Goal: Information Seeking & Learning: Learn about a topic

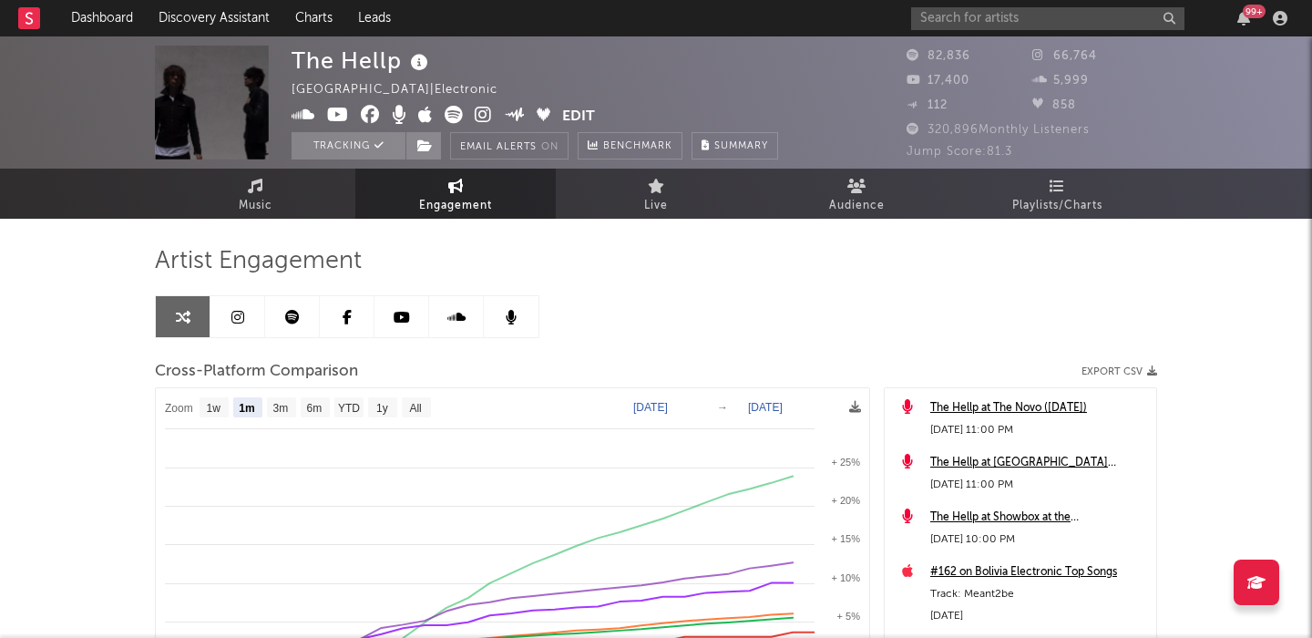
select select "1m"
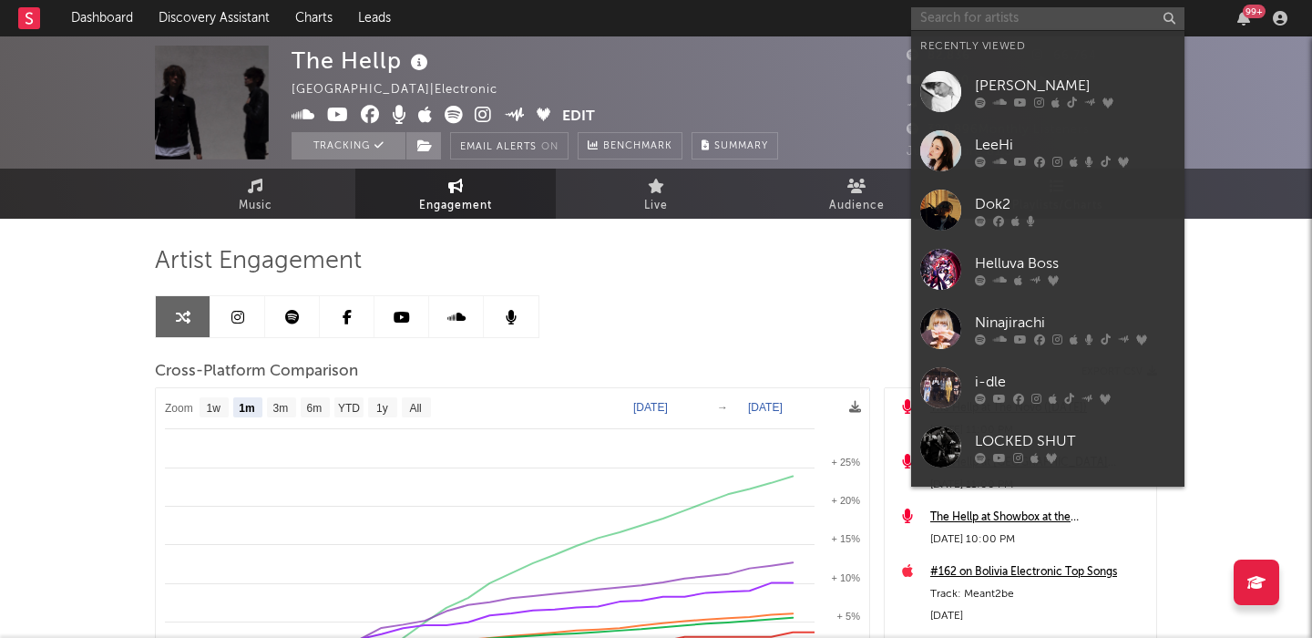
click at [1060, 15] on input "text" at bounding box center [1047, 18] width 273 height 23
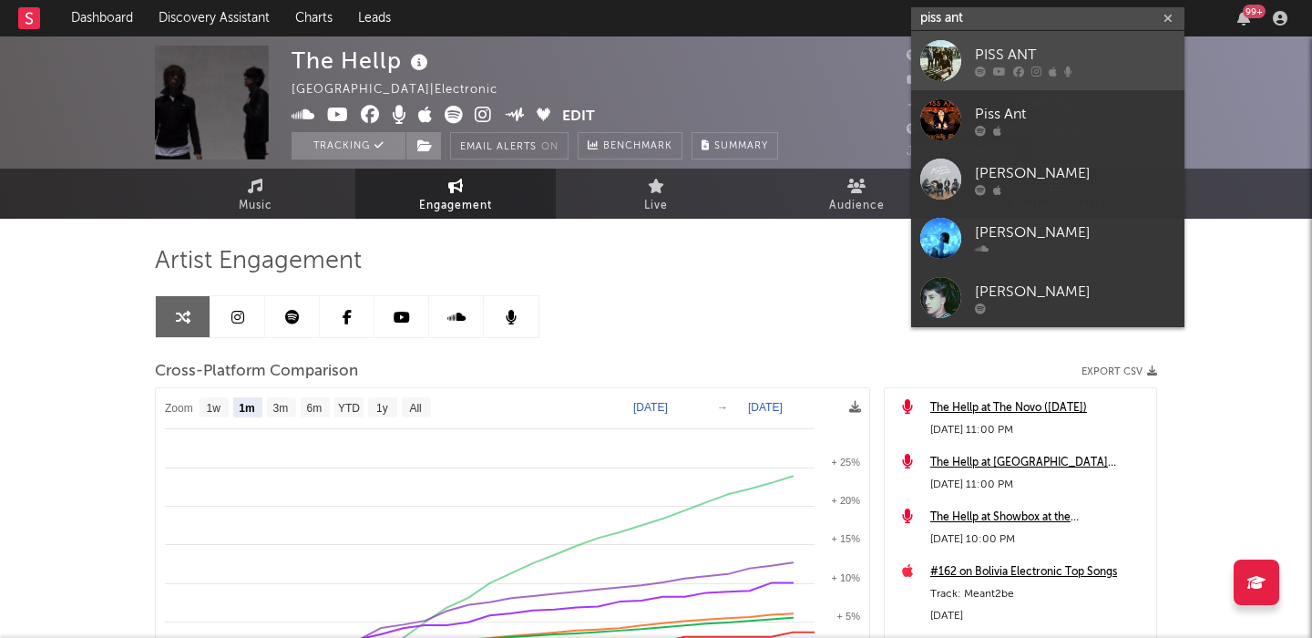
type input "piss ant"
click at [1075, 55] on div "PISS ANT" at bounding box center [1075, 55] width 201 height 22
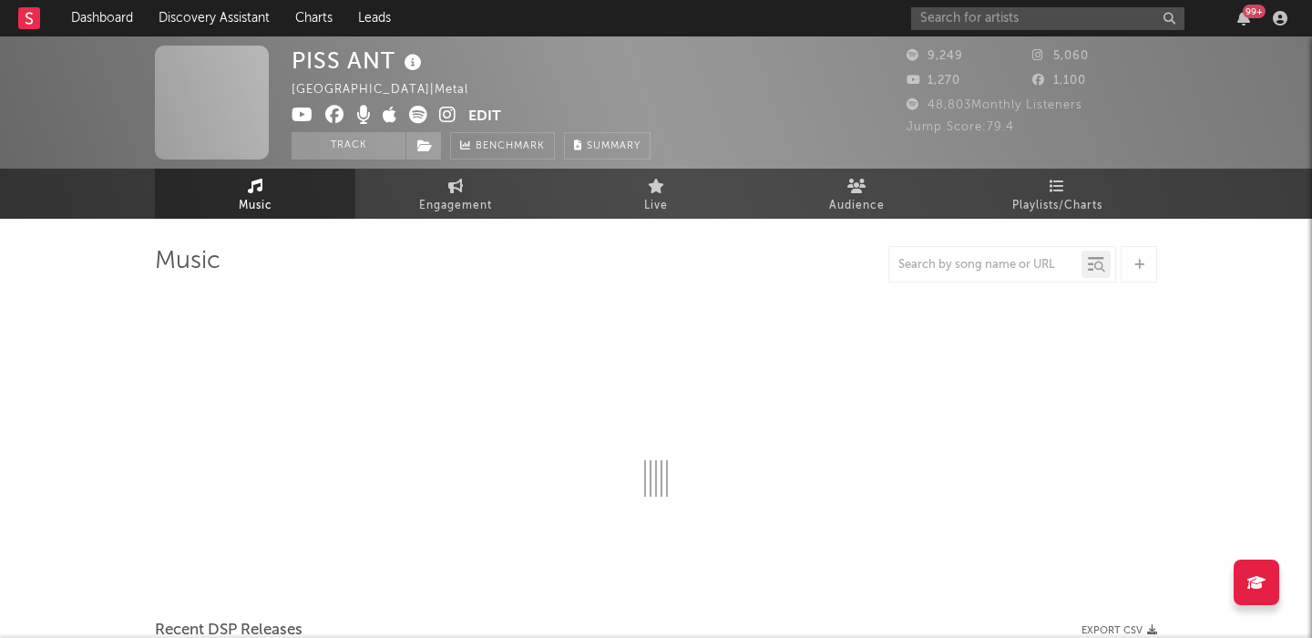
select select "1w"
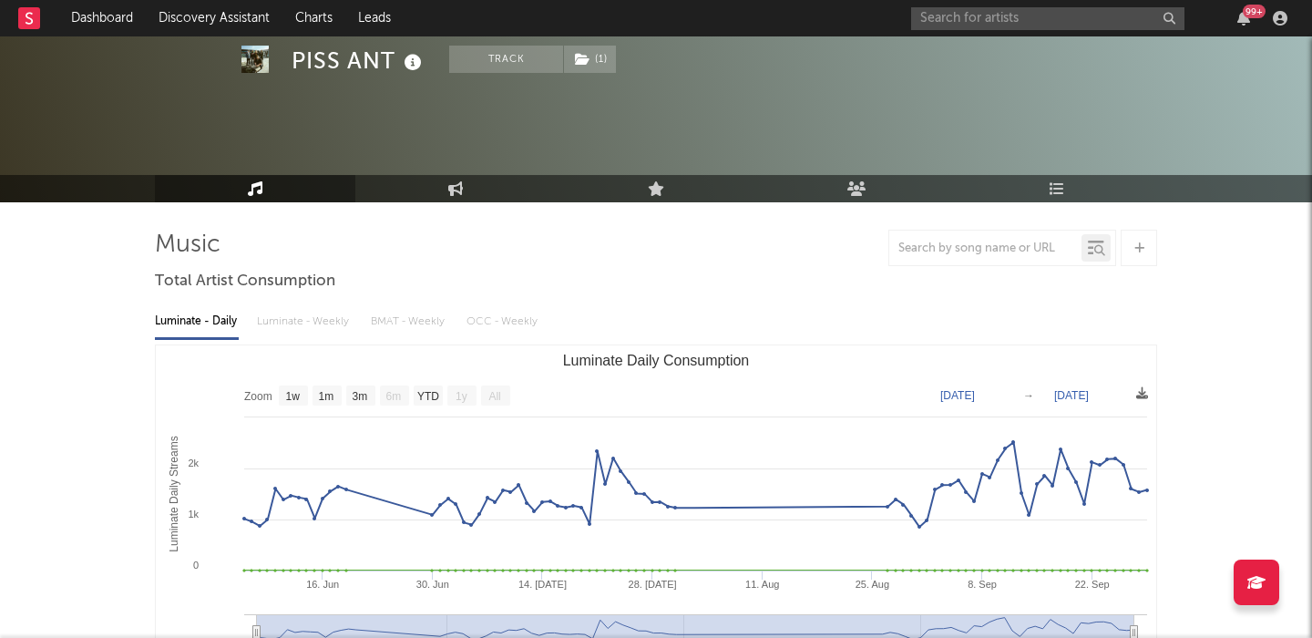
scroll to position [459, 0]
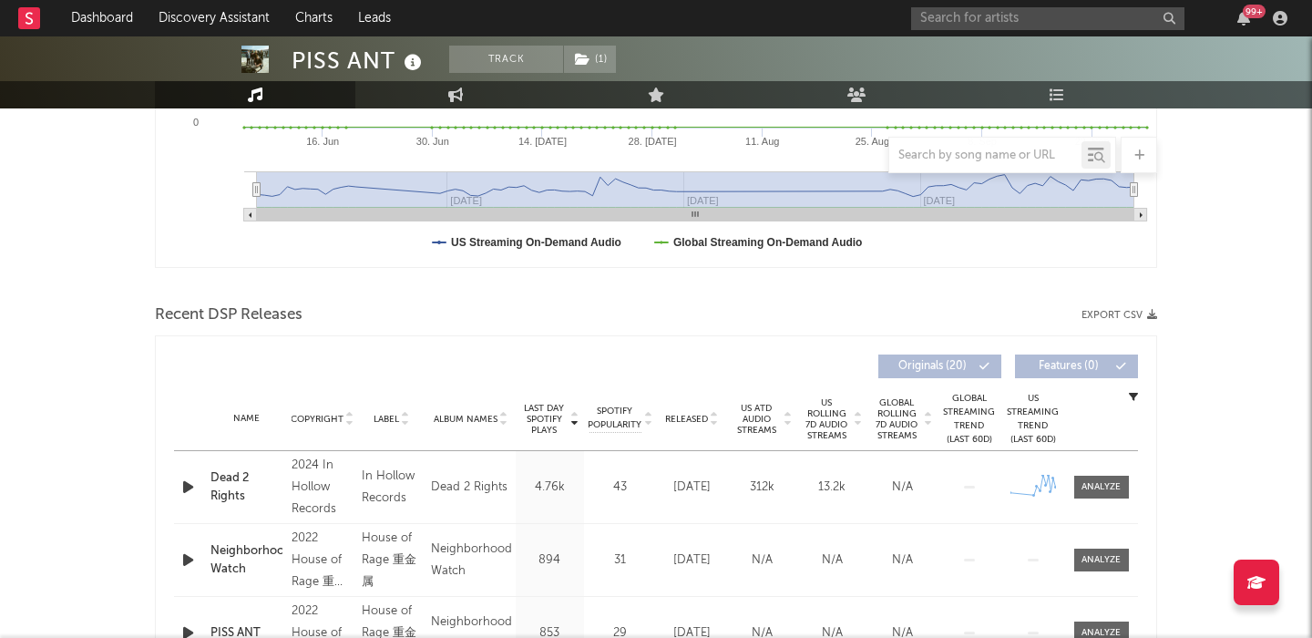
click at [693, 408] on div "Name Copyright Label Album Names Composer Names 7 Day Spotify Plays Last Day Sp…" at bounding box center [656, 419] width 964 height 64
click at [695, 424] on div "Released" at bounding box center [692, 419] width 61 height 14
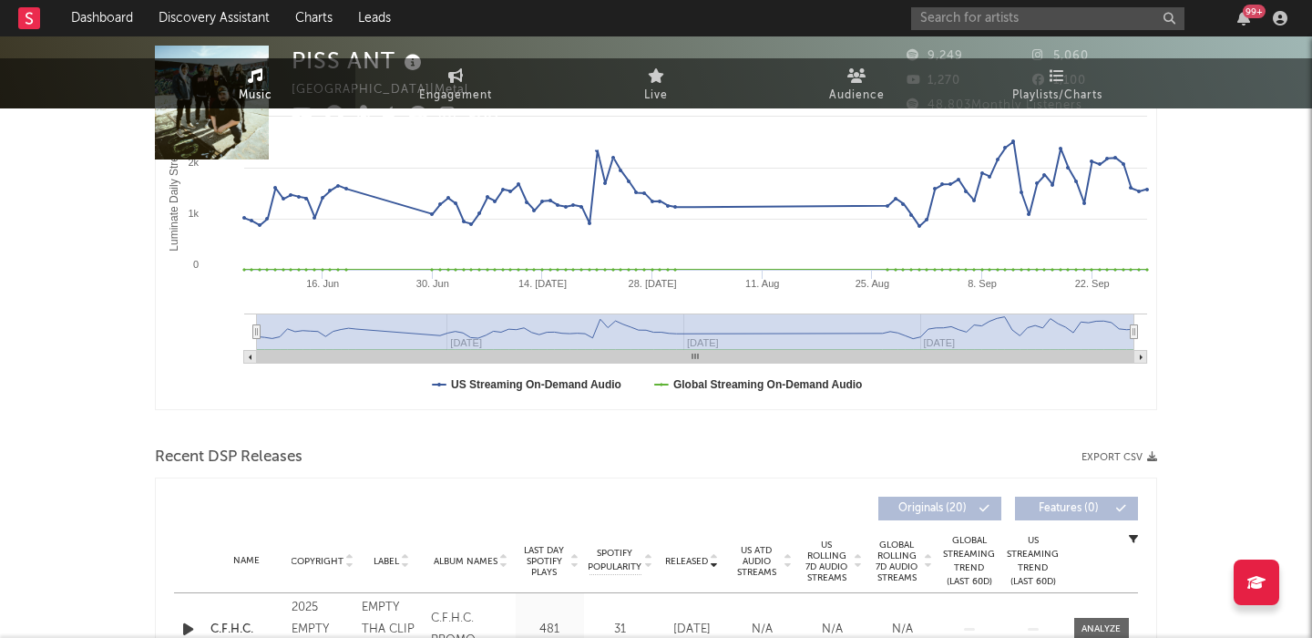
scroll to position [0, 0]
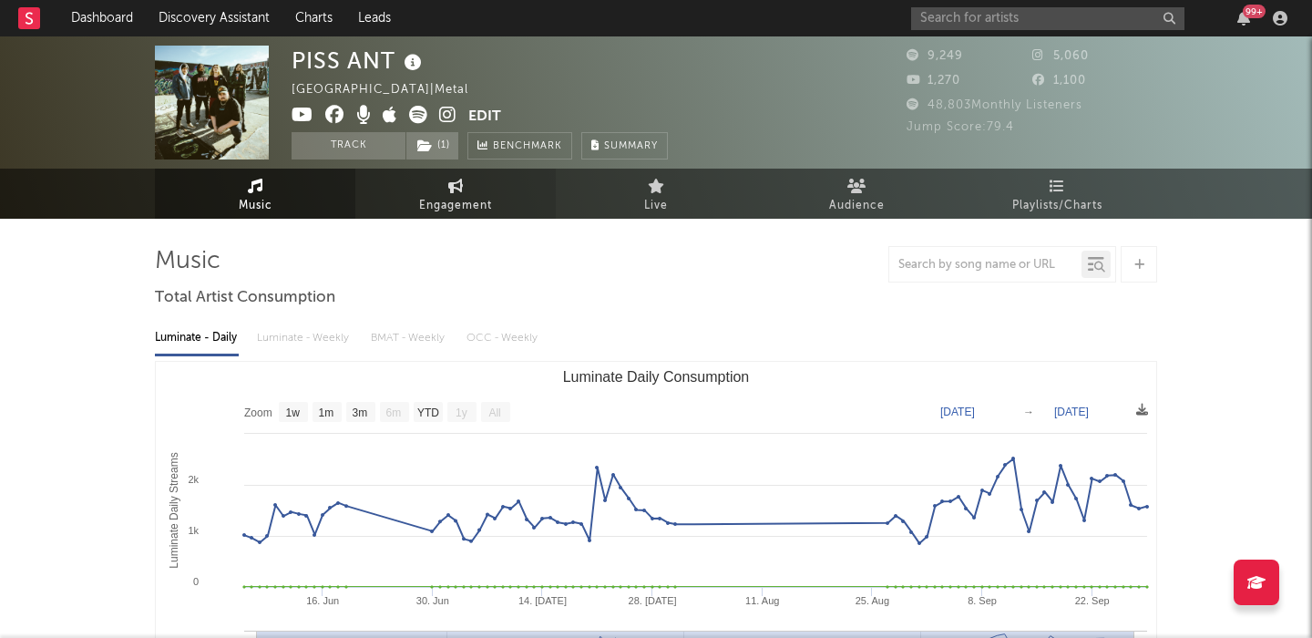
click at [471, 183] on link "Engagement" at bounding box center [455, 194] width 201 height 50
select select "1w"
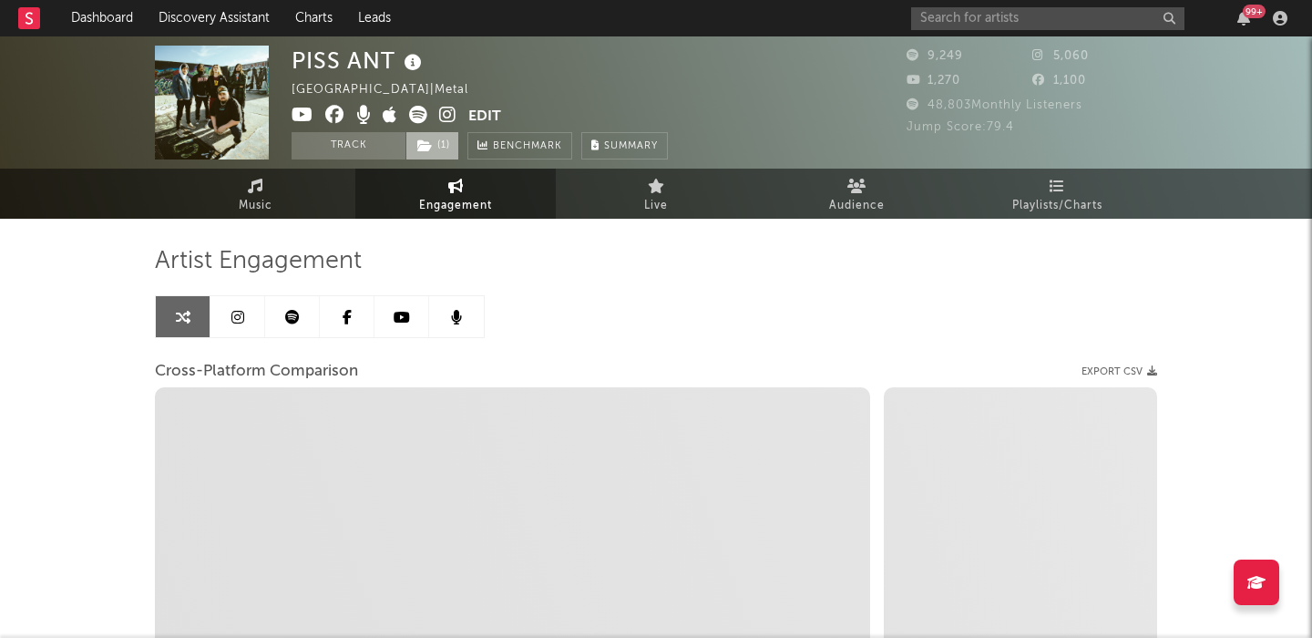
click at [433, 142] on span "( 1 )" at bounding box center [433, 145] width 54 height 27
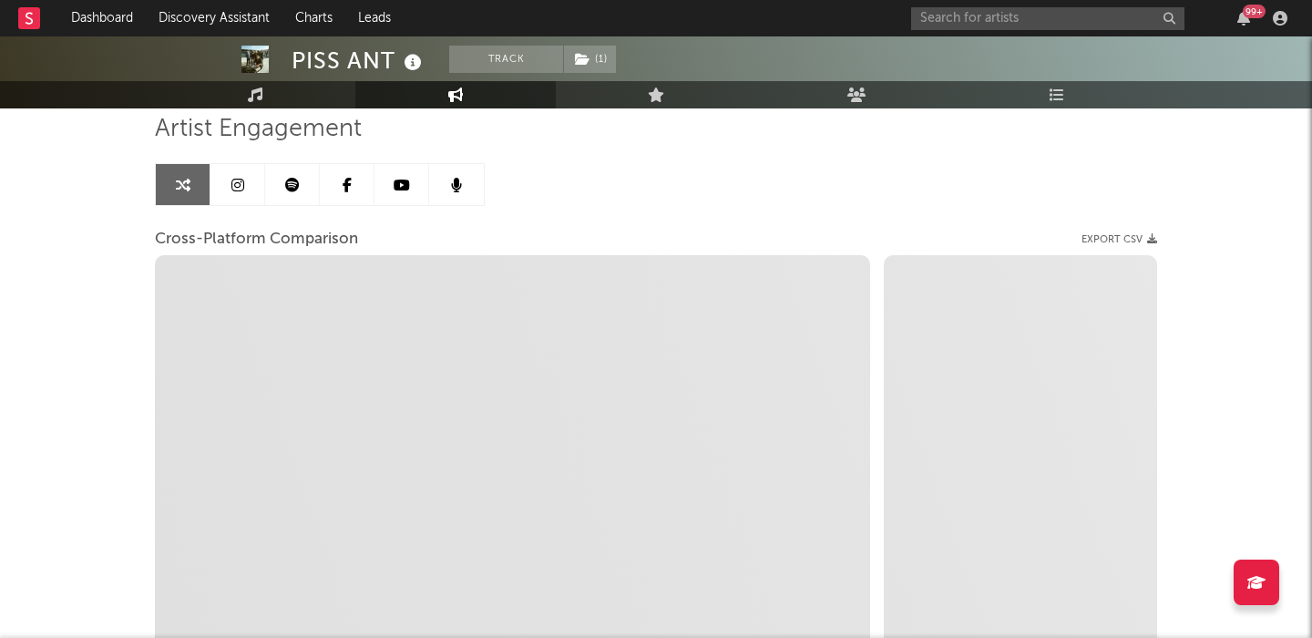
scroll to position [123, 0]
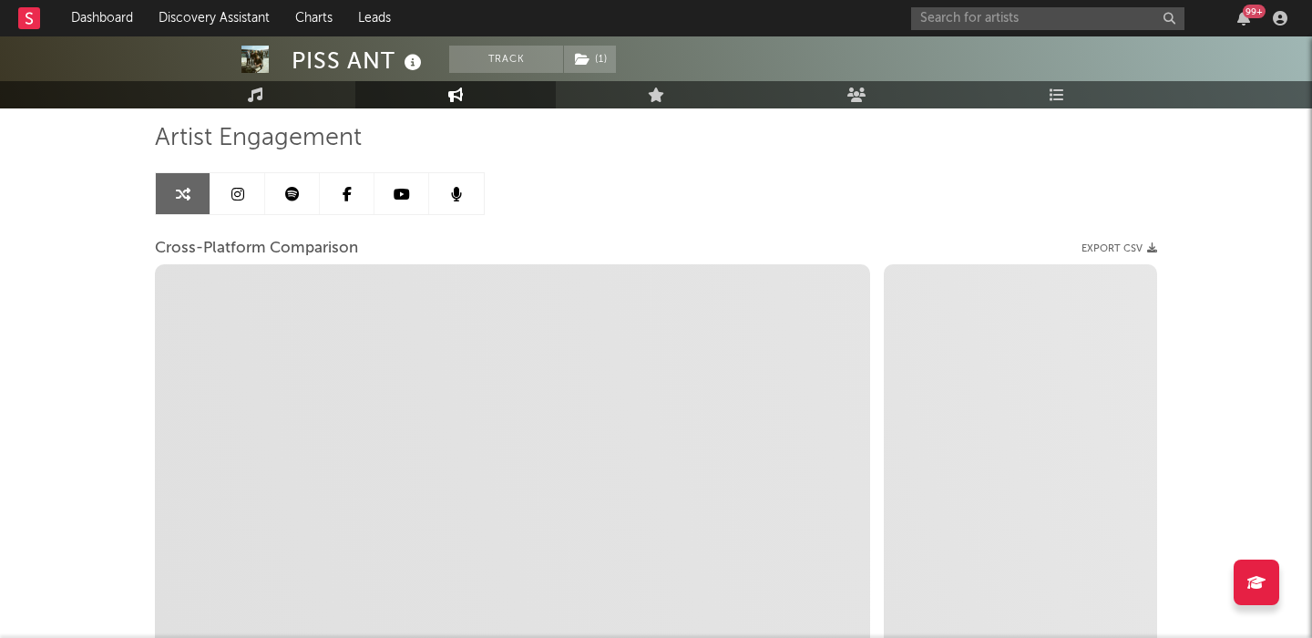
click at [237, 193] on icon at bounding box center [237, 194] width 13 height 15
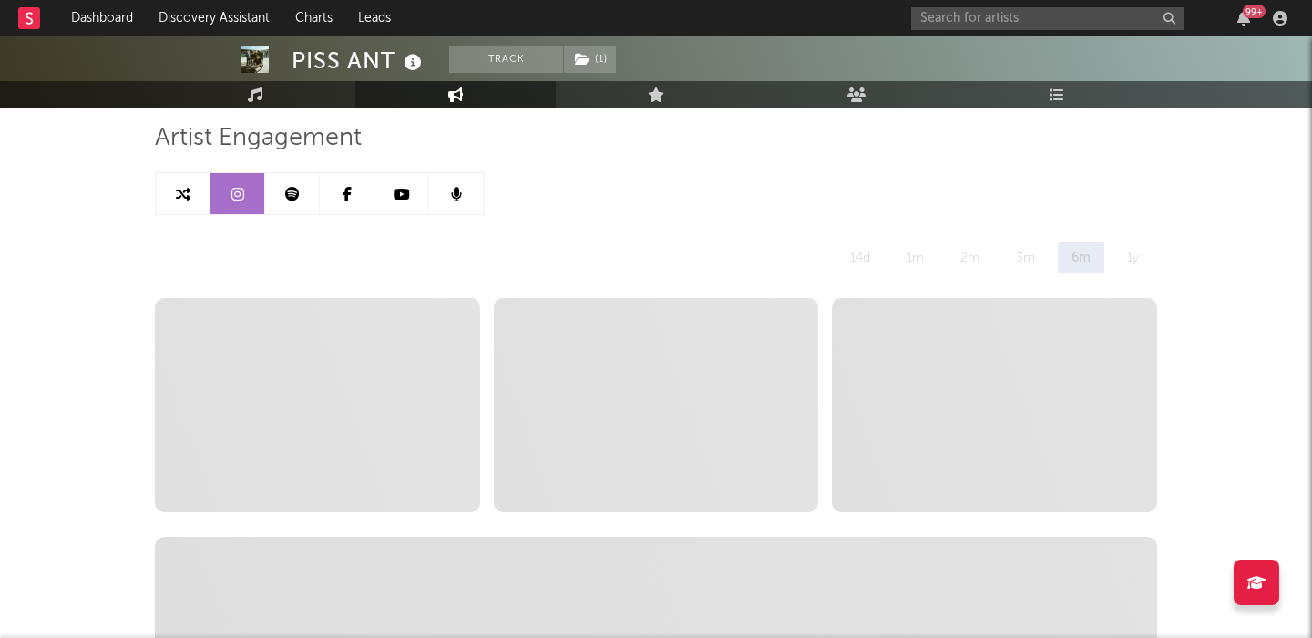
click at [182, 199] on icon at bounding box center [183, 194] width 15 height 15
select select "1m"
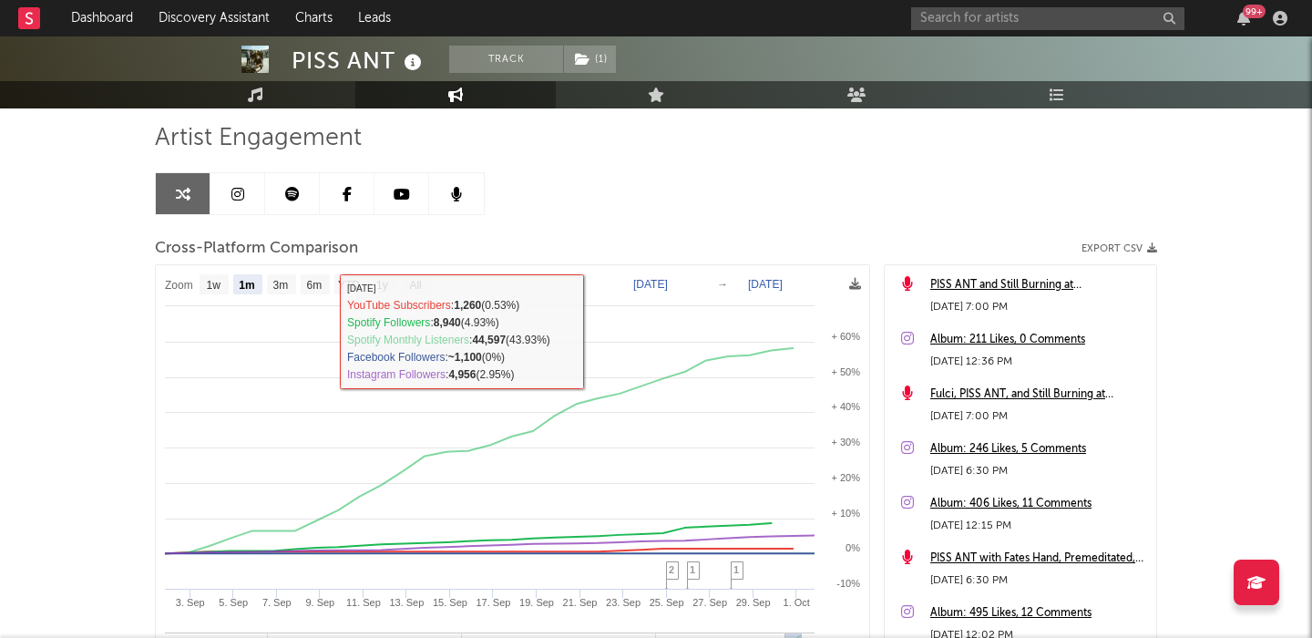
click at [253, 200] on link at bounding box center [238, 193] width 55 height 41
select select "6m"
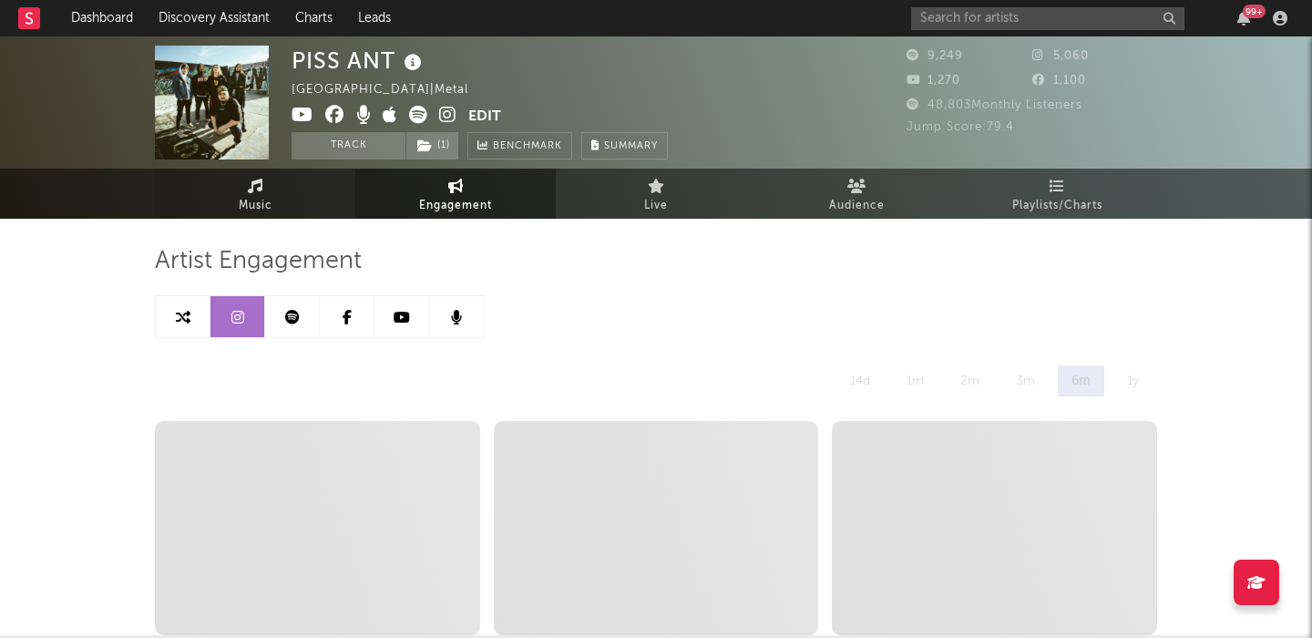
click at [306, 186] on link "Music" at bounding box center [255, 194] width 201 height 50
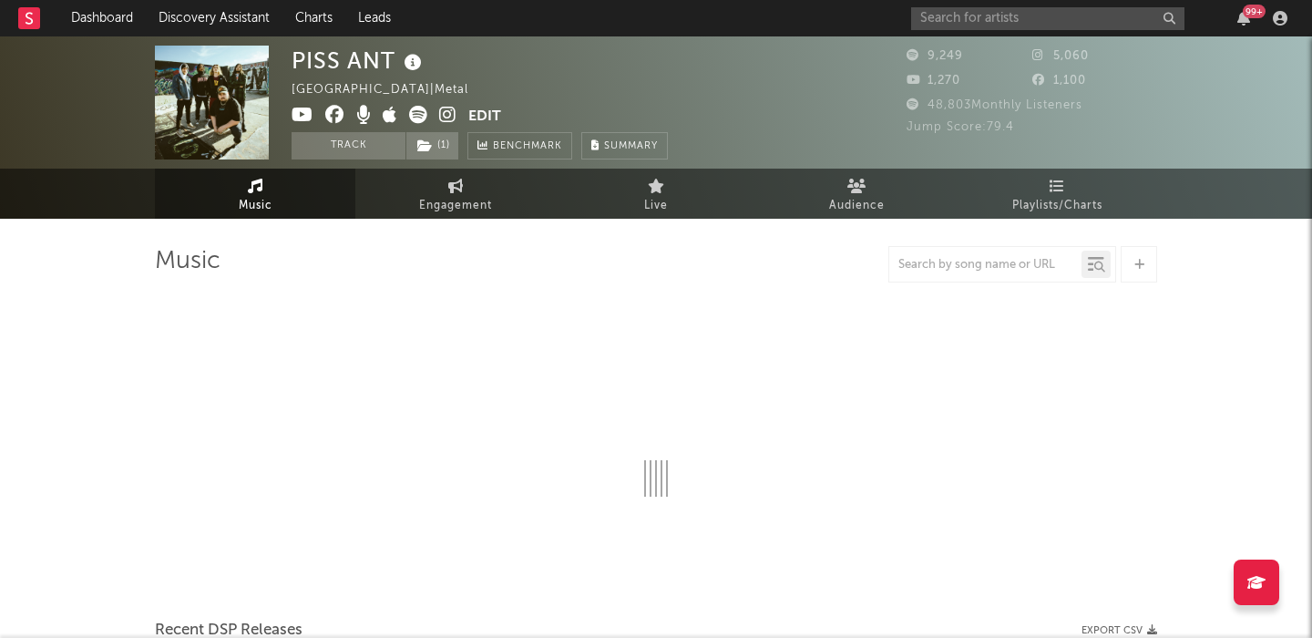
select select "1w"
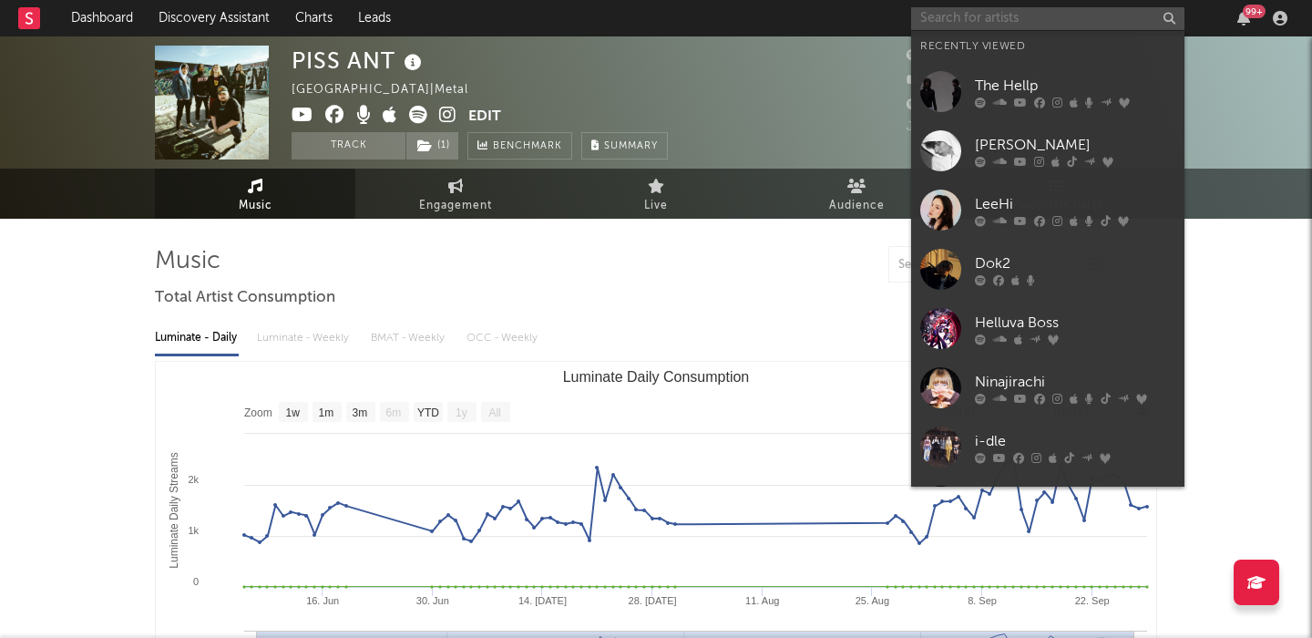
click at [951, 22] on input "text" at bounding box center [1047, 18] width 273 height 23
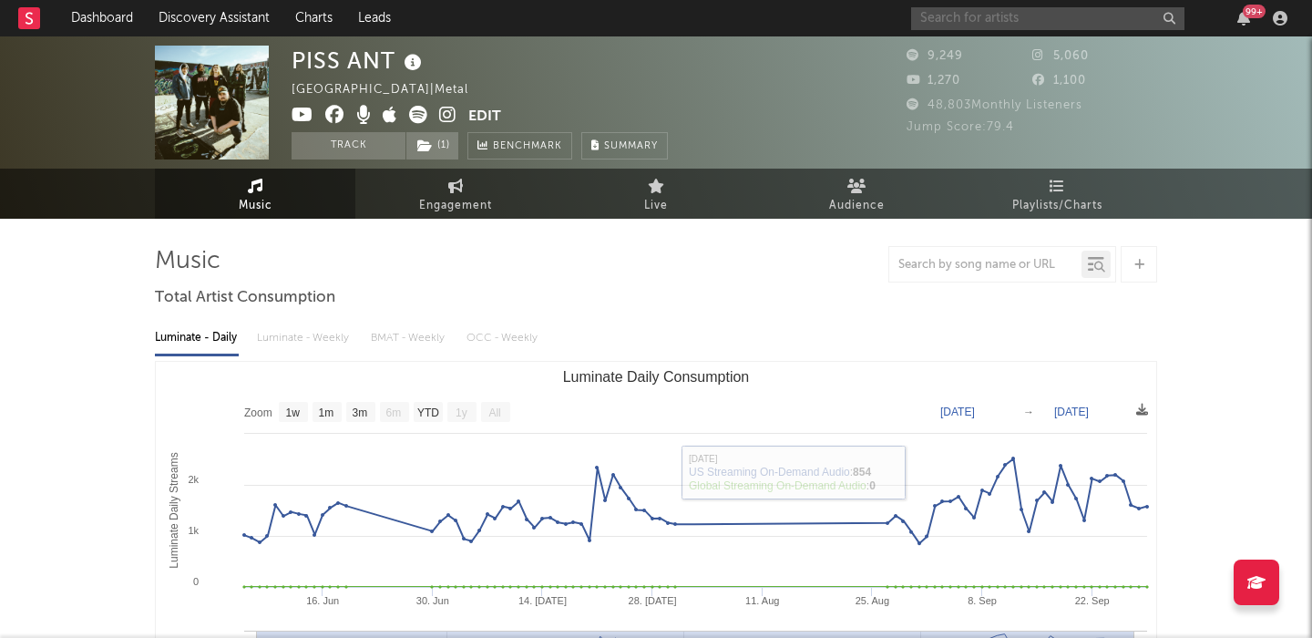
click at [962, 14] on input "text" at bounding box center [1047, 18] width 273 height 23
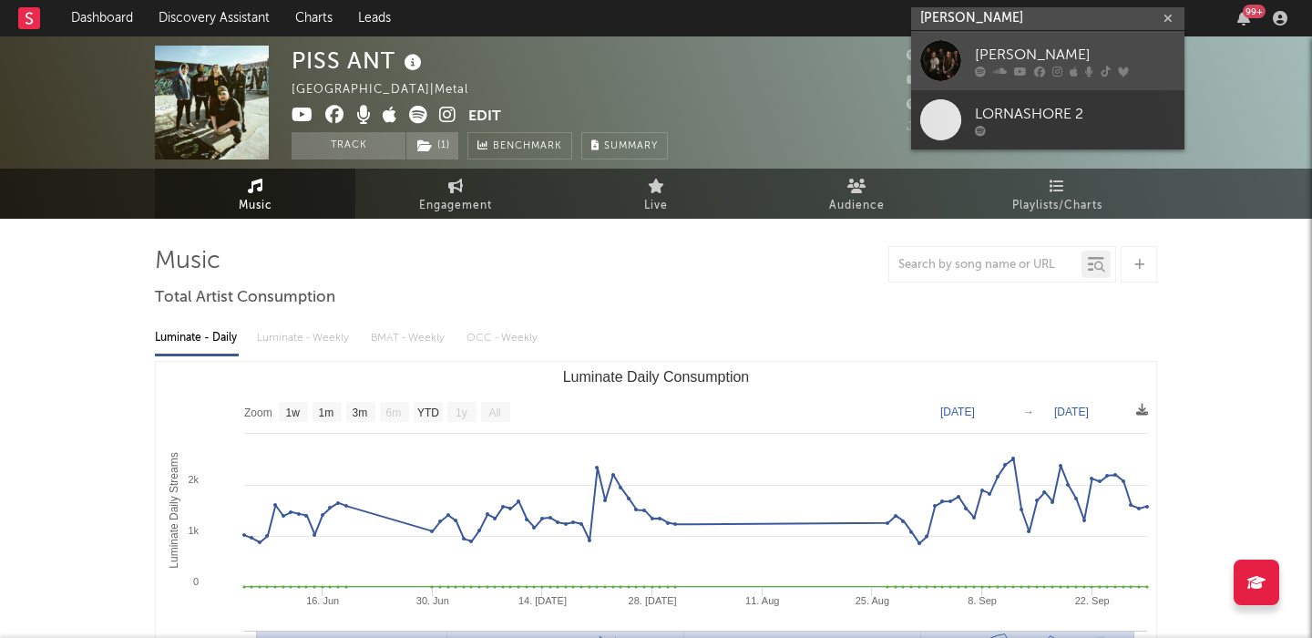
type input "[PERSON_NAME]"
click at [1012, 35] on link "[PERSON_NAME]" at bounding box center [1047, 60] width 273 height 59
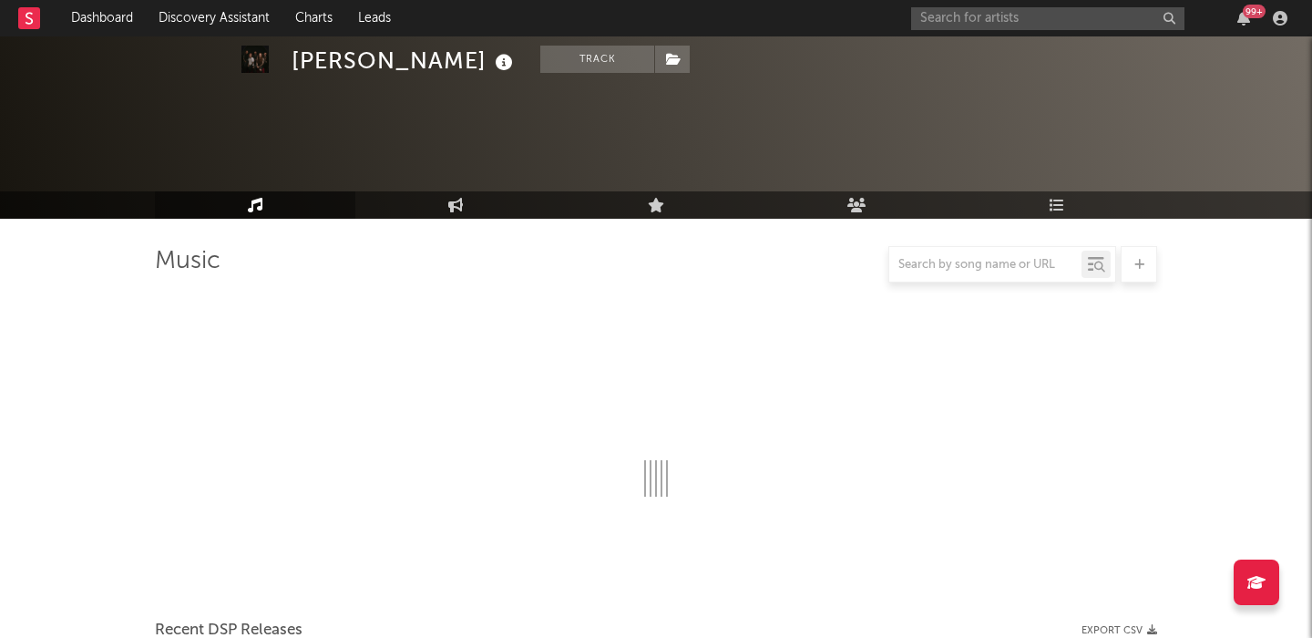
scroll to position [539, 0]
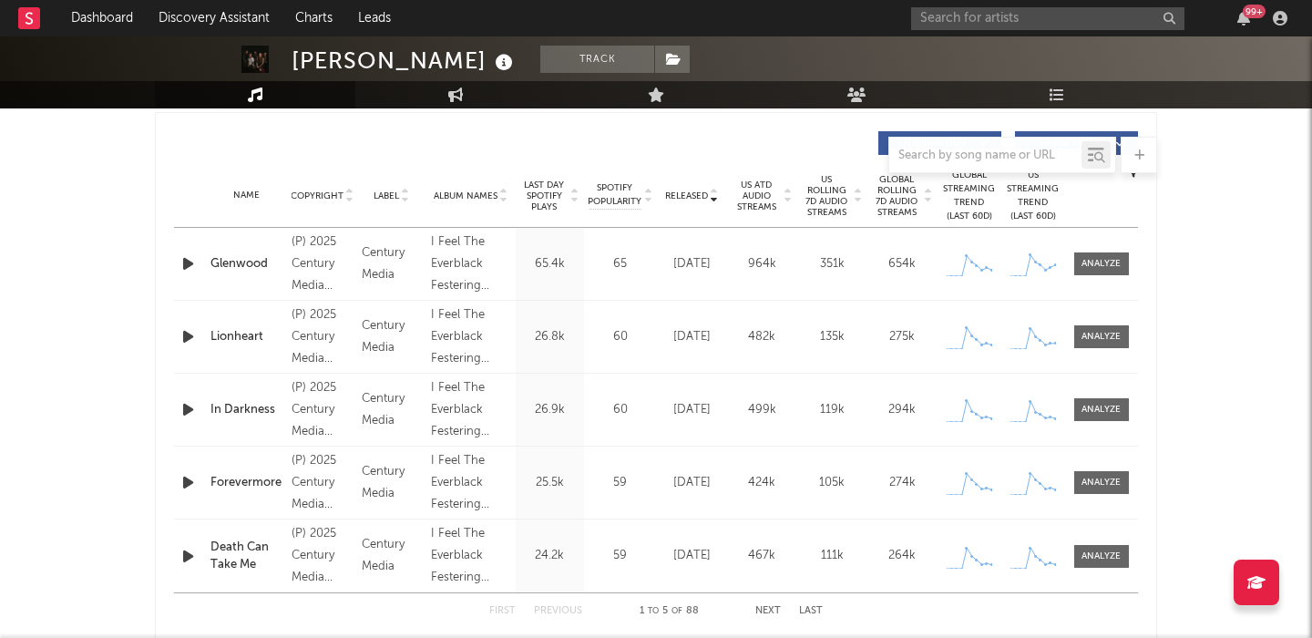
select select "6m"
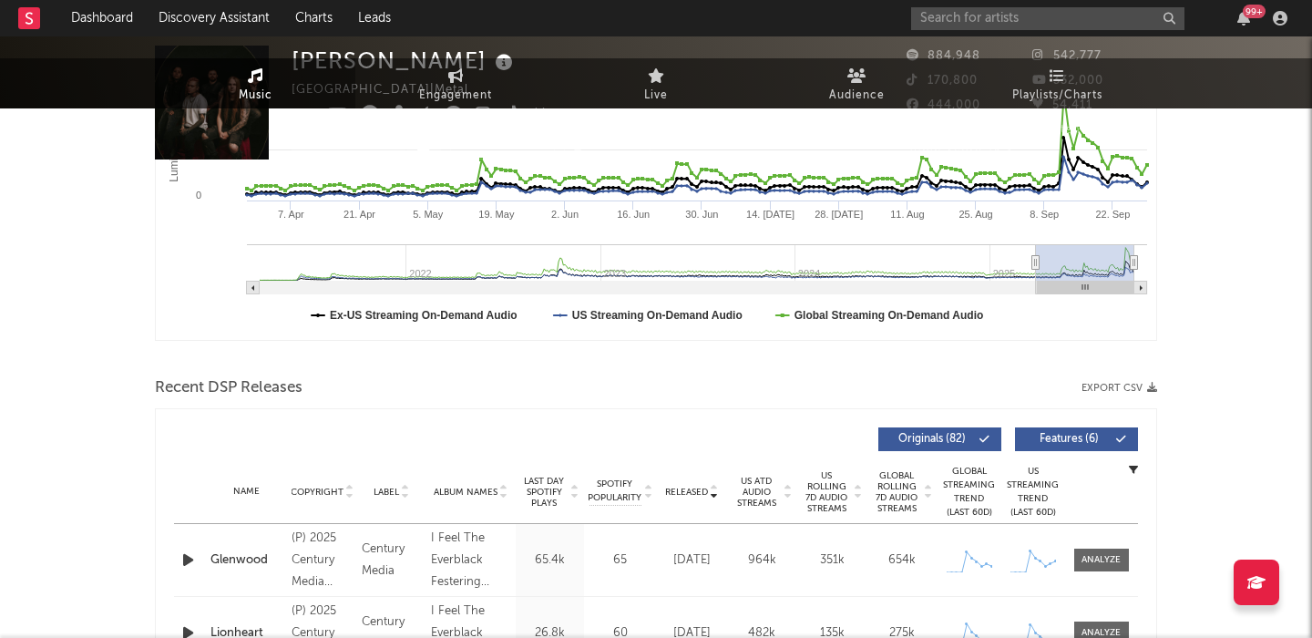
scroll to position [0, 0]
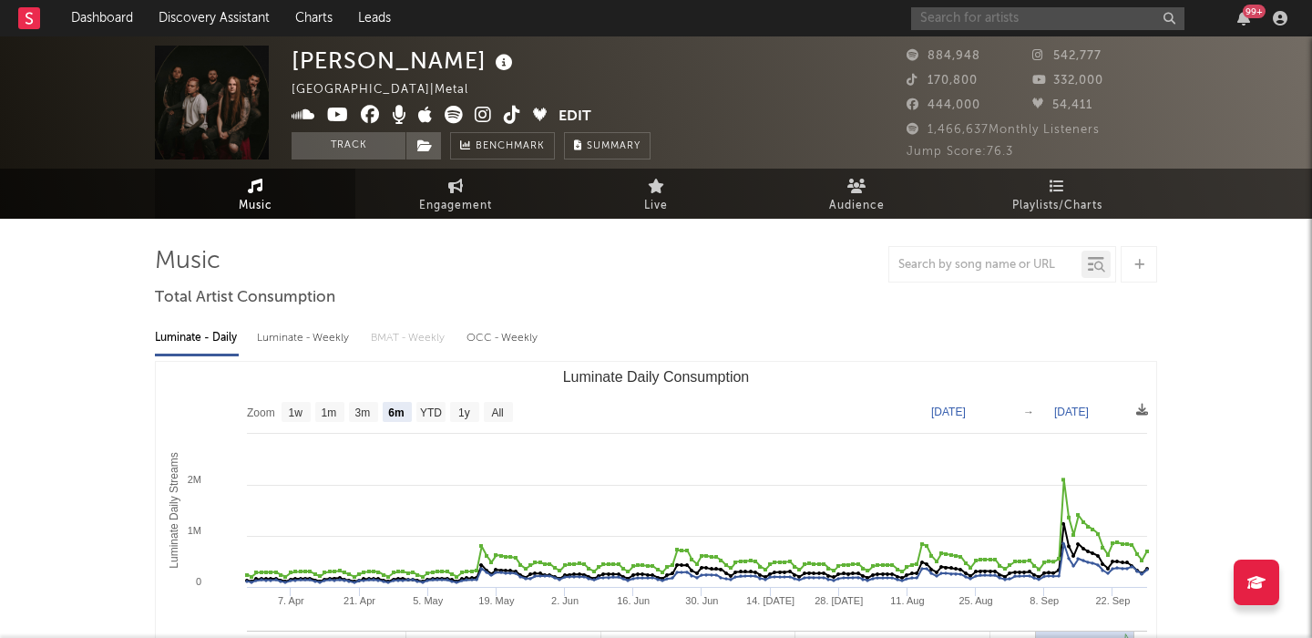
click at [1079, 19] on input "text" at bounding box center [1047, 18] width 273 height 23
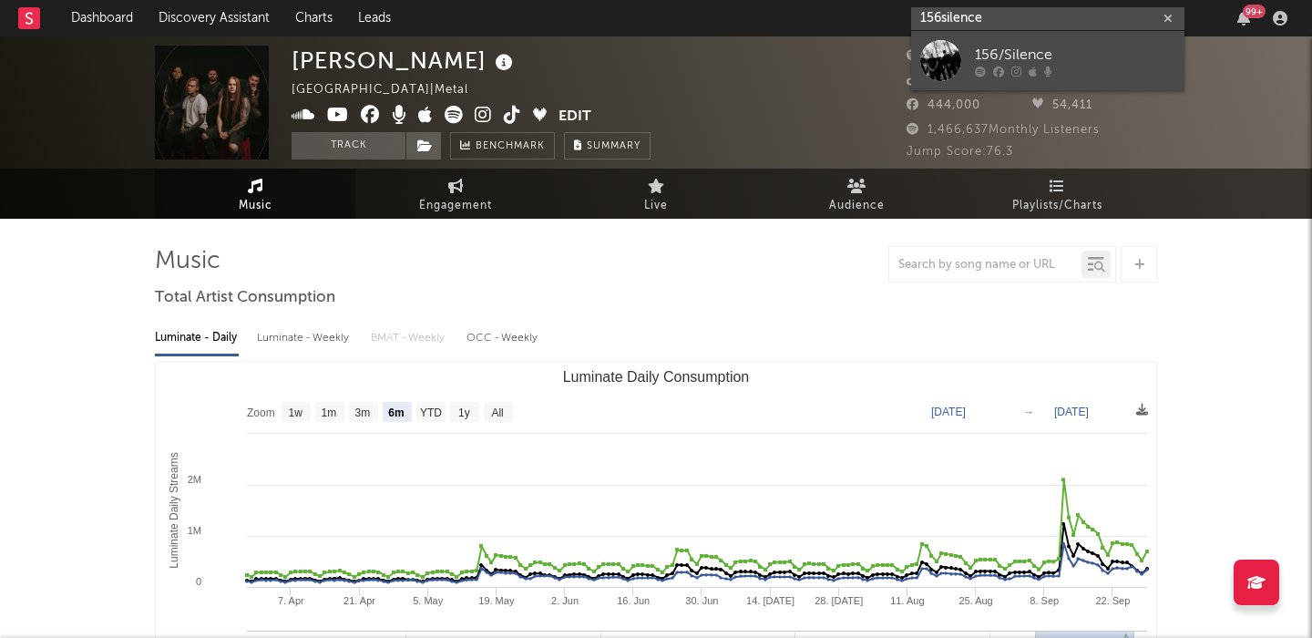
type input "156silence"
click at [1039, 50] on div "156/Silence" at bounding box center [1075, 55] width 201 height 22
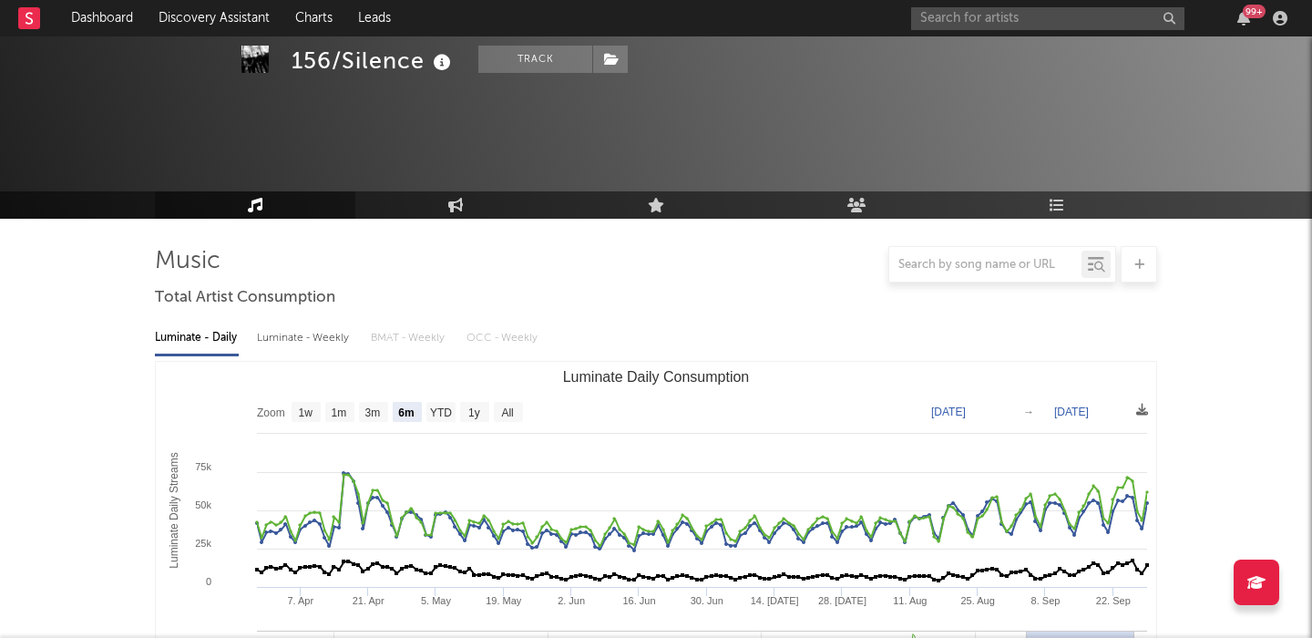
scroll to position [175, 0]
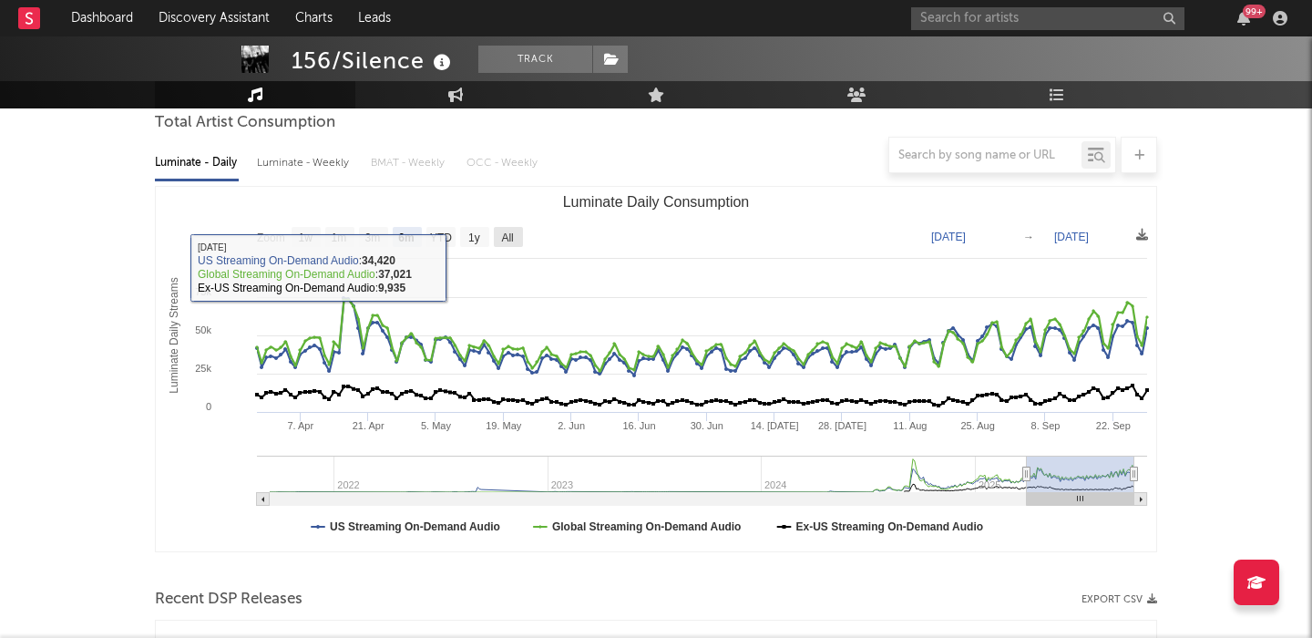
click at [507, 234] on text "All" at bounding box center [507, 237] width 12 height 13
select select "All"
type input "[DATE]"
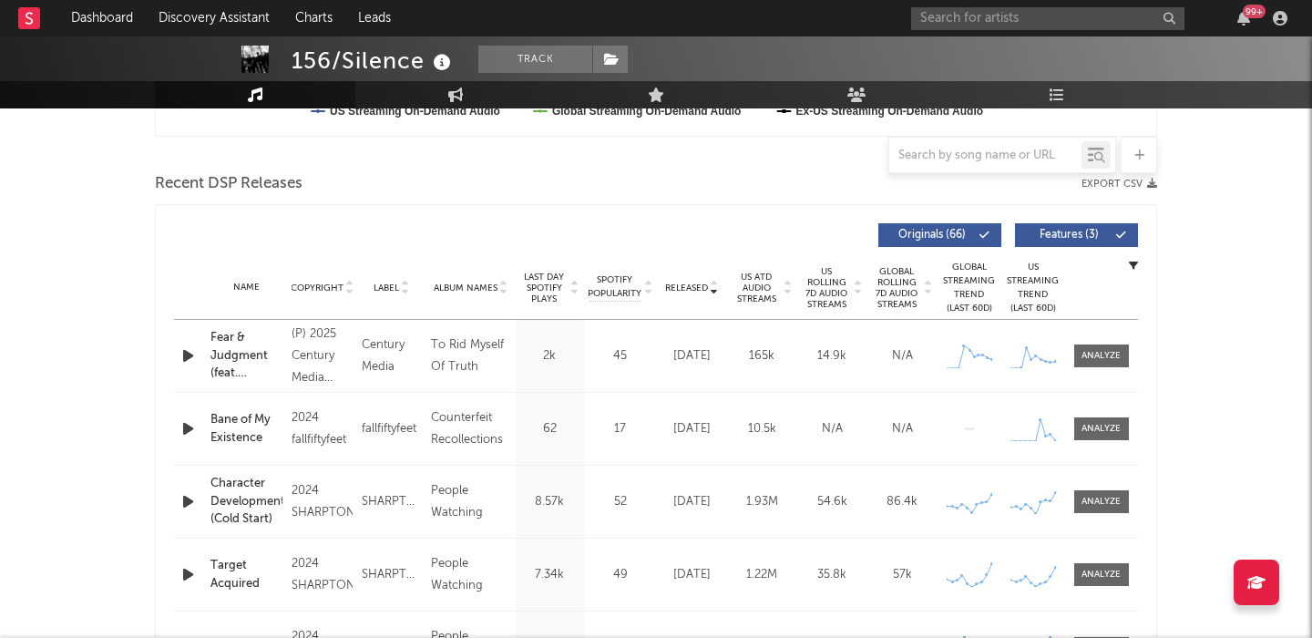
scroll to position [554, 0]
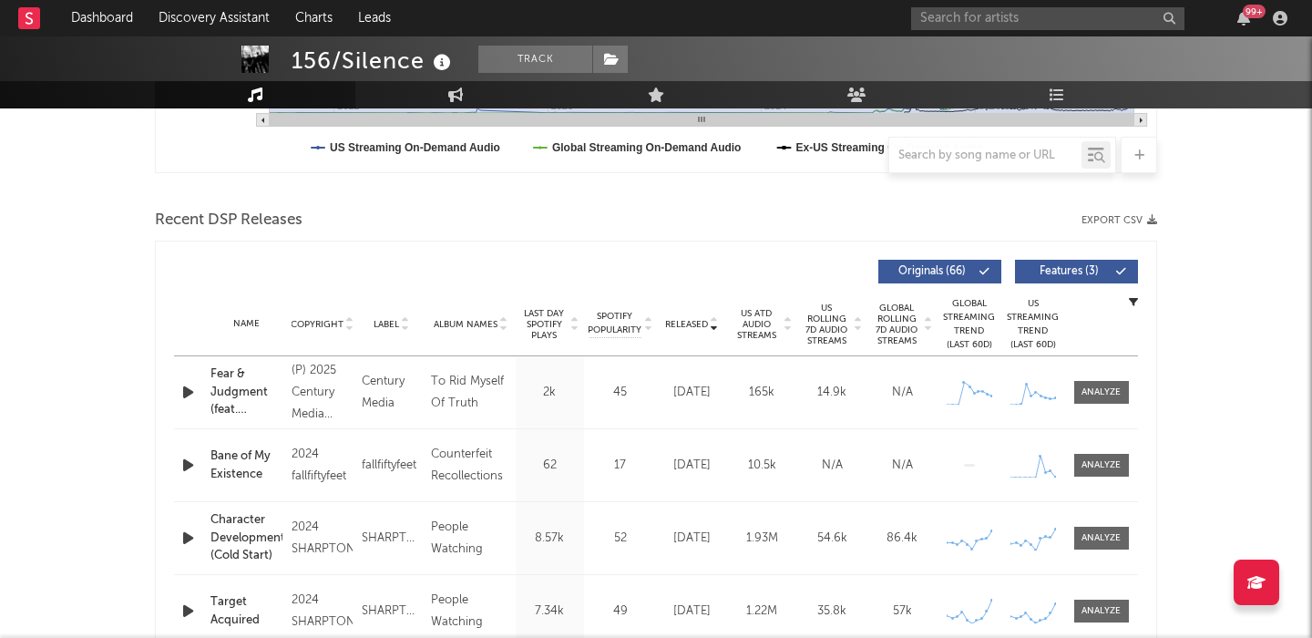
click at [1073, 270] on span "Features ( 3 )" at bounding box center [1069, 271] width 84 height 11
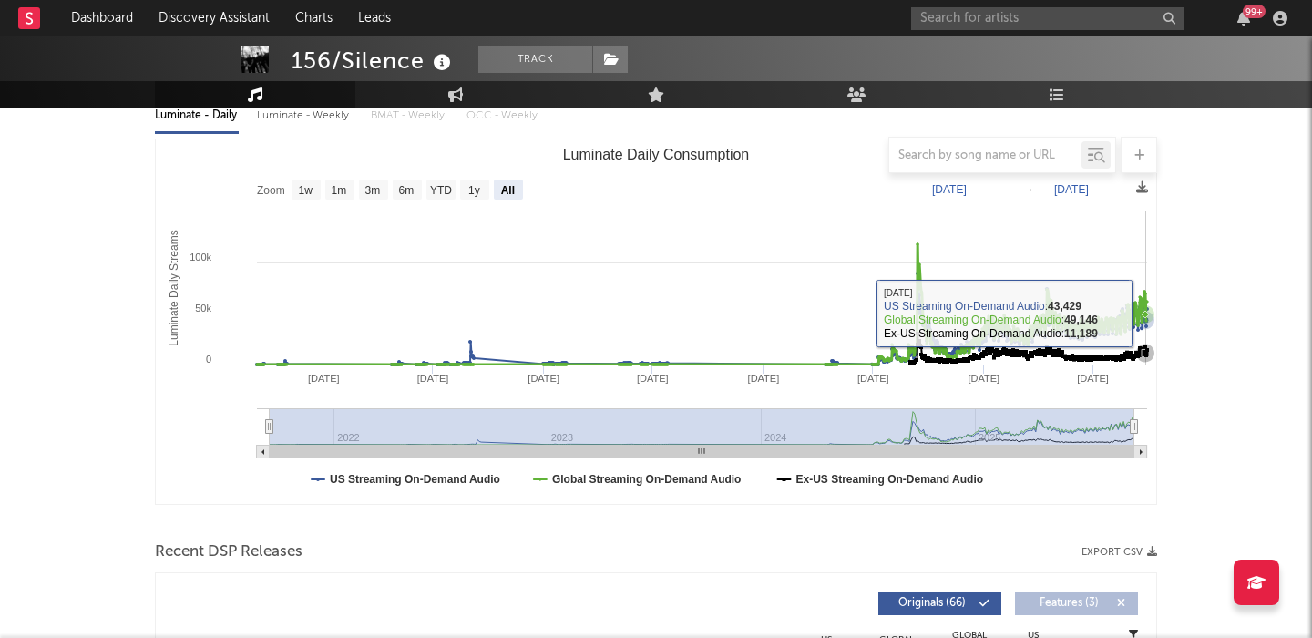
scroll to position [0, 0]
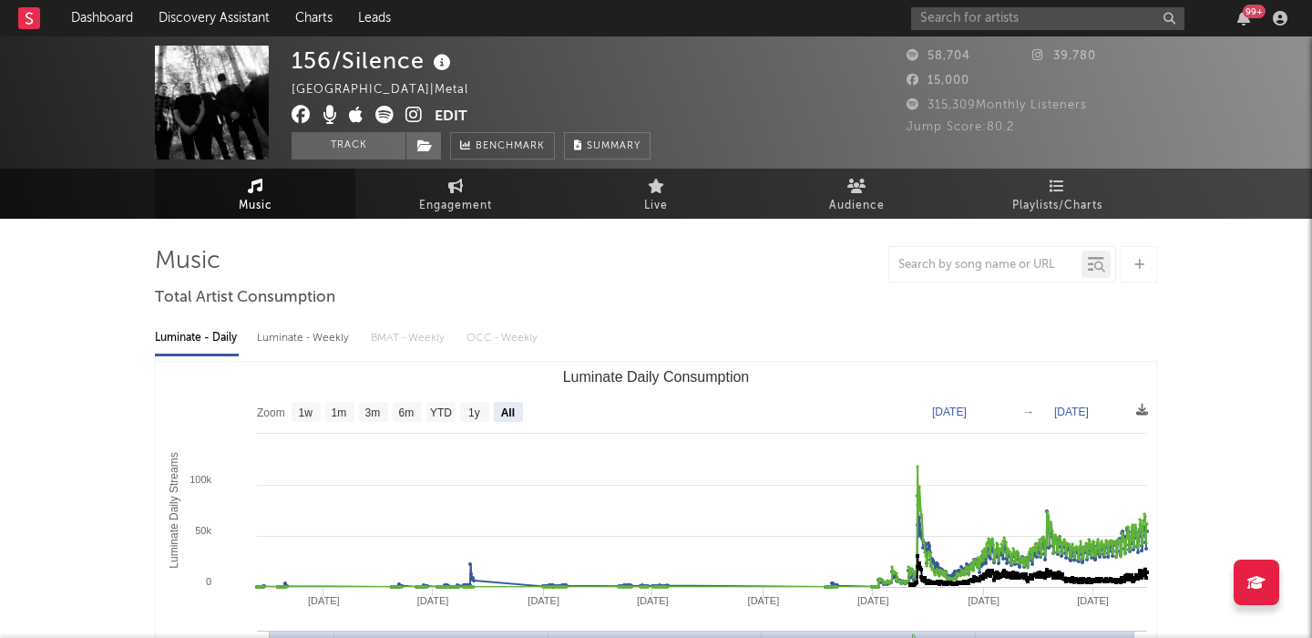
click at [319, 337] on div "Luminate - Weekly" at bounding box center [305, 338] width 96 height 31
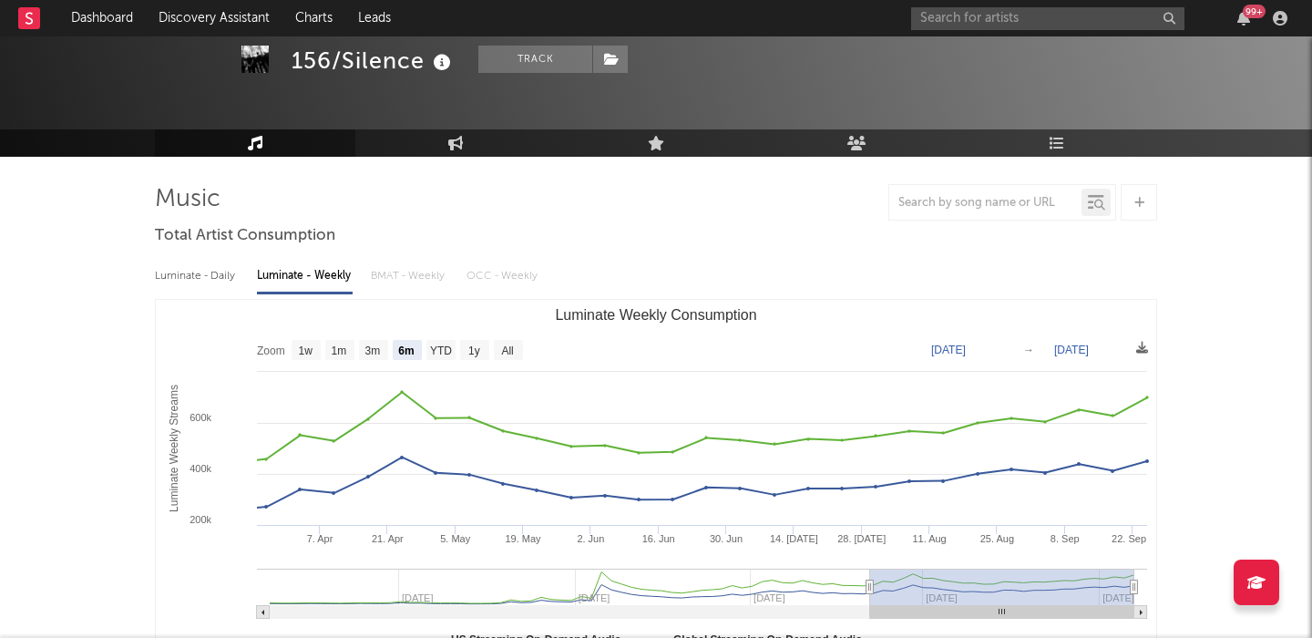
scroll to position [68, 0]
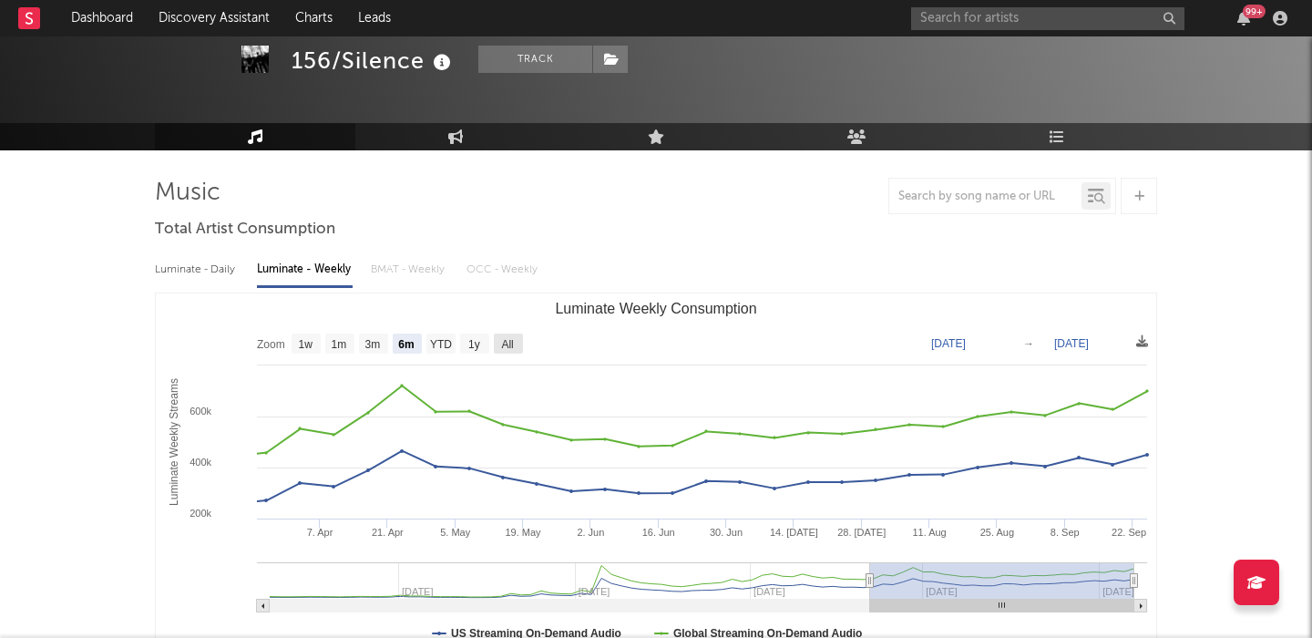
click at [510, 346] on text "All" at bounding box center [507, 344] width 12 height 13
select select "All"
type input "[DATE]"
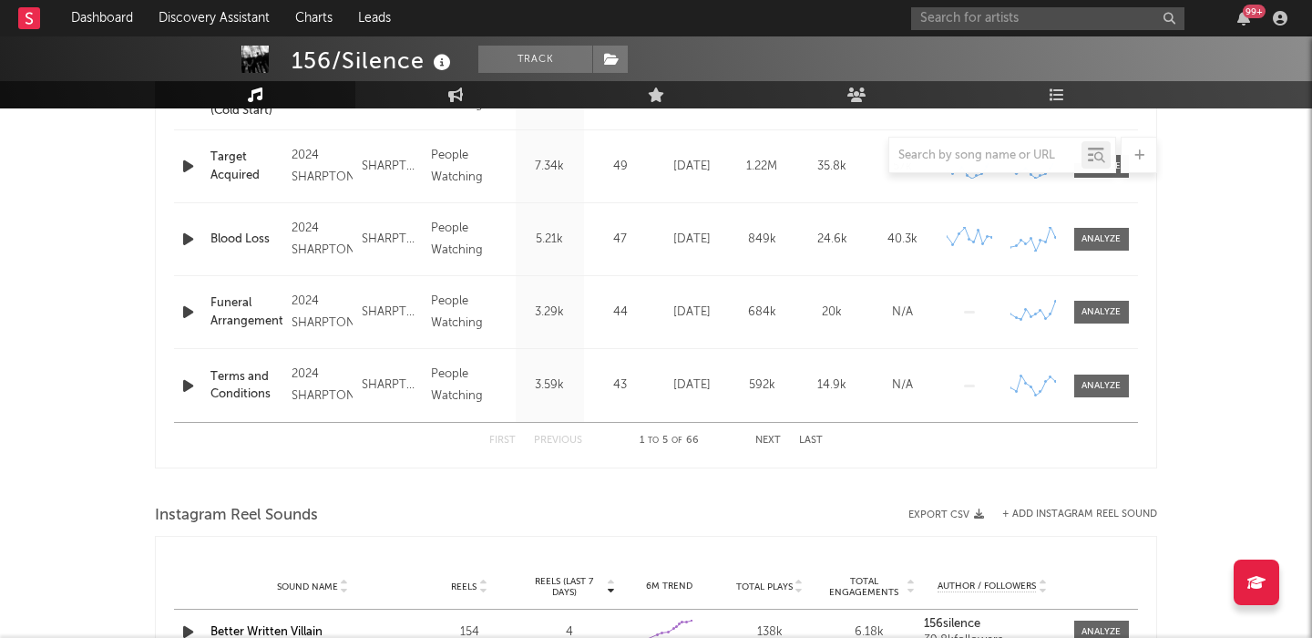
scroll to position [854, 0]
click at [770, 437] on button "Next" at bounding box center [769, 440] width 26 height 10
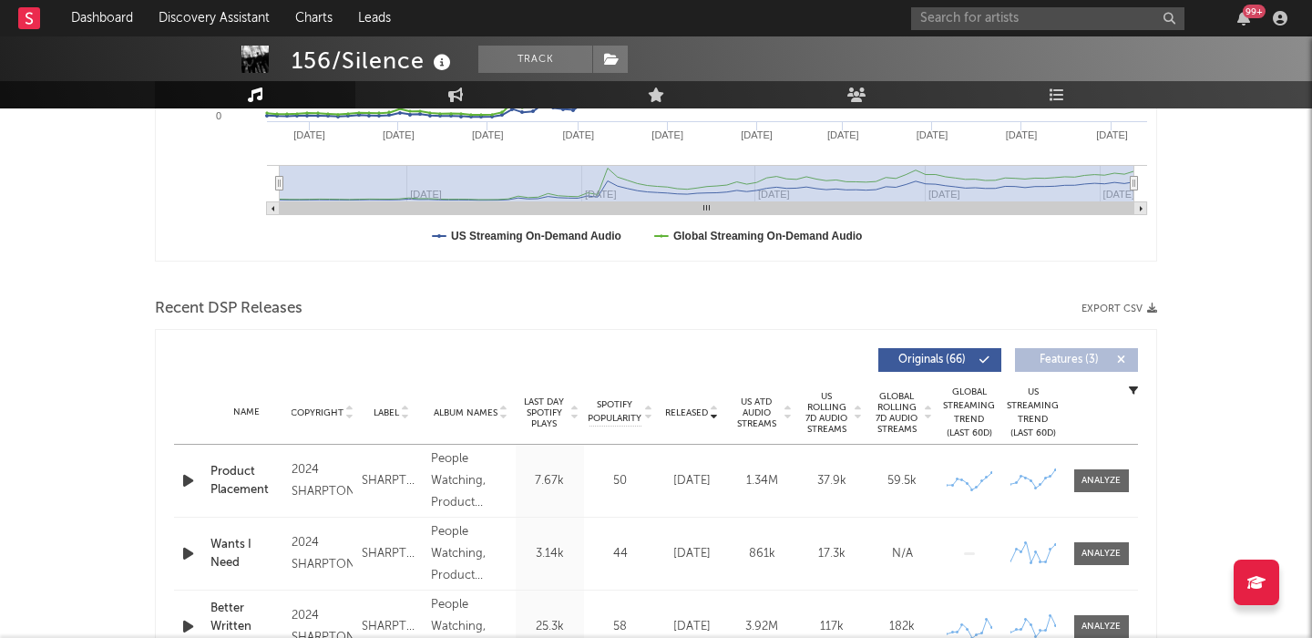
scroll to position [0, 0]
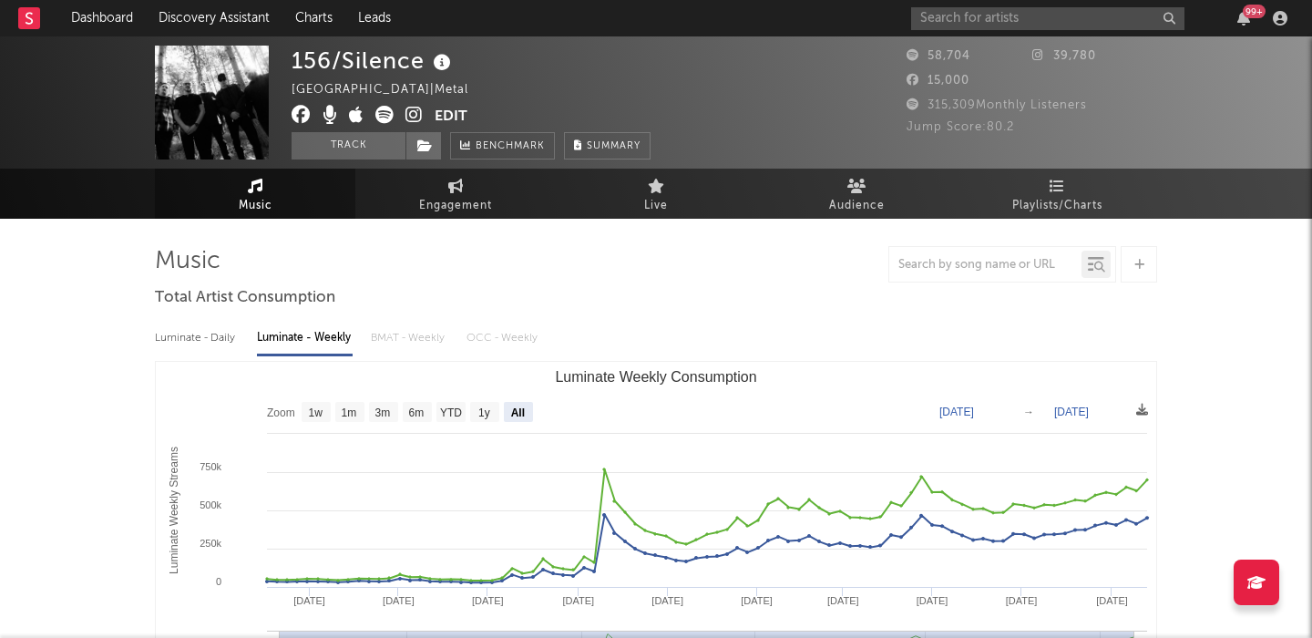
click at [353, 57] on div "156/Silence" at bounding box center [374, 61] width 164 height 30
copy div "156/Silence"
click at [1085, 19] on input "text" at bounding box center [1047, 18] width 273 height 23
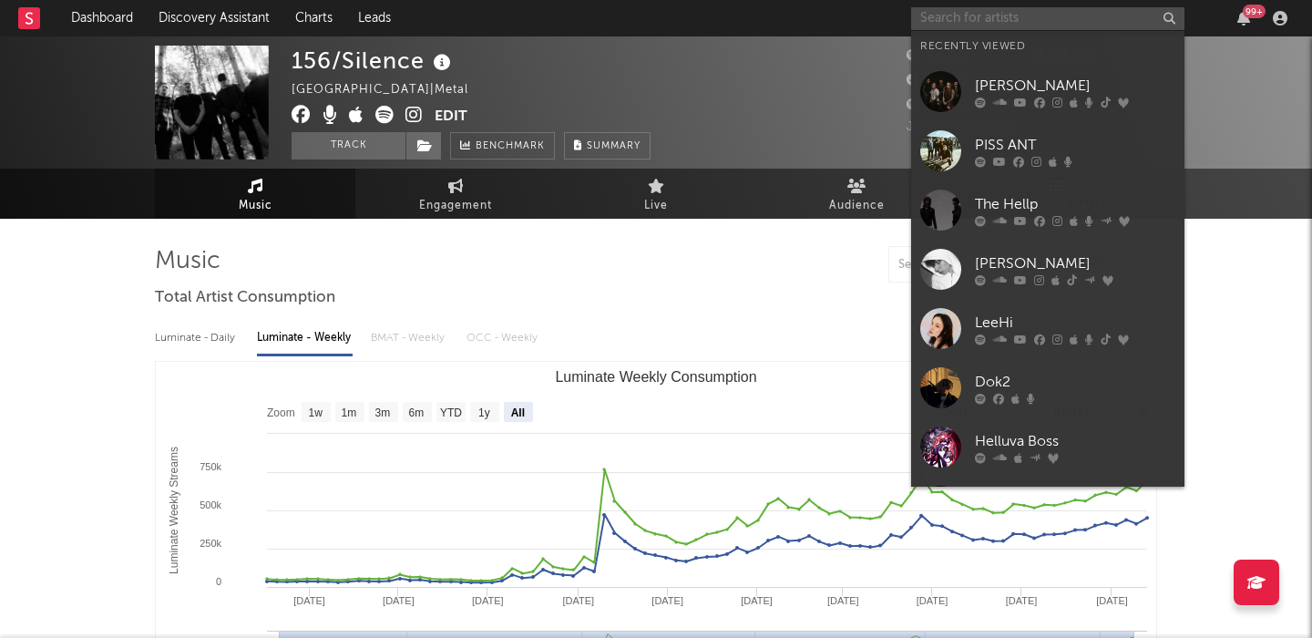
paste input "dok2"
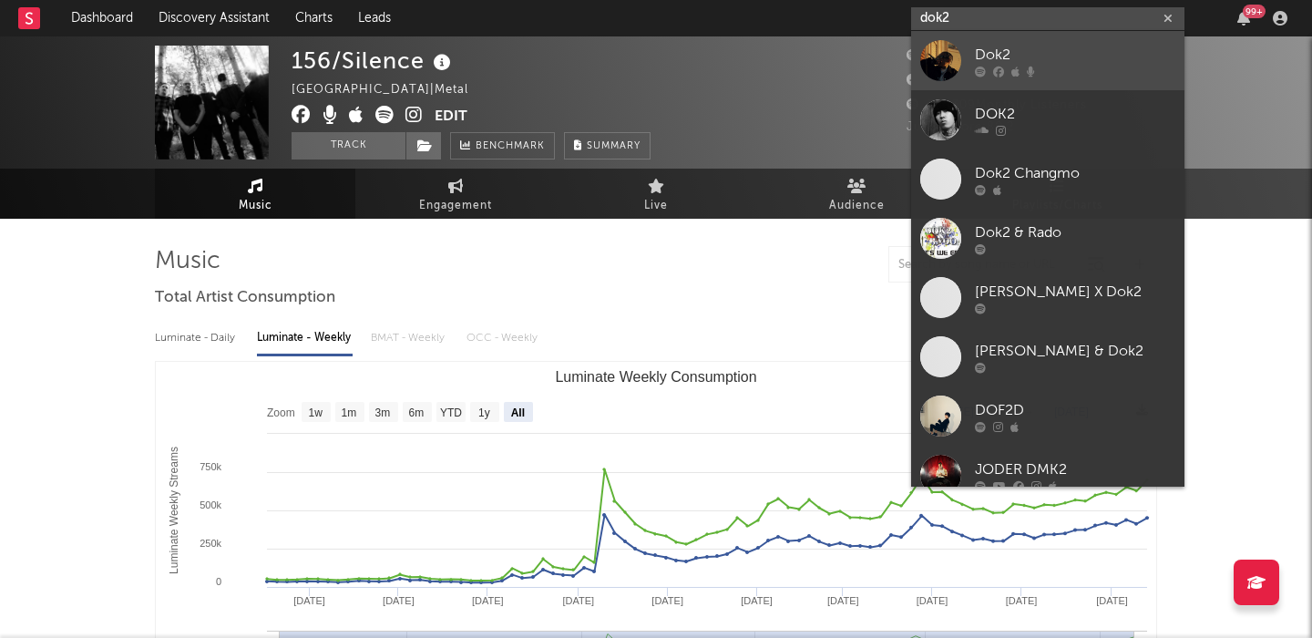
type input "dok2"
click at [1085, 47] on div "Dok2" at bounding box center [1075, 55] width 201 height 22
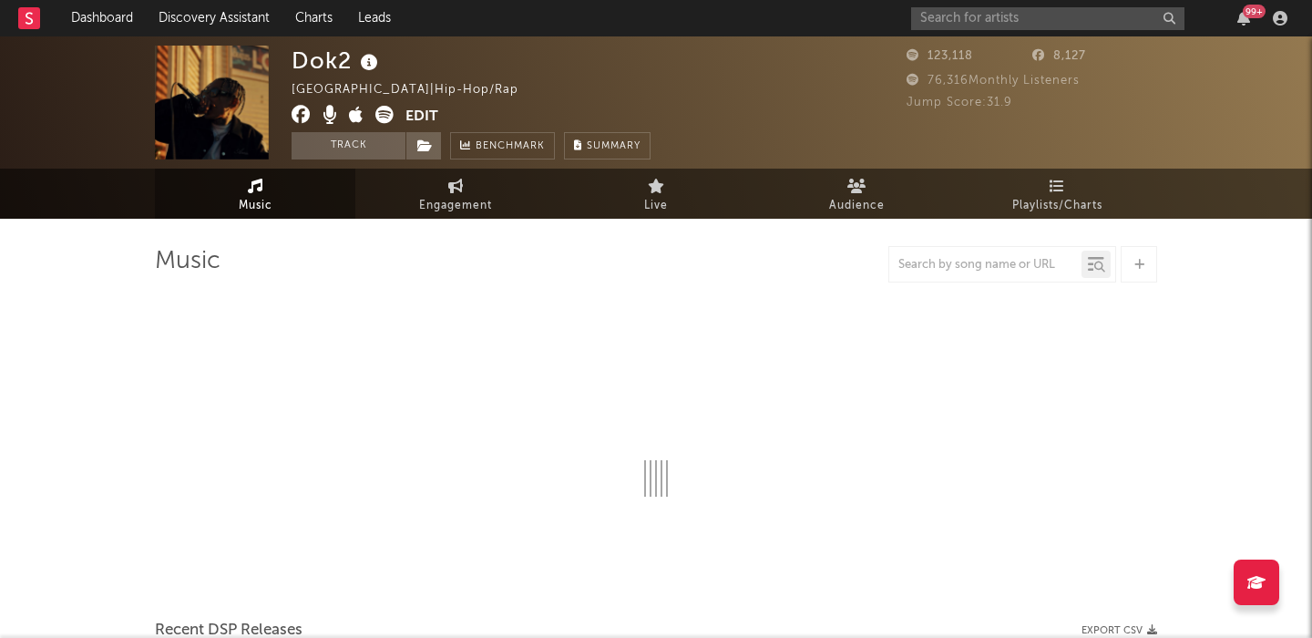
select select "6m"
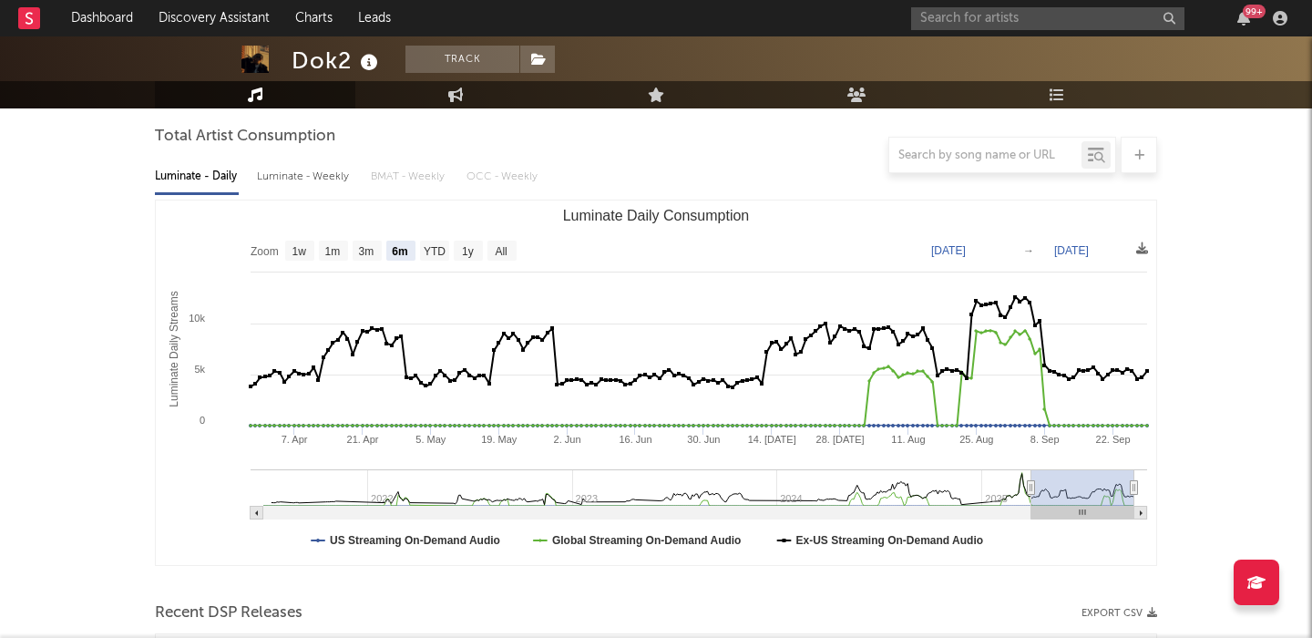
scroll to position [99, 0]
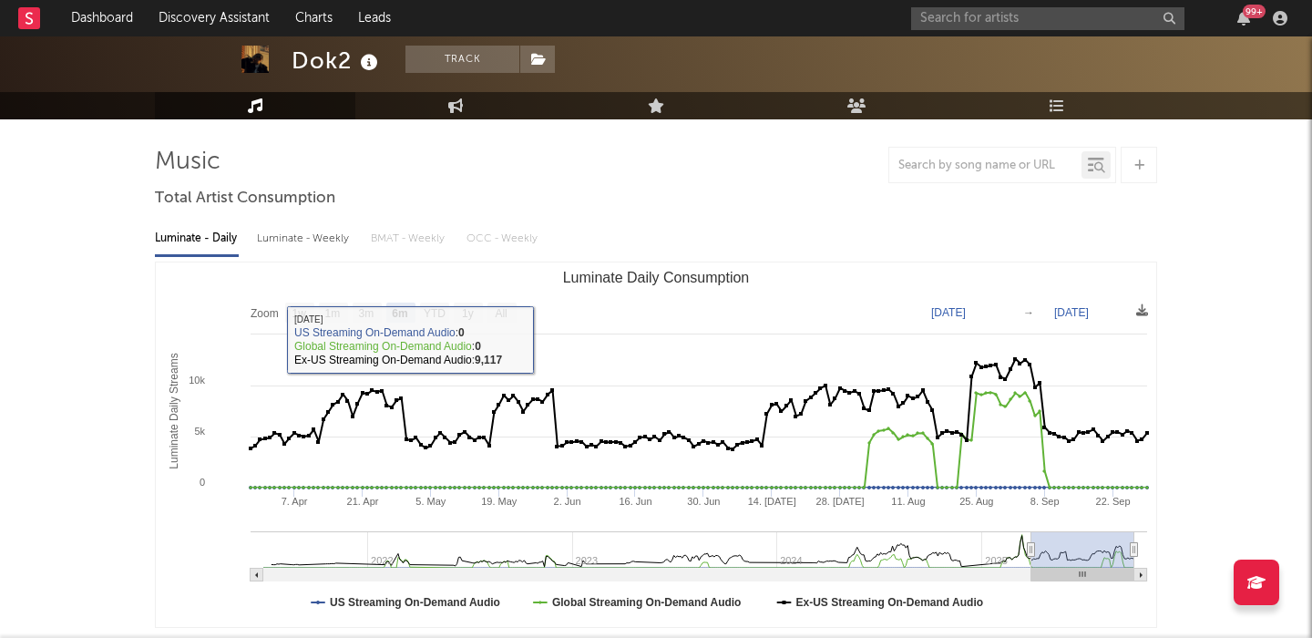
click at [329, 237] on div "Luminate - Weekly" at bounding box center [305, 238] width 96 height 31
select select "6m"
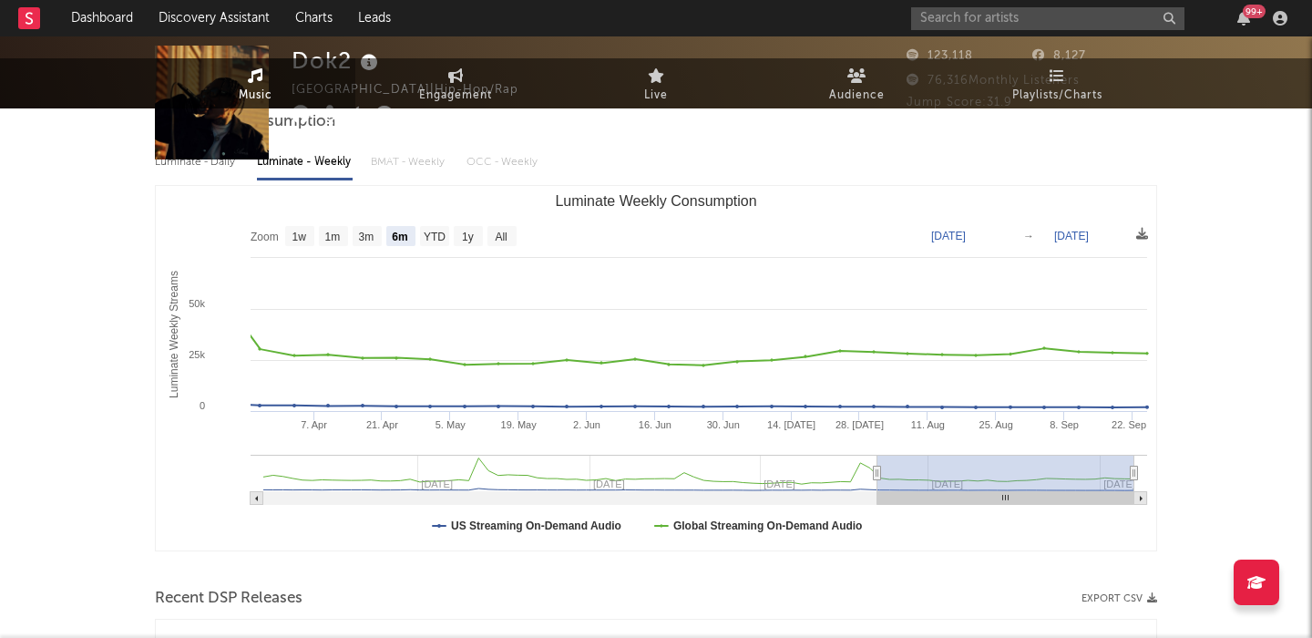
scroll to position [0, 0]
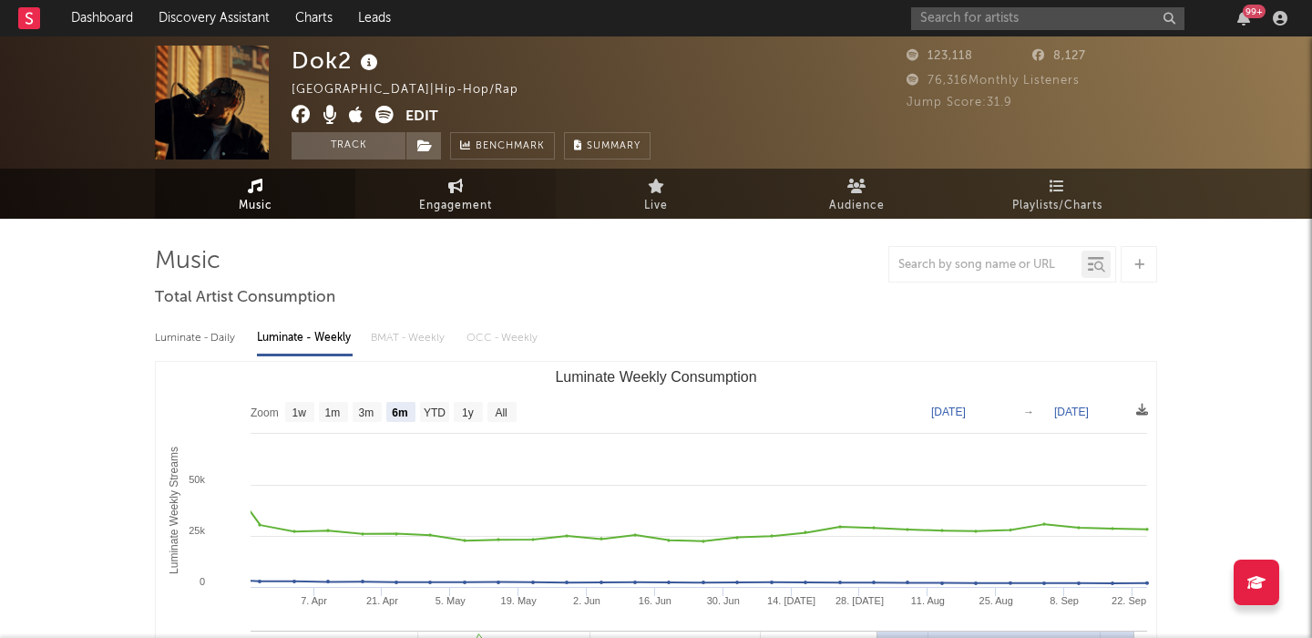
click at [450, 184] on icon at bounding box center [455, 186] width 15 height 15
select select "1w"
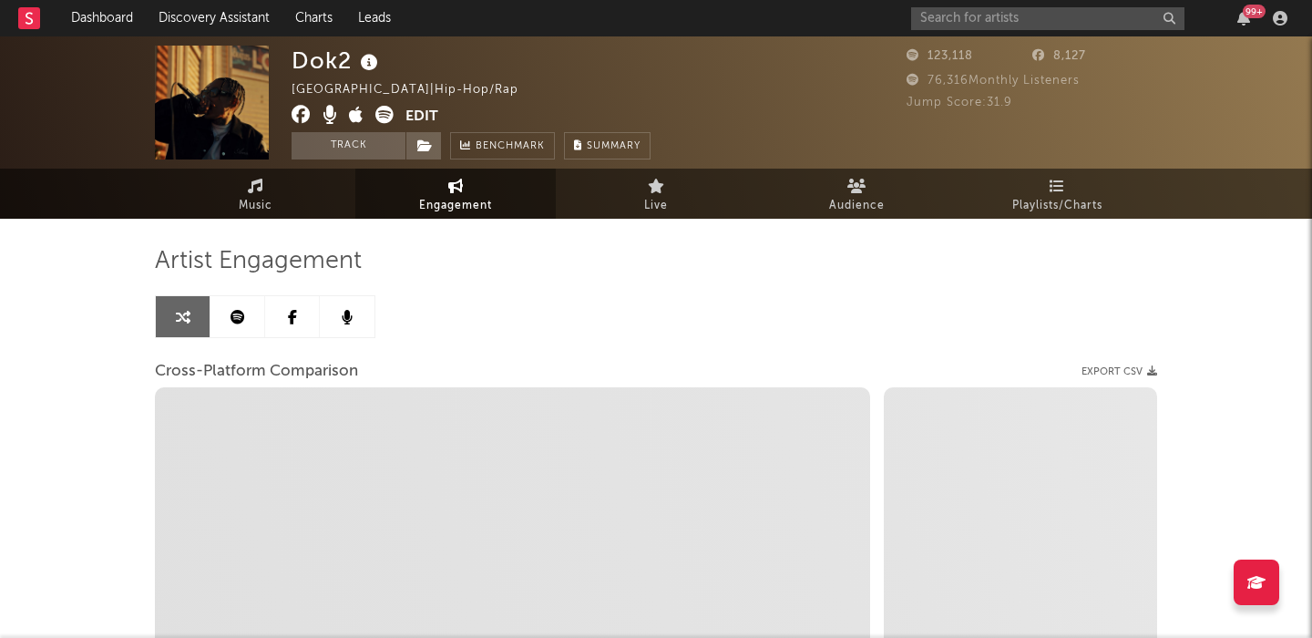
click at [384, 116] on icon at bounding box center [384, 115] width 18 height 18
select select "1m"
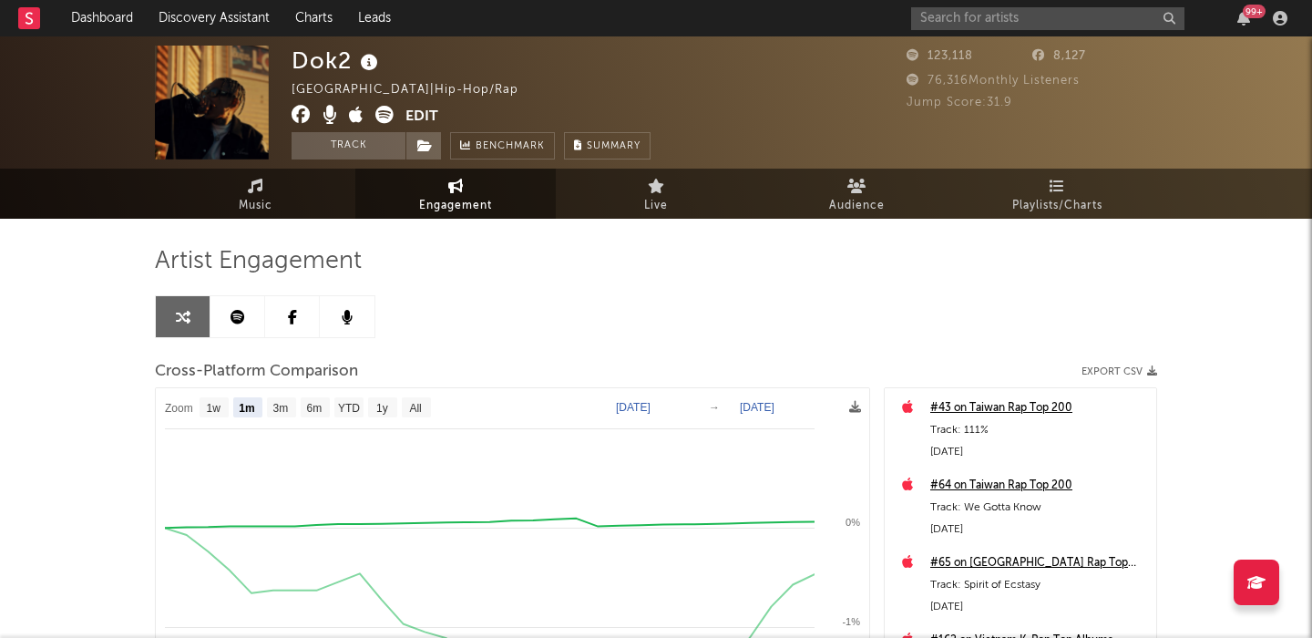
click at [437, 114] on div "Dok2 [GEOGRAPHIC_DATA] | Hip-Hop/Rap Edit Track Benchmark Summary" at bounding box center [471, 103] width 359 height 114
click at [429, 115] on button "Edit" at bounding box center [422, 117] width 33 height 23
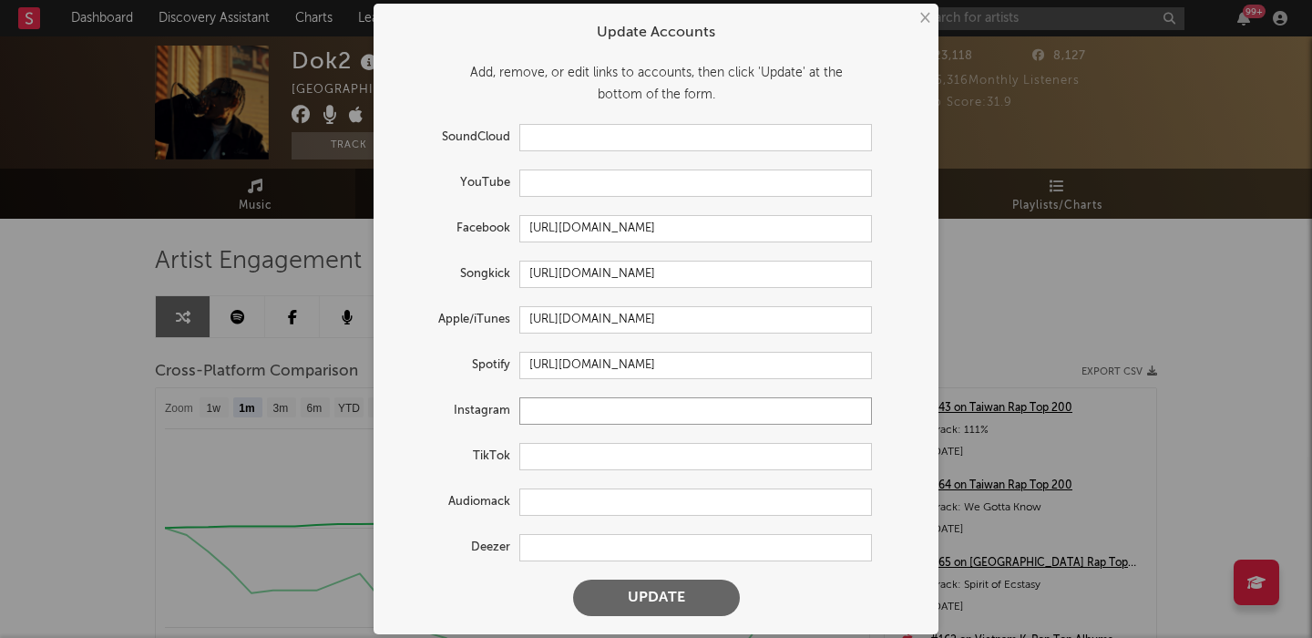
click at [602, 406] on input "text" at bounding box center [695, 410] width 353 height 27
paste input "[URL][DOMAIN_NAME]"
type input "[URL][DOMAIN_NAME]"
click at [651, 573] on form "Update Accounts Add, remove, or edit links to accounts, then click 'Update' at …" at bounding box center [656, 319] width 547 height 612
click at [654, 589] on button "Update" at bounding box center [656, 598] width 167 height 36
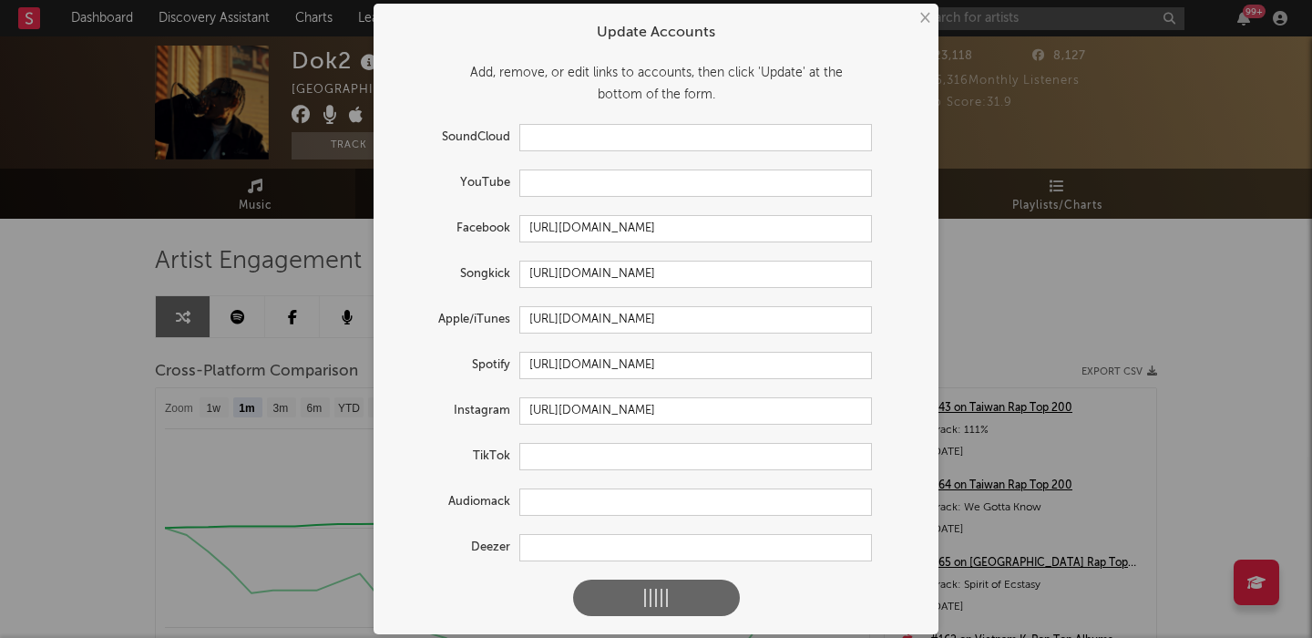
select select "1w"
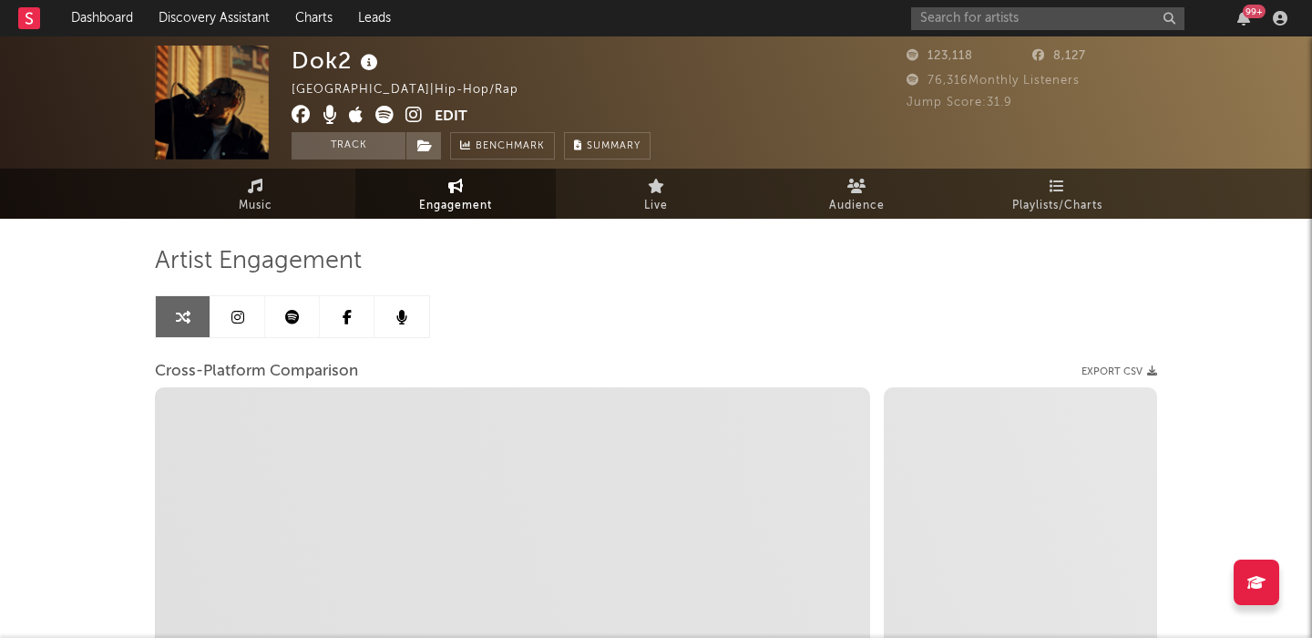
type input "[URL][DOMAIN_NAME]"
select select "1m"
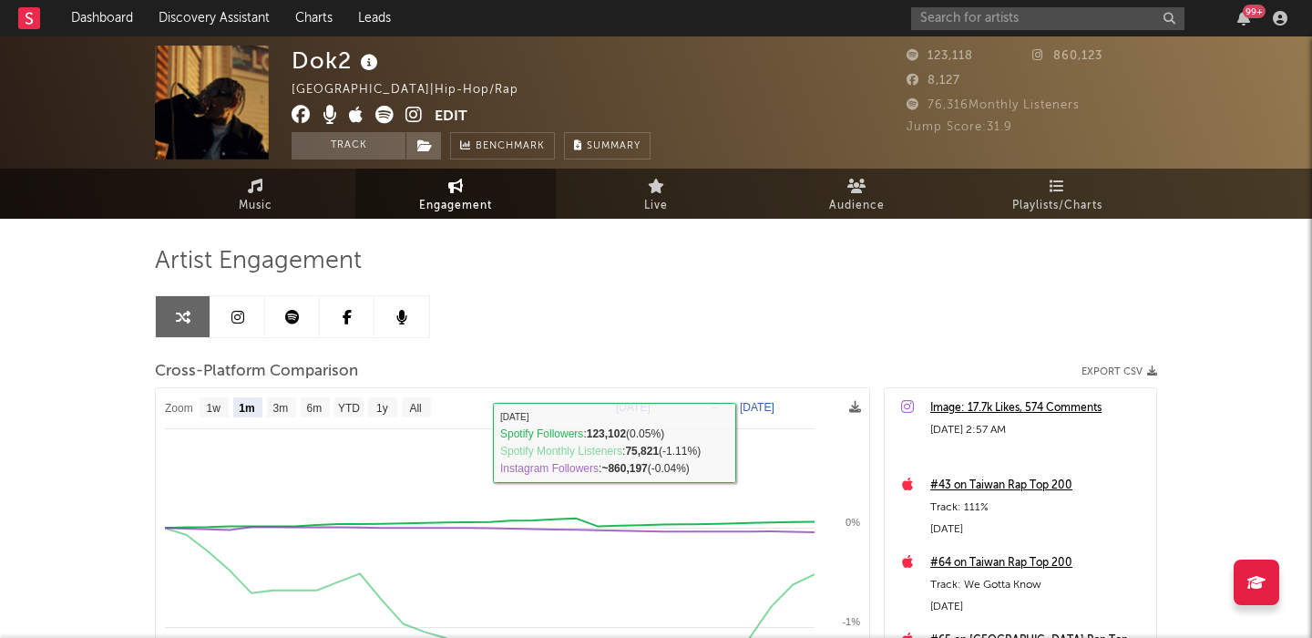
click at [241, 311] on icon at bounding box center [237, 317] width 13 height 15
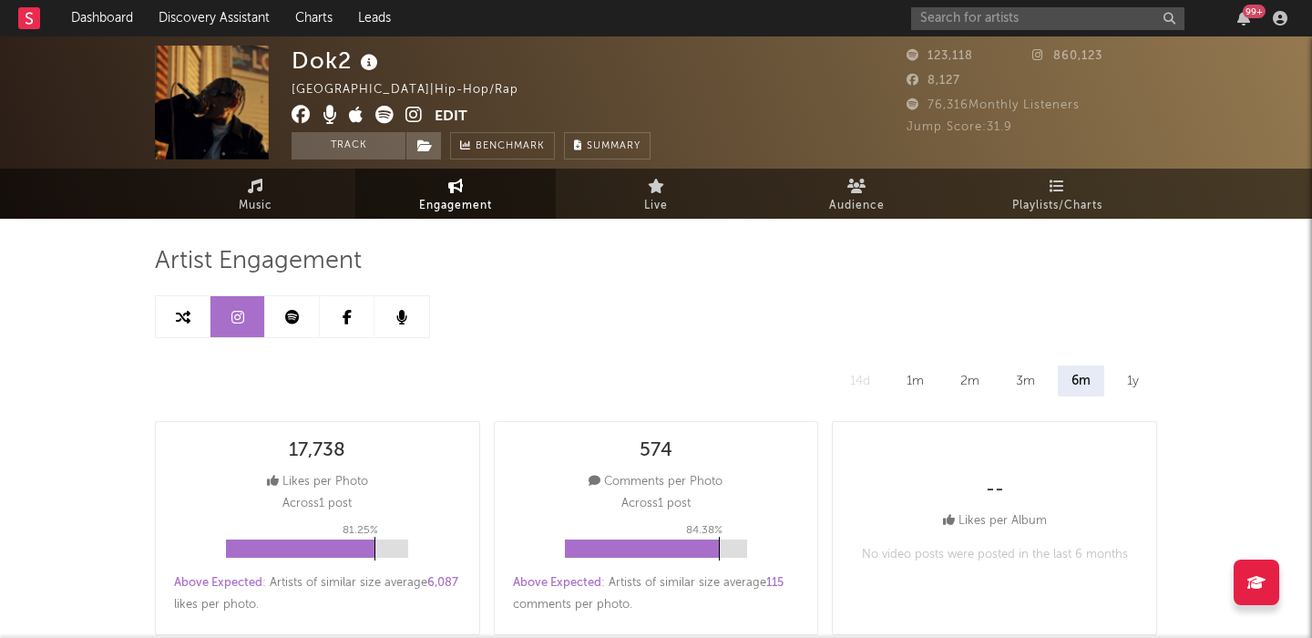
scroll to position [15, 0]
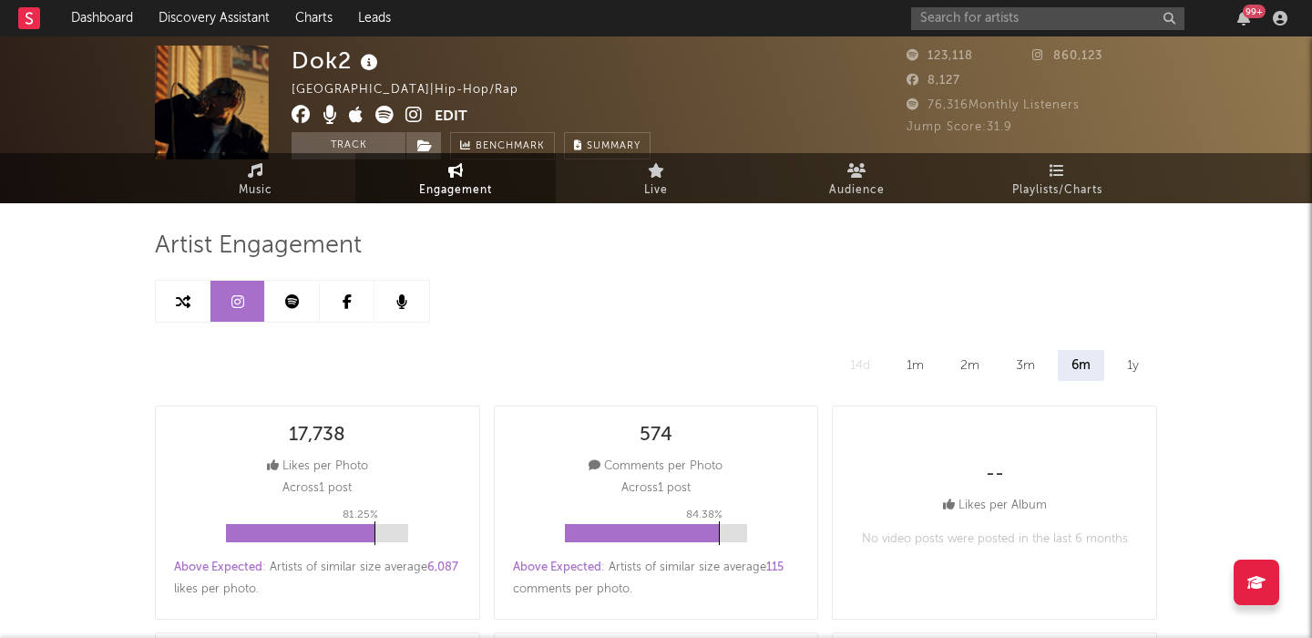
select select "6m"
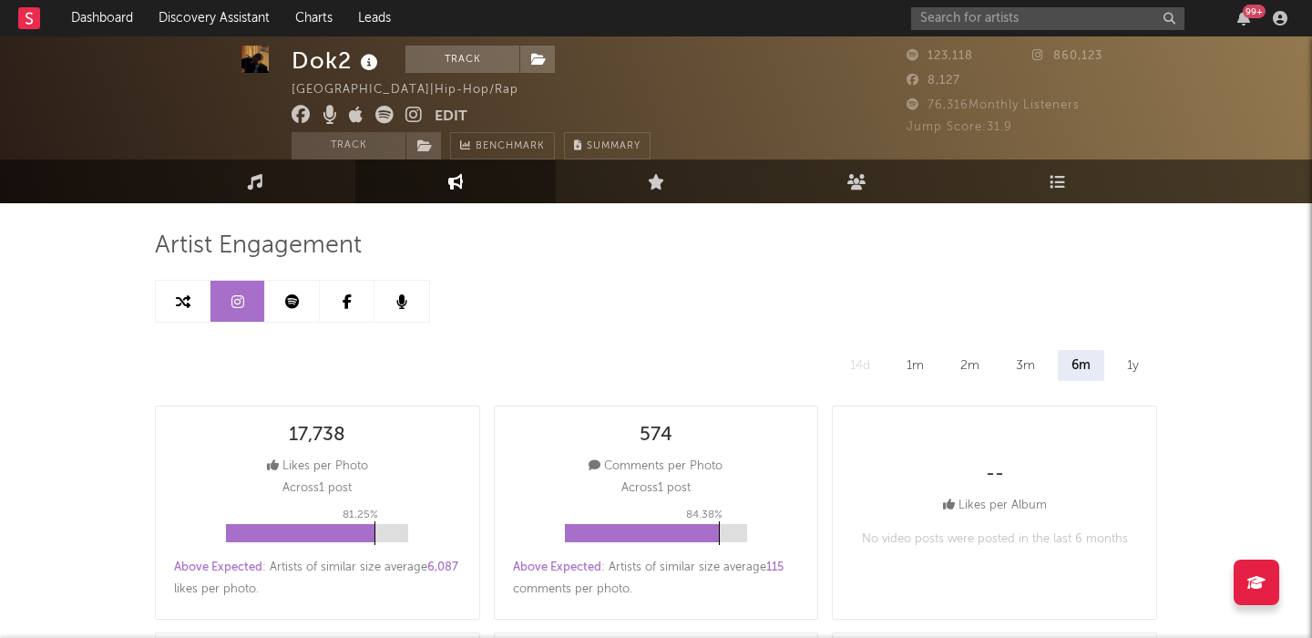
click at [909, 361] on div "1m" at bounding box center [915, 365] width 45 height 31
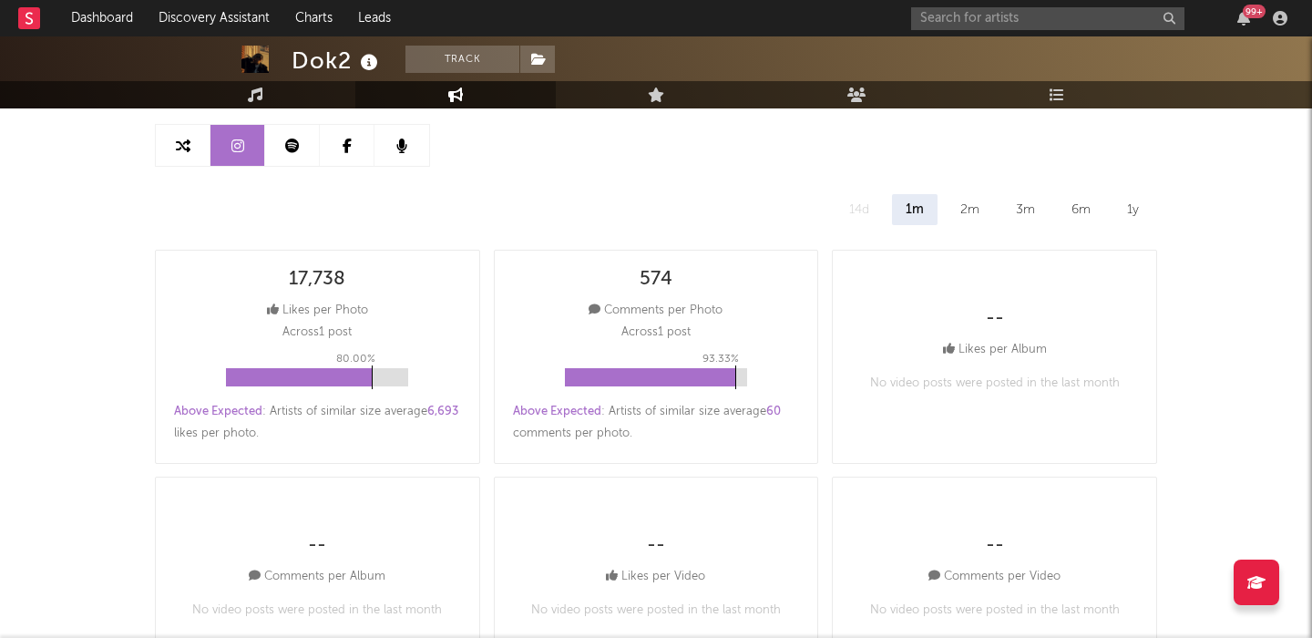
scroll to position [0, 0]
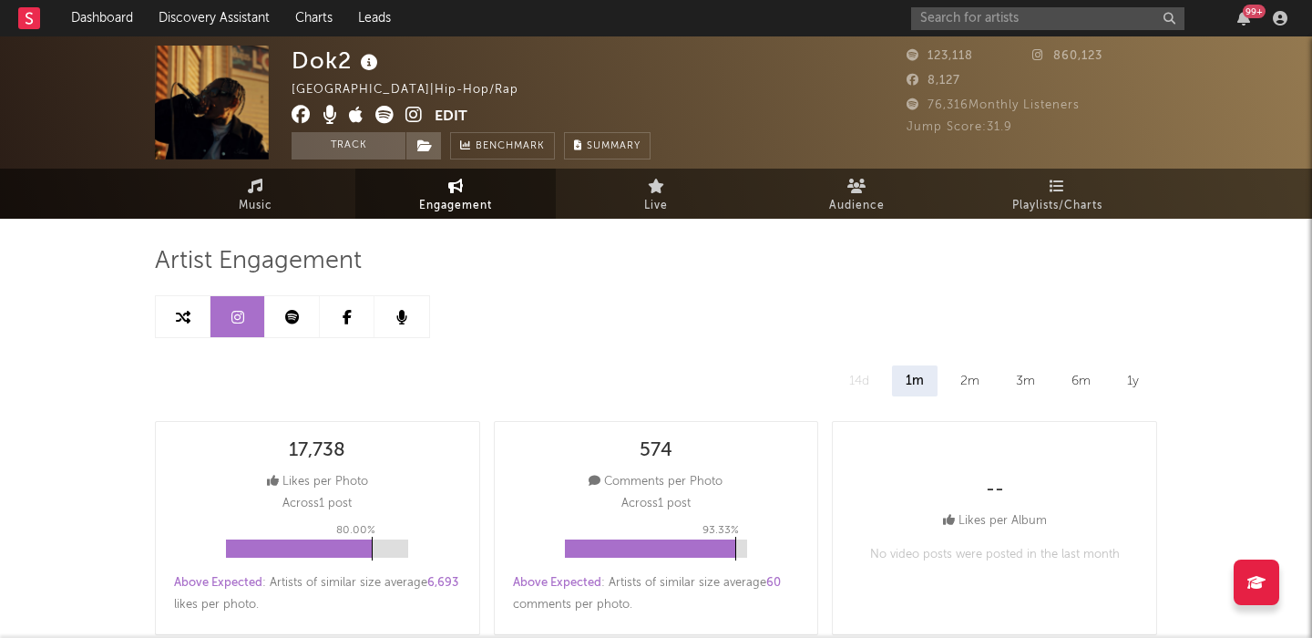
click at [304, 170] on link "Music" at bounding box center [255, 194] width 201 height 50
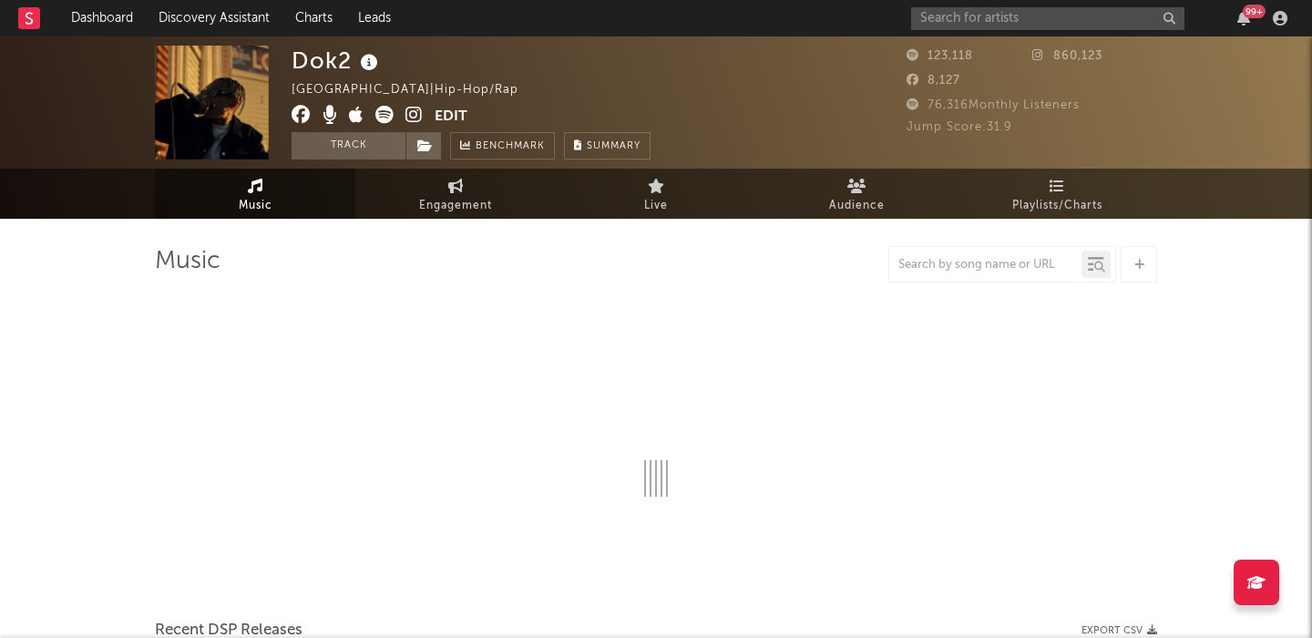
click at [412, 113] on icon at bounding box center [414, 115] width 17 height 18
select select "6m"
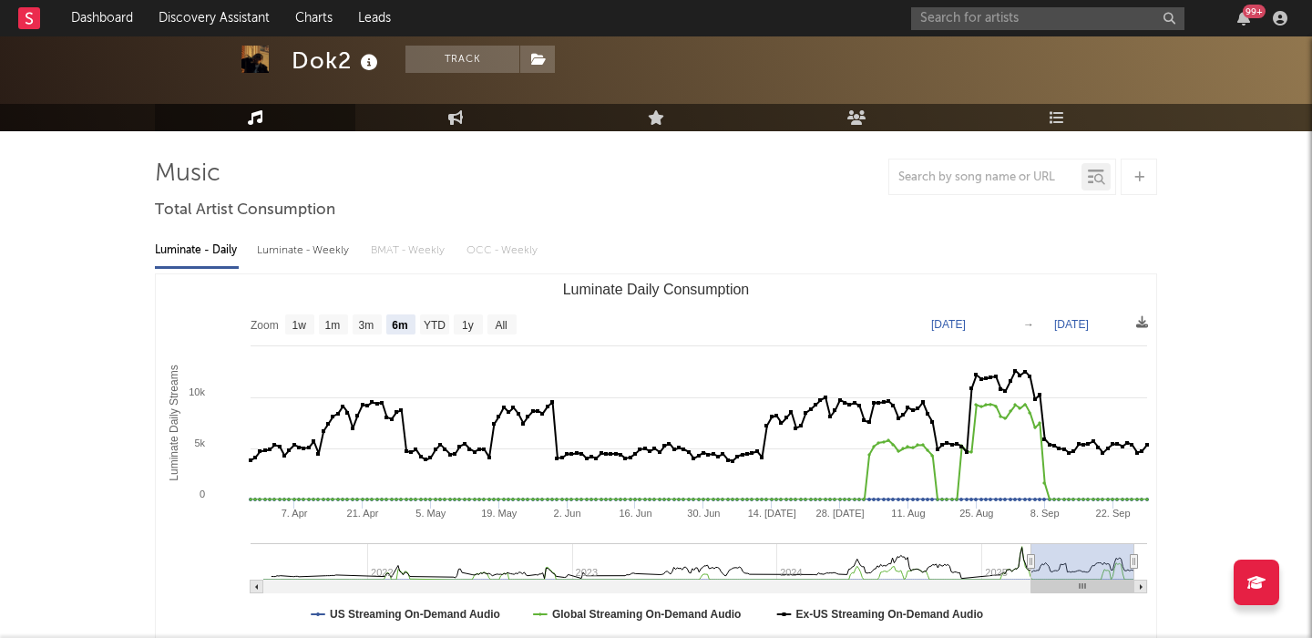
scroll to position [102, 0]
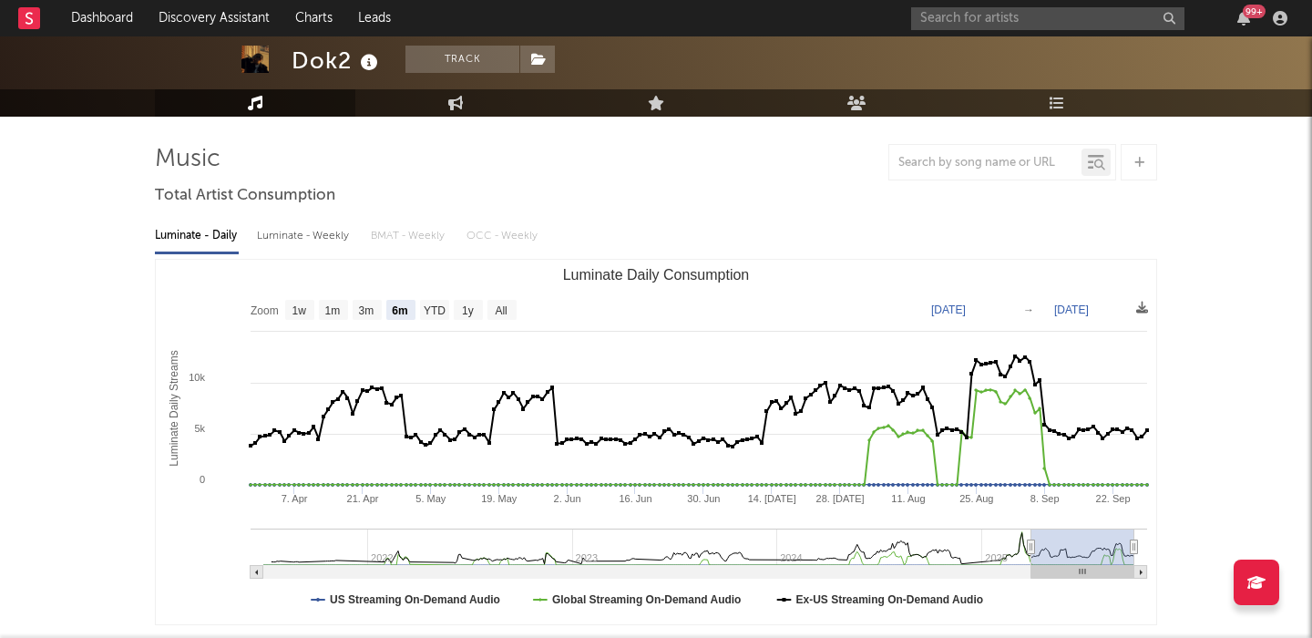
click at [323, 241] on div "Luminate - Weekly" at bounding box center [305, 236] width 96 height 31
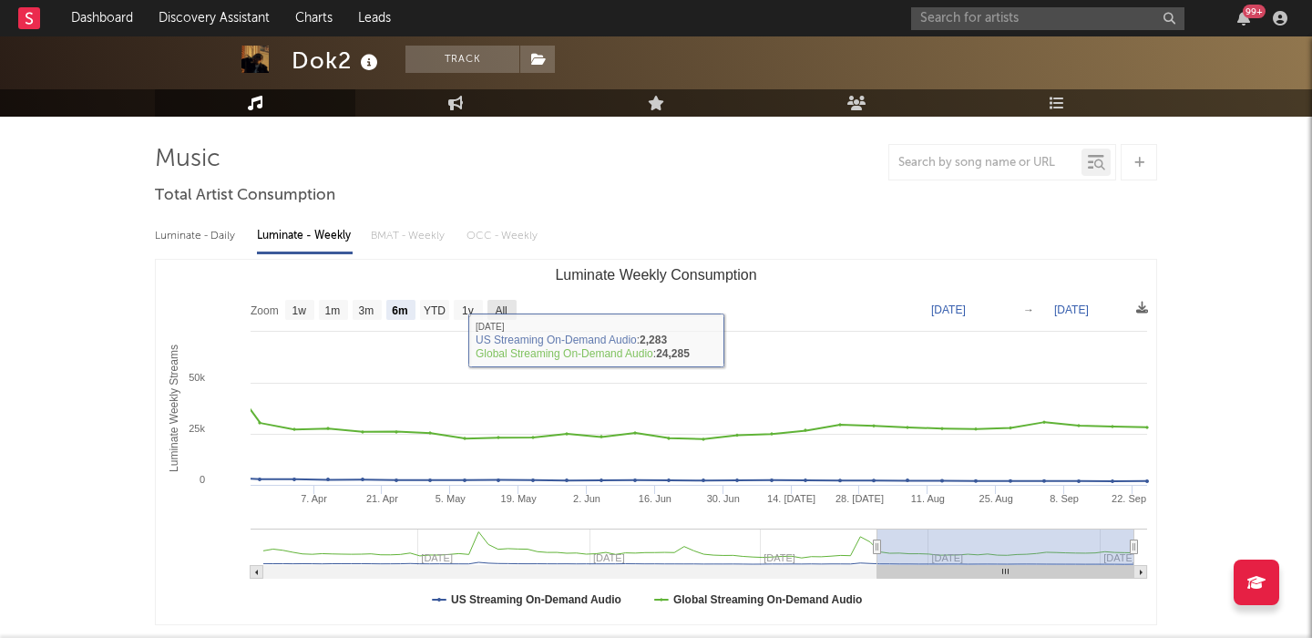
click at [513, 317] on rect "Luminate Weekly Consumption" at bounding box center [502, 310] width 29 height 20
select select "All"
type input "[DATE]"
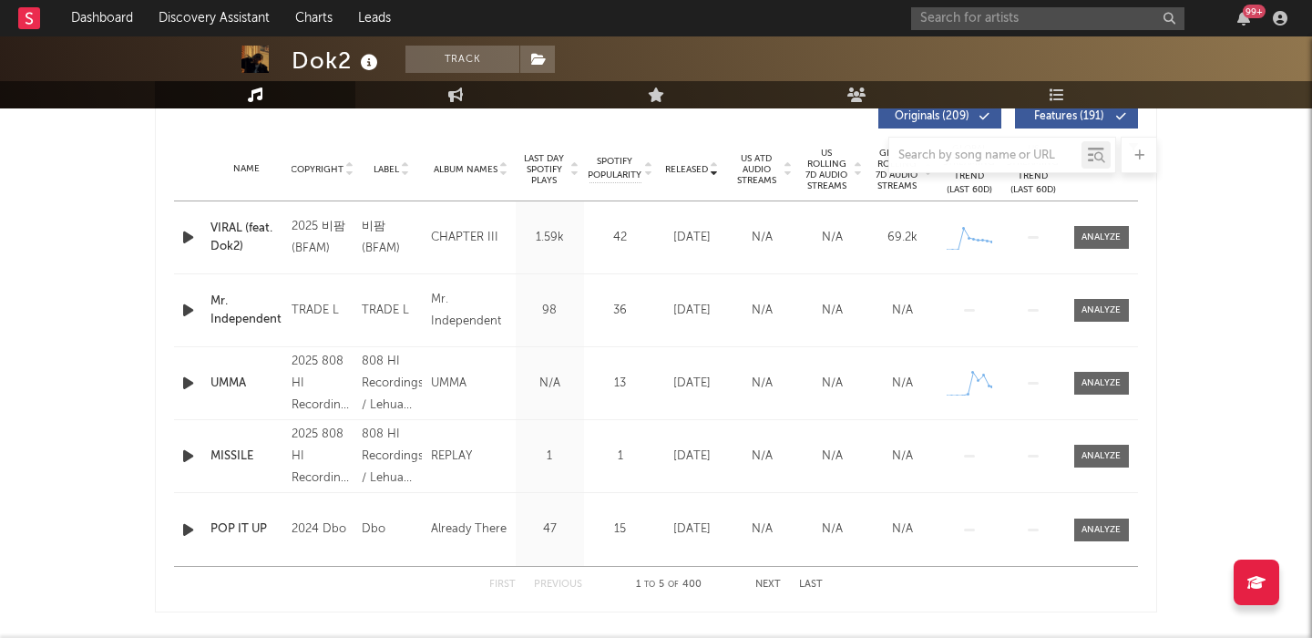
scroll to position [613, 0]
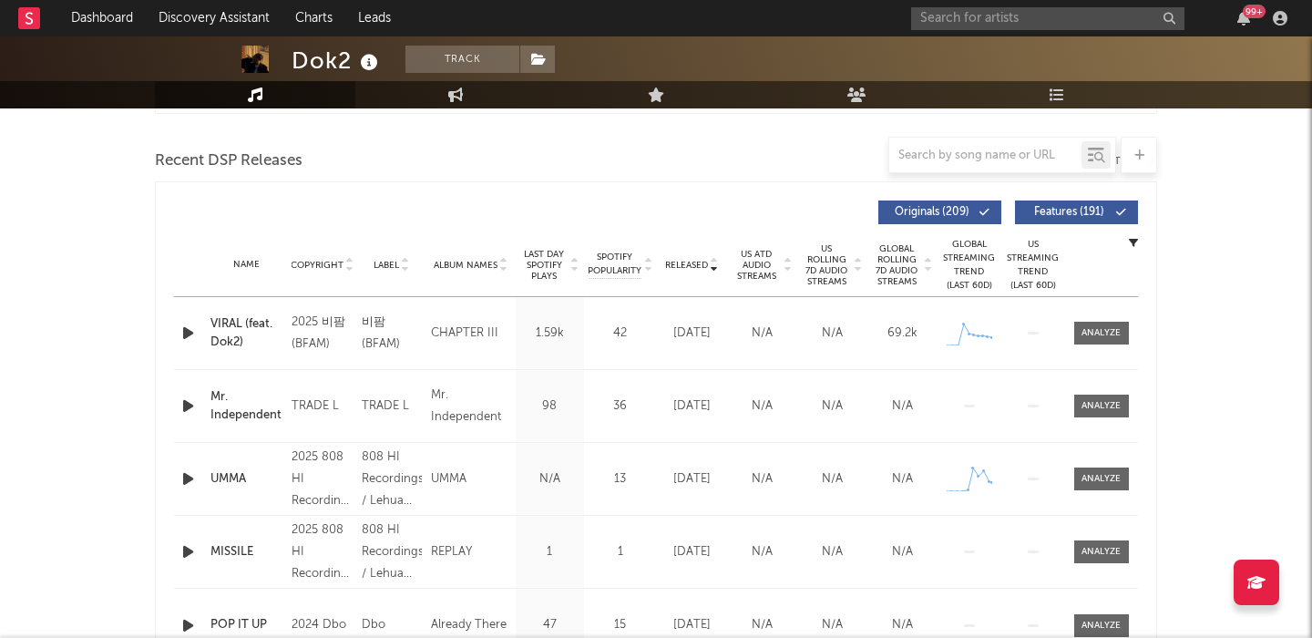
click at [1084, 220] on button "Features ( 191 )" at bounding box center [1076, 213] width 123 height 24
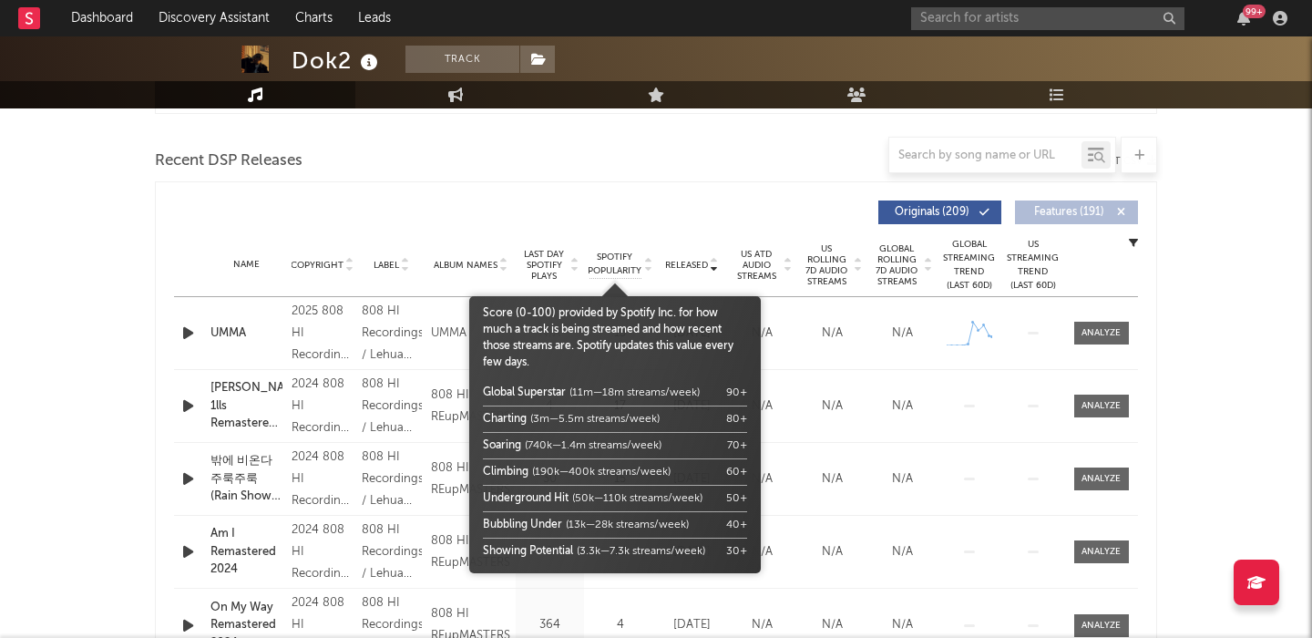
click at [622, 267] on span "Spotify Popularity" at bounding box center [615, 264] width 54 height 27
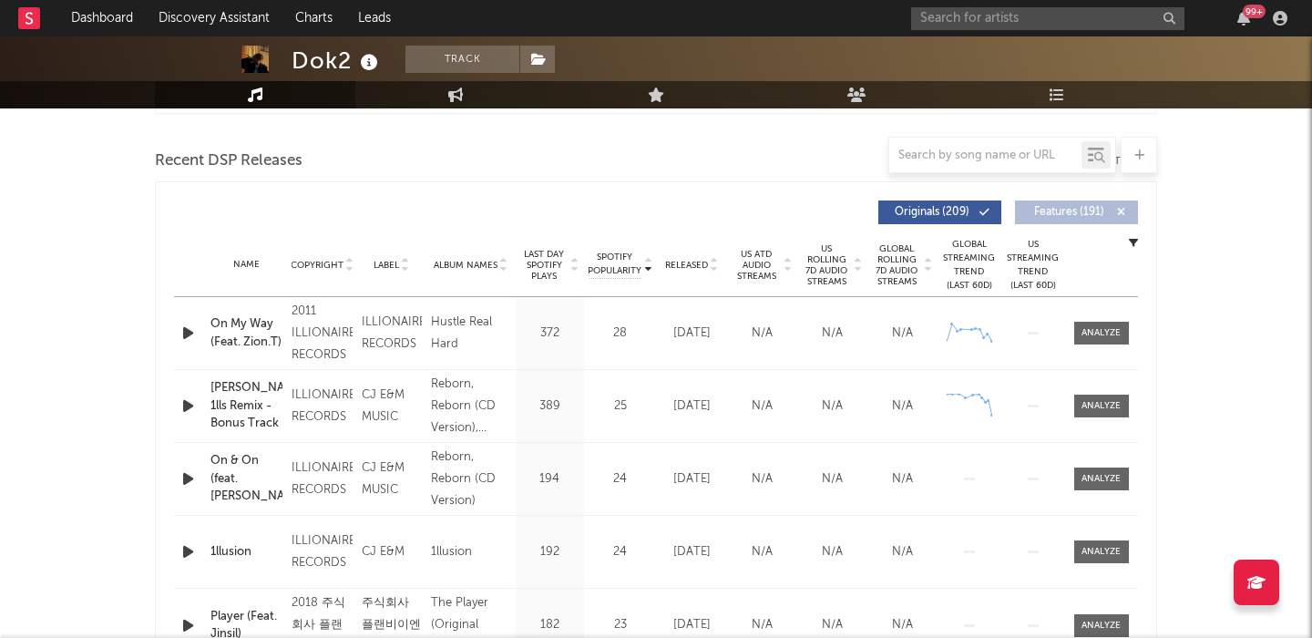
click at [831, 268] on span "US Rolling 7D Audio Streams" at bounding box center [827, 265] width 50 height 44
click at [694, 254] on div "Name Copyright Label Album Names Composer Names 7 Day Spotify Plays Last Day Sp…" at bounding box center [656, 265] width 964 height 64
click at [694, 260] on span "Released" at bounding box center [686, 265] width 43 height 11
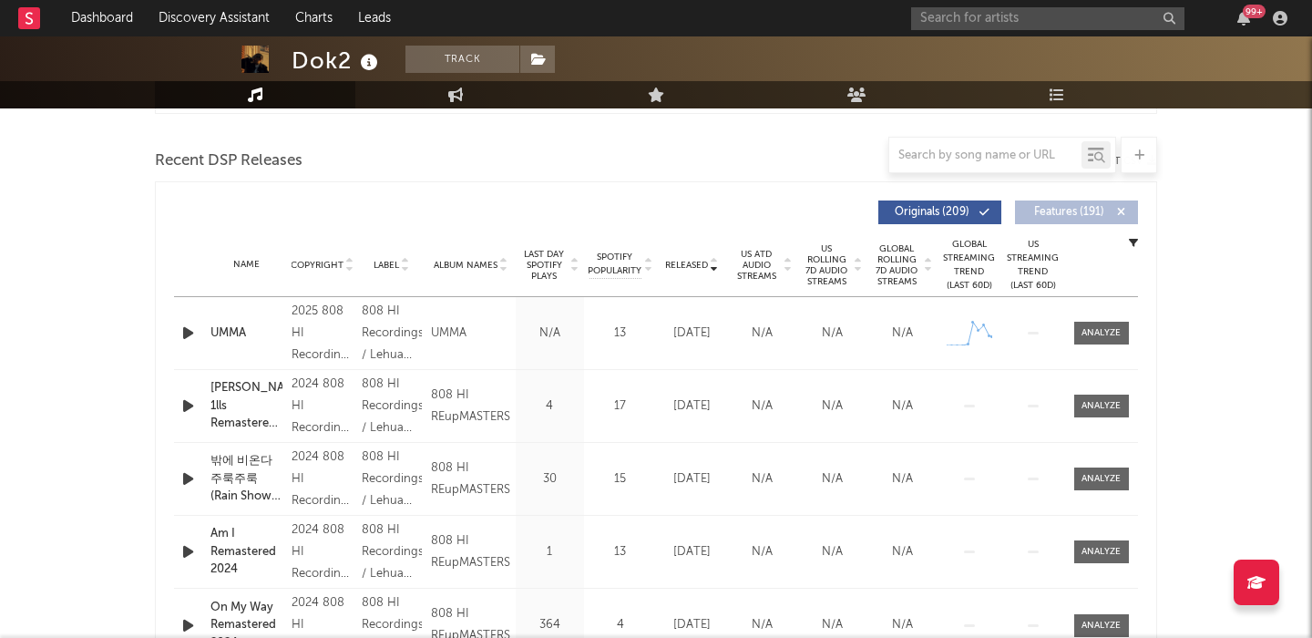
scroll to position [786, 0]
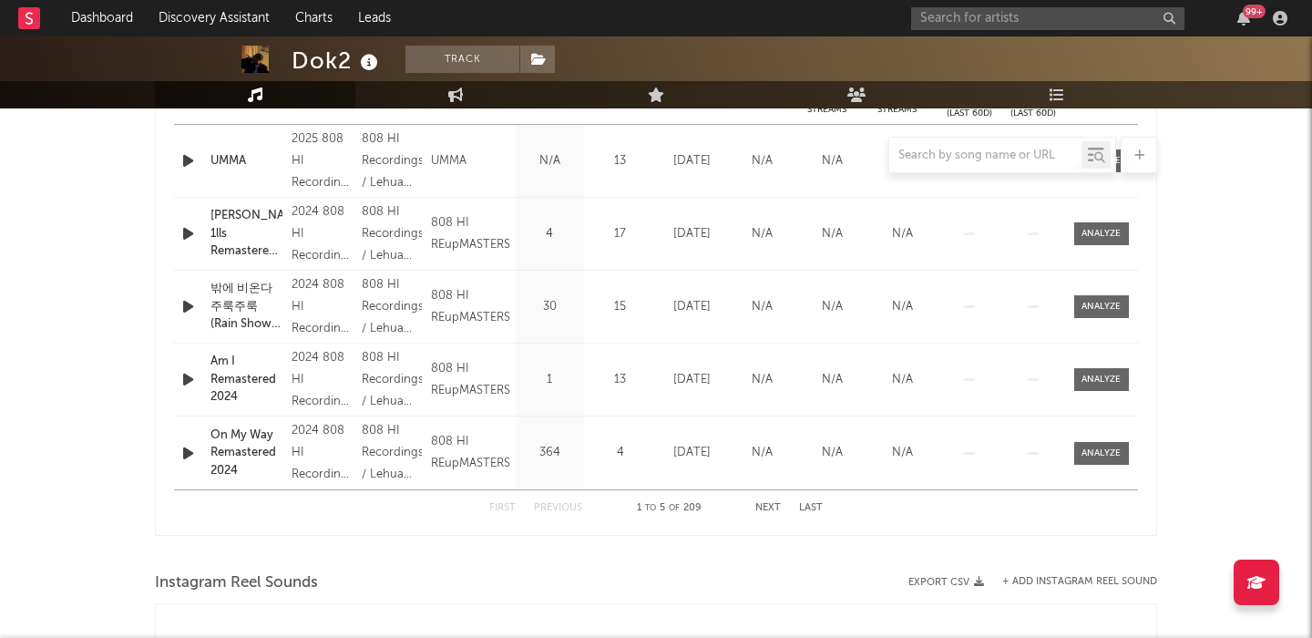
click at [770, 509] on button "Next" at bounding box center [769, 508] width 26 height 10
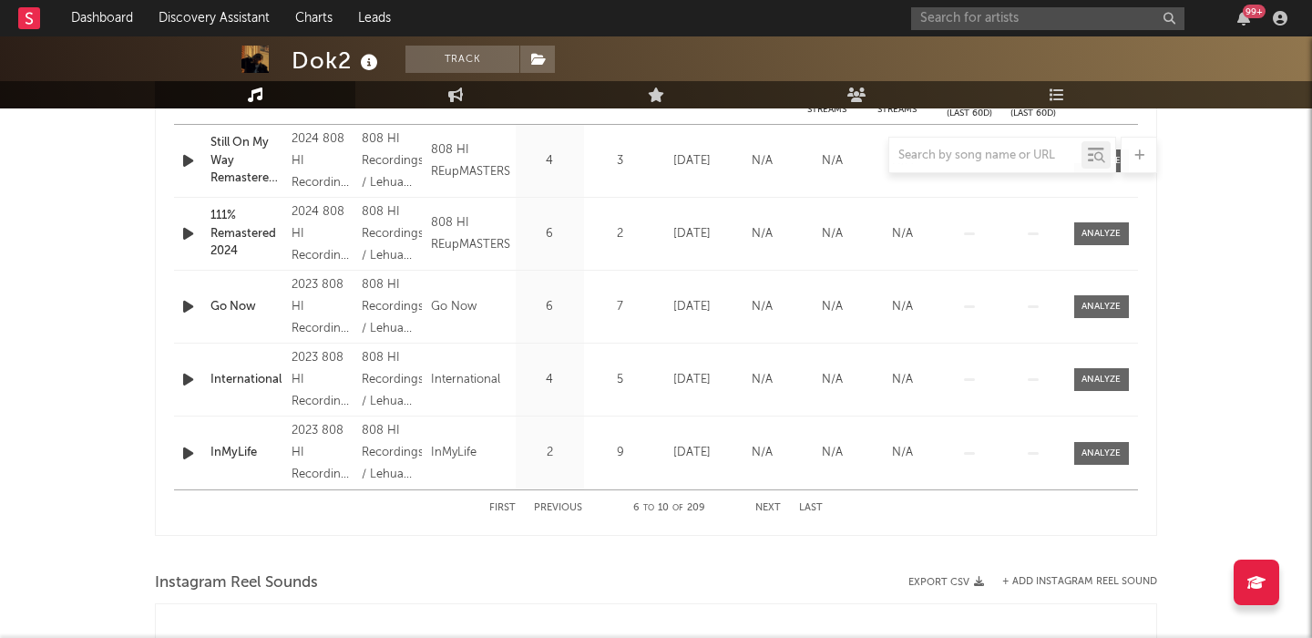
click at [770, 509] on button "Next" at bounding box center [769, 508] width 26 height 10
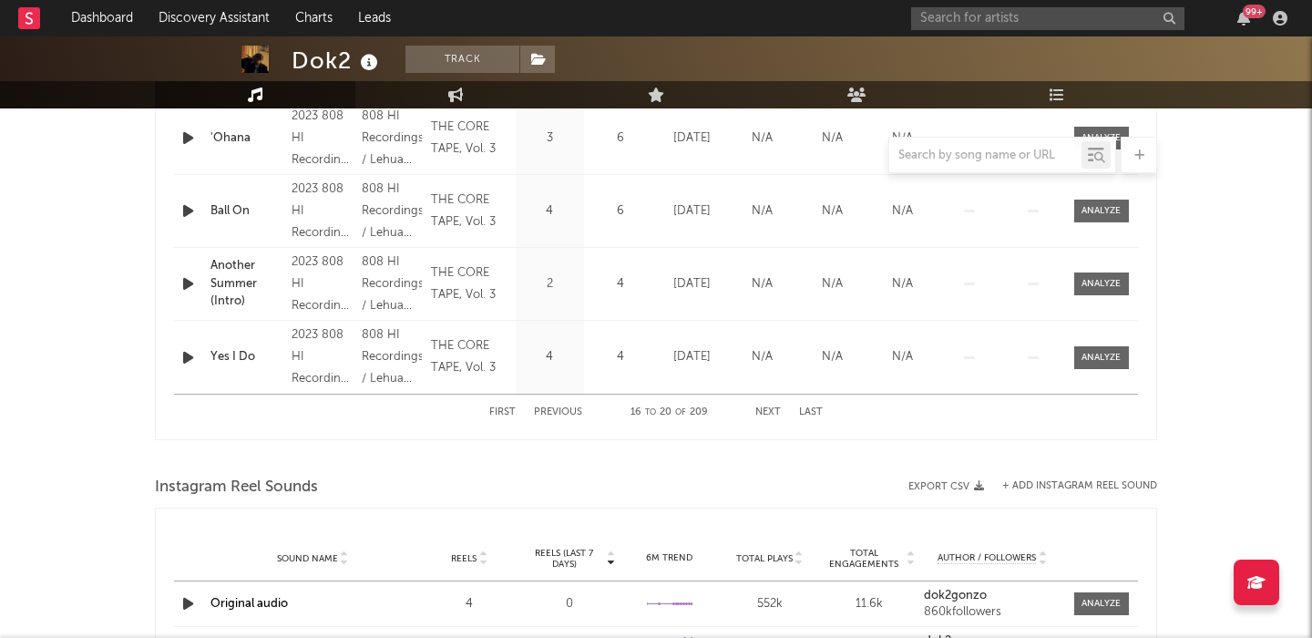
scroll to position [0, 0]
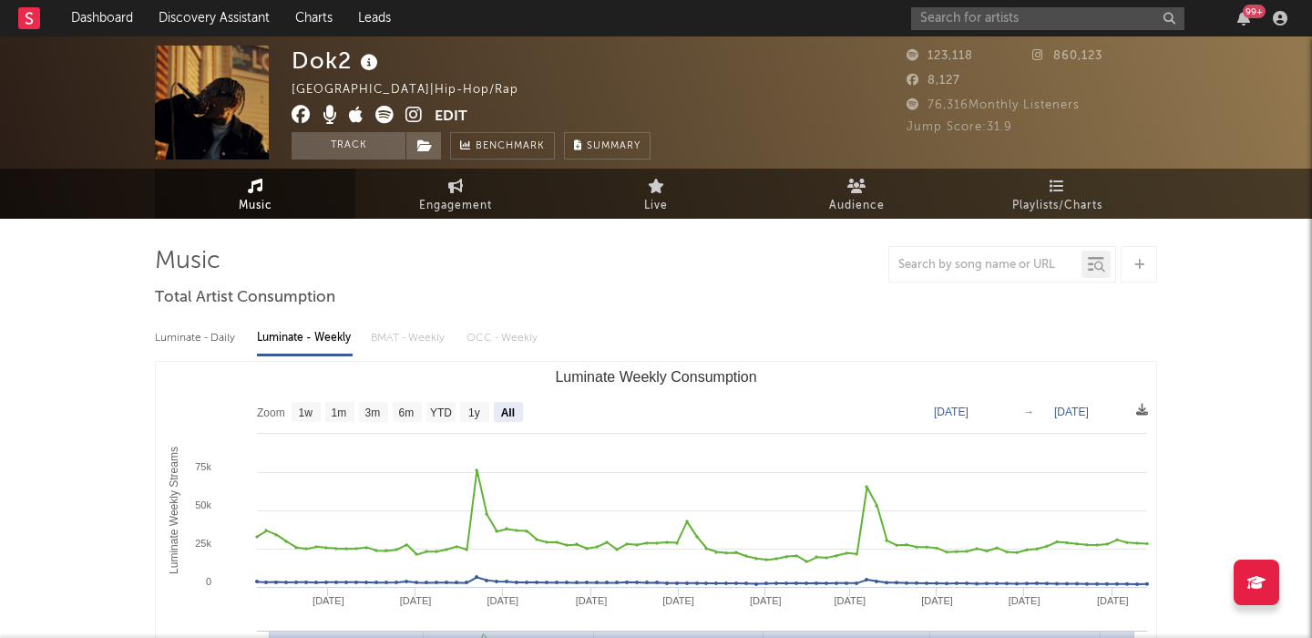
click at [384, 119] on icon at bounding box center [384, 115] width 18 height 18
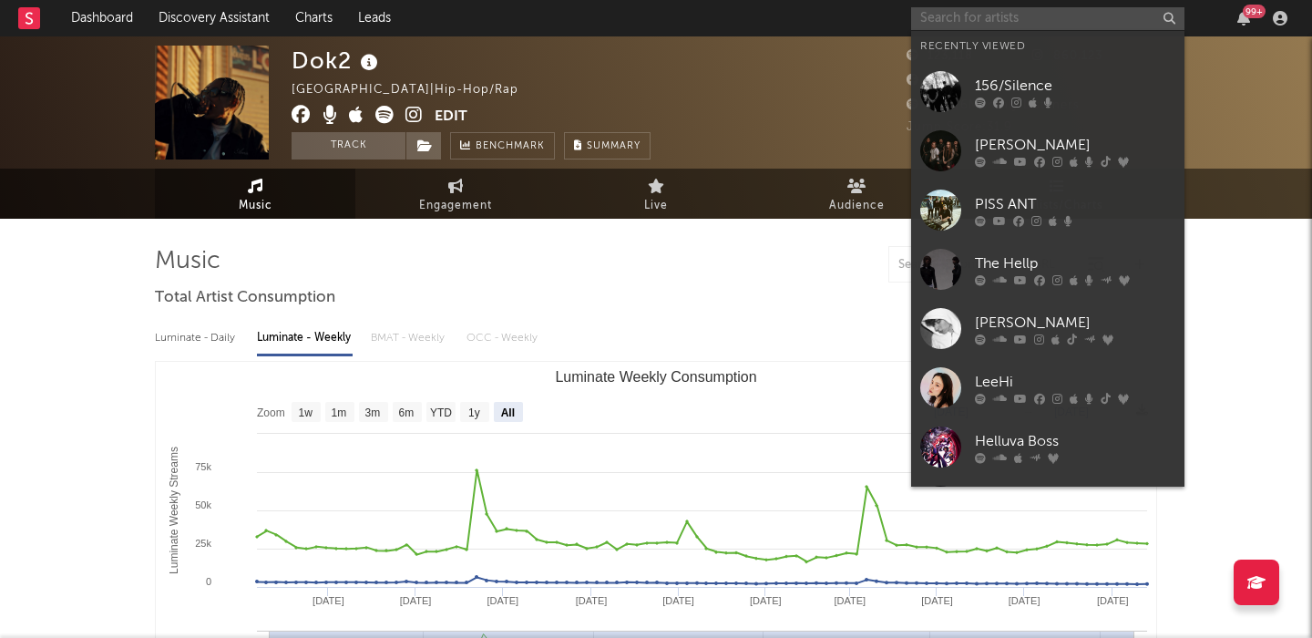
click at [1026, 26] on input "text" at bounding box center [1047, 18] width 273 height 23
paste input "[URL][DOMAIN_NAME]"
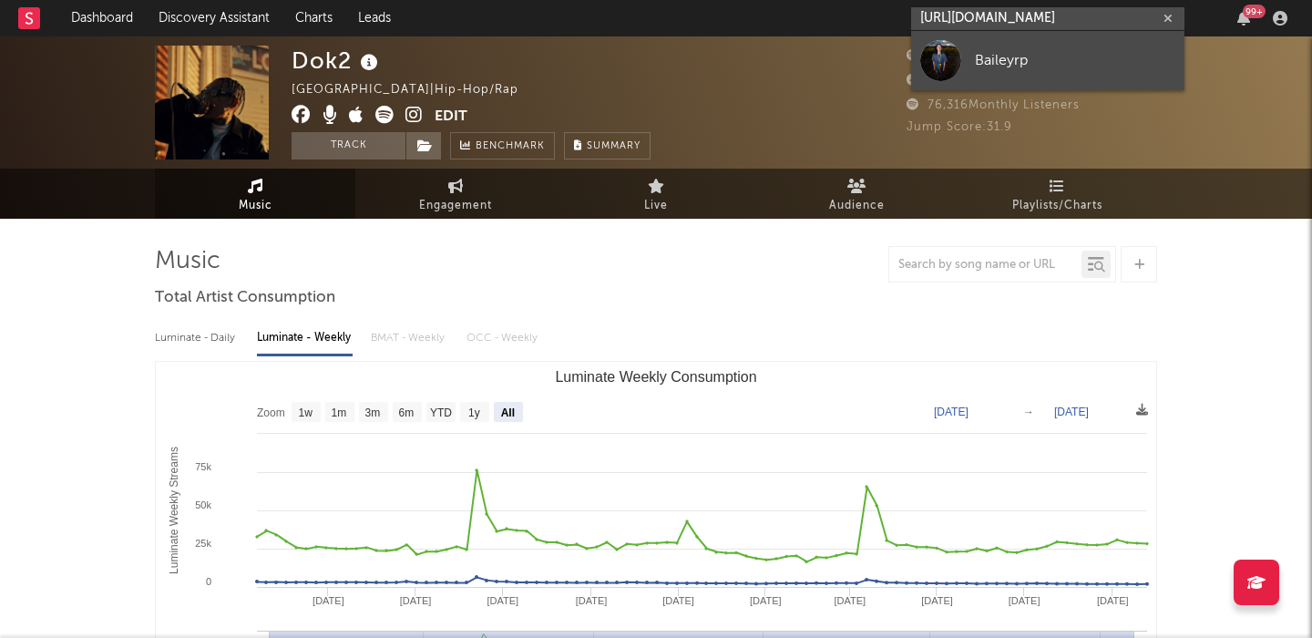
type input "[URL][DOMAIN_NAME]"
click at [1044, 58] on div "Baileyrp" at bounding box center [1075, 60] width 201 height 22
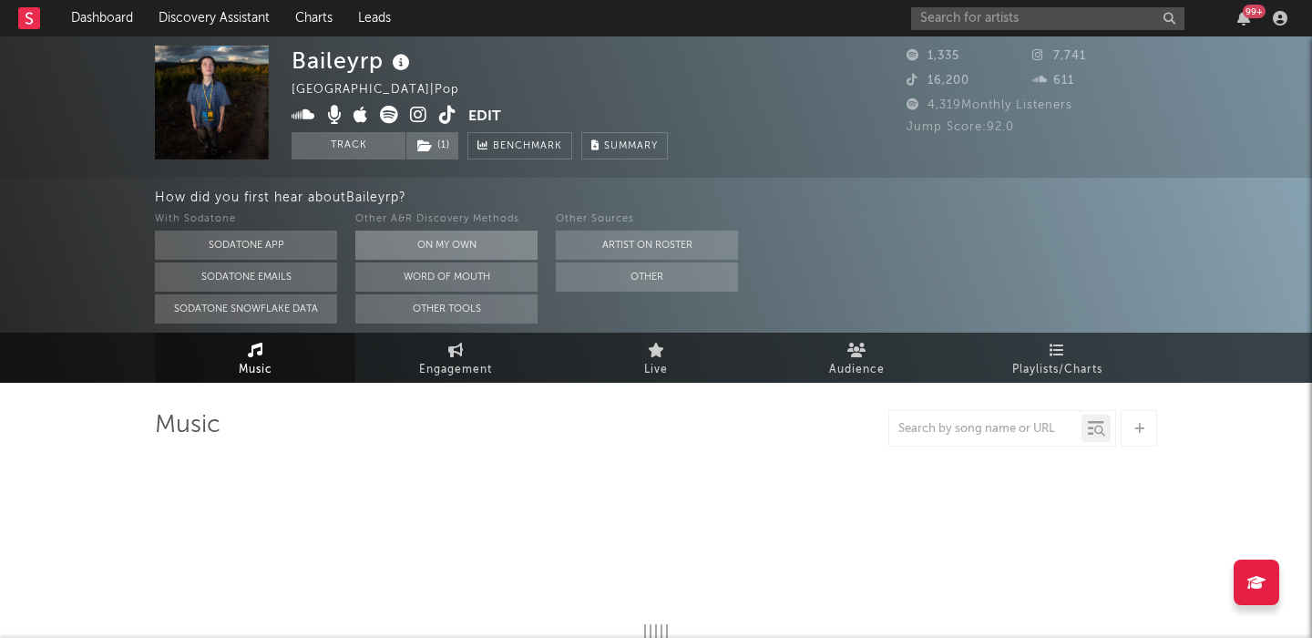
click at [450, 235] on button "On My Own" at bounding box center [446, 245] width 182 height 29
select select "1w"
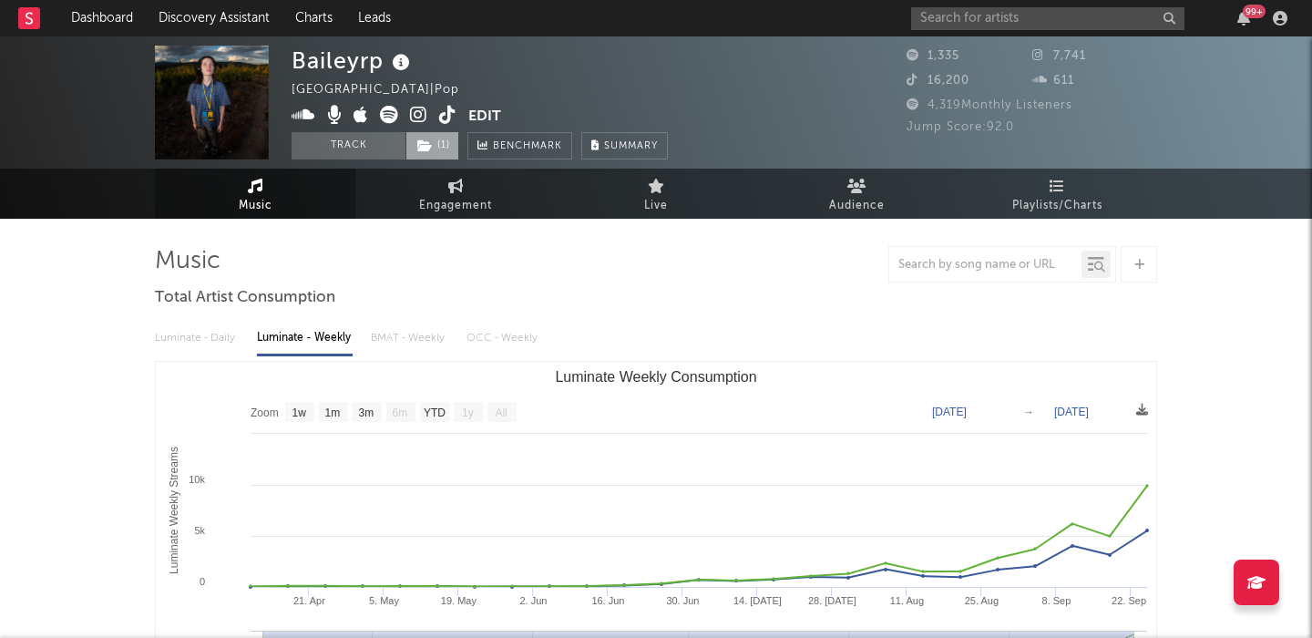
click at [435, 158] on span "( 1 )" at bounding box center [433, 145] width 54 height 27
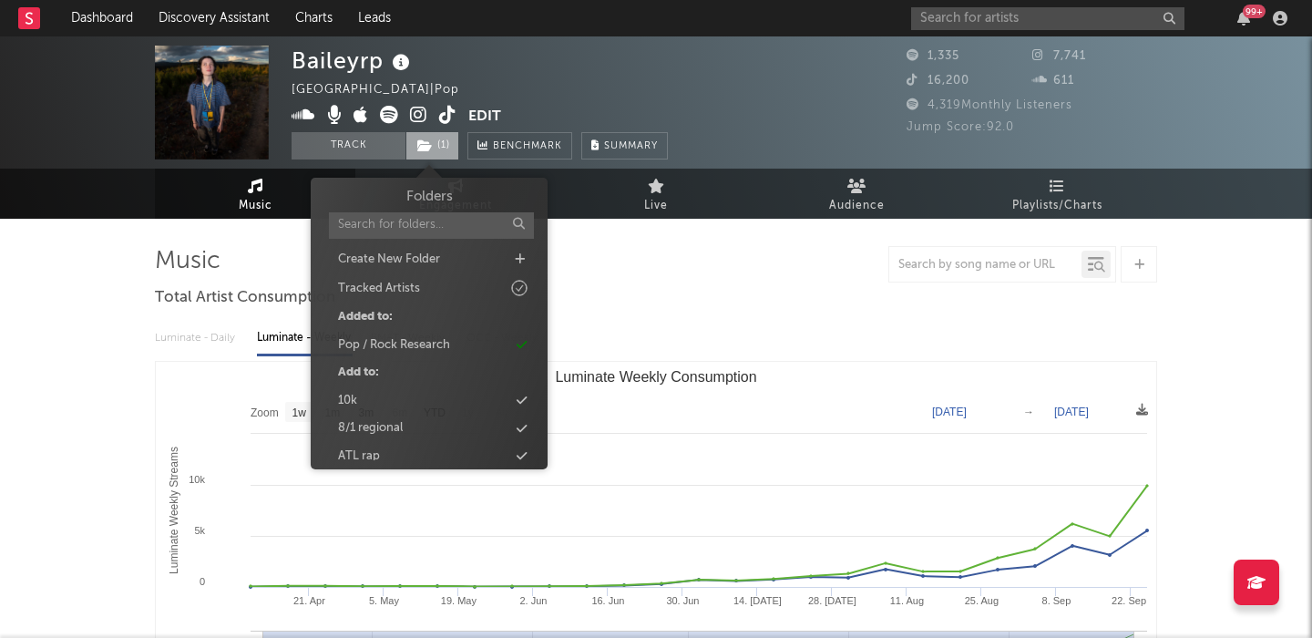
click at [435, 158] on span "( 1 )" at bounding box center [433, 145] width 54 height 27
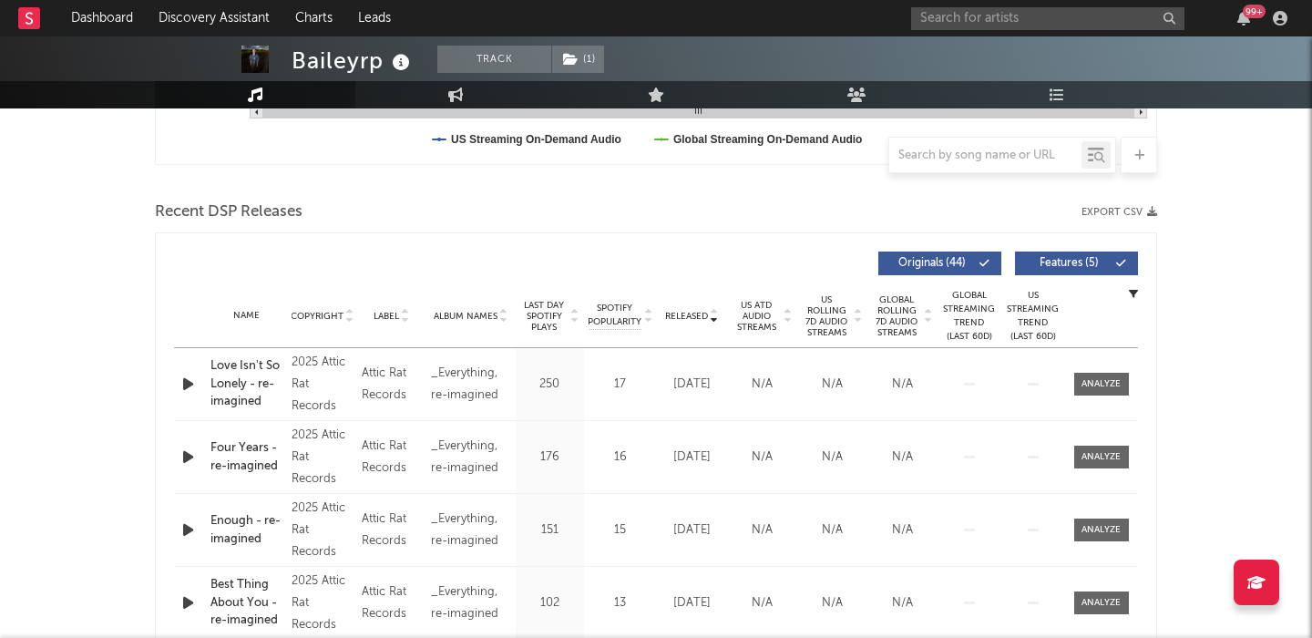
scroll to position [592, 0]
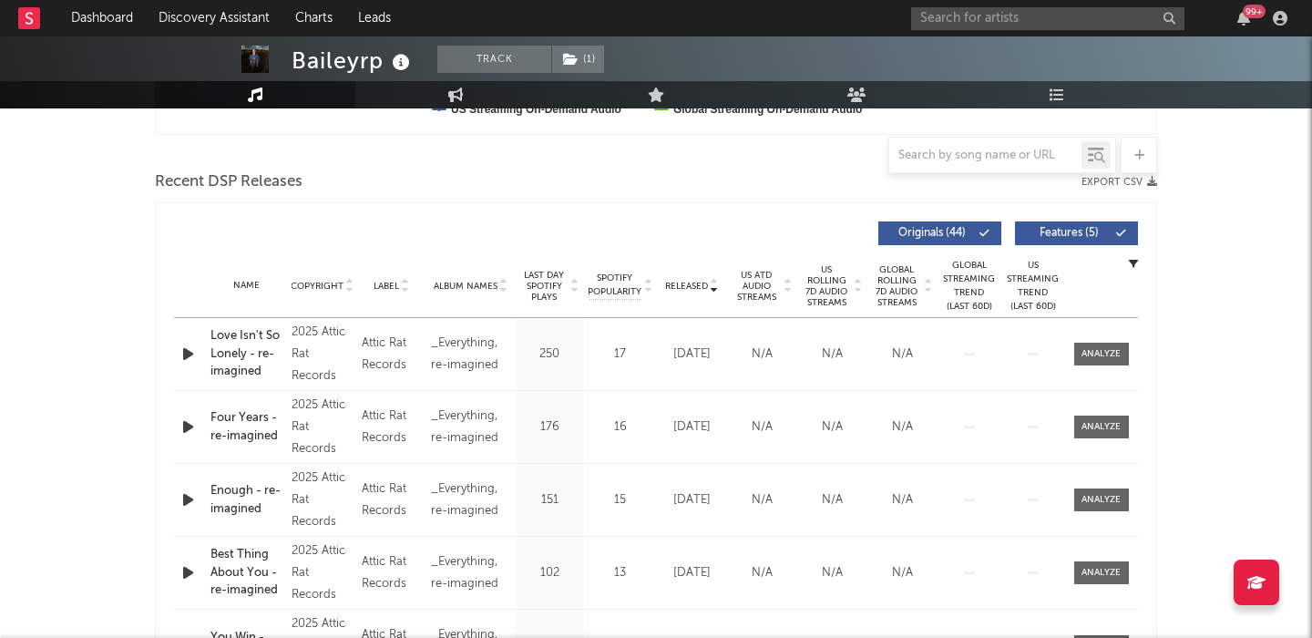
click at [1085, 235] on span "Features ( 5 )" at bounding box center [1069, 233] width 84 height 11
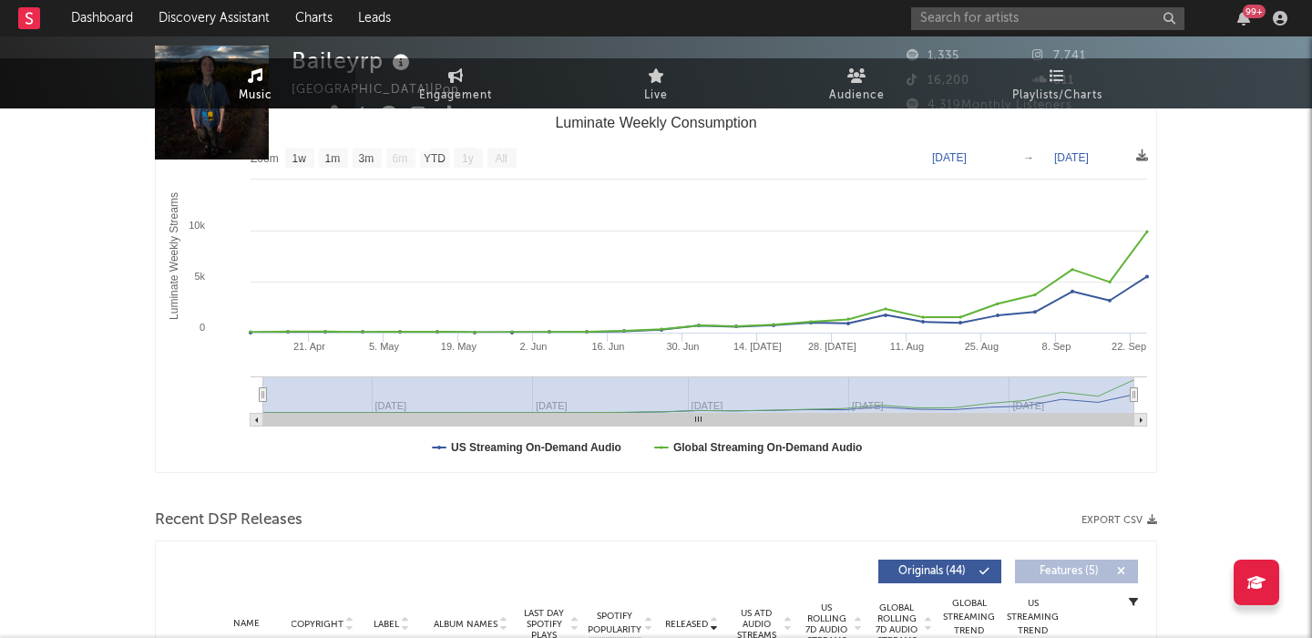
scroll to position [0, 0]
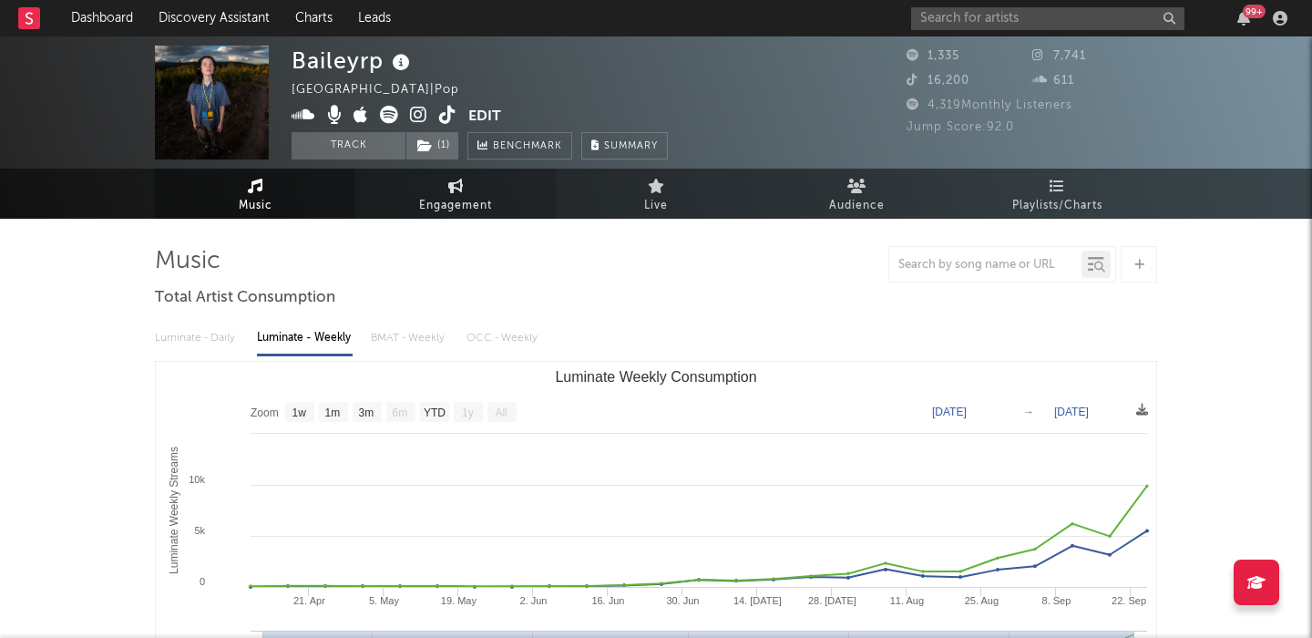
click at [448, 207] on span "Engagement" at bounding box center [455, 206] width 73 height 22
select select "1w"
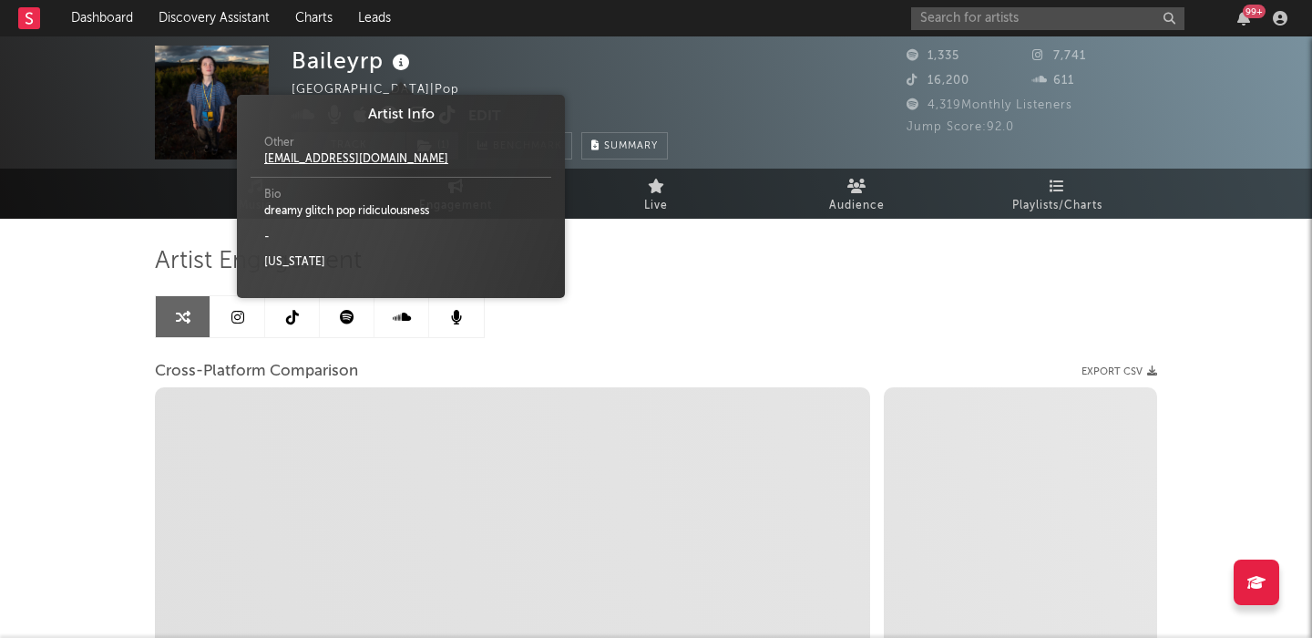
click at [400, 63] on icon at bounding box center [401, 63] width 26 height 26
select select "1m"
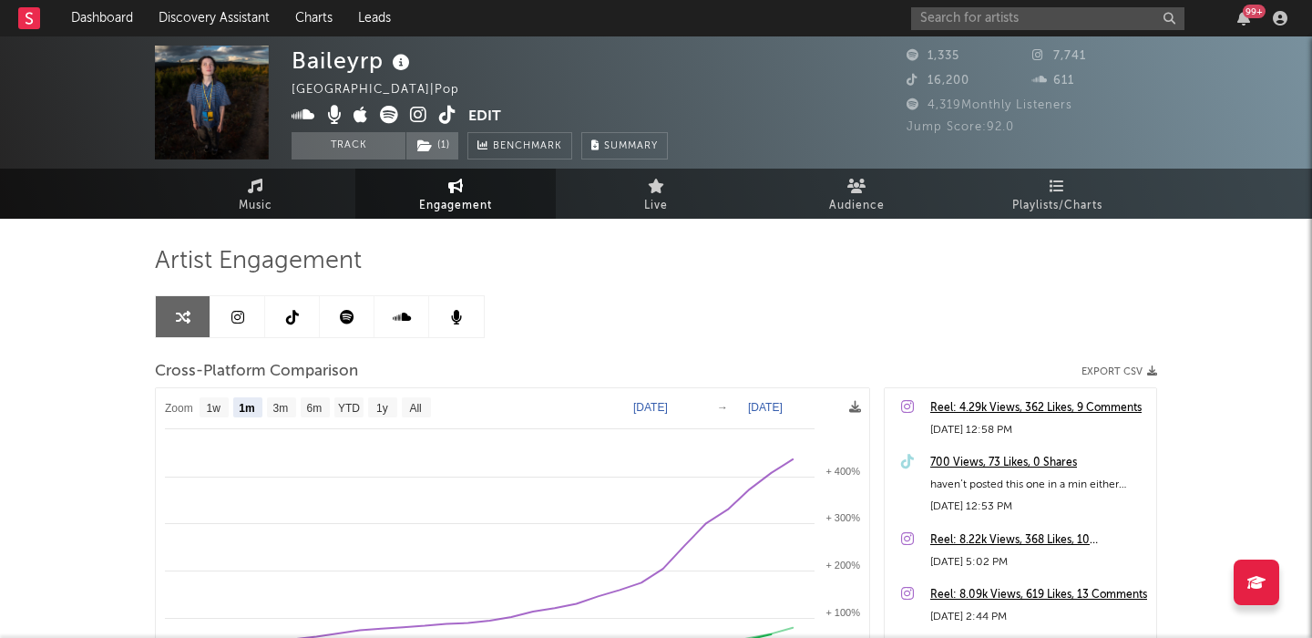
click at [413, 113] on icon at bounding box center [418, 115] width 17 height 18
click at [990, 25] on input "text" at bounding box center [1047, 18] width 273 height 23
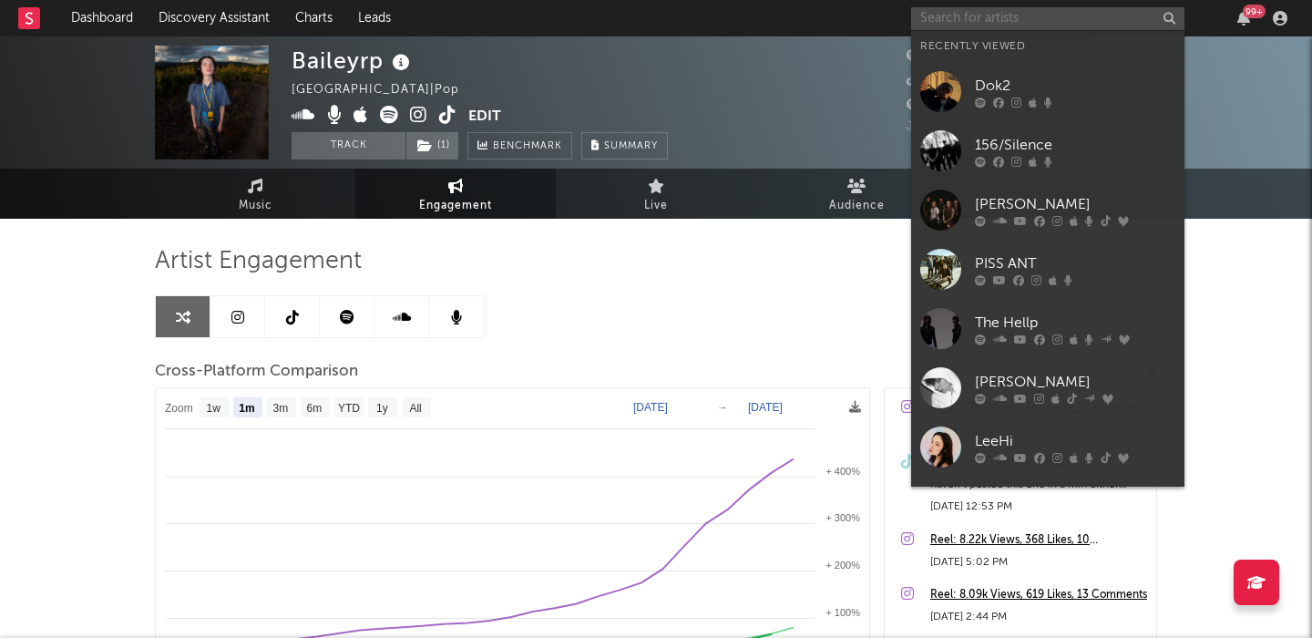
paste input "[URL][DOMAIN_NAME]"
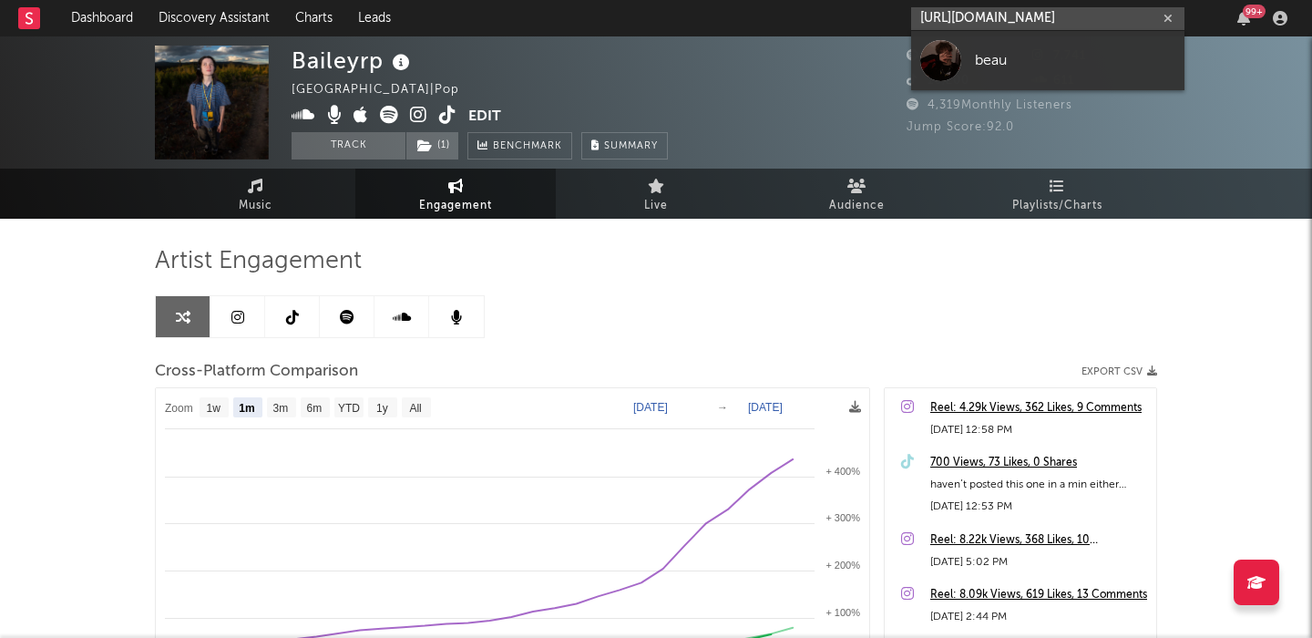
type input "[URL][DOMAIN_NAME]"
click at [1037, 57] on div "beau" at bounding box center [1075, 60] width 201 height 22
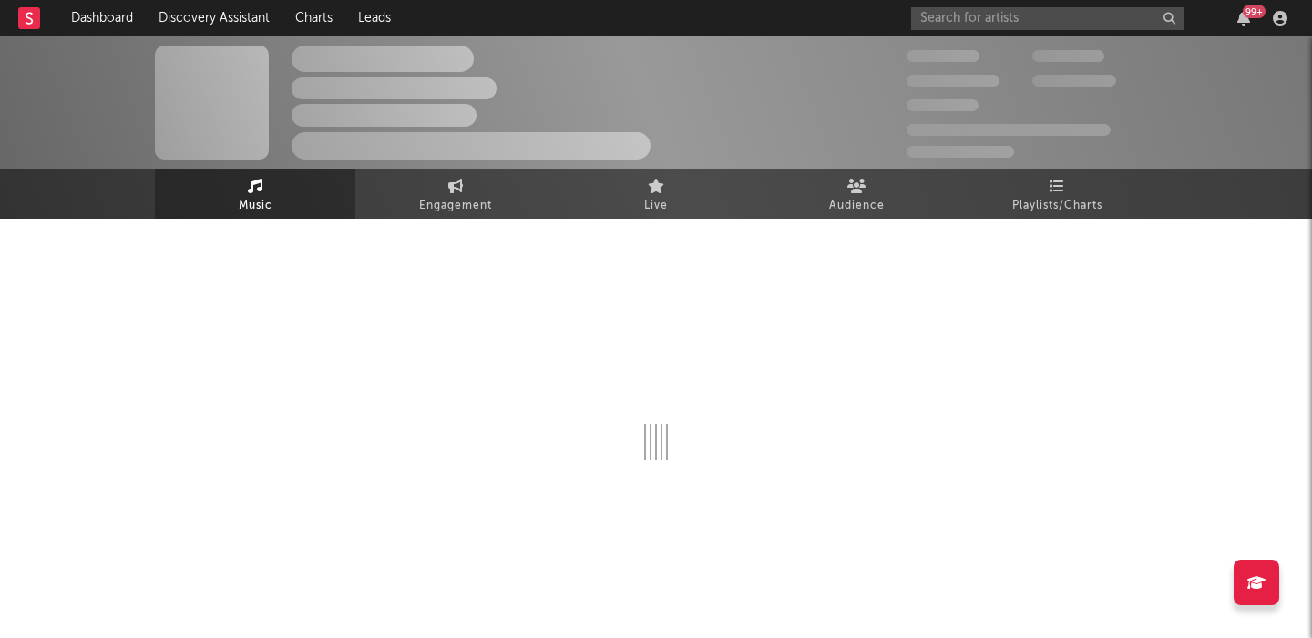
select select "1w"
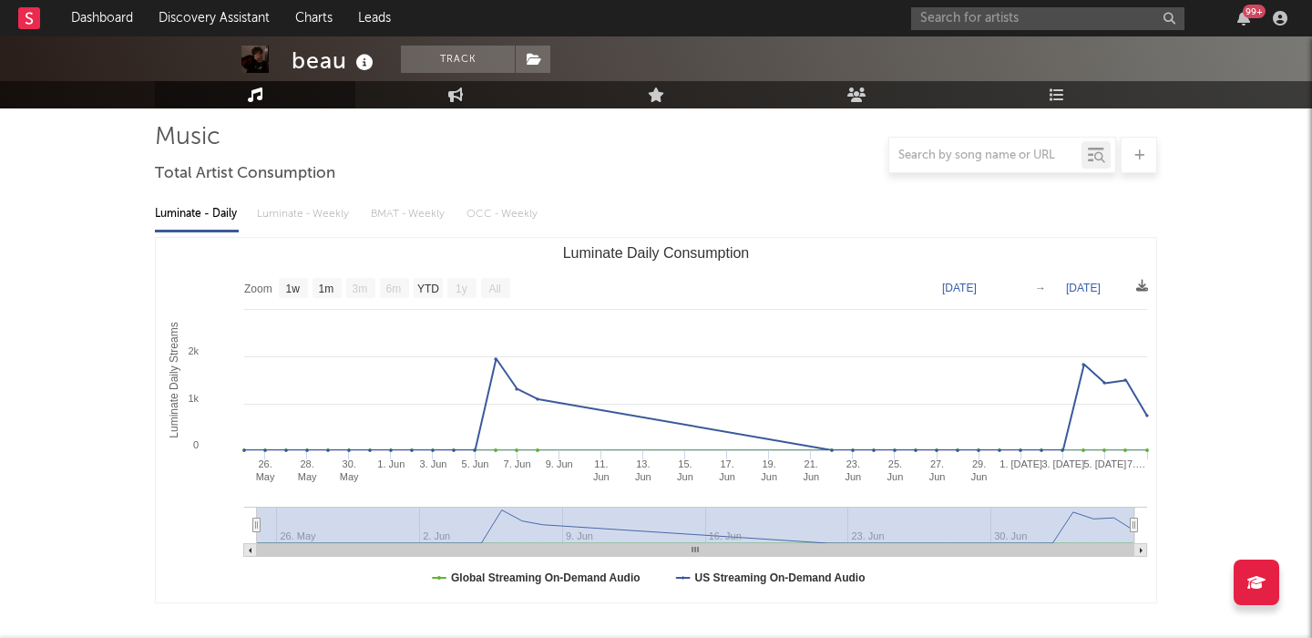
scroll to position [451, 0]
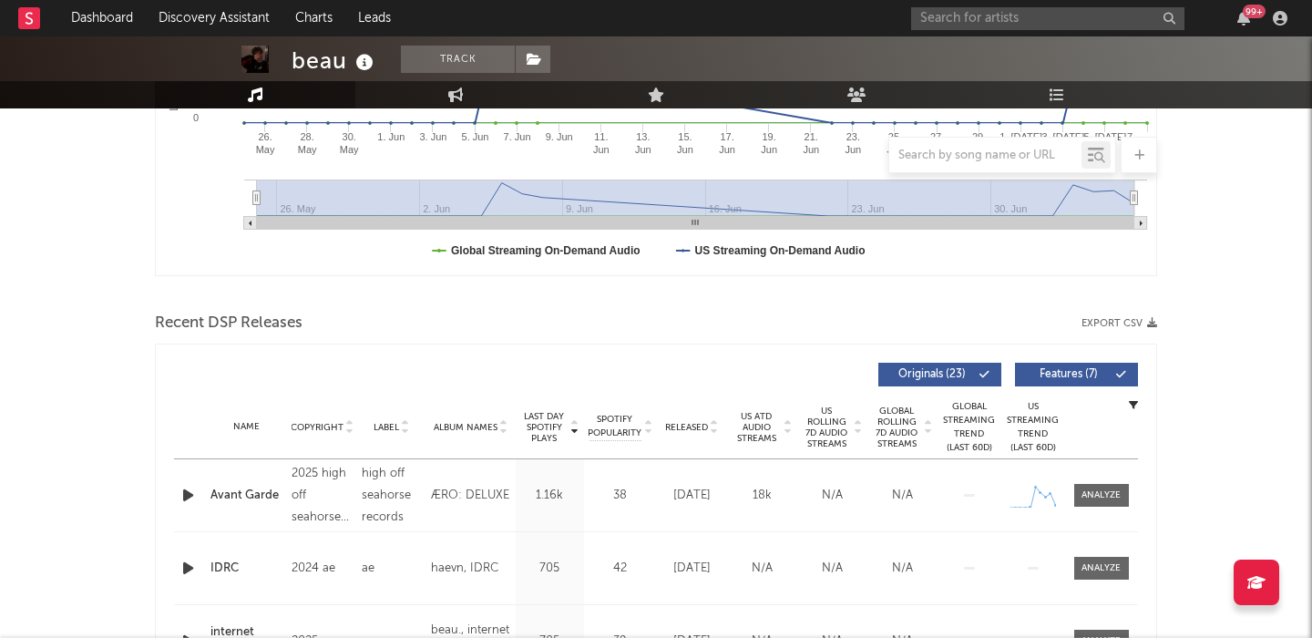
click at [1076, 375] on span "Features ( 7 )" at bounding box center [1069, 374] width 84 height 11
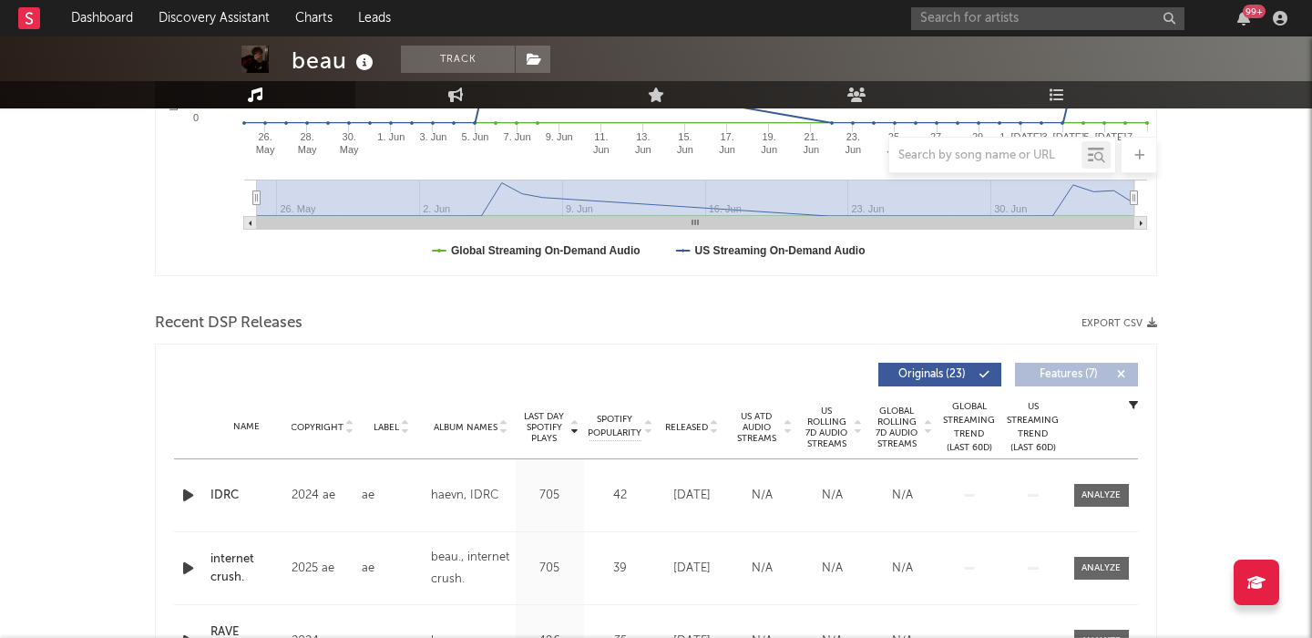
click at [705, 420] on div "Released" at bounding box center [692, 427] width 61 height 14
click at [1096, 492] on div at bounding box center [1101, 496] width 39 height 14
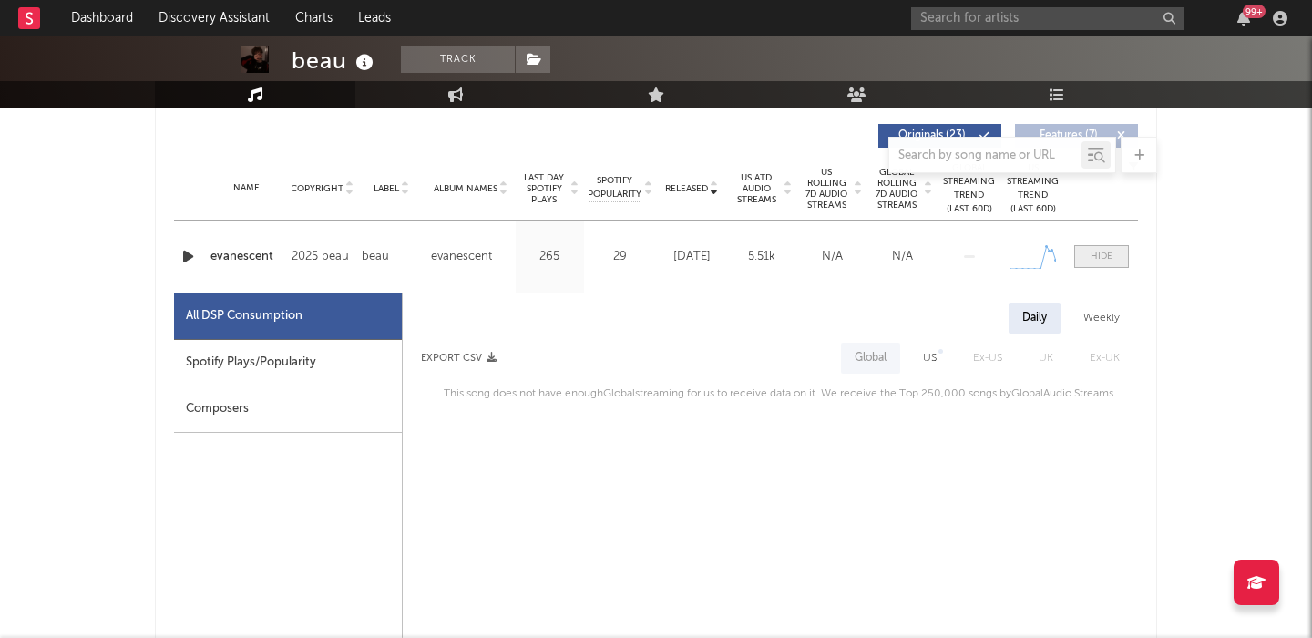
scroll to position [762, 0]
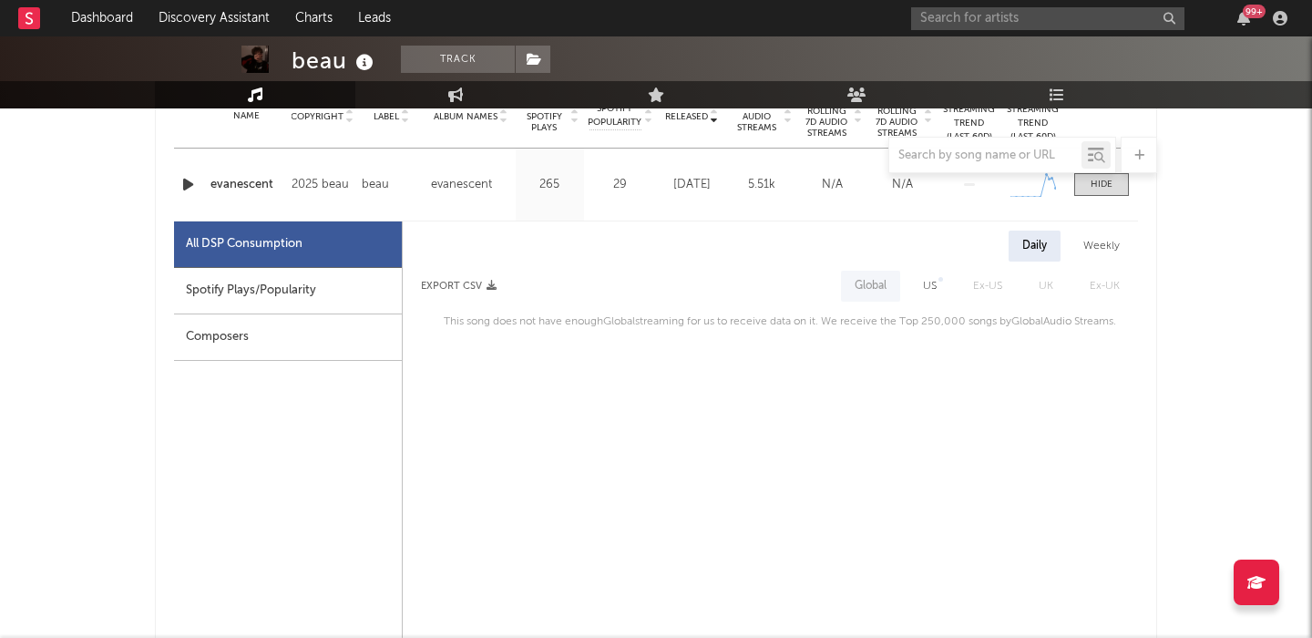
click at [929, 292] on div "US" at bounding box center [930, 286] width 14 height 22
select select "1w"
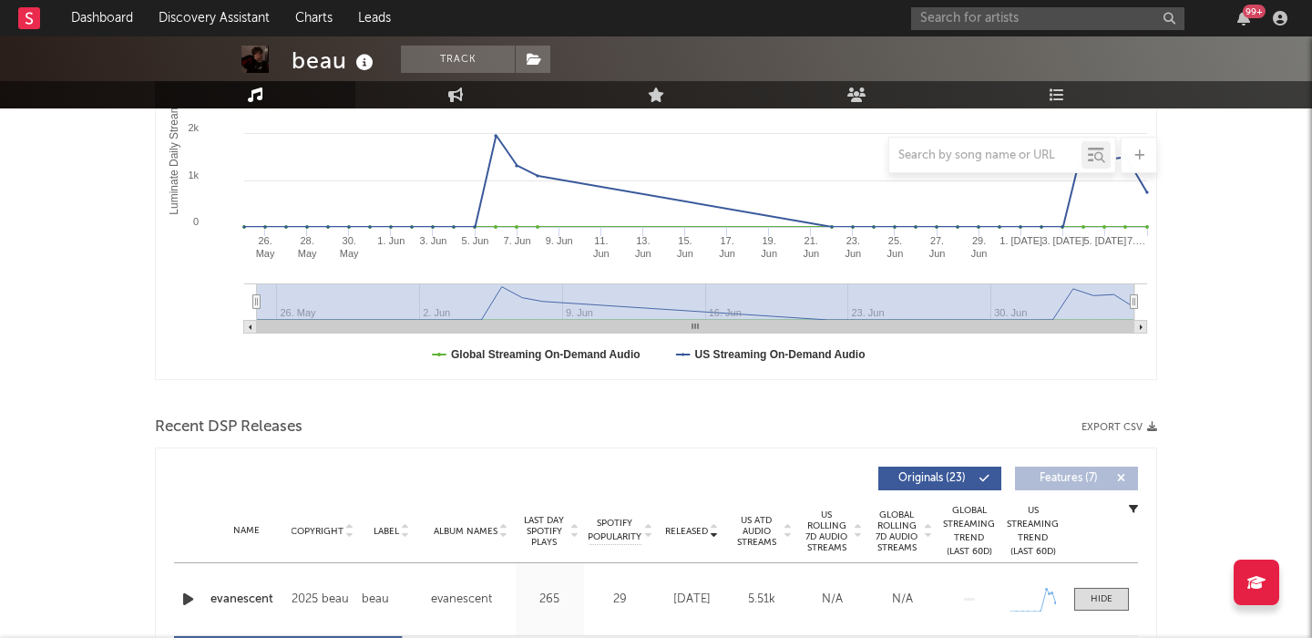
scroll to position [0, 0]
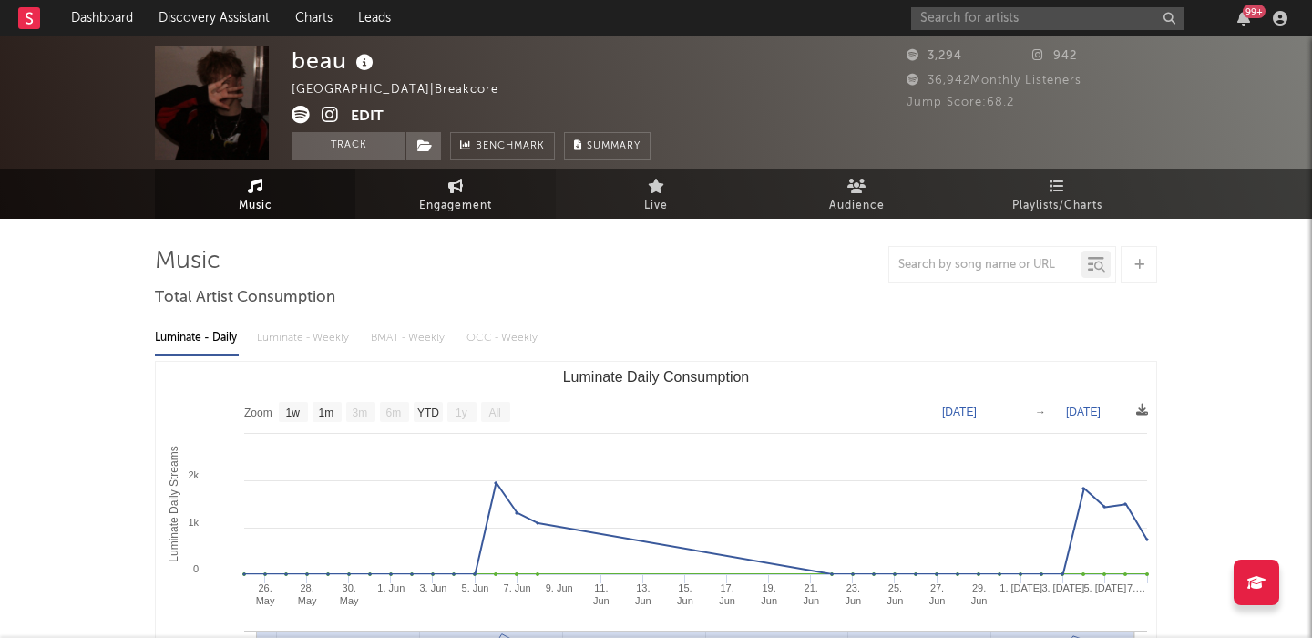
click at [427, 194] on link "Engagement" at bounding box center [455, 194] width 201 height 50
select select "1w"
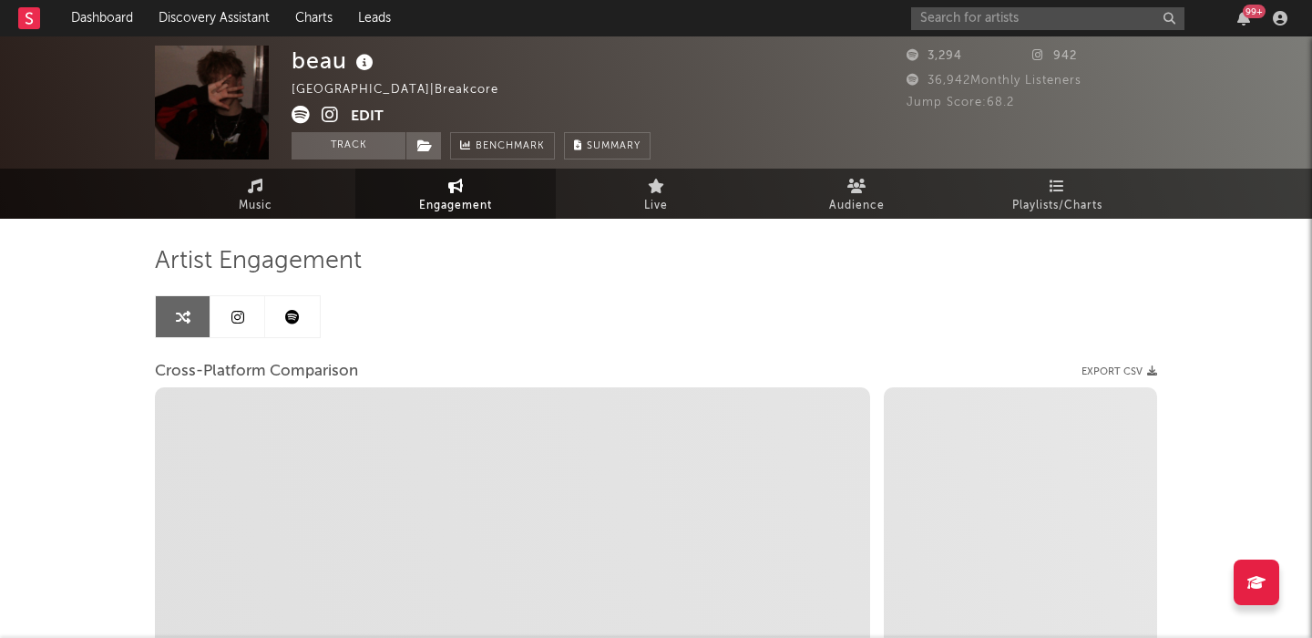
select select "1m"
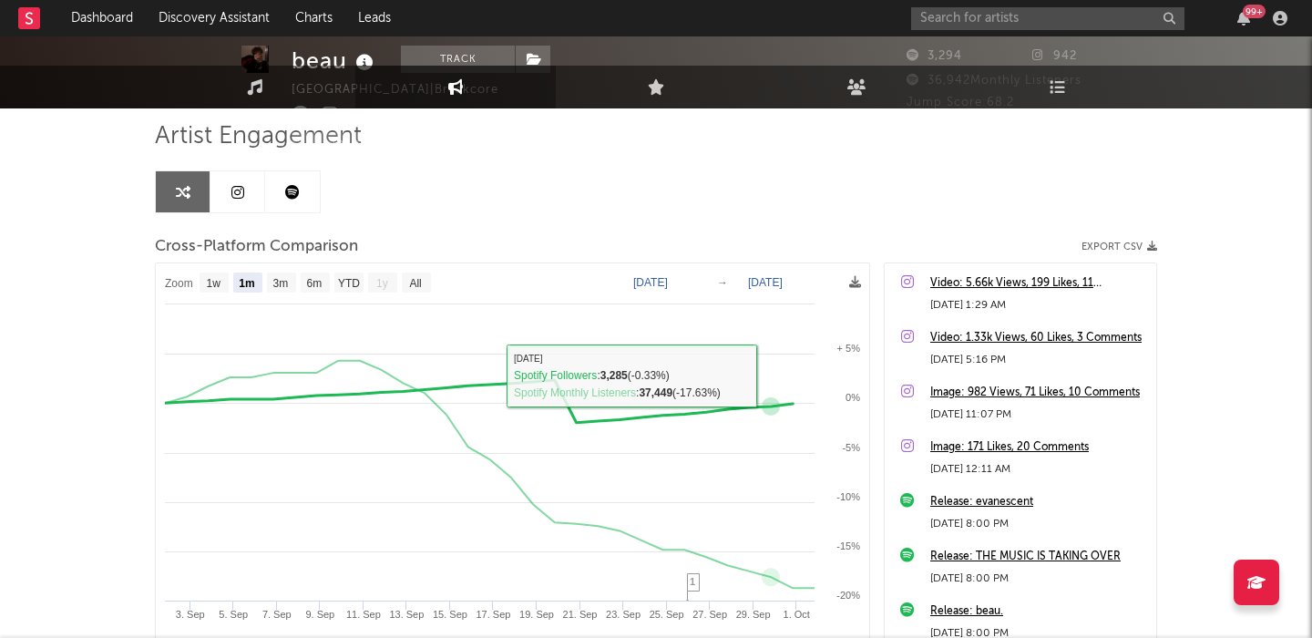
scroll to position [17, 0]
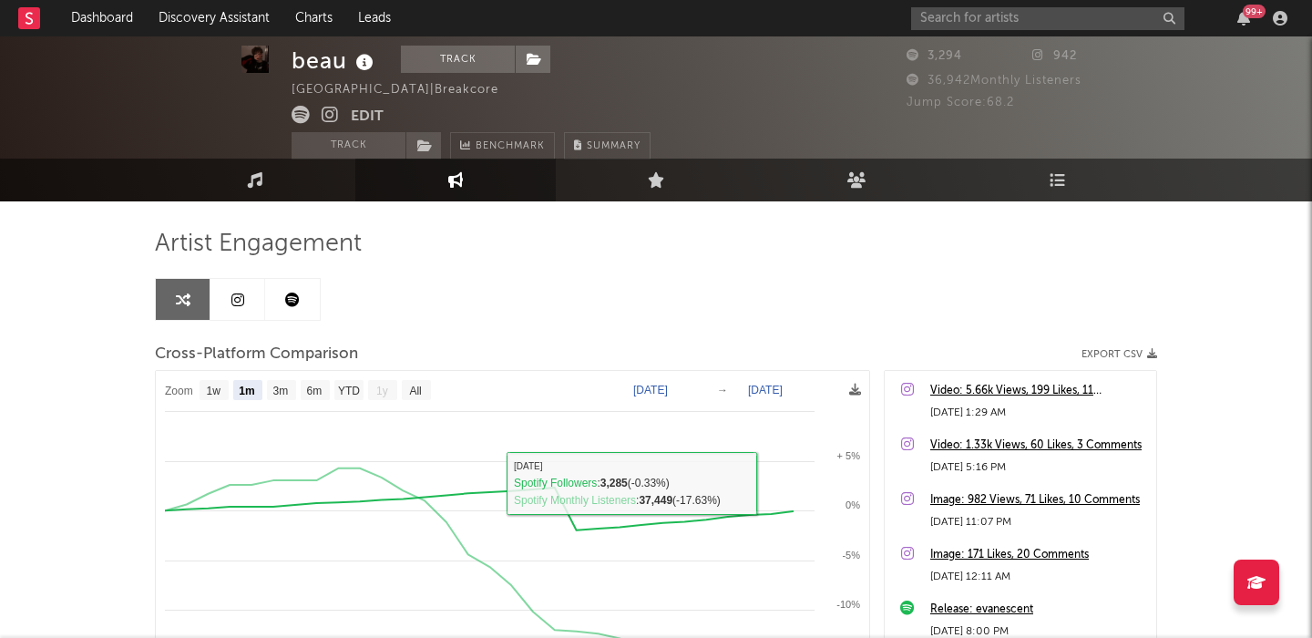
click at [246, 298] on link at bounding box center [238, 299] width 55 height 41
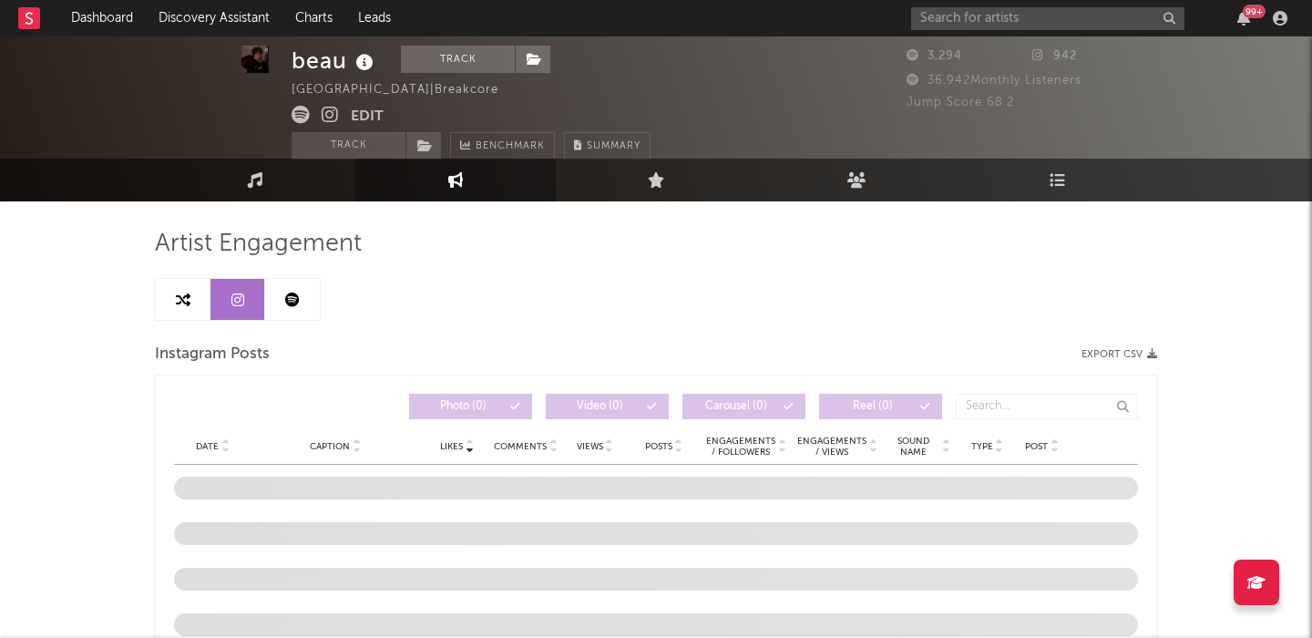
select select "1w"
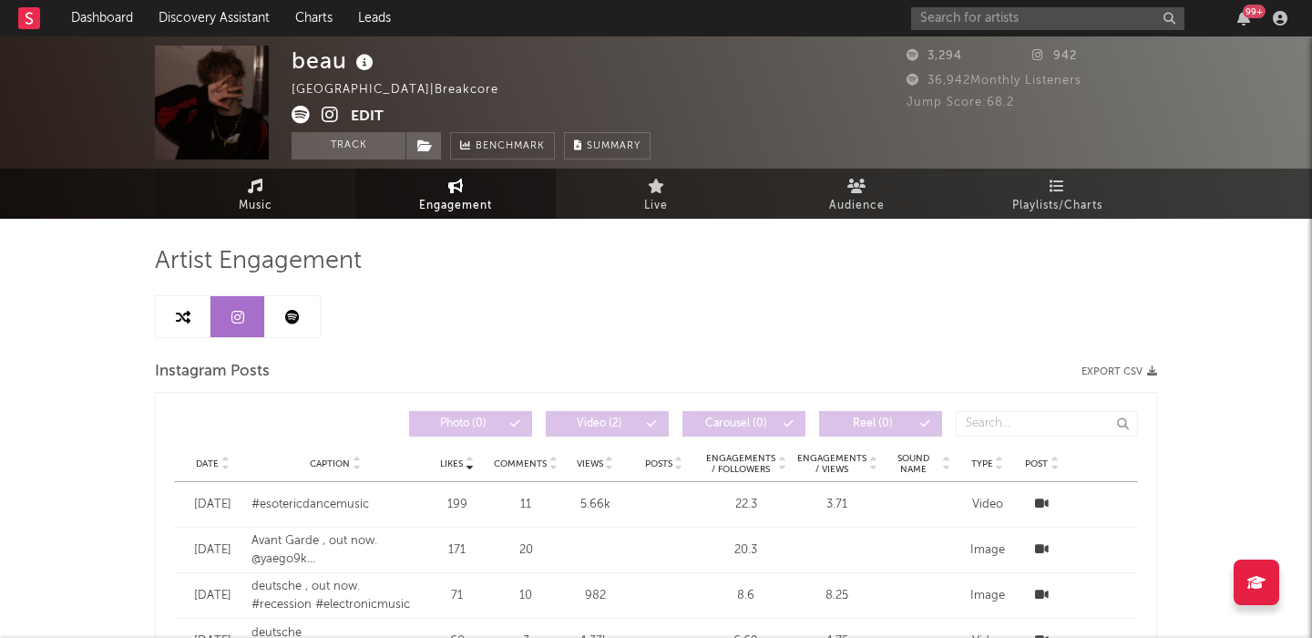
click at [319, 212] on link "Music" at bounding box center [255, 194] width 201 height 50
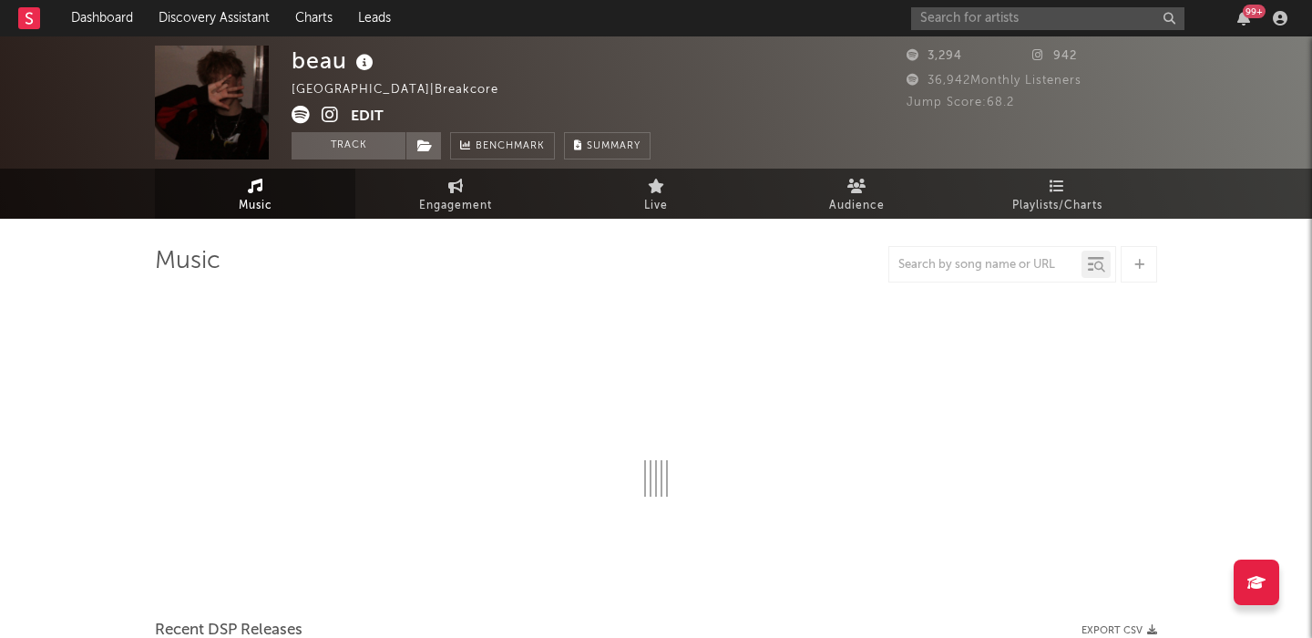
select select "1w"
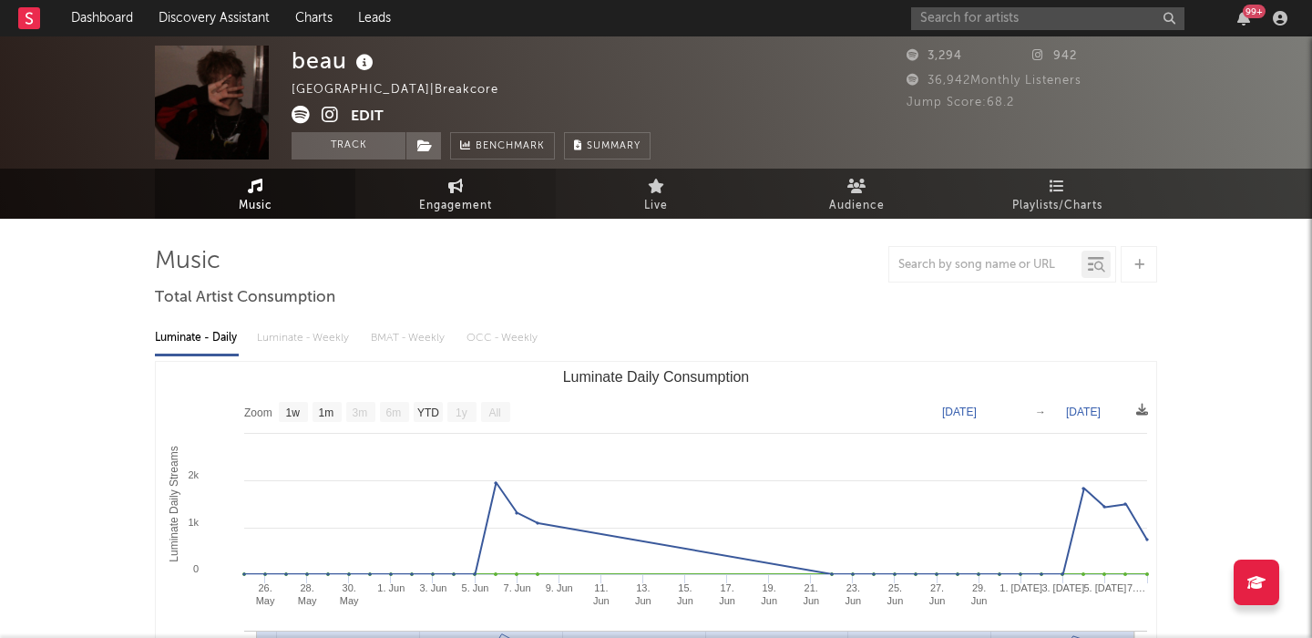
click at [439, 201] on span "Engagement" at bounding box center [455, 206] width 73 height 22
select select "1w"
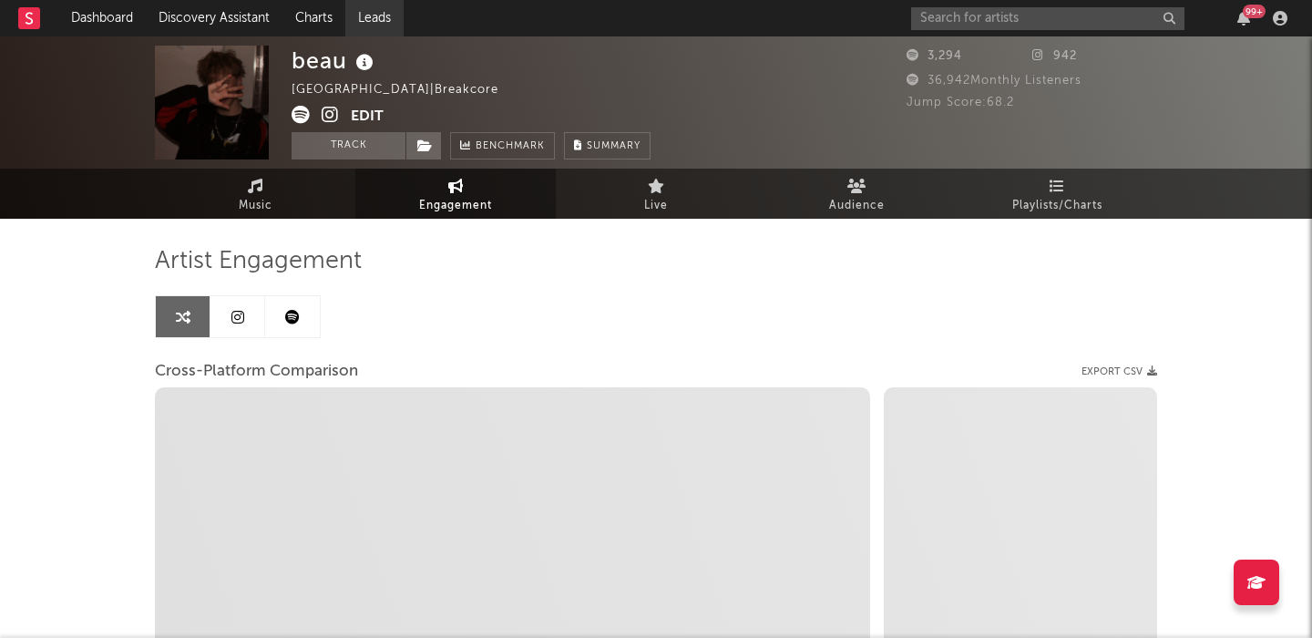
select select "1m"
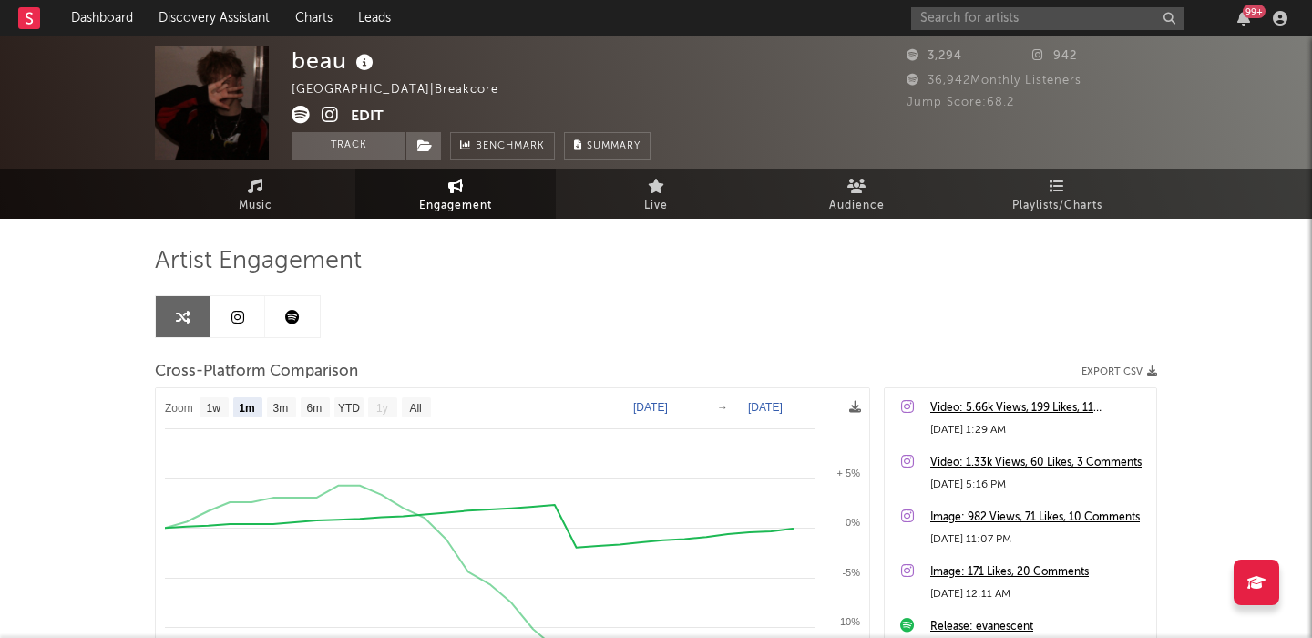
click at [322, 118] on icon at bounding box center [330, 115] width 17 height 18
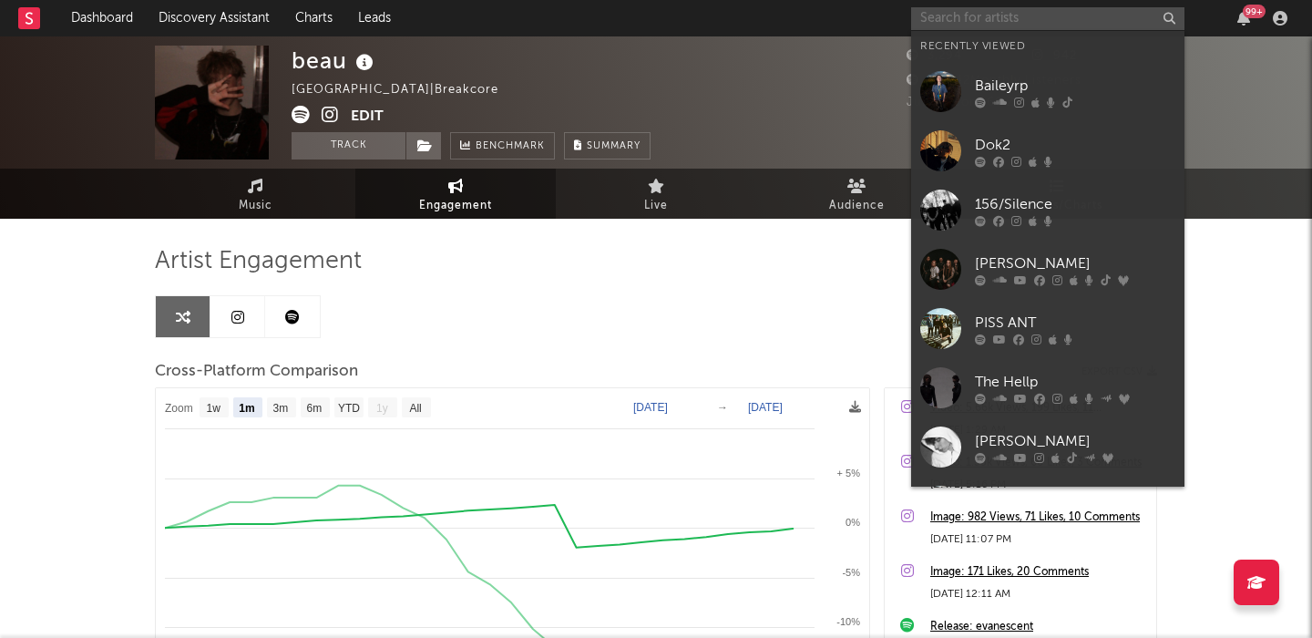
click at [965, 16] on input "text" at bounding box center [1047, 18] width 273 height 23
paste input "[URL][DOMAIN_NAME]"
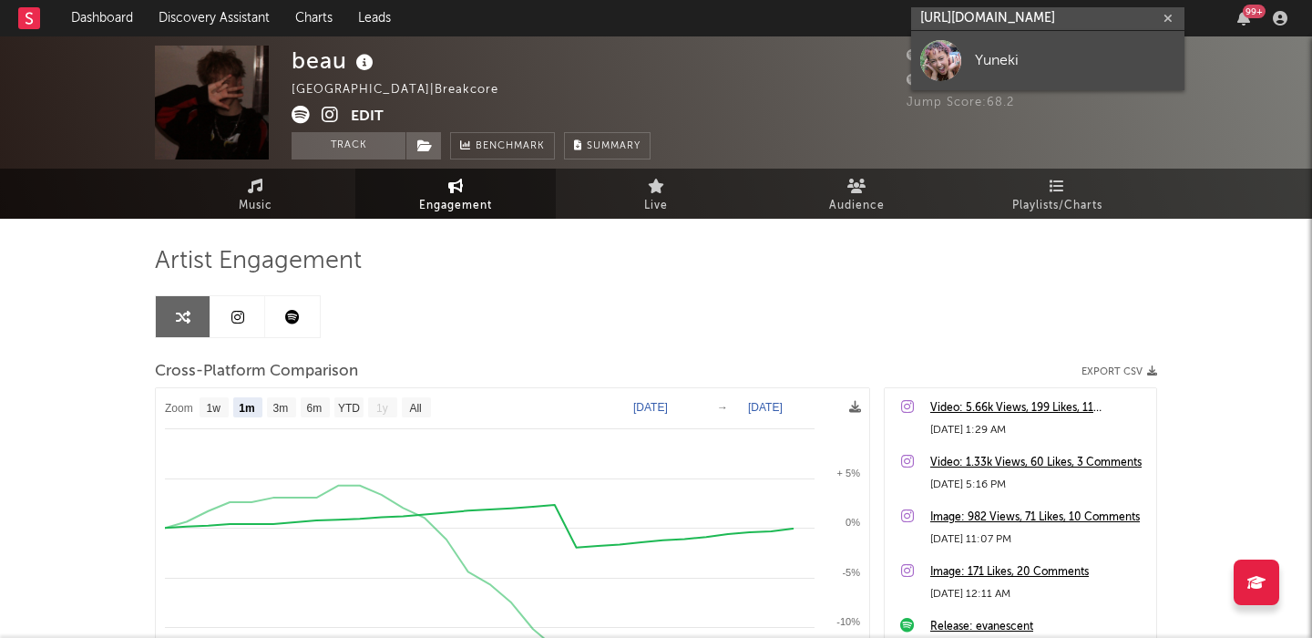
type input "[URL][DOMAIN_NAME]"
click at [1026, 45] on link "Yuneki" at bounding box center [1047, 60] width 273 height 59
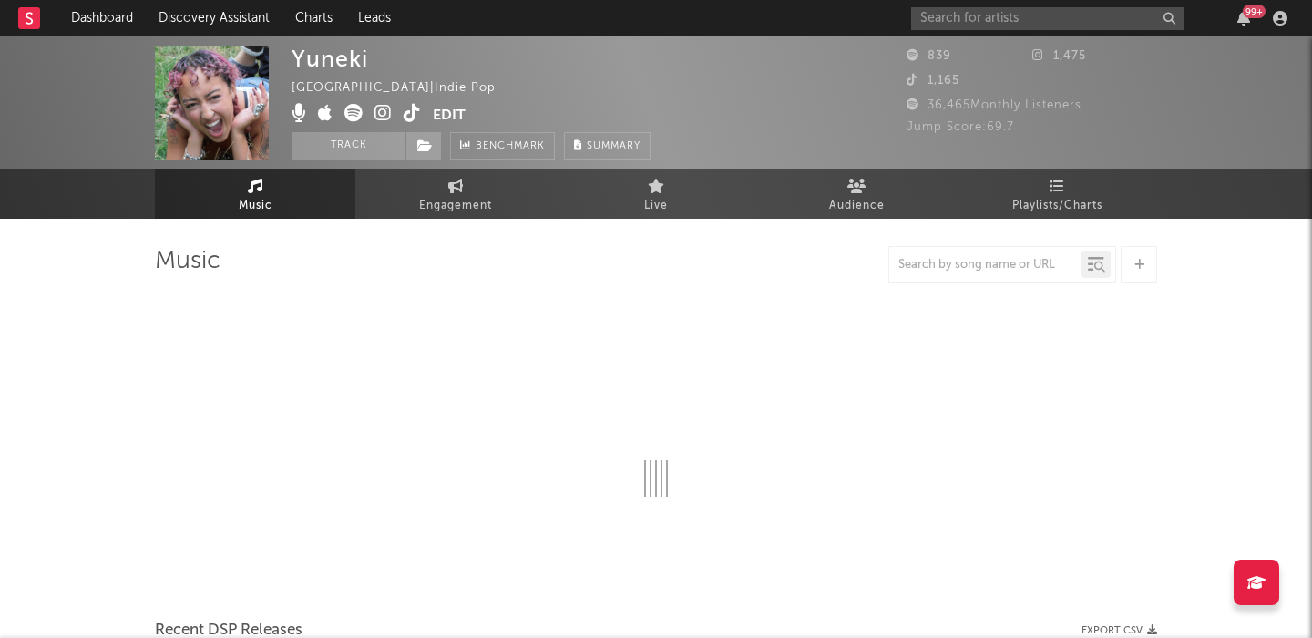
select select "6m"
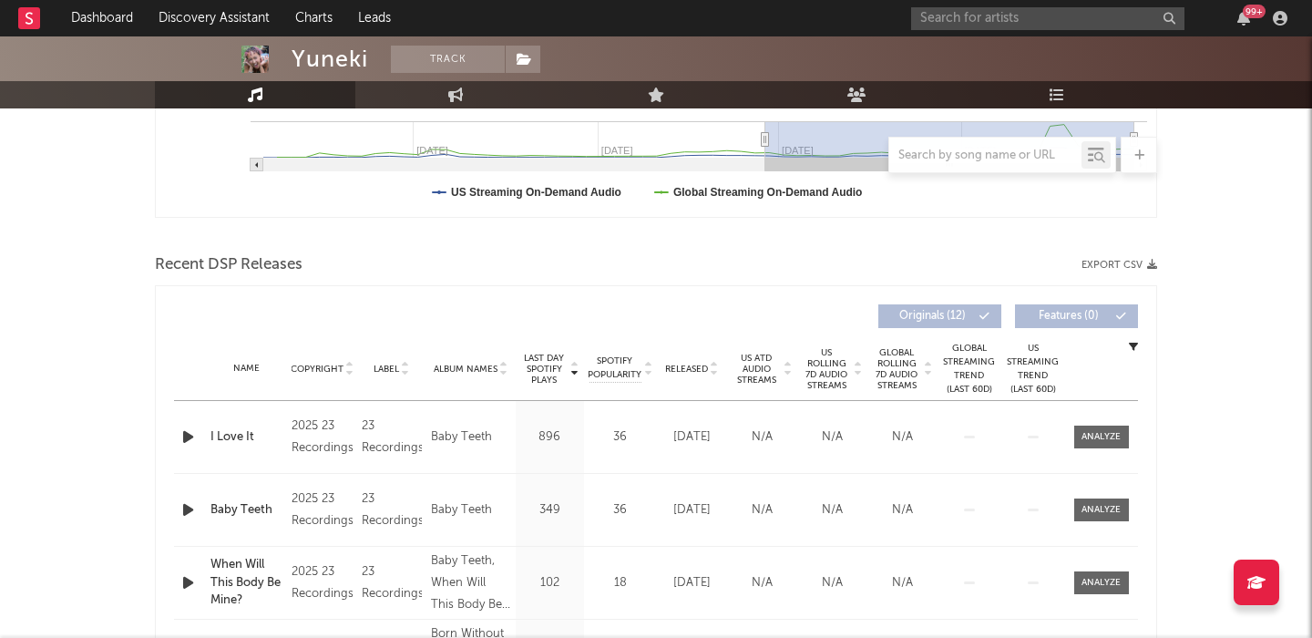
scroll to position [549, 0]
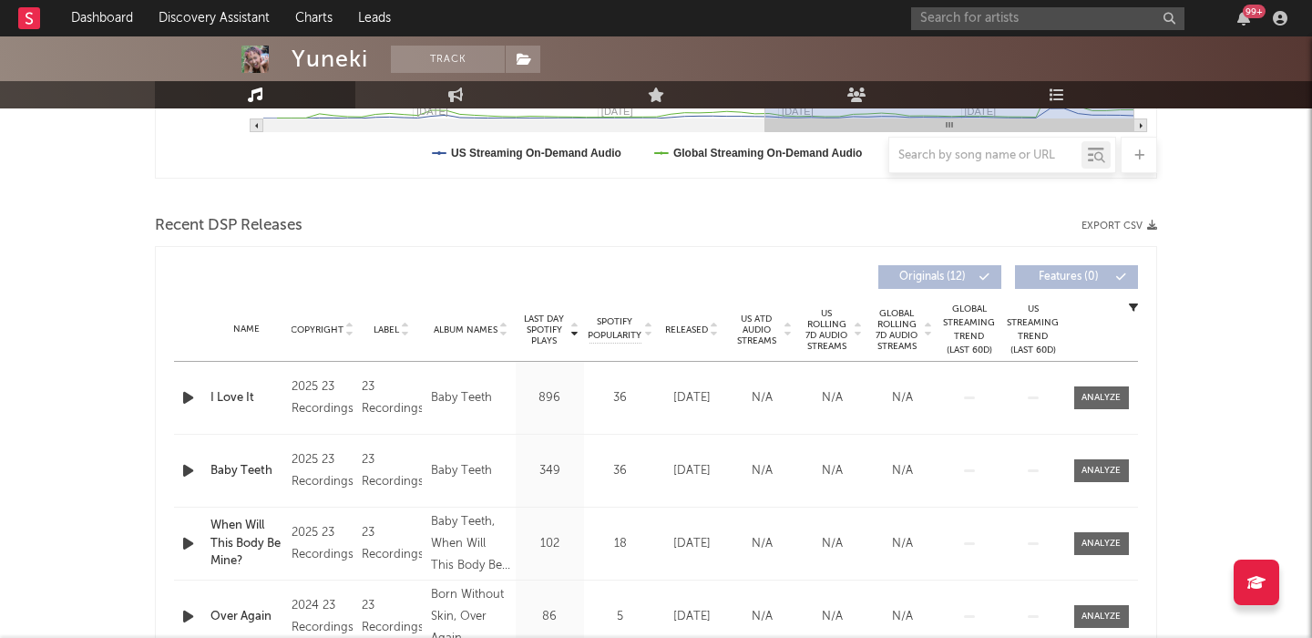
click at [699, 326] on span "Released" at bounding box center [686, 329] width 43 height 11
click at [841, 335] on span "US Rolling 7D Audio Streams" at bounding box center [827, 330] width 50 height 44
click at [1086, 403] on div at bounding box center [1101, 398] width 39 height 14
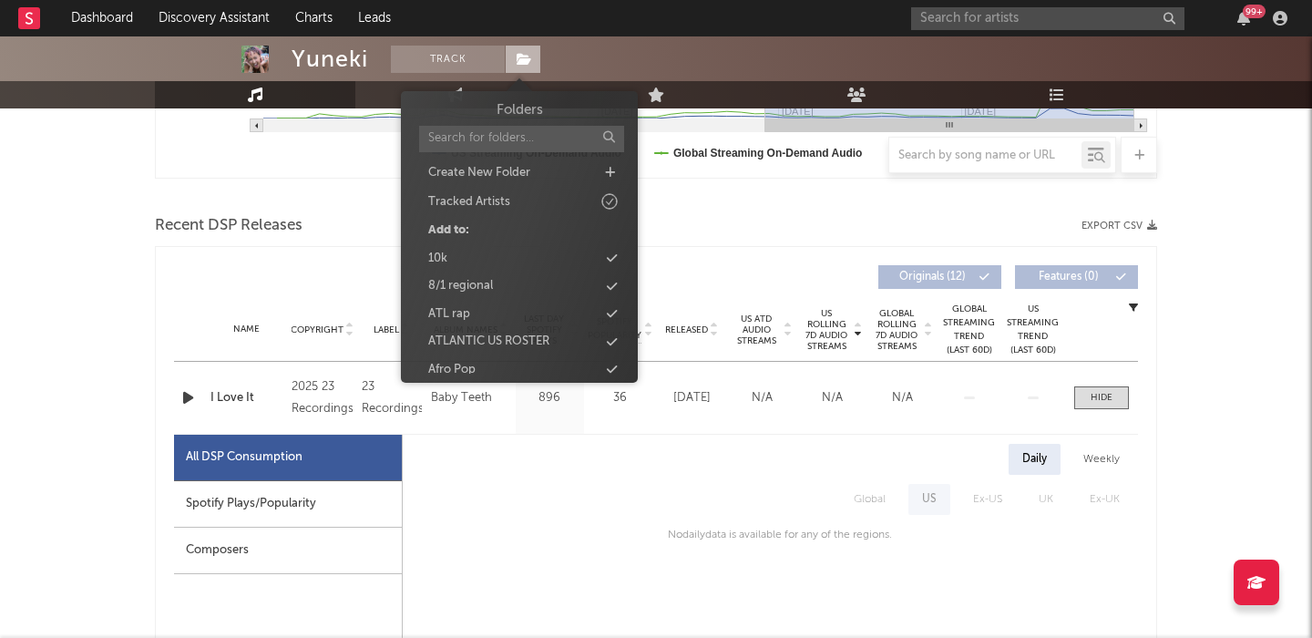
click at [526, 55] on icon at bounding box center [524, 59] width 15 height 13
type input "sea"
click at [538, 334] on div "[PERSON_NAME]" at bounding box center [520, 340] width 210 height 24
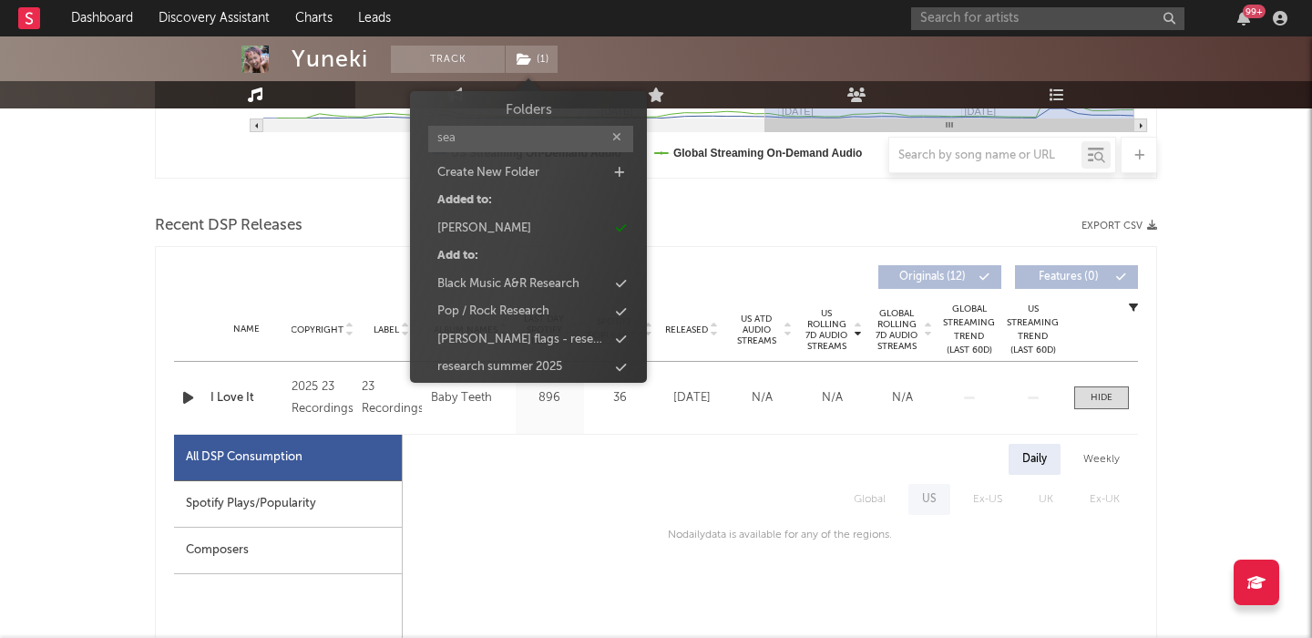
click at [301, 216] on span "Recent DSP Releases" at bounding box center [229, 226] width 148 height 22
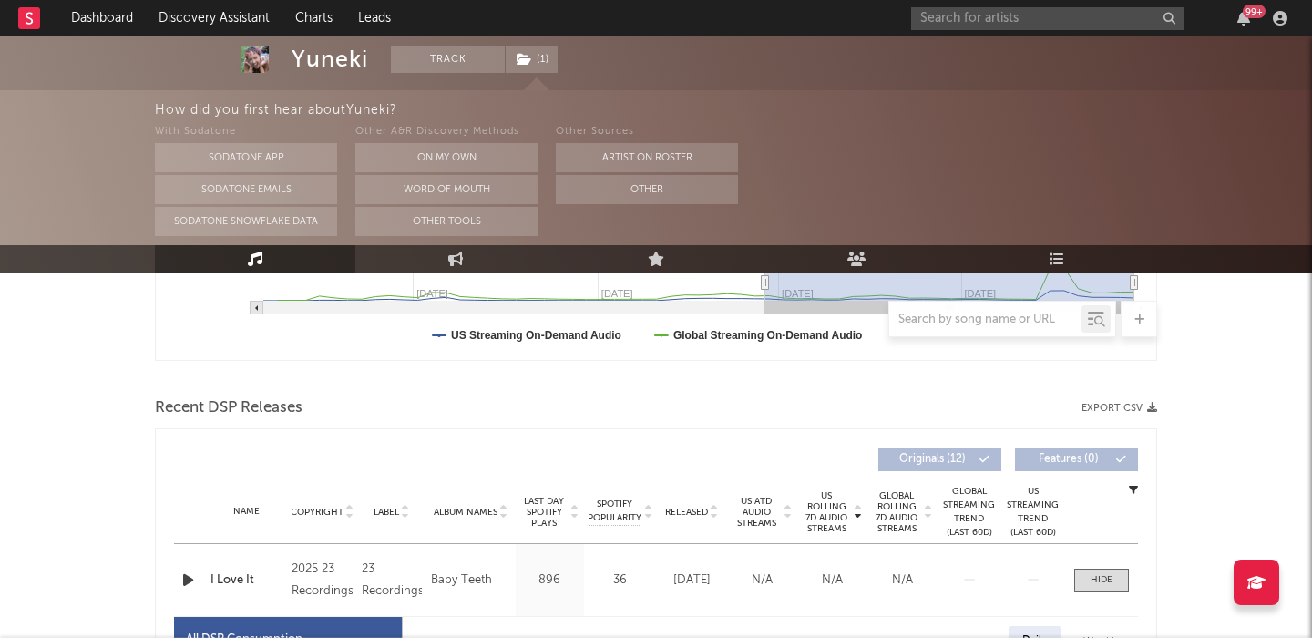
scroll to position [0, 0]
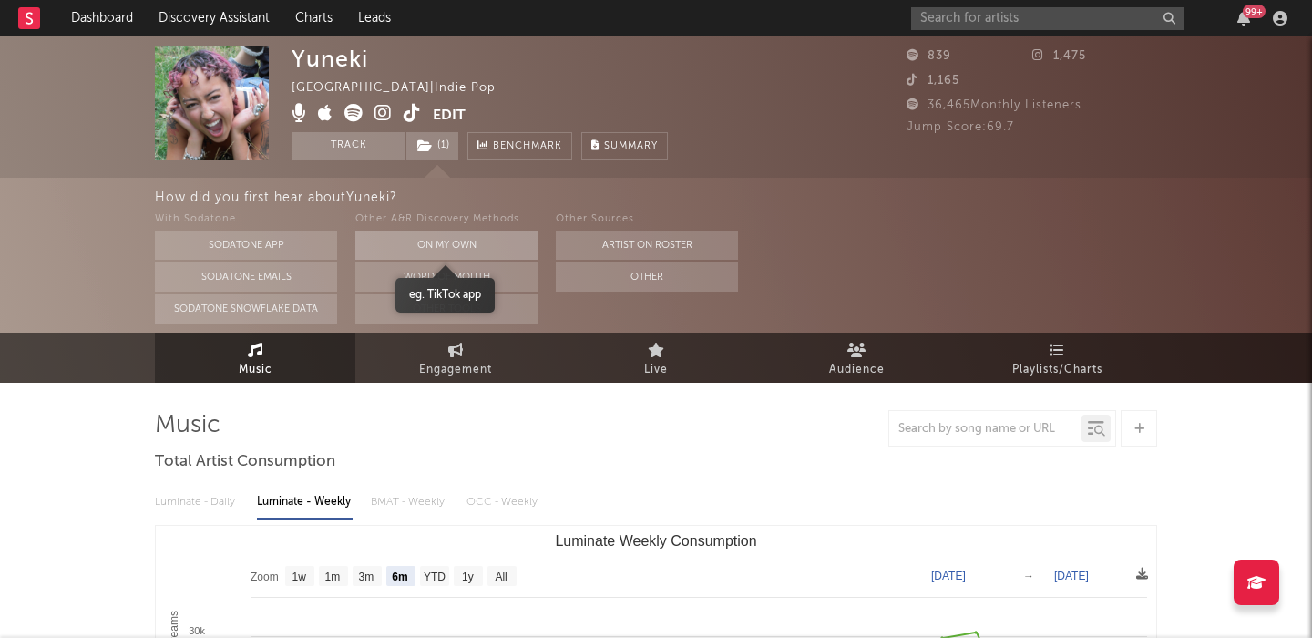
click at [455, 240] on button "On My Own" at bounding box center [446, 245] width 182 height 29
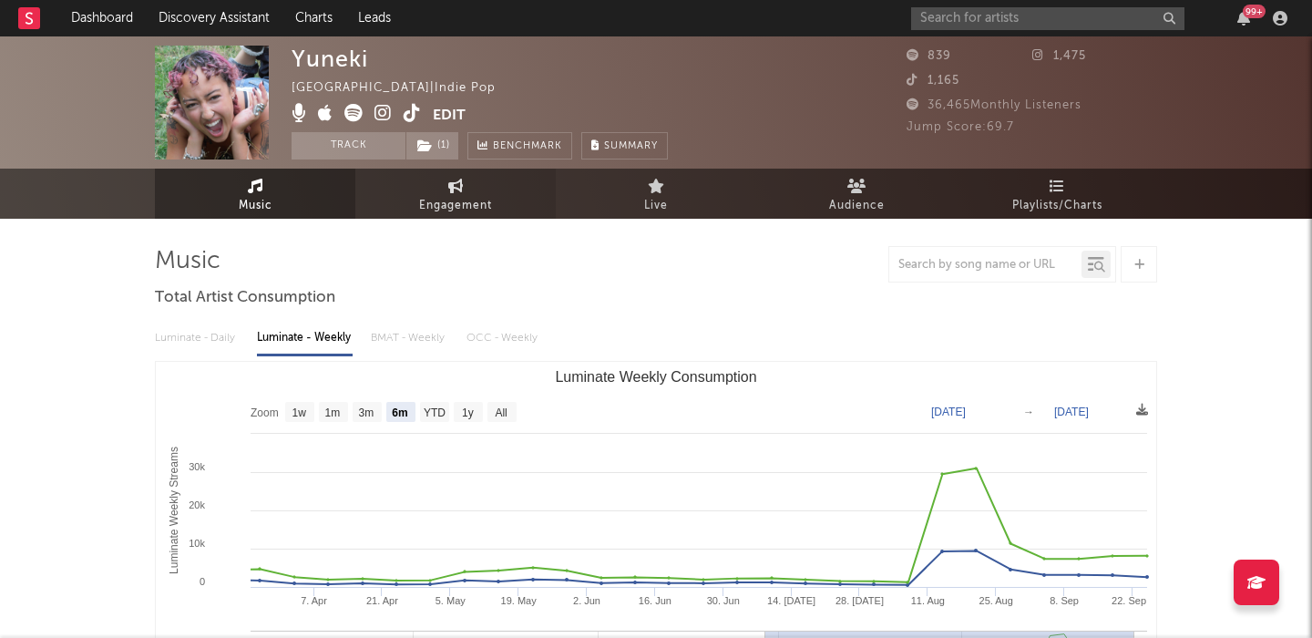
click at [435, 196] on span "Engagement" at bounding box center [455, 206] width 73 height 22
select select "1w"
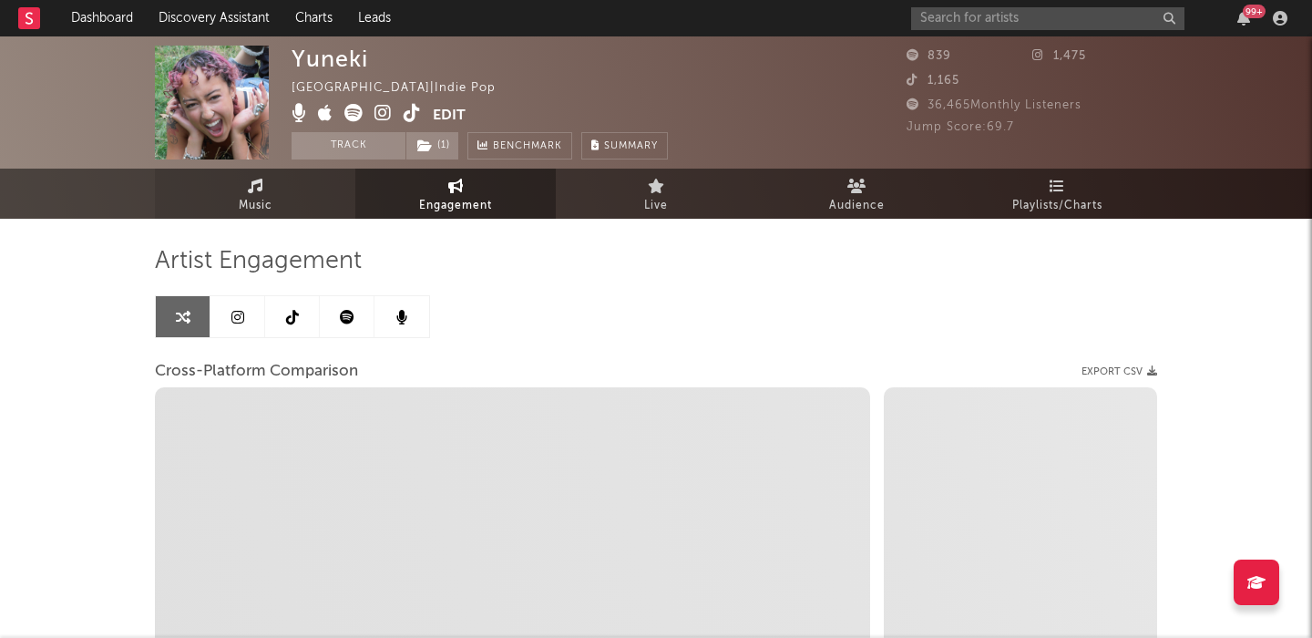
click at [307, 197] on link "Music" at bounding box center [255, 194] width 201 height 50
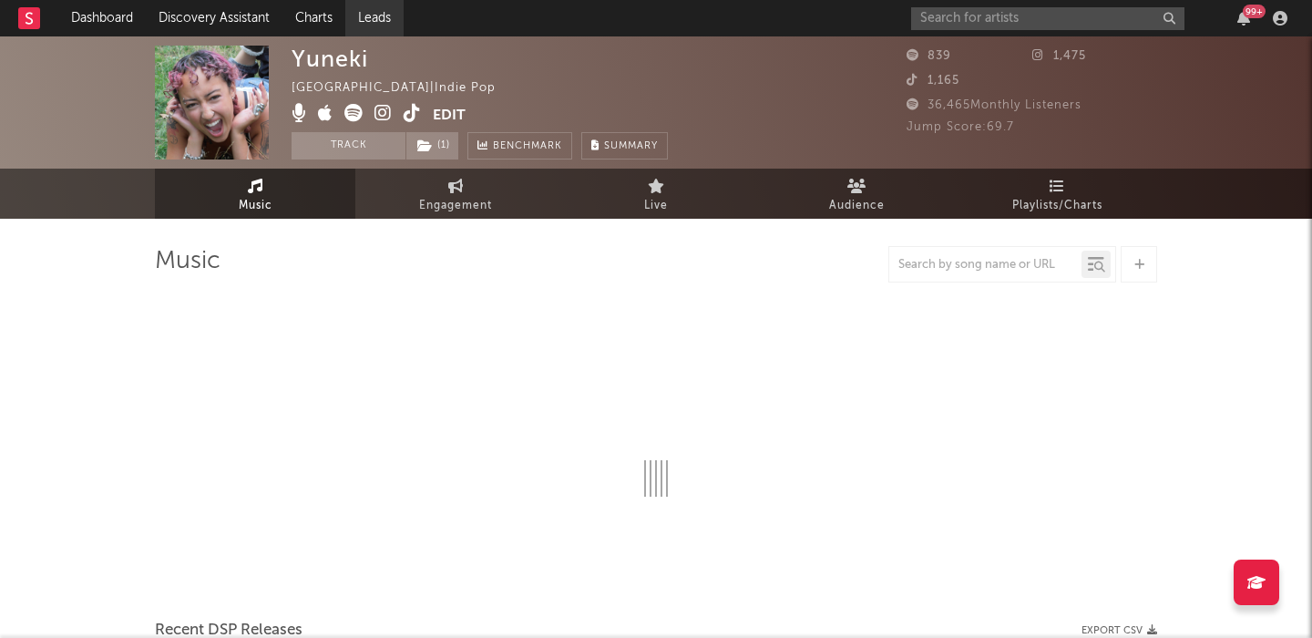
select select "6m"
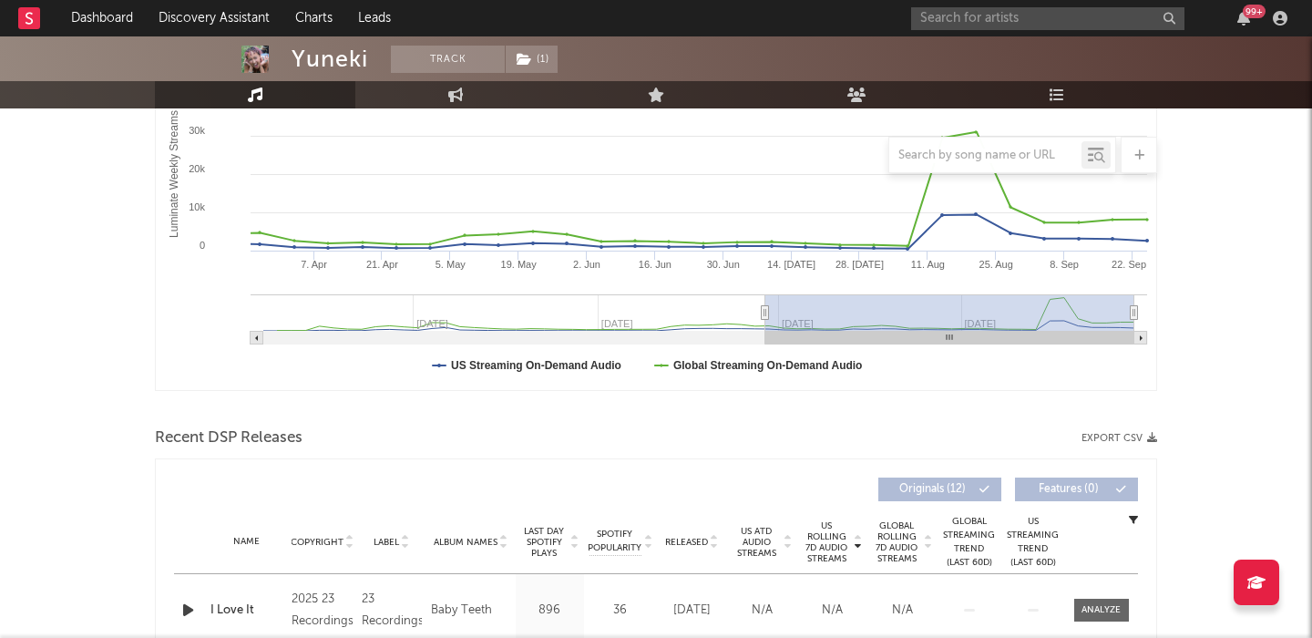
scroll to position [564, 0]
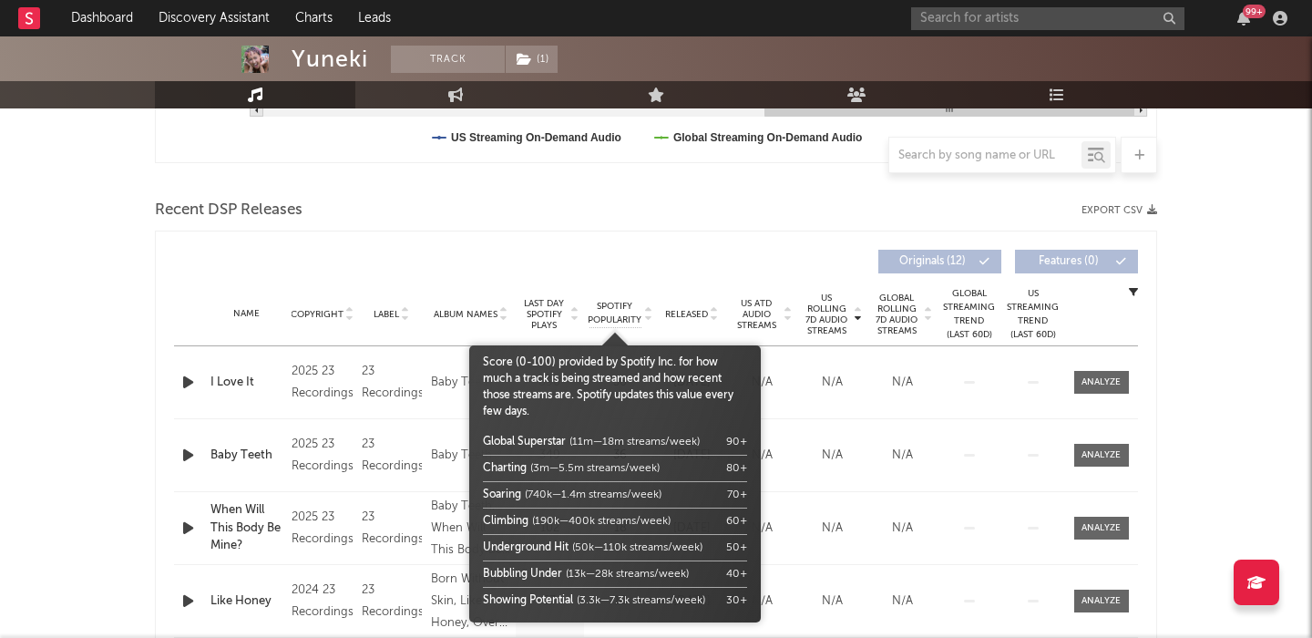
click at [639, 314] on span "Spotify Popularity" at bounding box center [615, 313] width 54 height 27
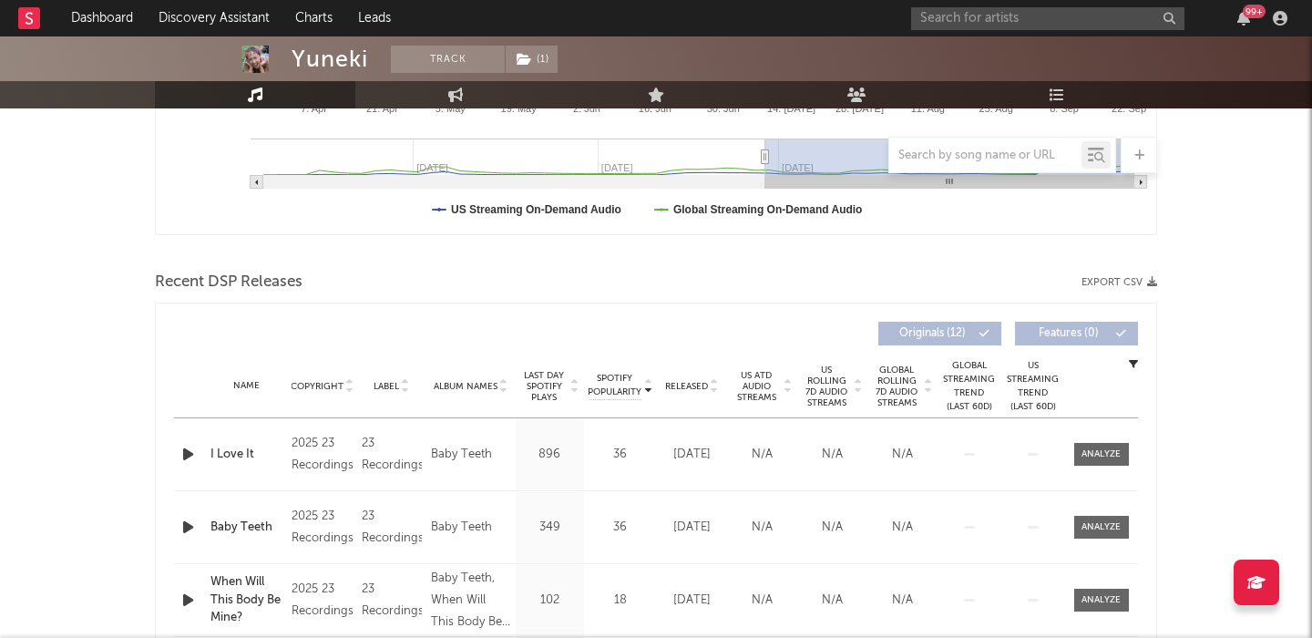
scroll to position [0, 0]
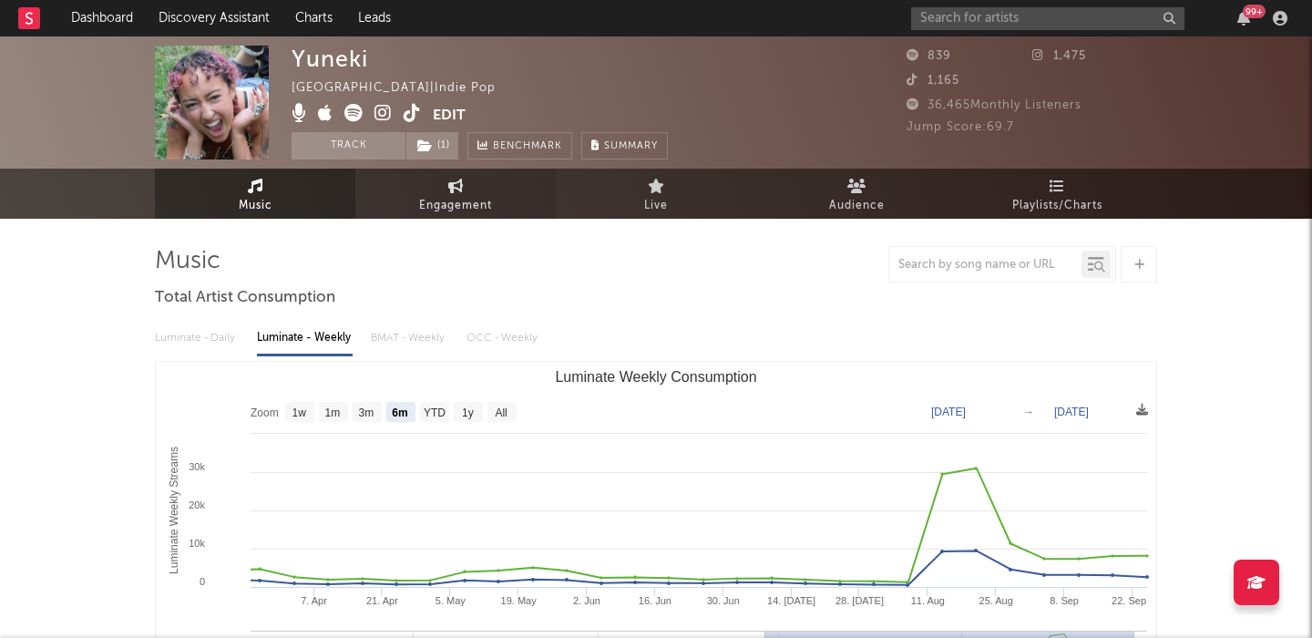
click at [444, 212] on span "Engagement" at bounding box center [455, 206] width 73 height 22
select select "1w"
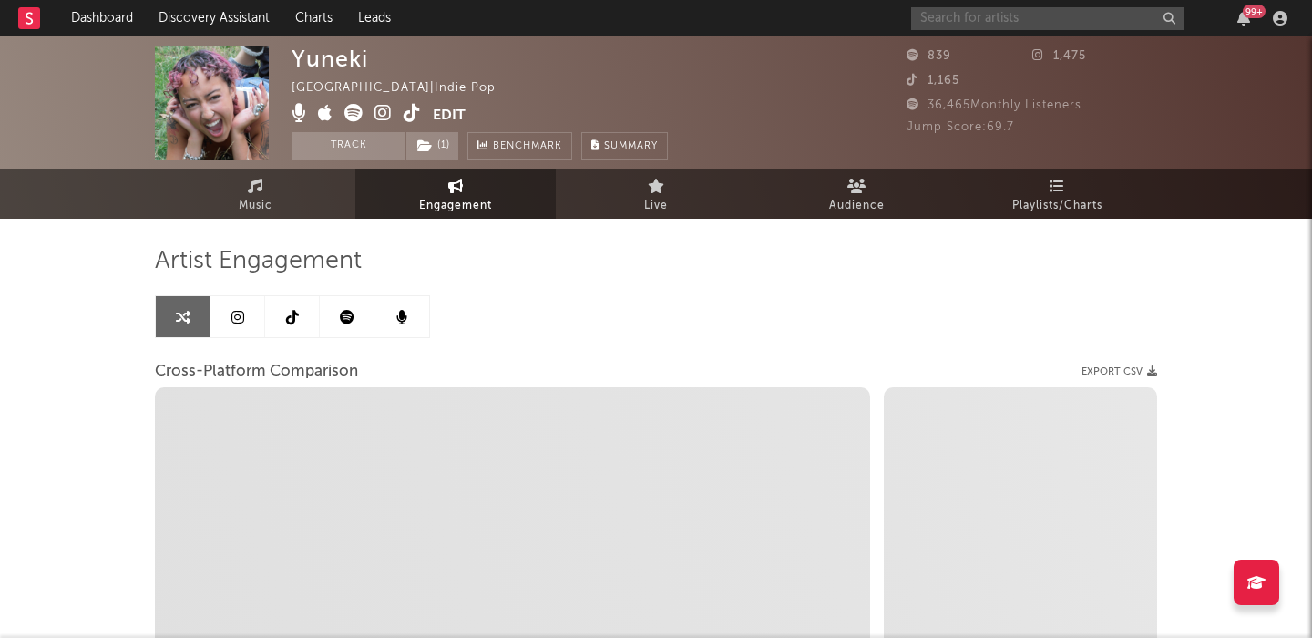
click at [951, 14] on input "text" at bounding box center [1047, 18] width 273 height 23
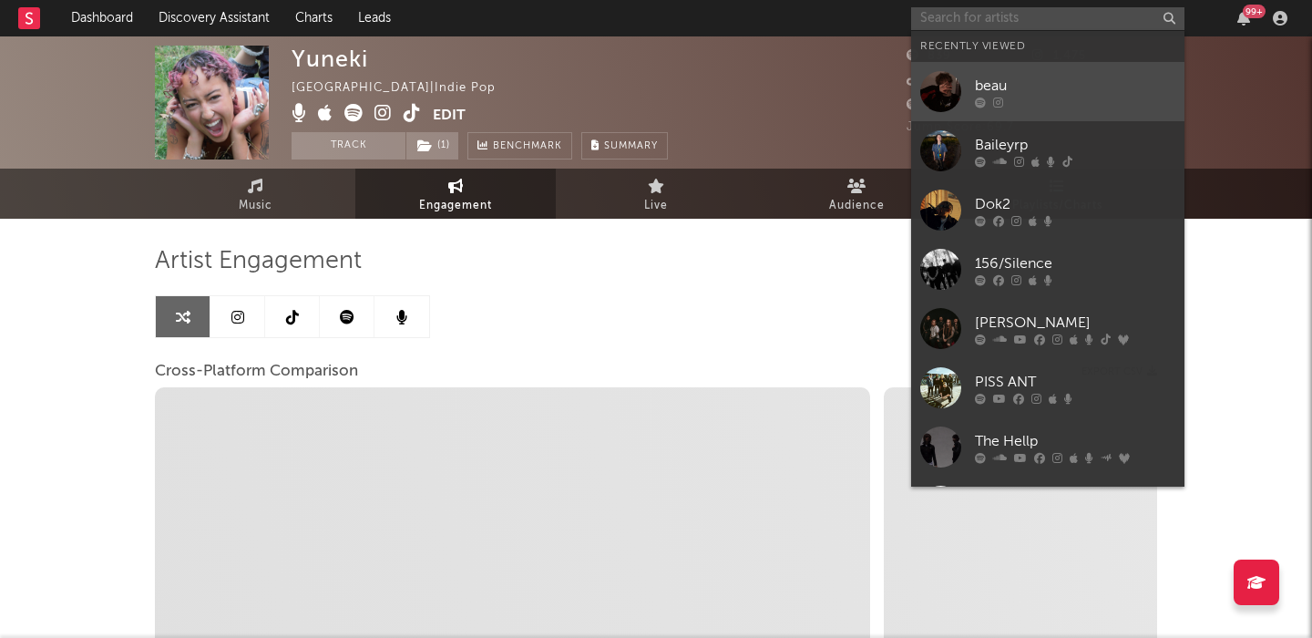
select select "1m"
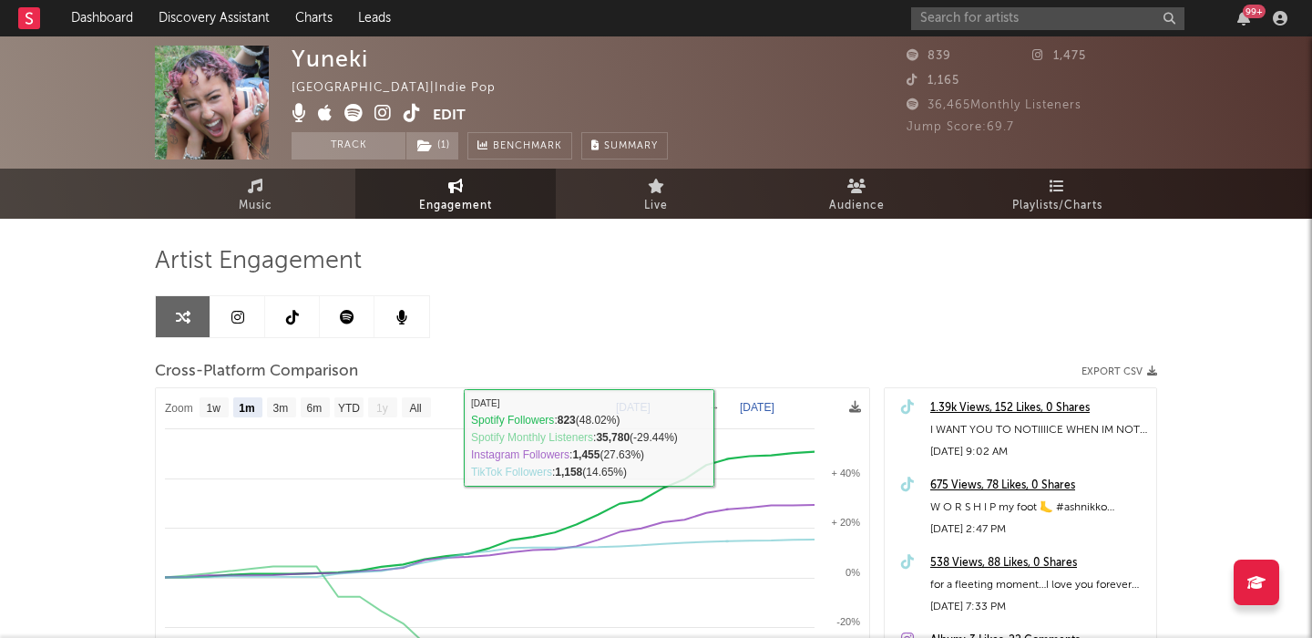
click at [384, 111] on icon at bounding box center [383, 113] width 17 height 18
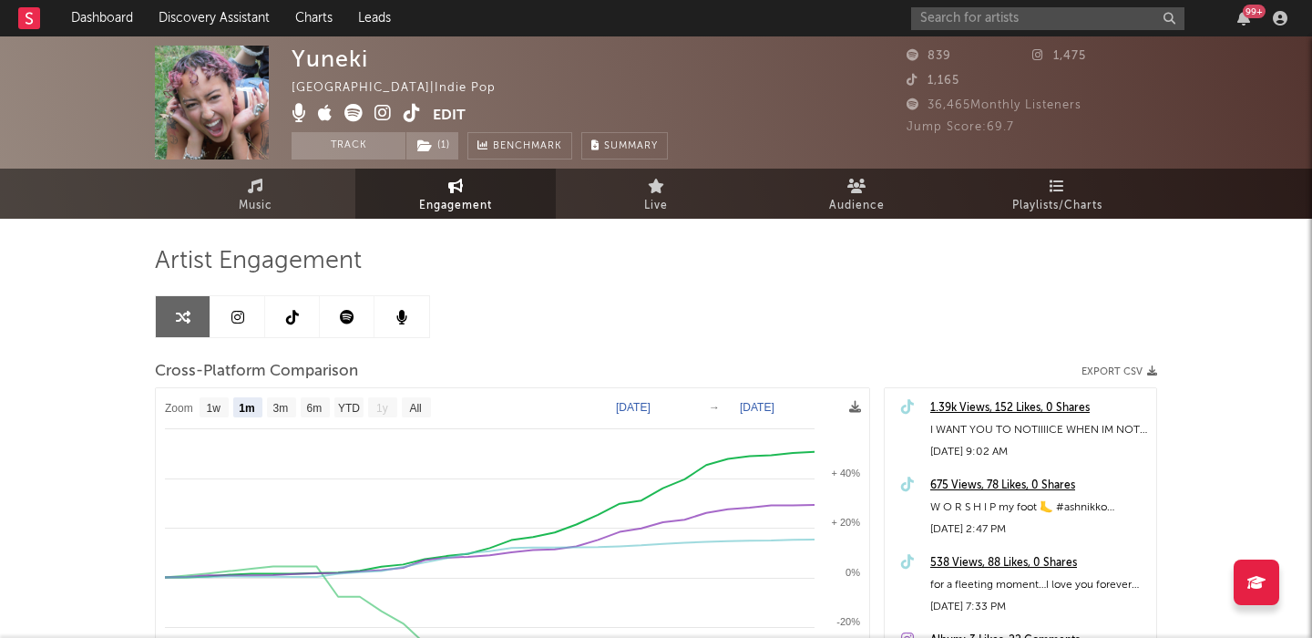
click at [415, 109] on icon at bounding box center [412, 113] width 17 height 18
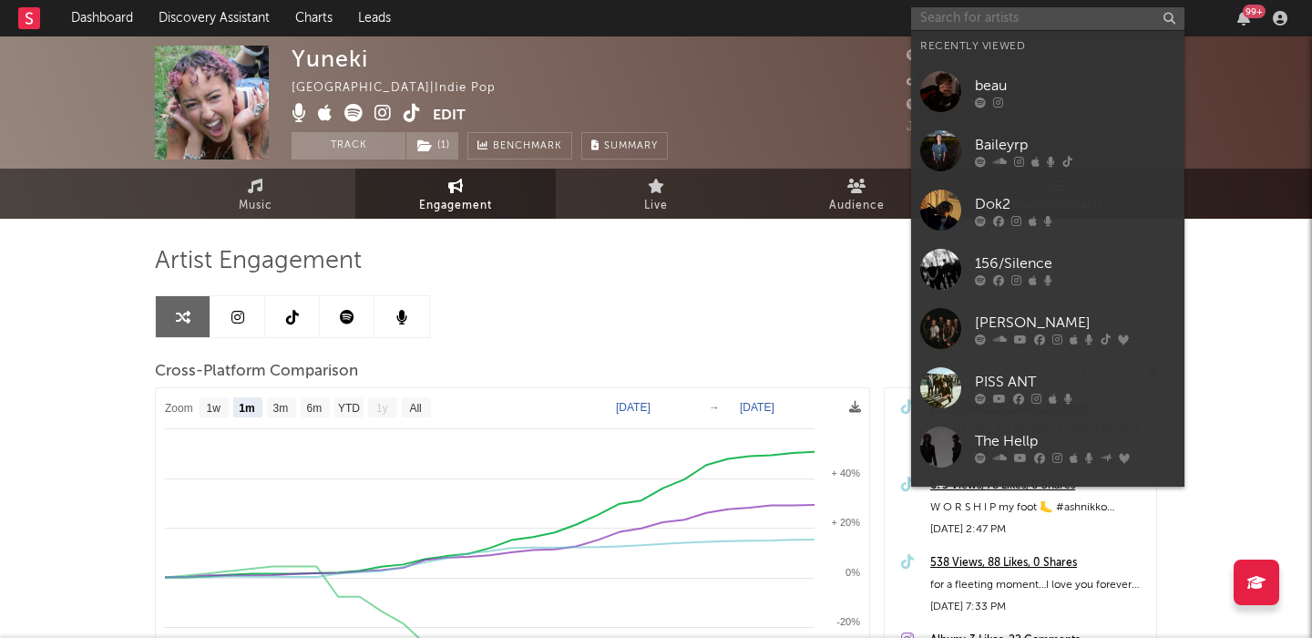
click at [985, 19] on input "text" at bounding box center [1047, 18] width 273 height 23
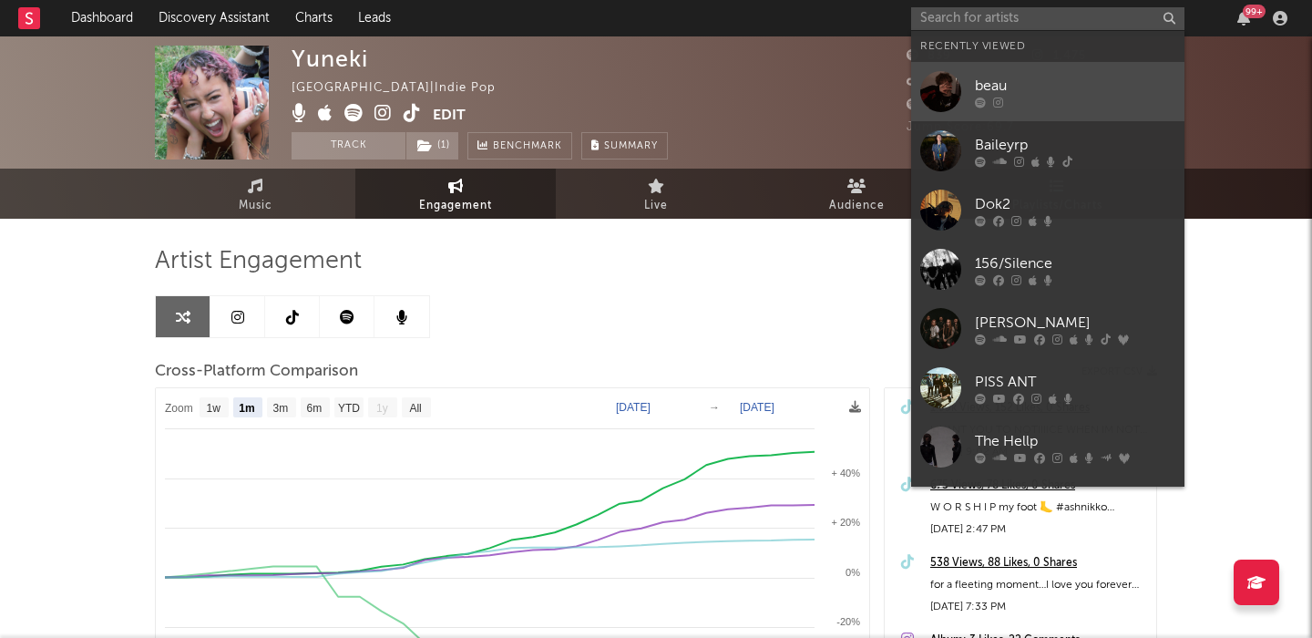
click at [1001, 62] on link "beau" at bounding box center [1047, 91] width 273 height 59
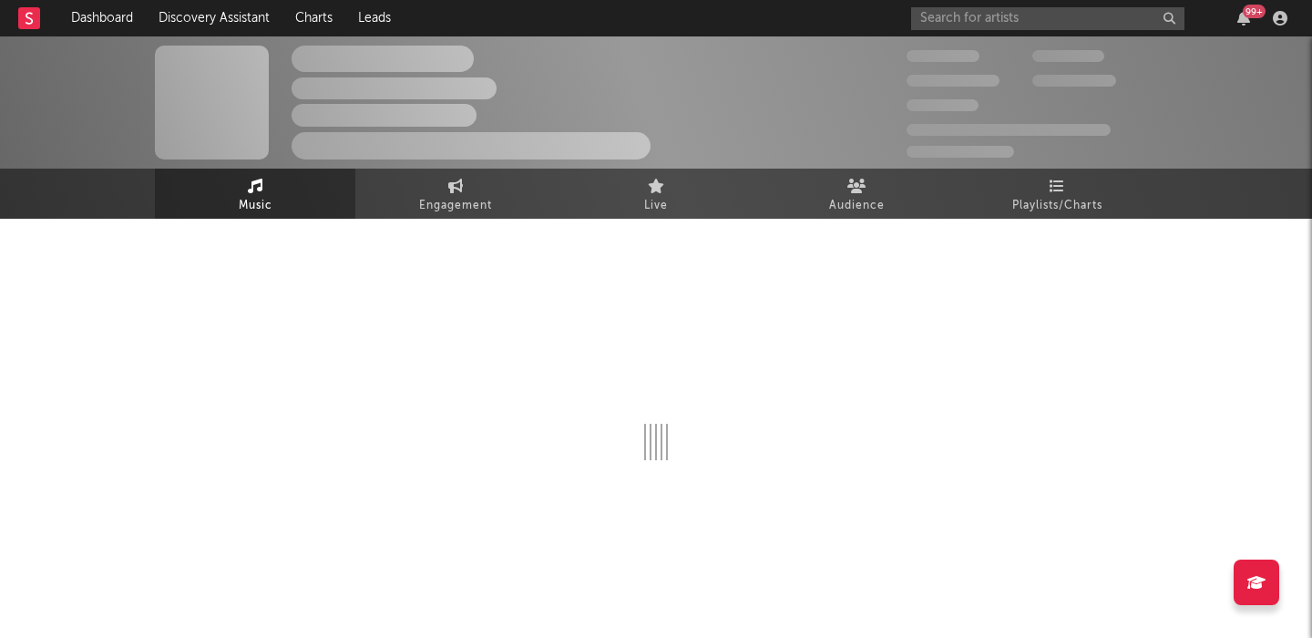
select select "1w"
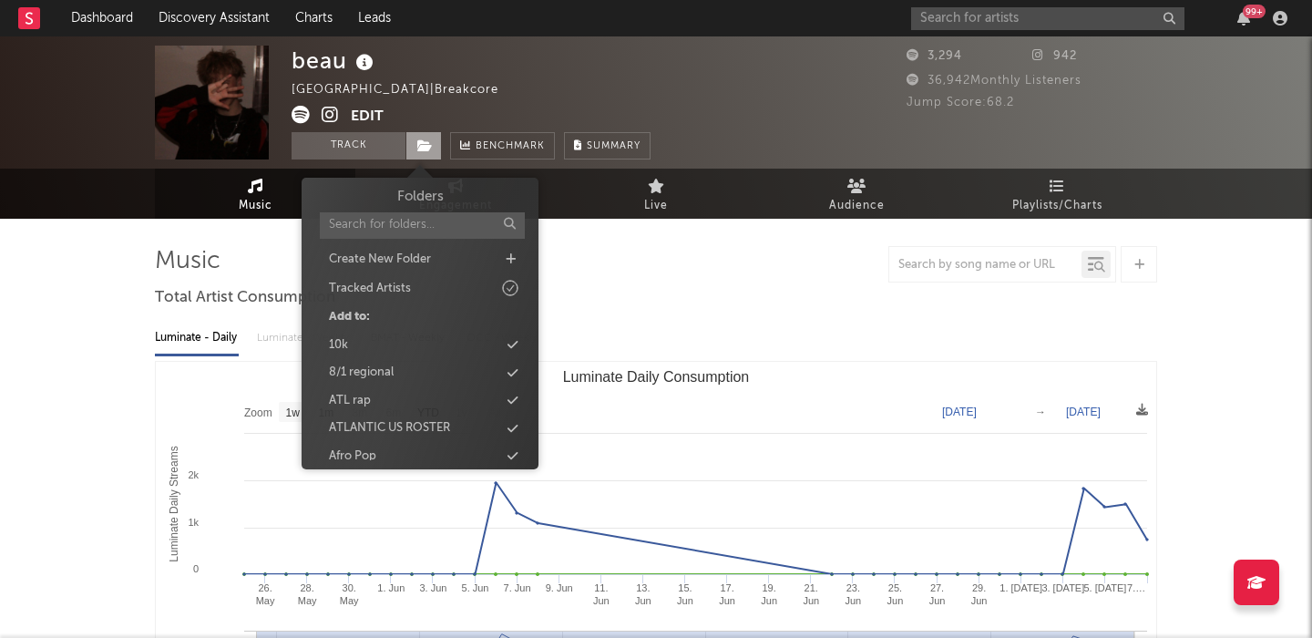
click at [426, 149] on icon at bounding box center [424, 145] width 15 height 13
type input "sea"
click at [394, 424] on div "[PERSON_NAME]" at bounding box center [420, 427] width 210 height 24
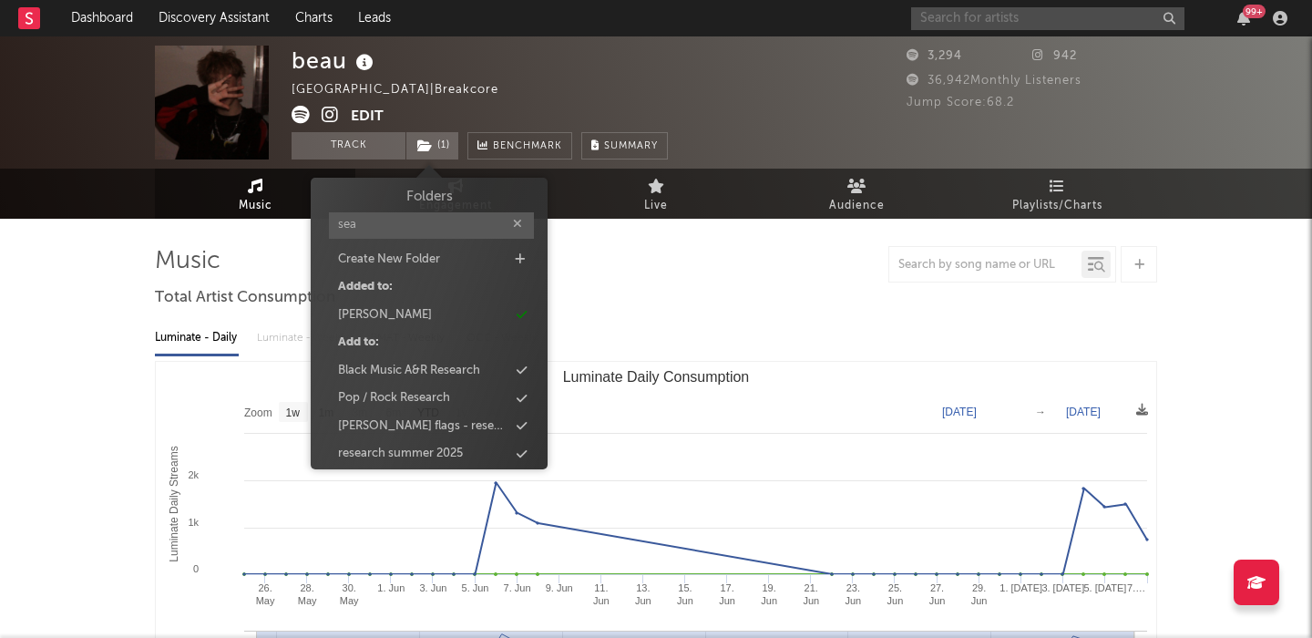
click at [969, 14] on input "text" at bounding box center [1047, 18] width 273 height 23
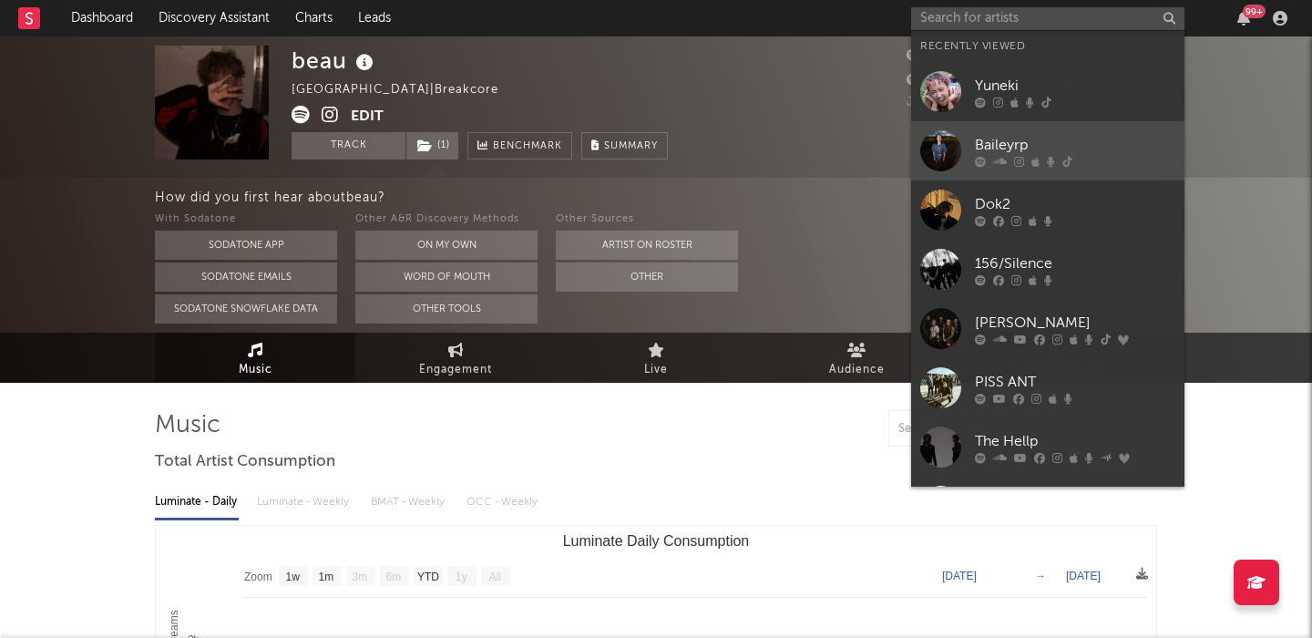
click at [1058, 174] on link "Baileyrp" at bounding box center [1047, 150] width 273 height 59
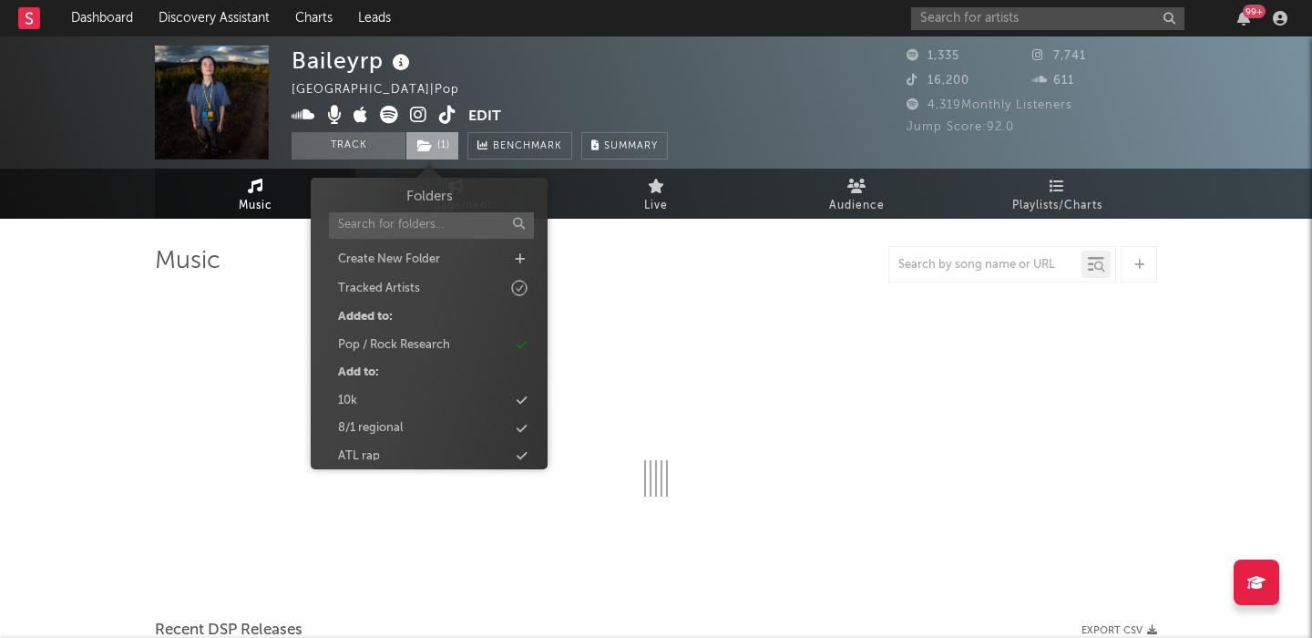
click at [432, 145] on icon at bounding box center [424, 145] width 15 height 13
select select "1w"
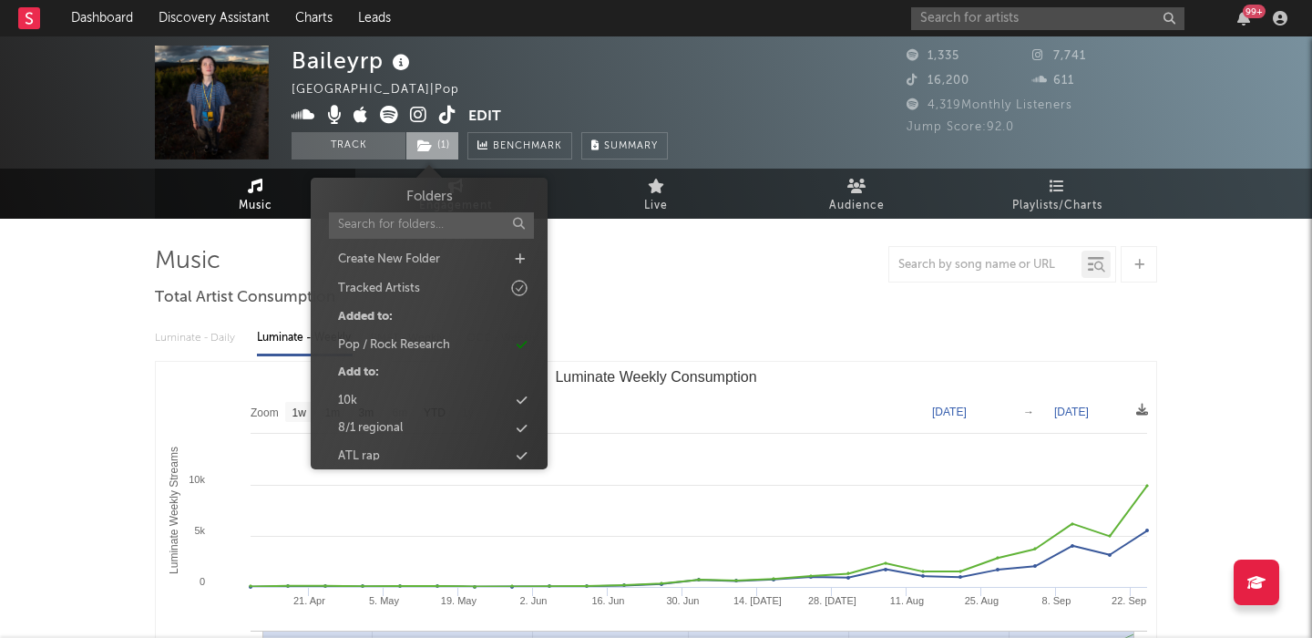
click at [432, 145] on icon at bounding box center [424, 145] width 15 height 13
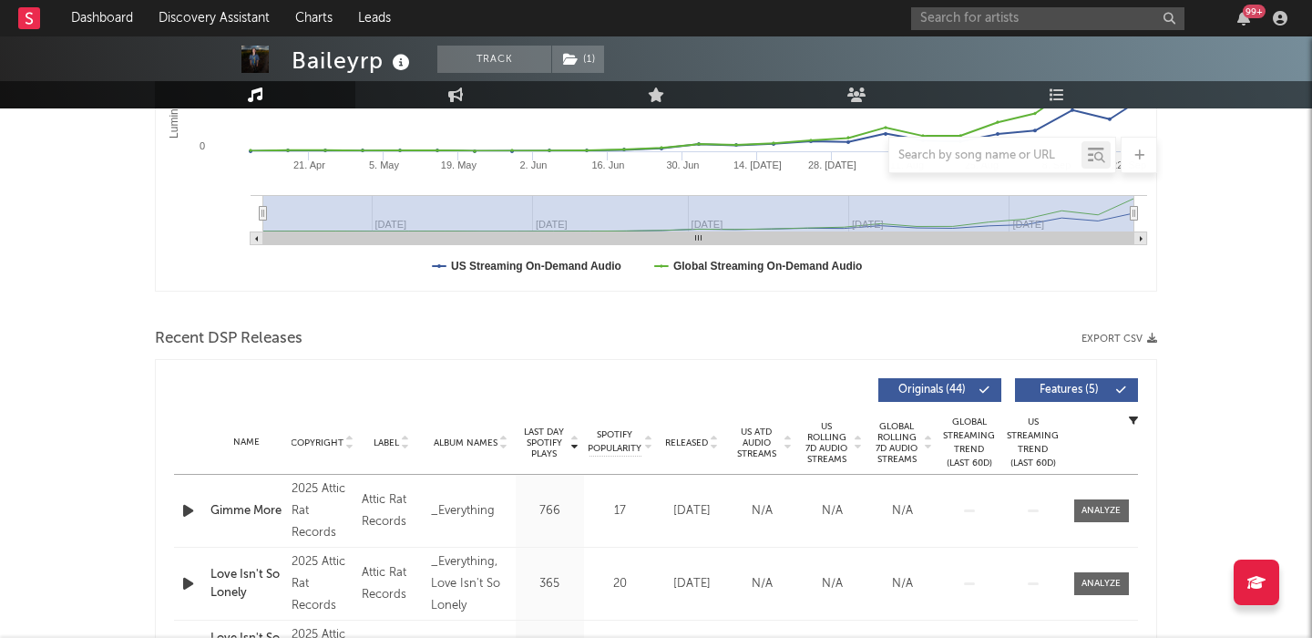
scroll to position [477, 0]
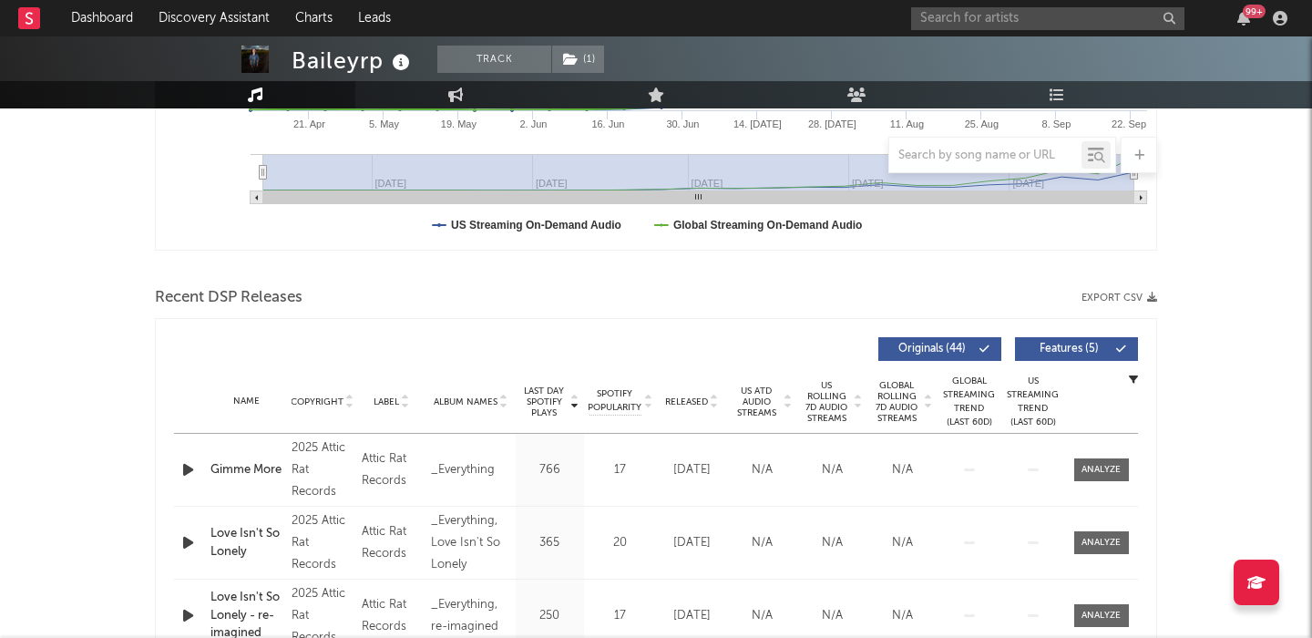
click at [1055, 347] on span "Features ( 5 )" at bounding box center [1069, 349] width 84 height 11
click at [834, 395] on span "US Rolling 7D Audio Streams" at bounding box center [827, 402] width 50 height 44
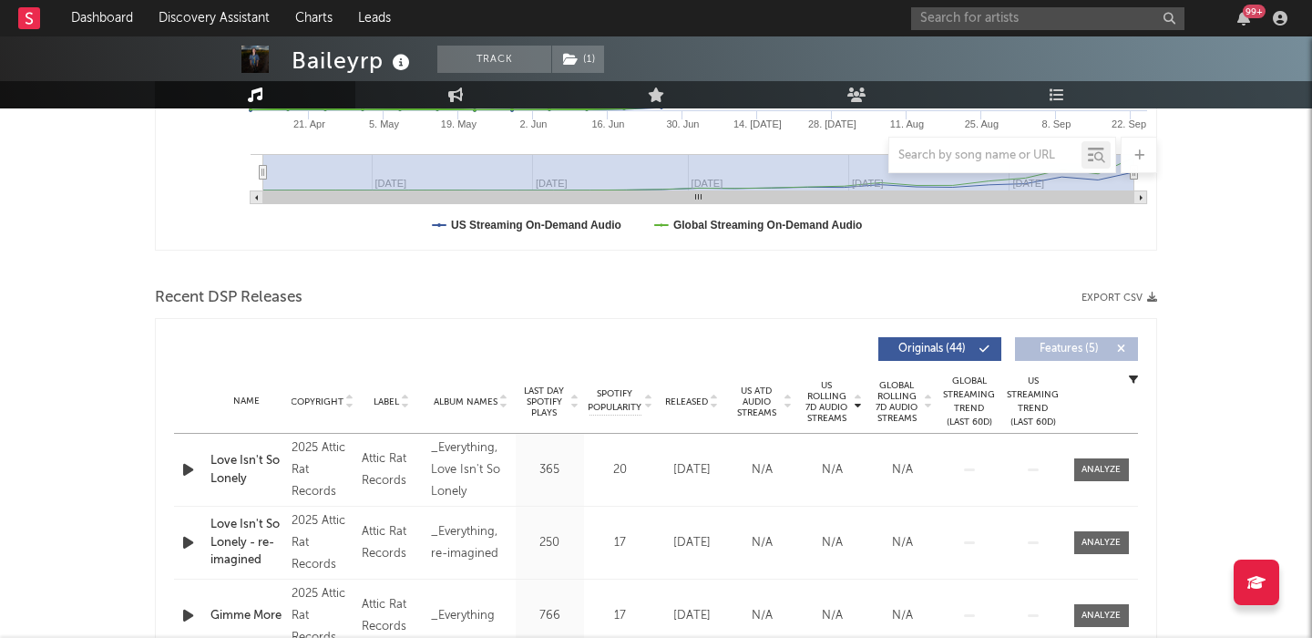
click at [551, 397] on span "Last Day Spotify Plays" at bounding box center [544, 402] width 48 height 33
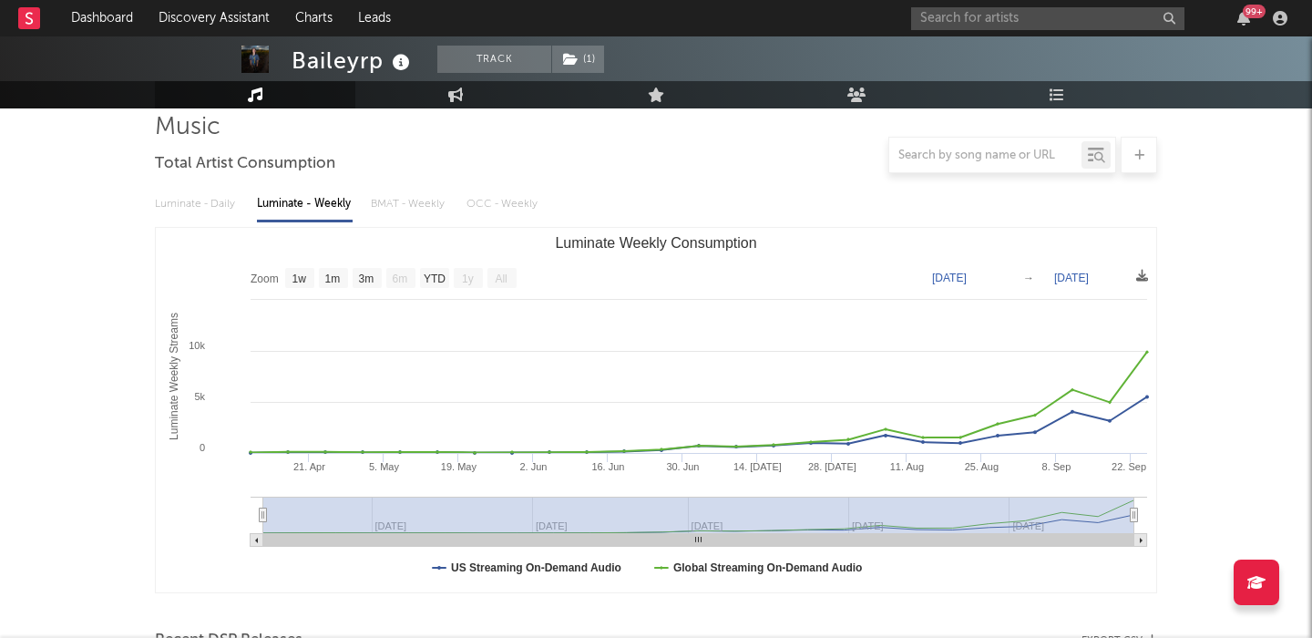
scroll to position [0, 0]
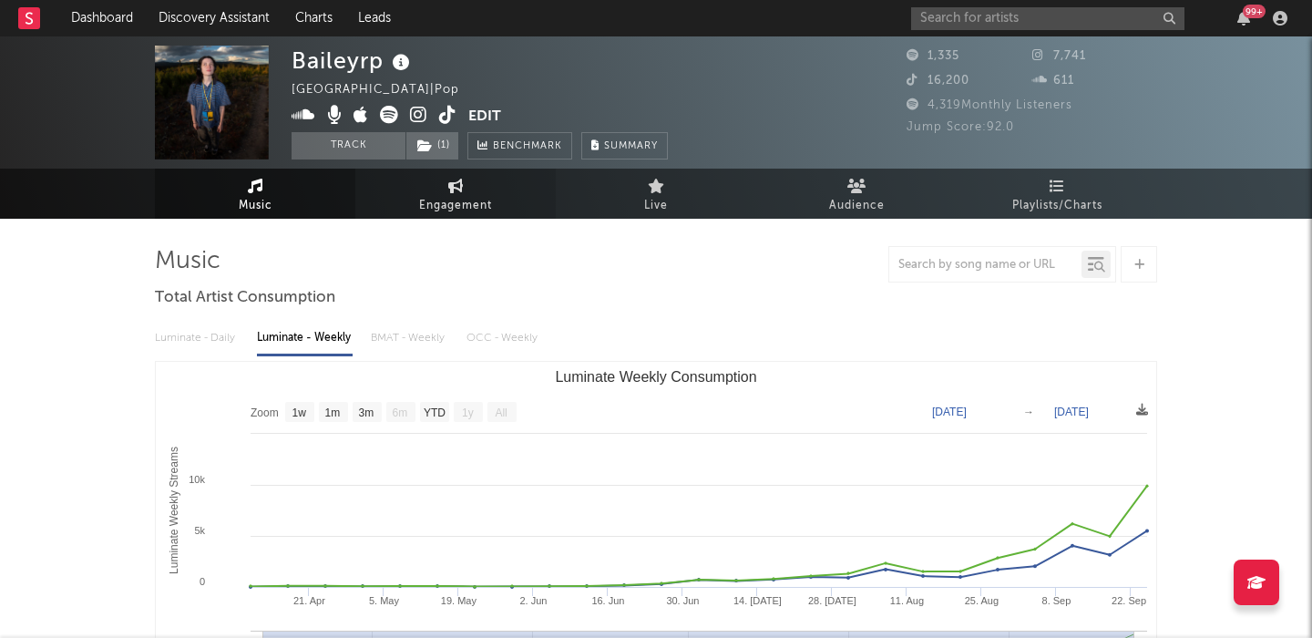
click at [468, 212] on span "Engagement" at bounding box center [455, 206] width 73 height 22
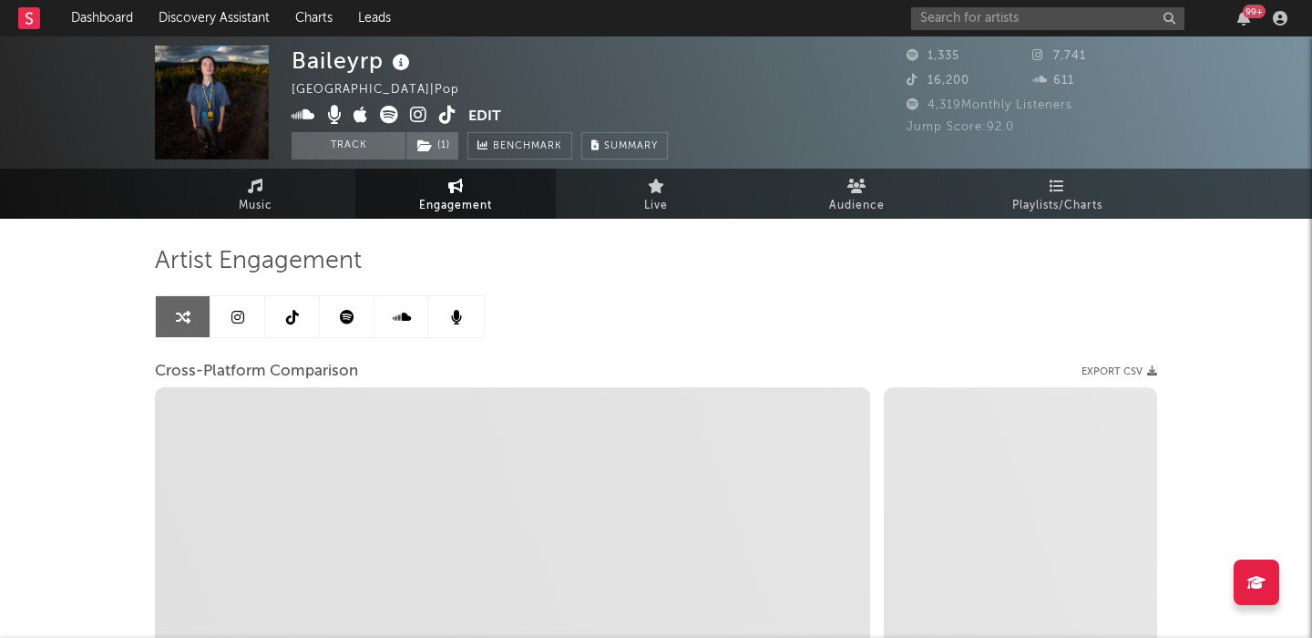
select select "1w"
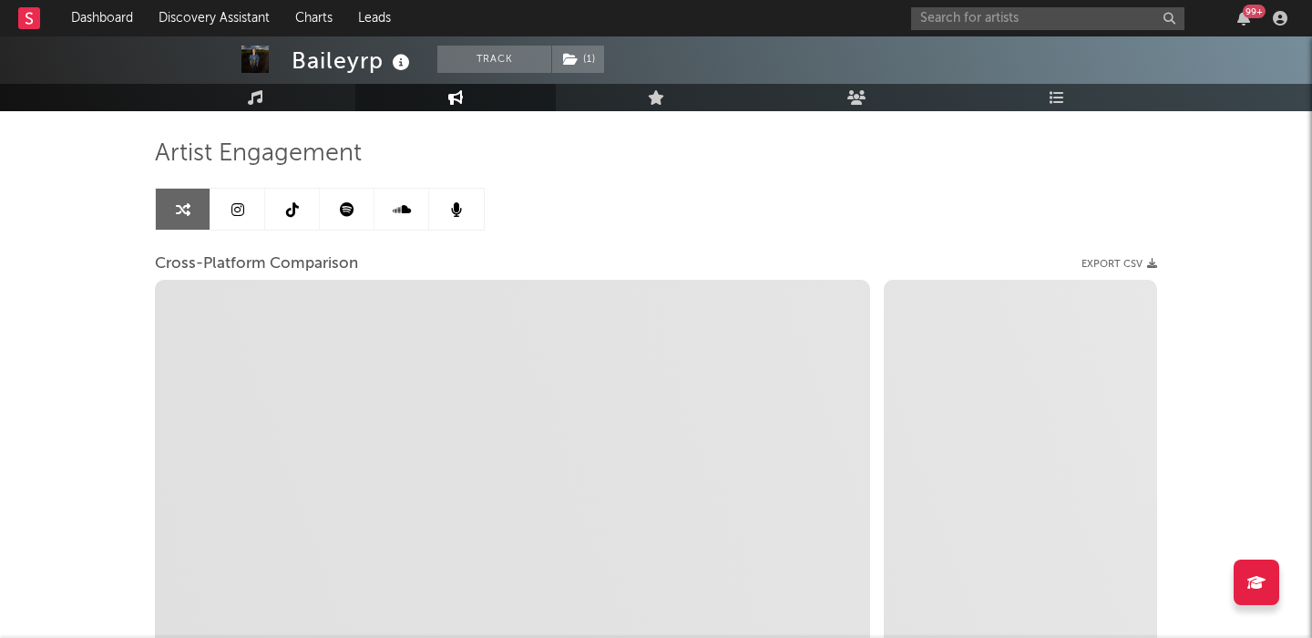
scroll to position [117, 0]
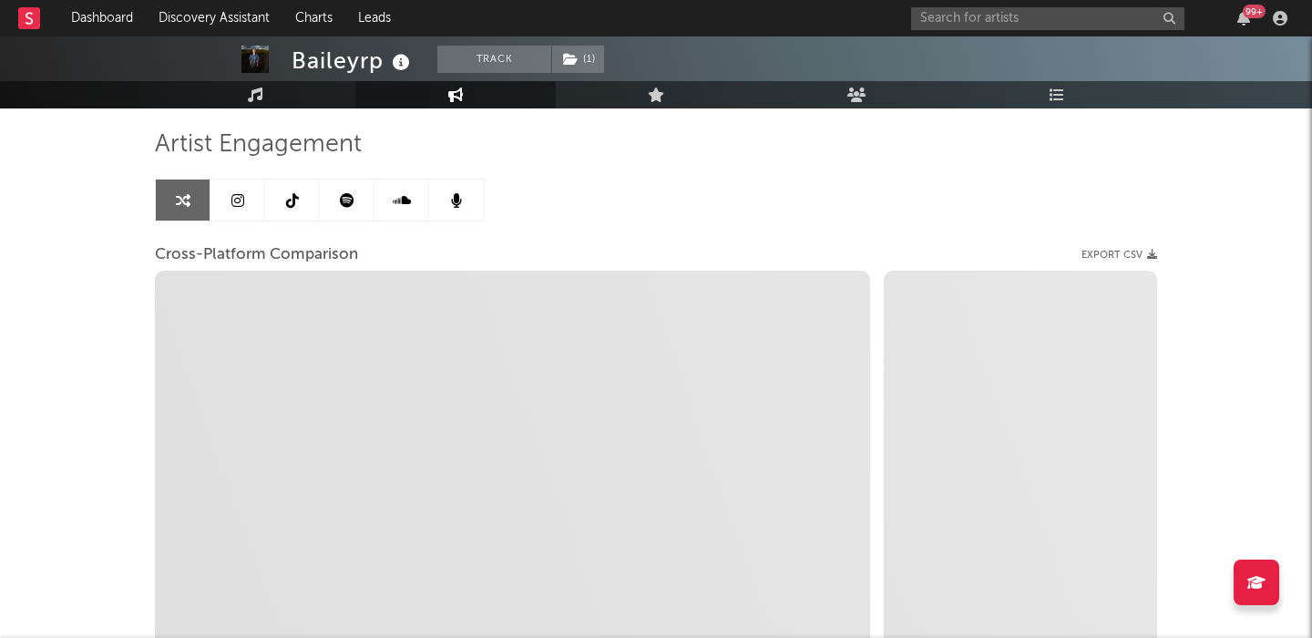
select select "1m"
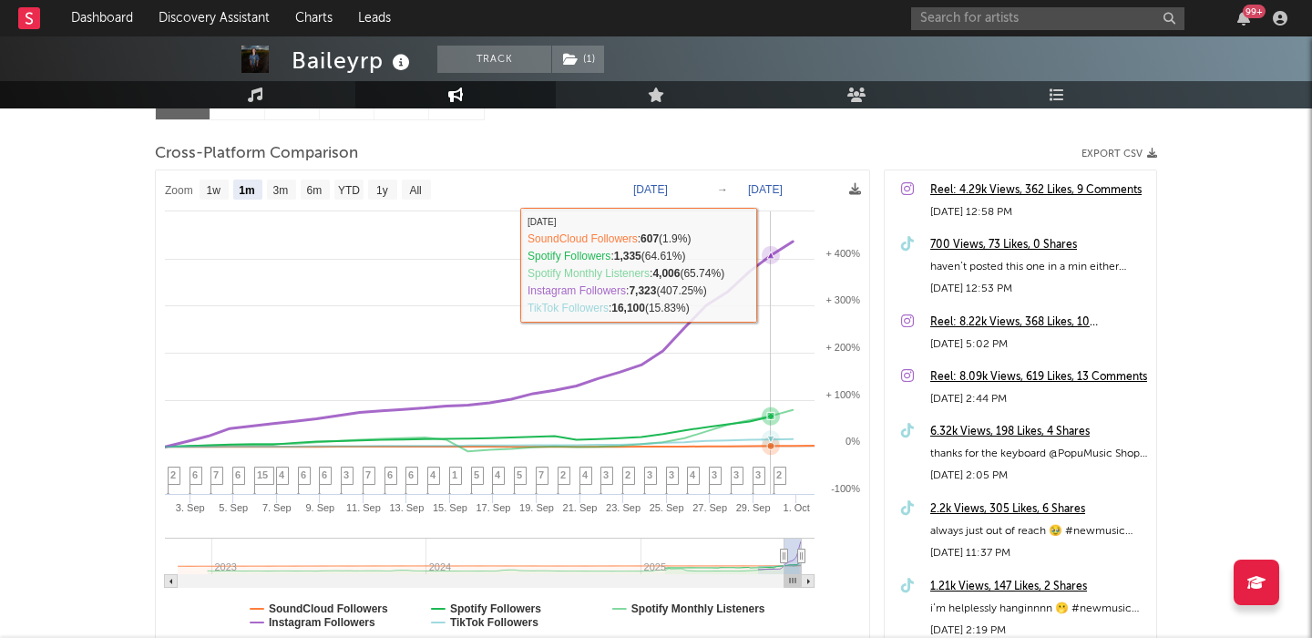
scroll to position [236, 0]
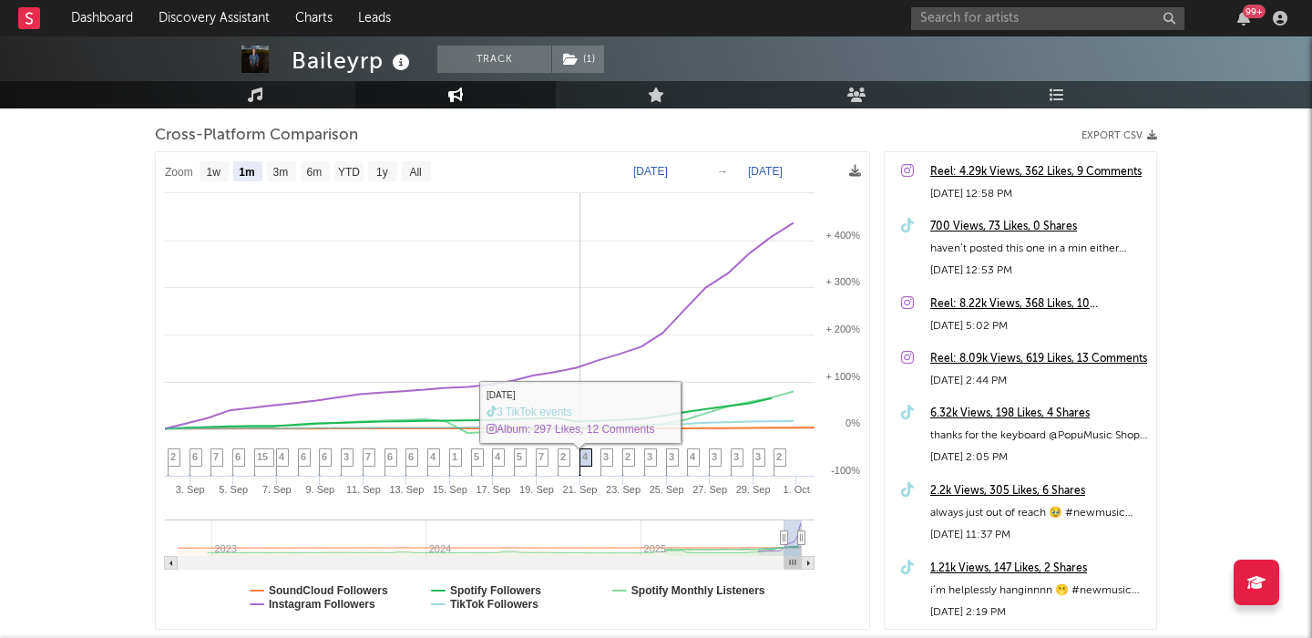
click at [585, 458] on span "4" at bounding box center [584, 456] width 5 height 11
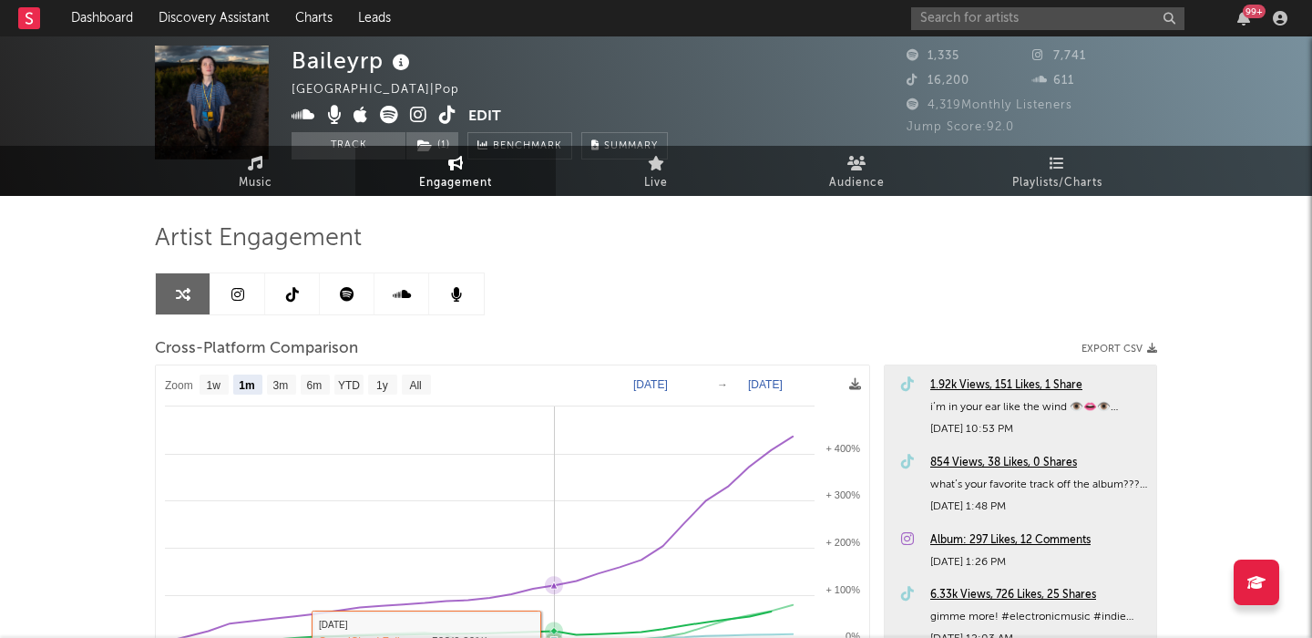
scroll to position [0, 0]
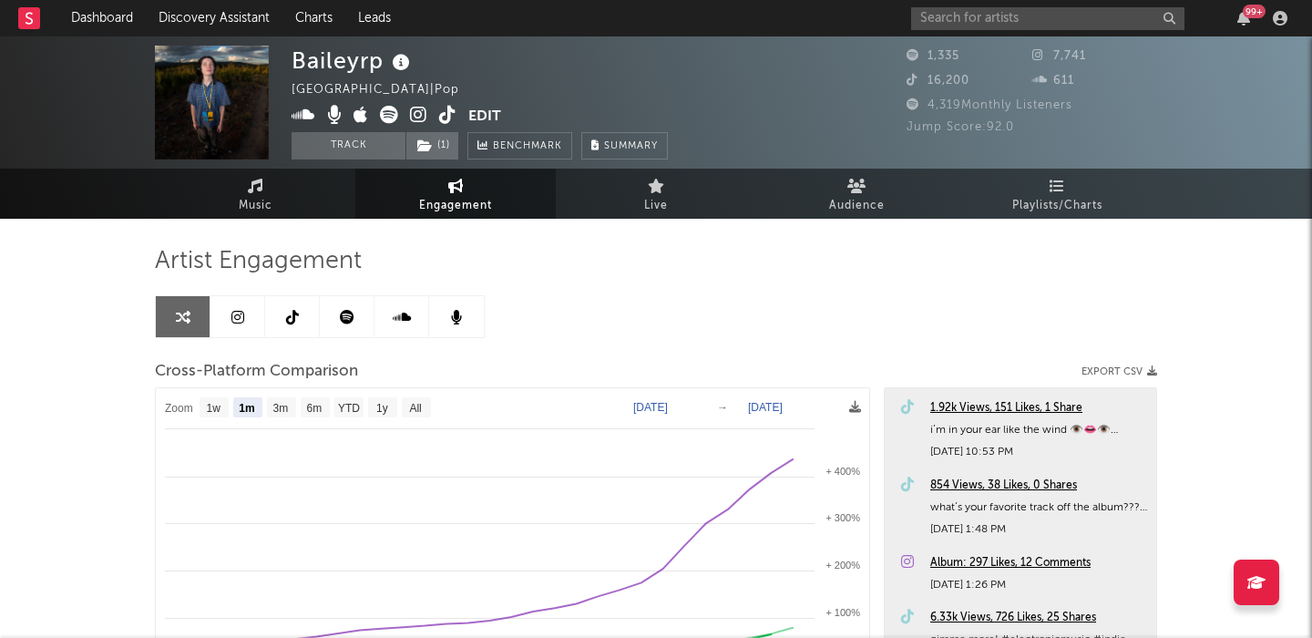
click at [944, 3] on div "99 +" at bounding box center [1102, 18] width 383 height 36
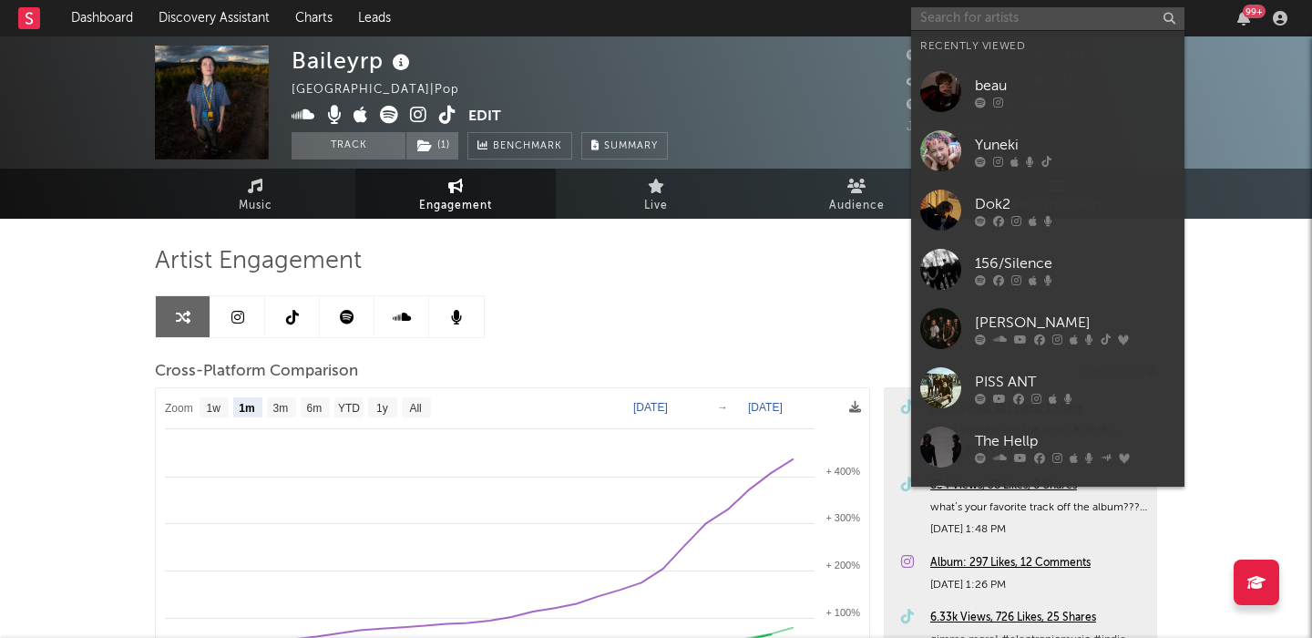
click at [950, 14] on input "text" at bounding box center [1047, 18] width 273 height 23
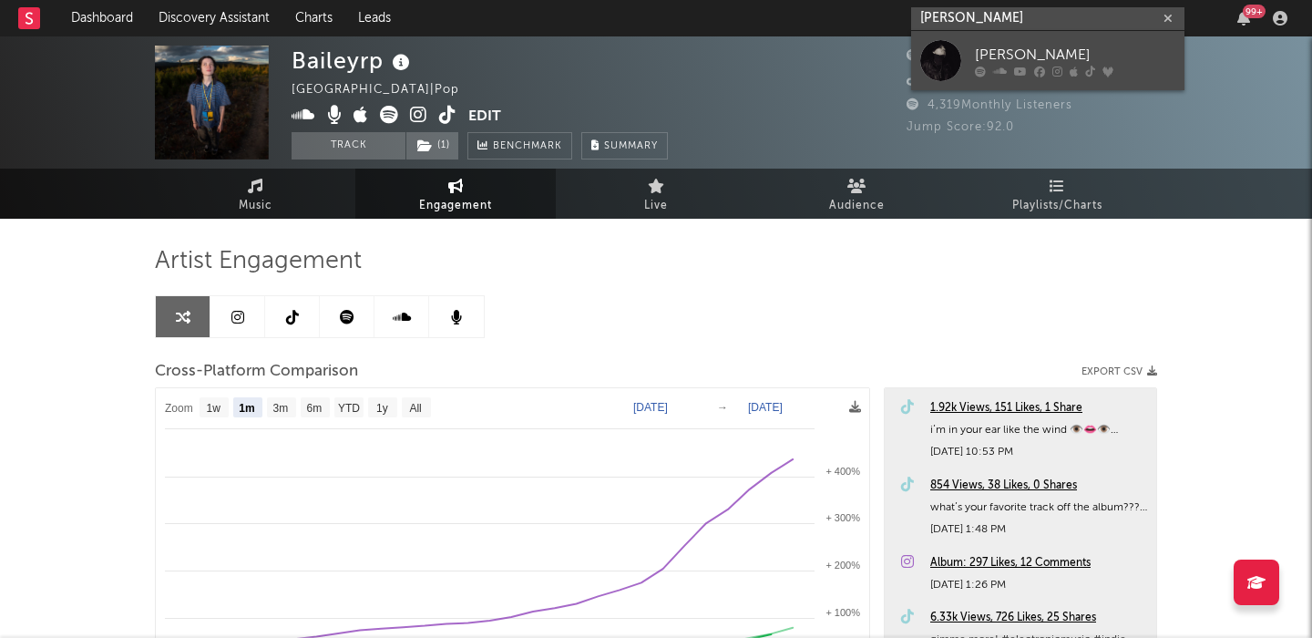
type input "[PERSON_NAME]"
click at [958, 46] on div at bounding box center [940, 60] width 41 height 41
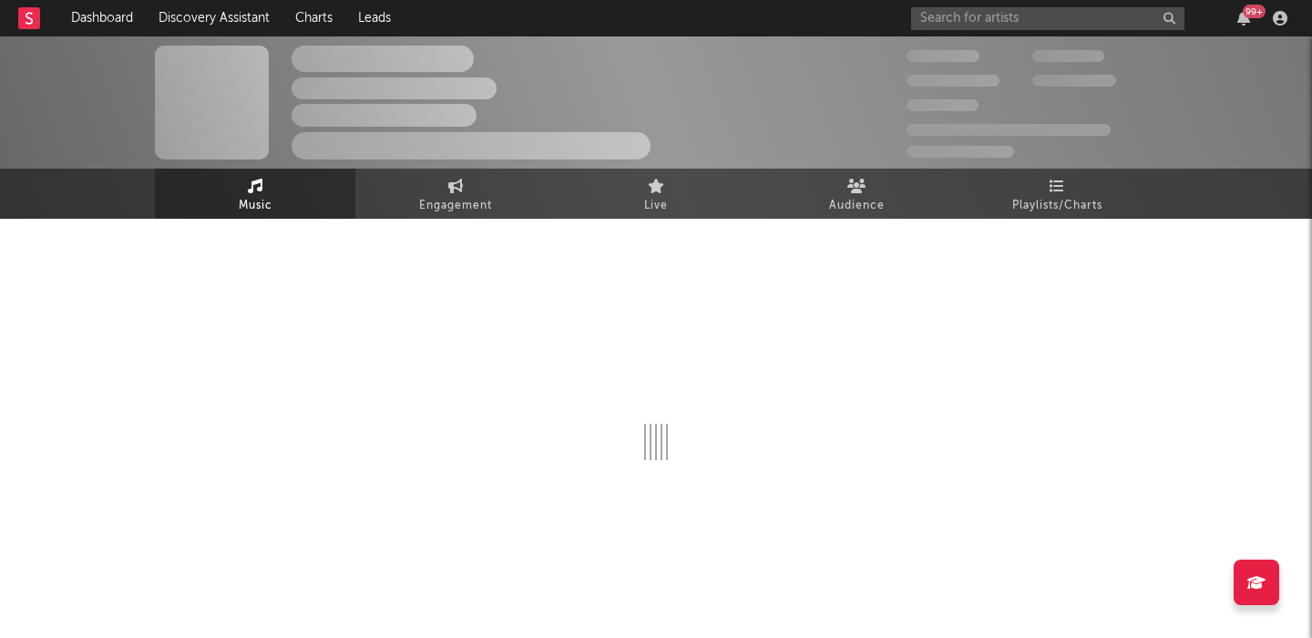
select select "6m"
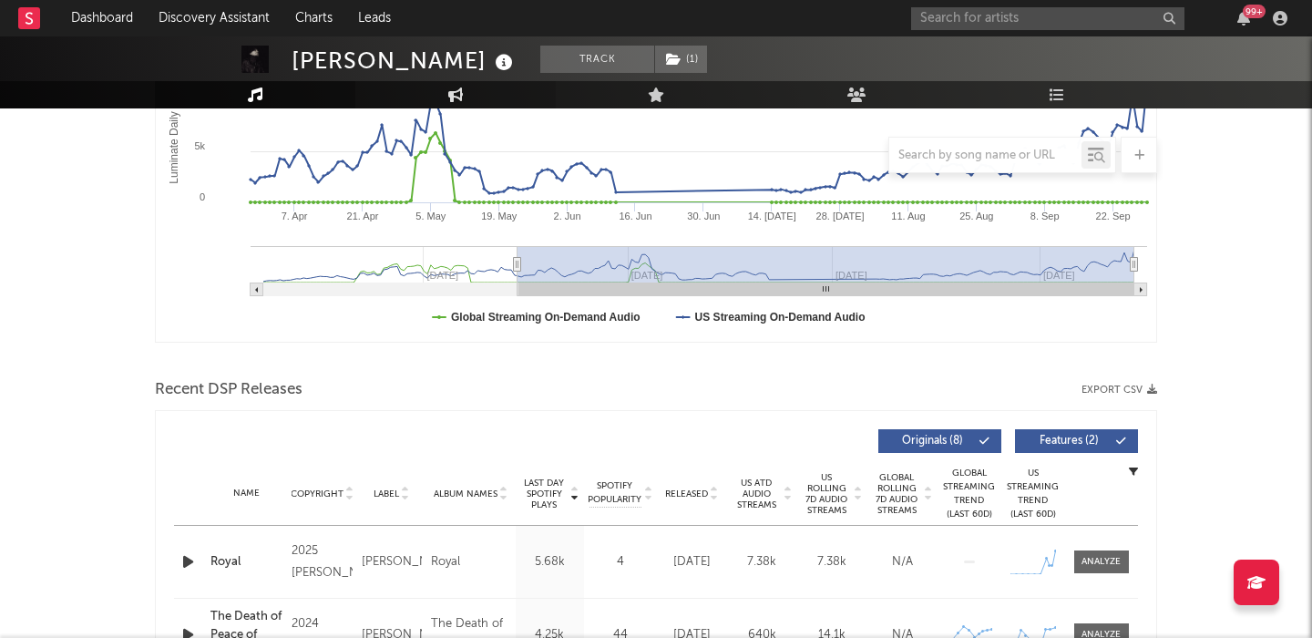
scroll to position [530, 0]
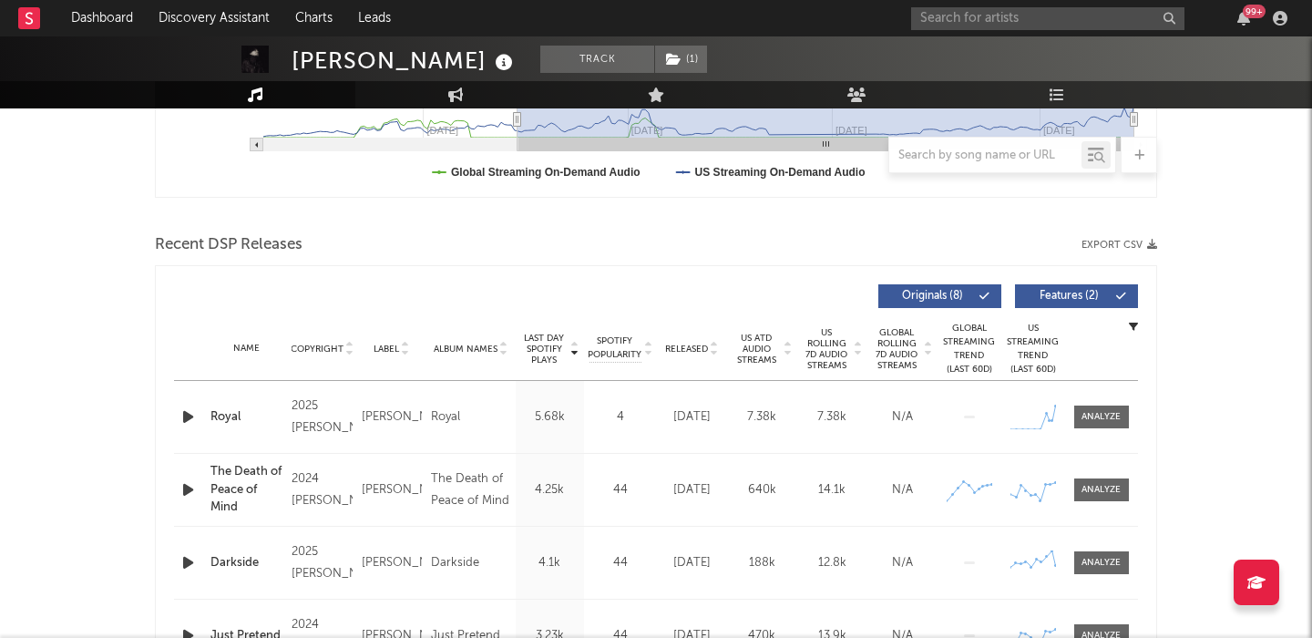
click at [1087, 300] on span "Features ( 2 )" at bounding box center [1069, 296] width 84 height 11
click at [1095, 408] on span at bounding box center [1102, 417] width 55 height 23
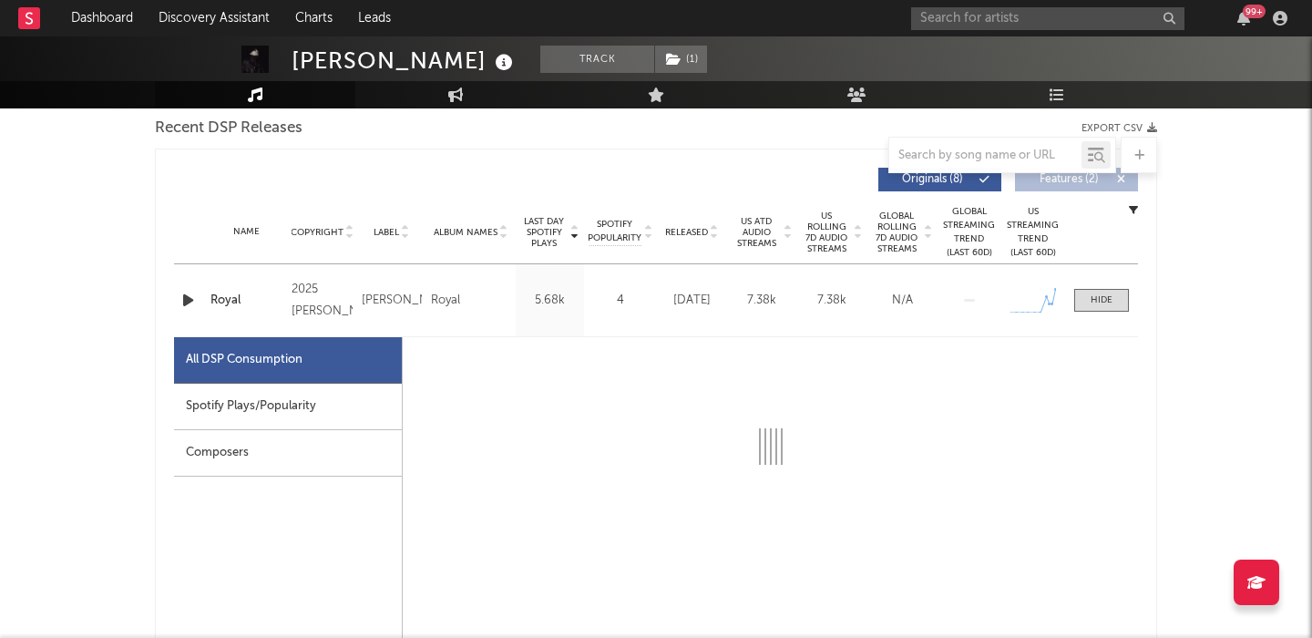
select select "1w"
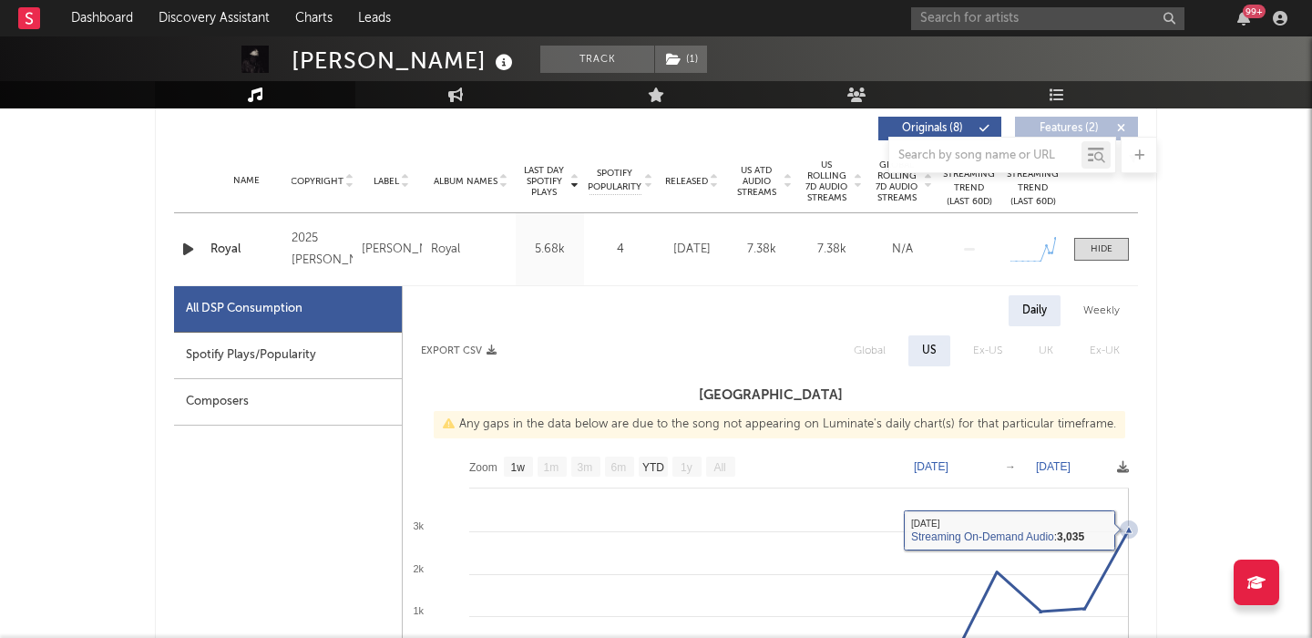
scroll to position [0, 0]
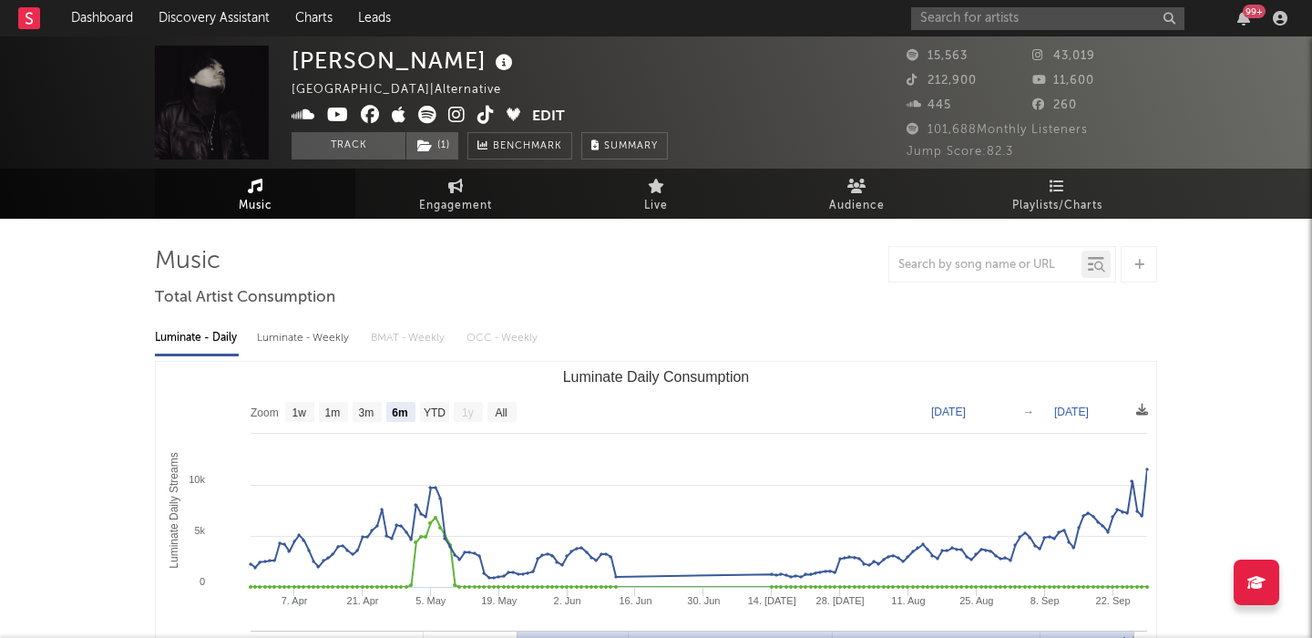
click at [453, 116] on icon at bounding box center [456, 115] width 17 height 18
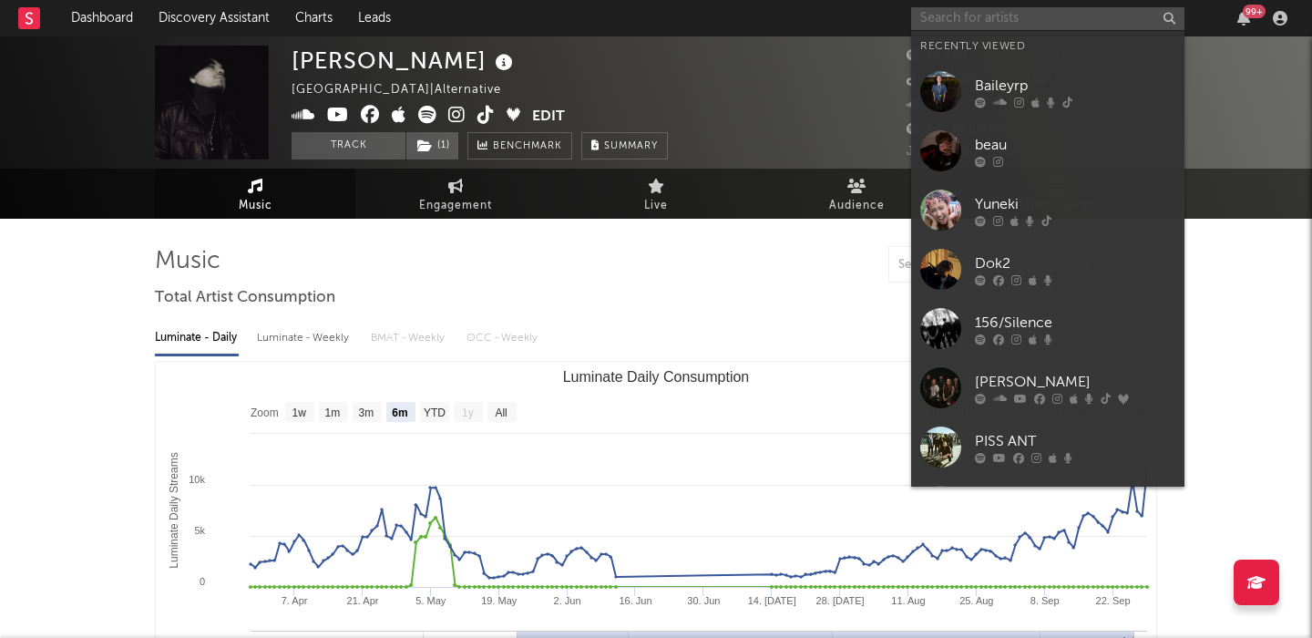
click at [960, 18] on input "text" at bounding box center [1047, 18] width 273 height 23
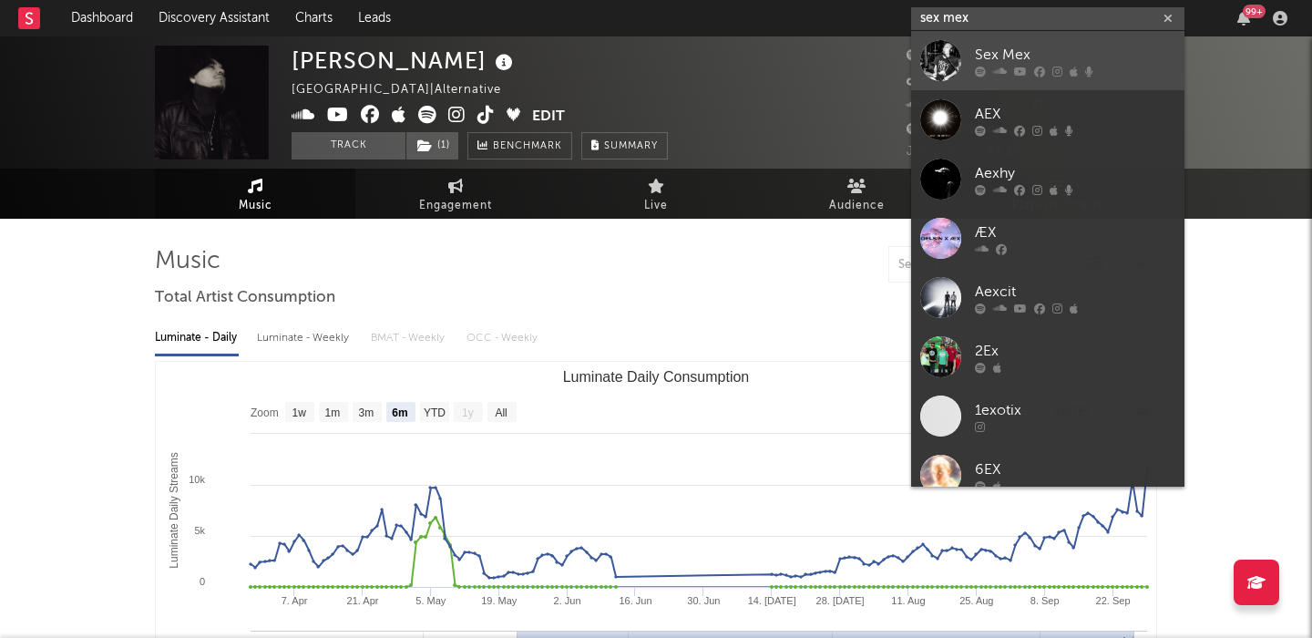
type input "sex mex"
click at [999, 46] on div "Sex Mex" at bounding box center [1075, 55] width 201 height 22
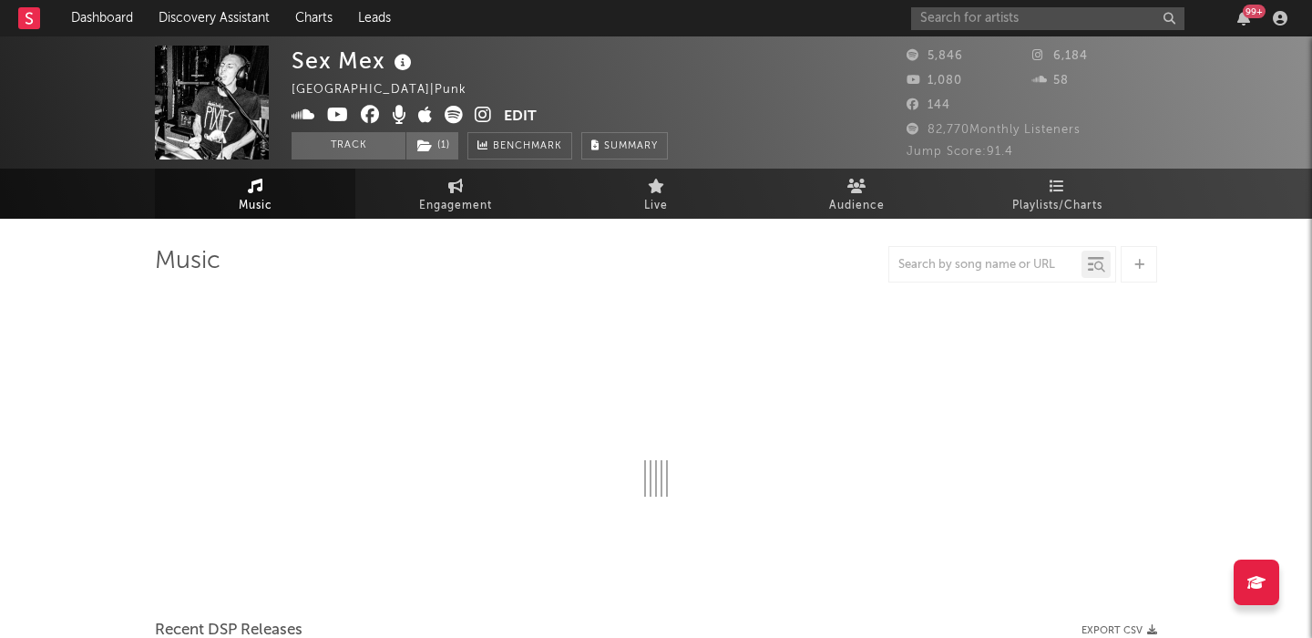
select select "1w"
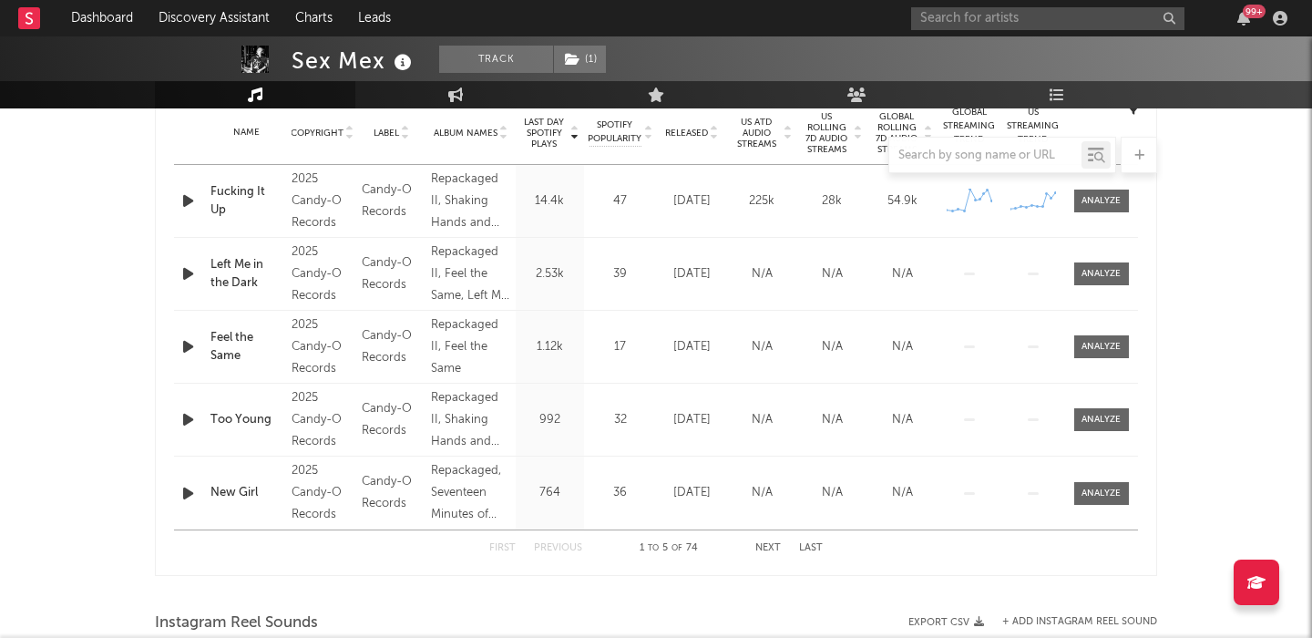
scroll to position [440, 0]
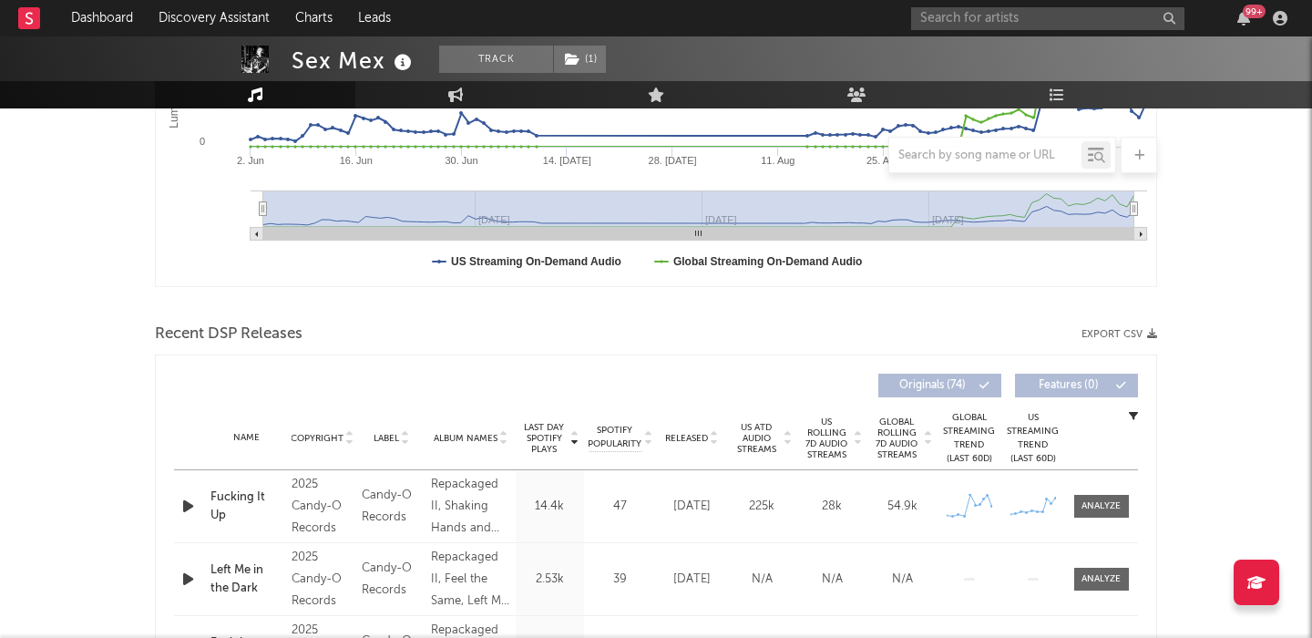
click at [690, 436] on span "Released" at bounding box center [686, 438] width 43 height 11
click at [810, 439] on span "US Rolling 7D Audio Streams" at bounding box center [827, 439] width 50 height 44
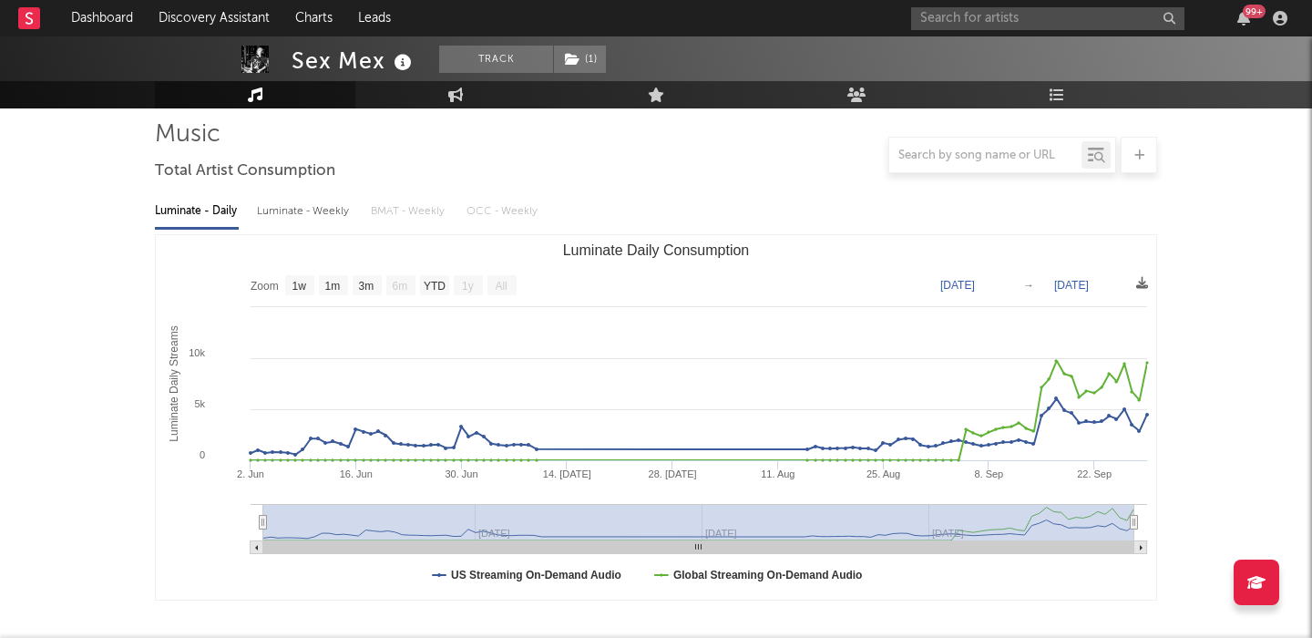
scroll to position [30, 0]
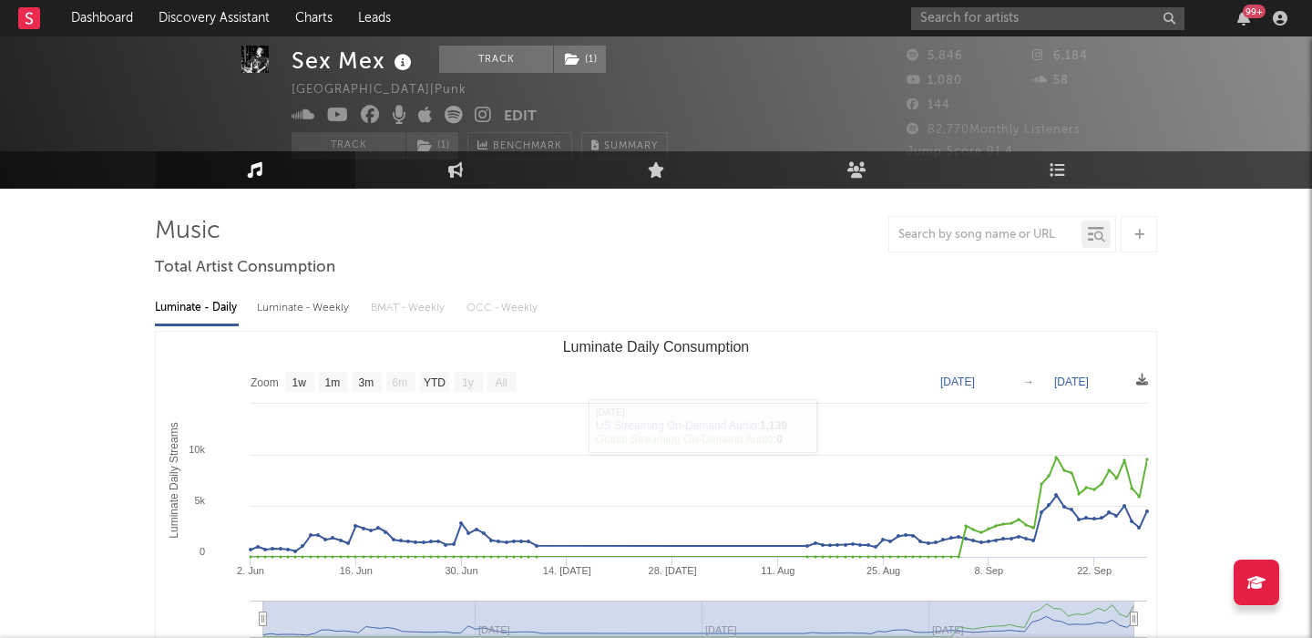
click at [355, 309] on div "Luminate - Daily Luminate - Weekly BMAT - Weekly OCC - Weekly" at bounding box center [656, 308] width 1003 height 31
click at [329, 313] on div "Luminate - Weekly" at bounding box center [305, 308] width 96 height 31
select select "1w"
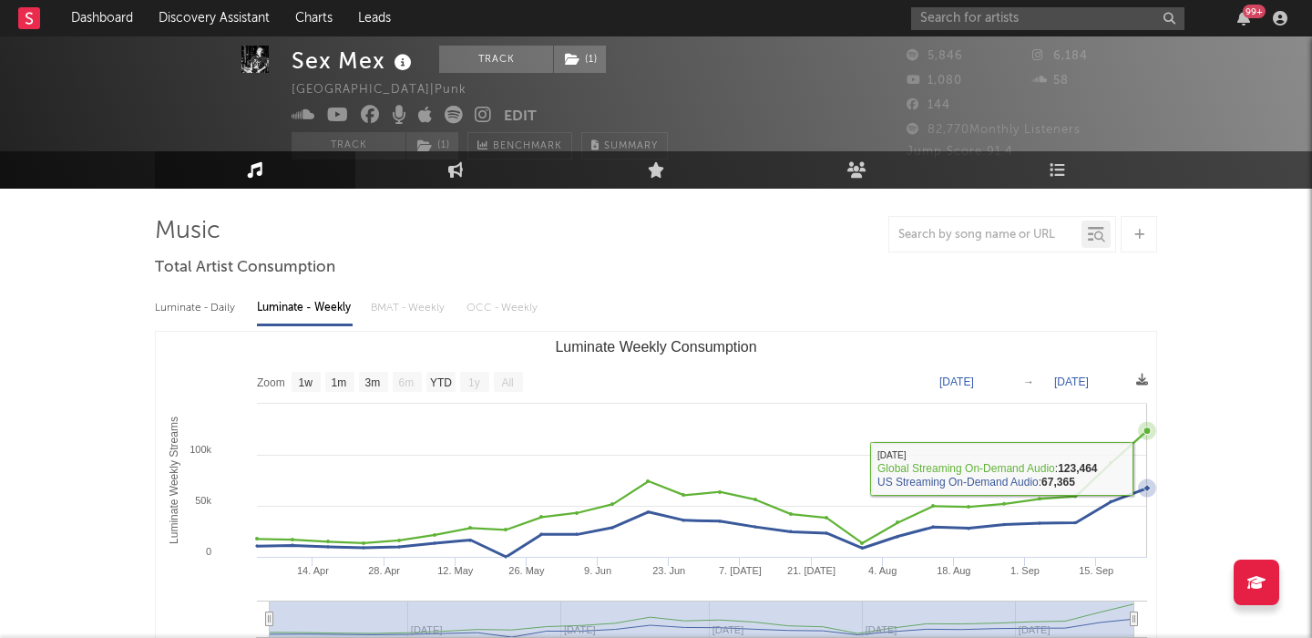
scroll to position [0, 0]
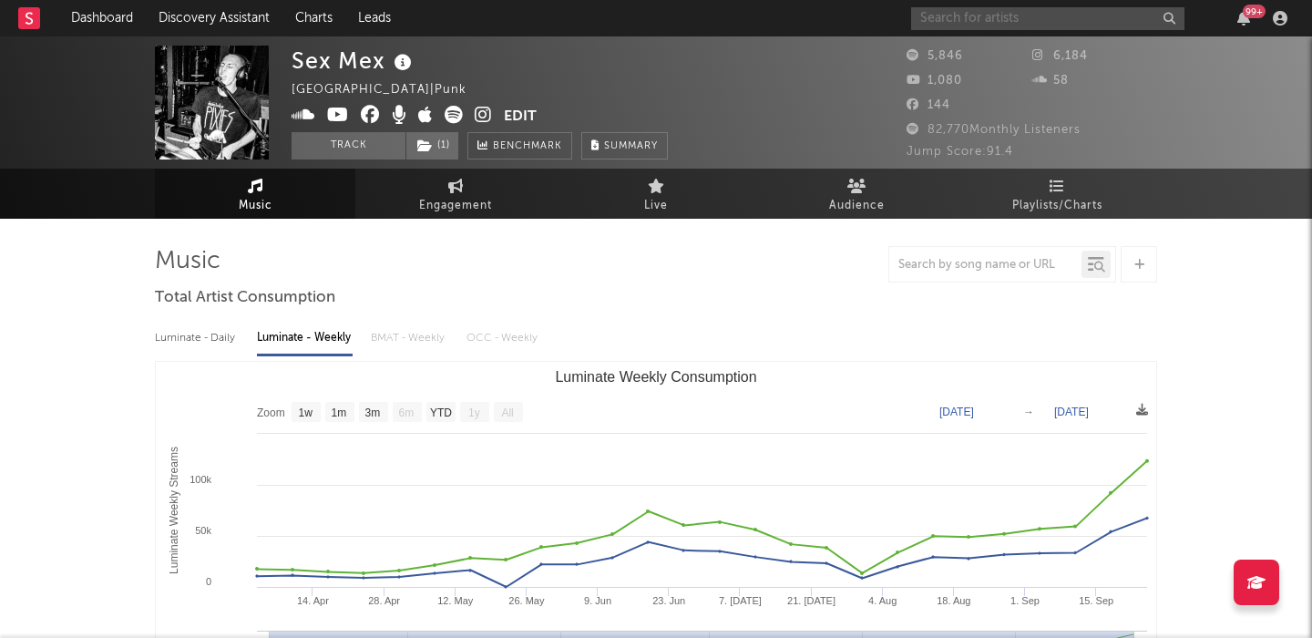
click at [950, 11] on input "text" at bounding box center [1047, 18] width 273 height 23
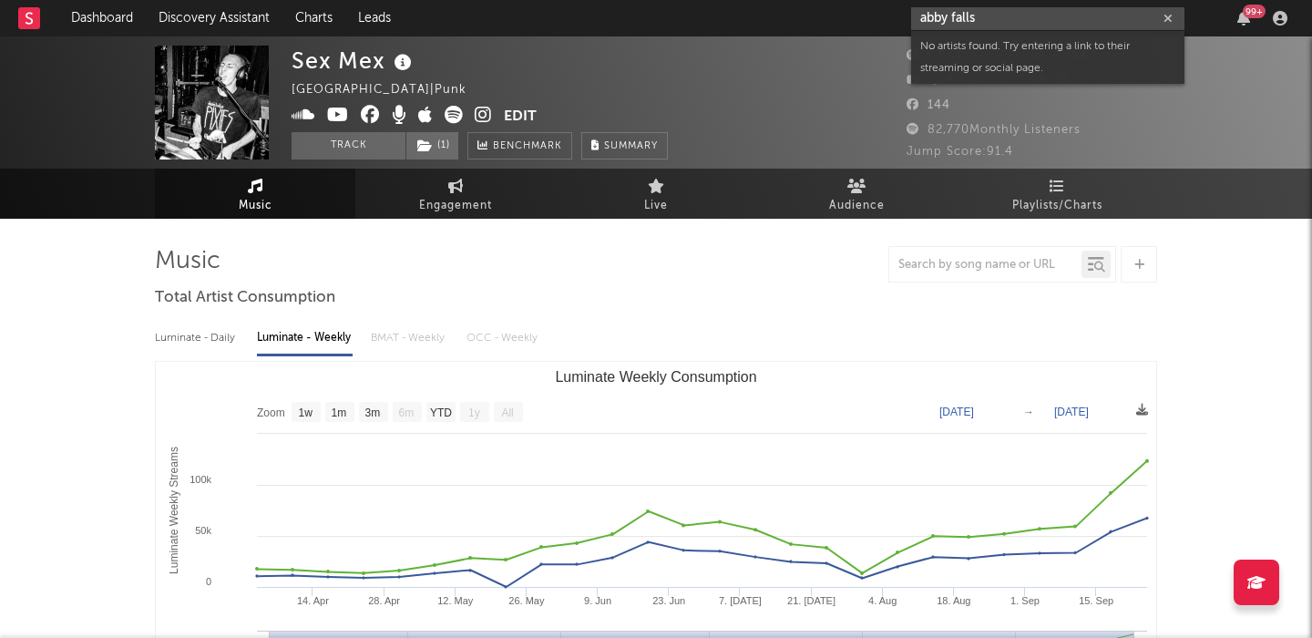
click at [951, 21] on input "abby falls" at bounding box center [1047, 18] width 273 height 23
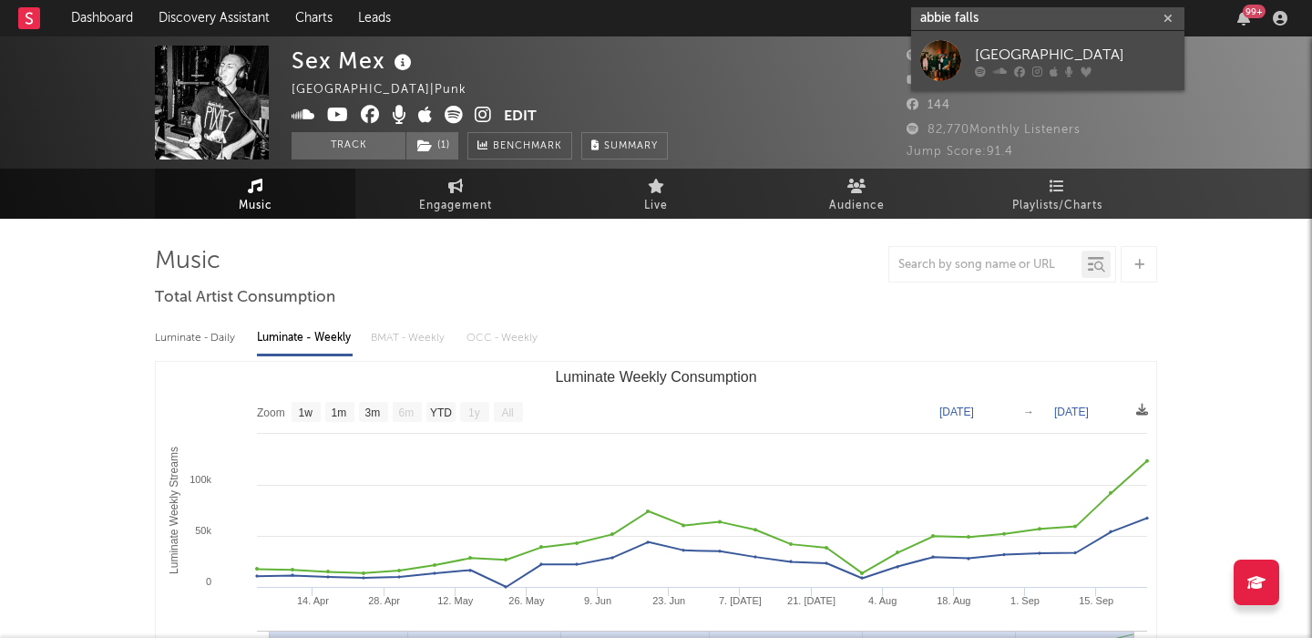
type input "abbie falls"
click at [1051, 62] on div "[GEOGRAPHIC_DATA]" at bounding box center [1075, 55] width 201 height 22
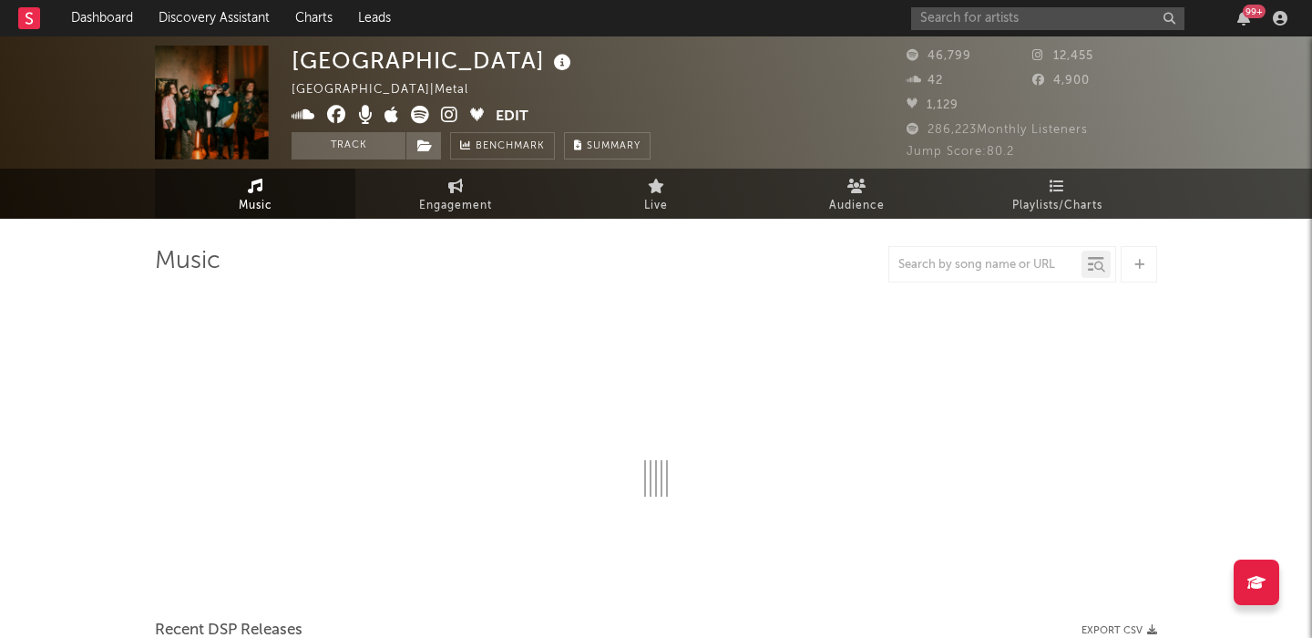
select select "6m"
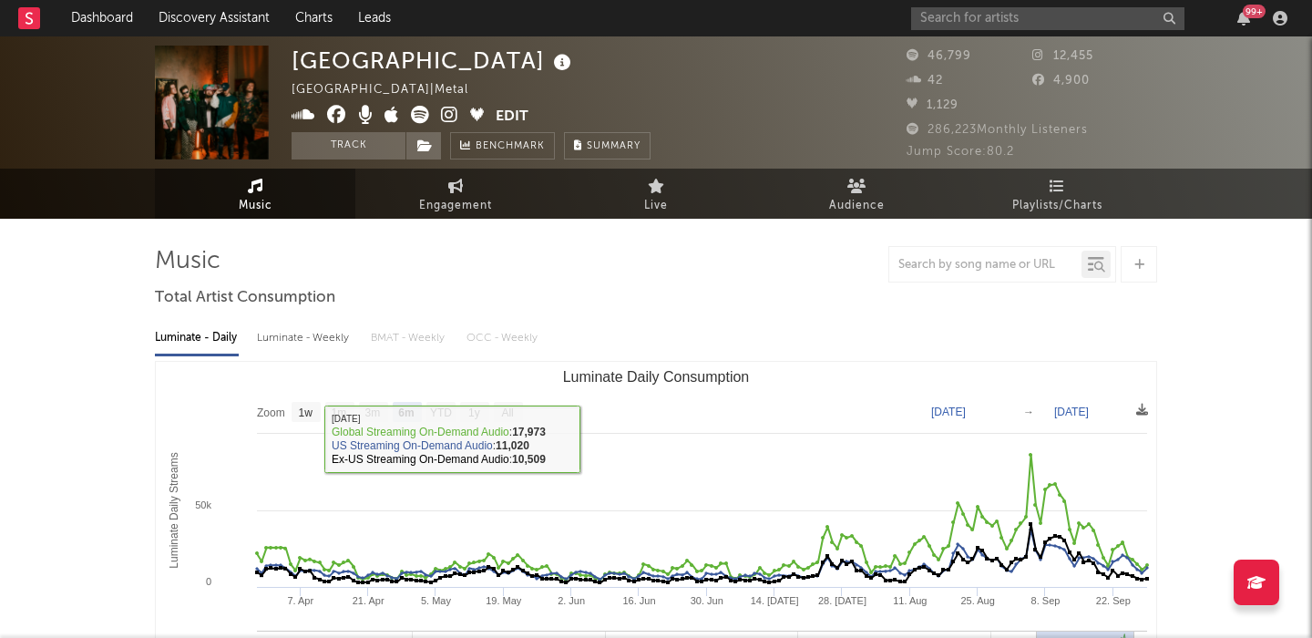
click at [335, 335] on div "Luminate - Weekly" at bounding box center [305, 338] width 96 height 31
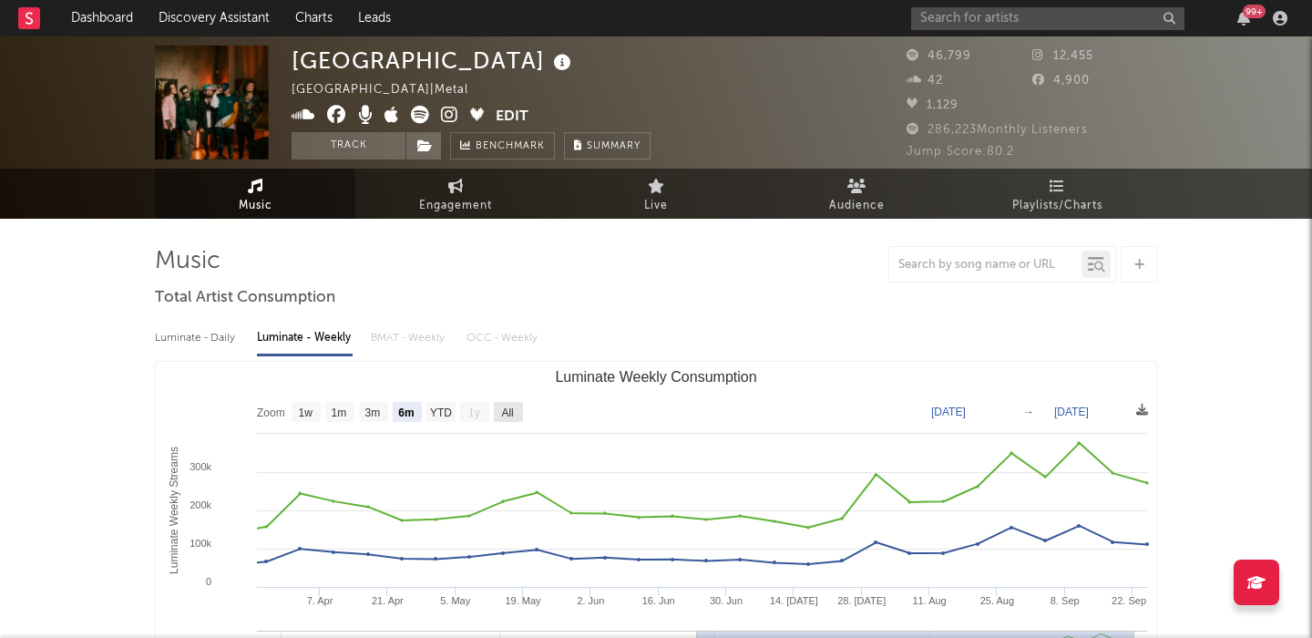
click at [505, 409] on text "All" at bounding box center [507, 412] width 12 height 13
select select "All"
type input "[DATE]"
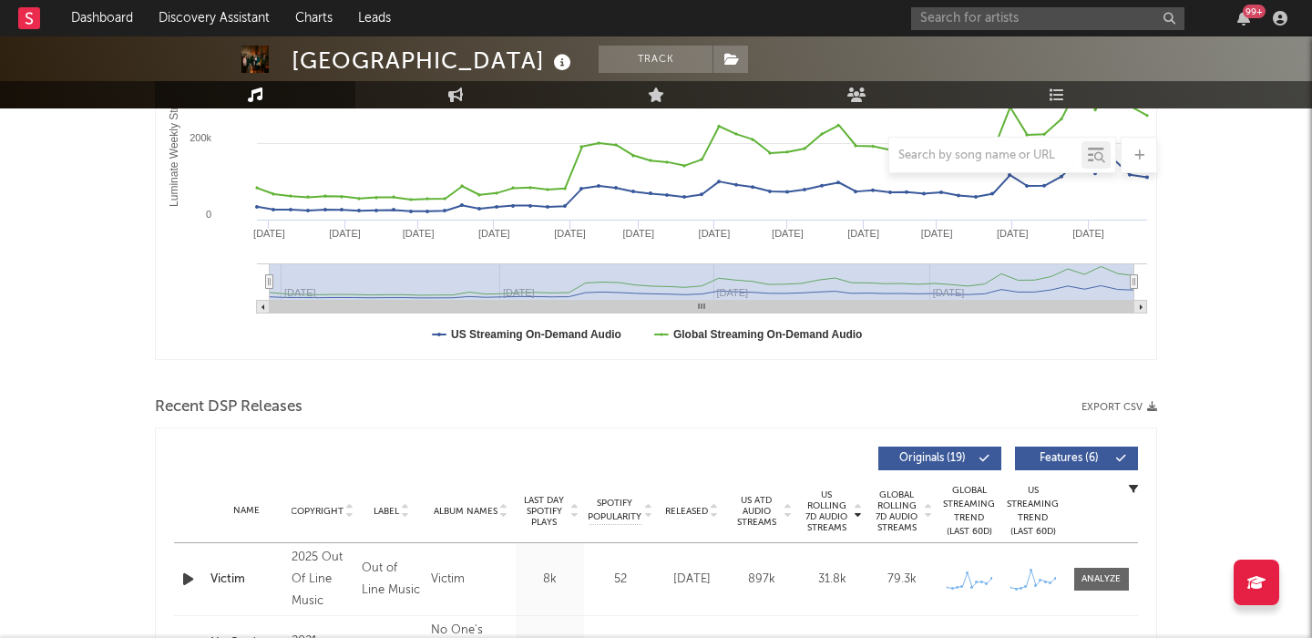
scroll to position [622, 0]
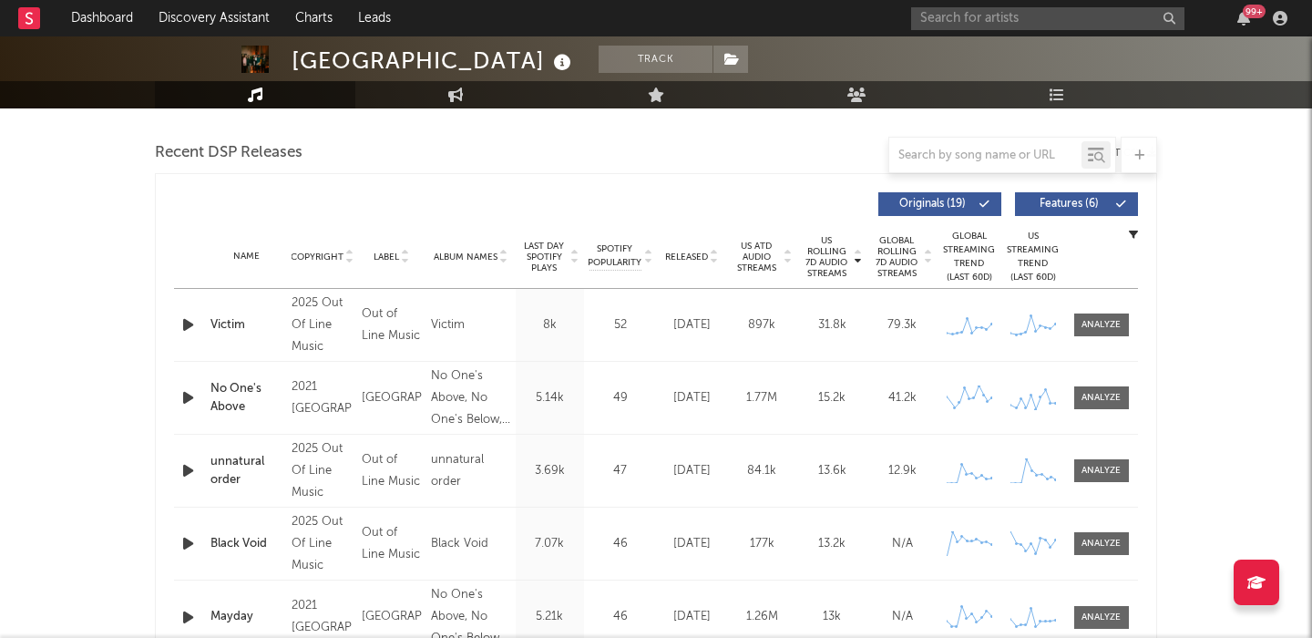
click at [1047, 205] on span "Features ( 6 )" at bounding box center [1069, 204] width 84 height 11
click at [689, 252] on span "Released" at bounding box center [686, 257] width 43 height 11
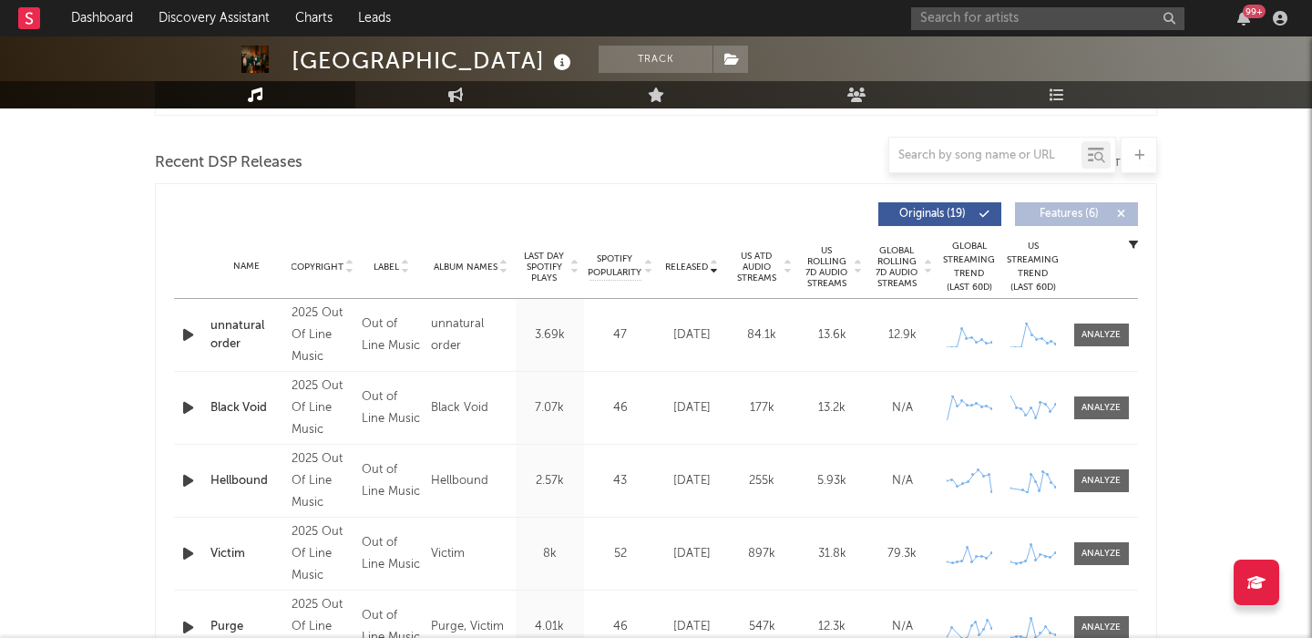
scroll to position [0, 0]
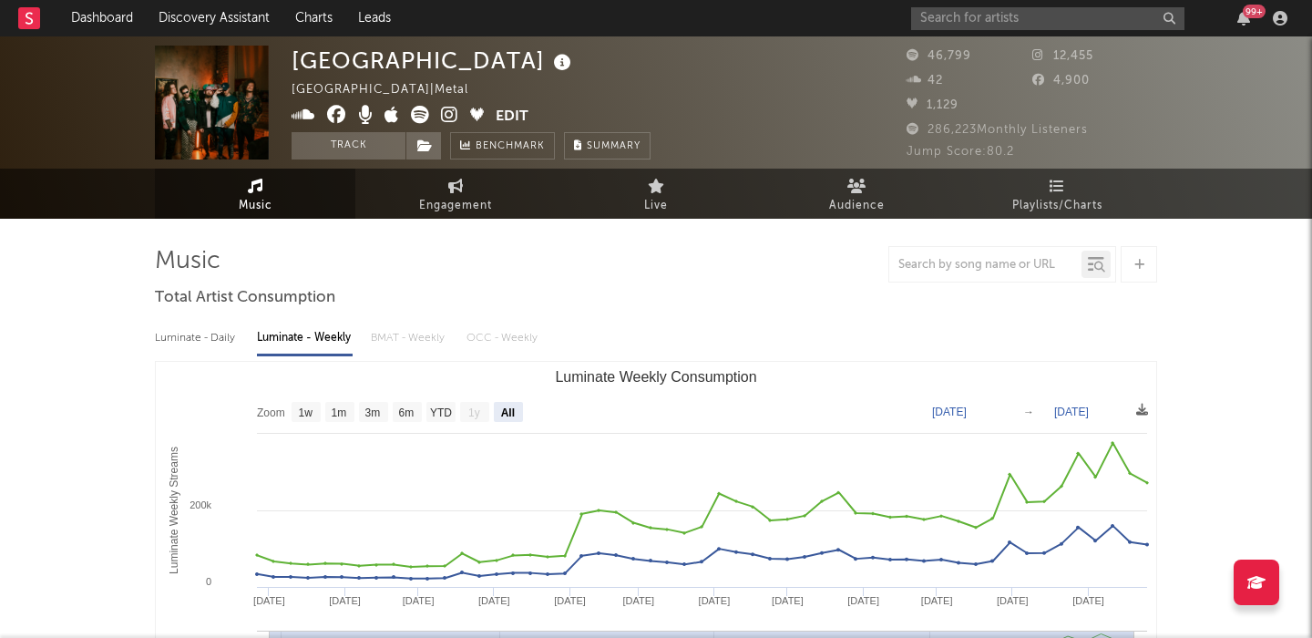
click at [221, 342] on div "Luminate - Daily" at bounding box center [197, 338] width 84 height 31
select select "6m"
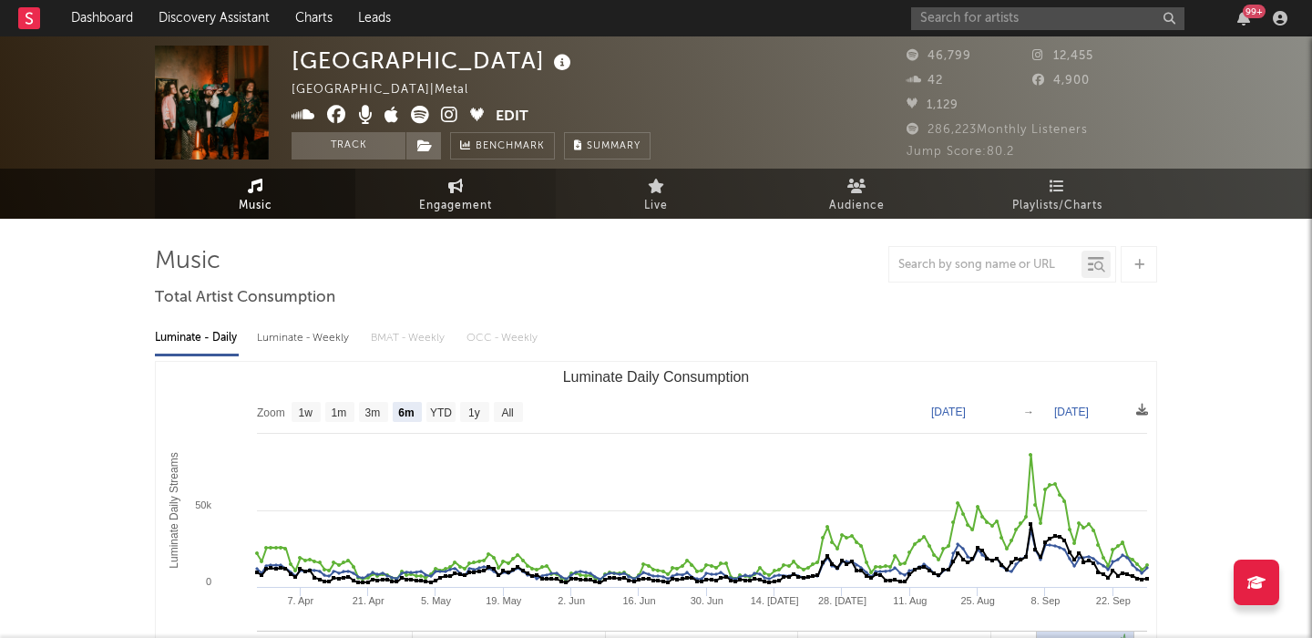
click at [453, 195] on span "Engagement" at bounding box center [455, 206] width 73 height 22
select select "1w"
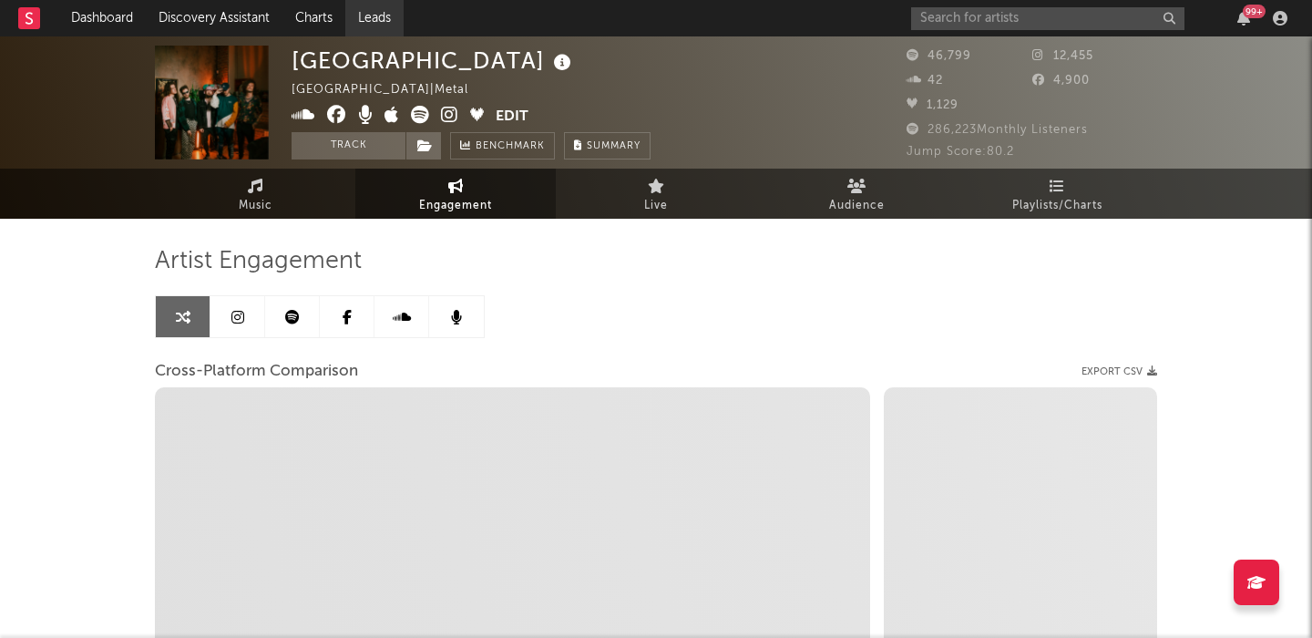
select select "1m"
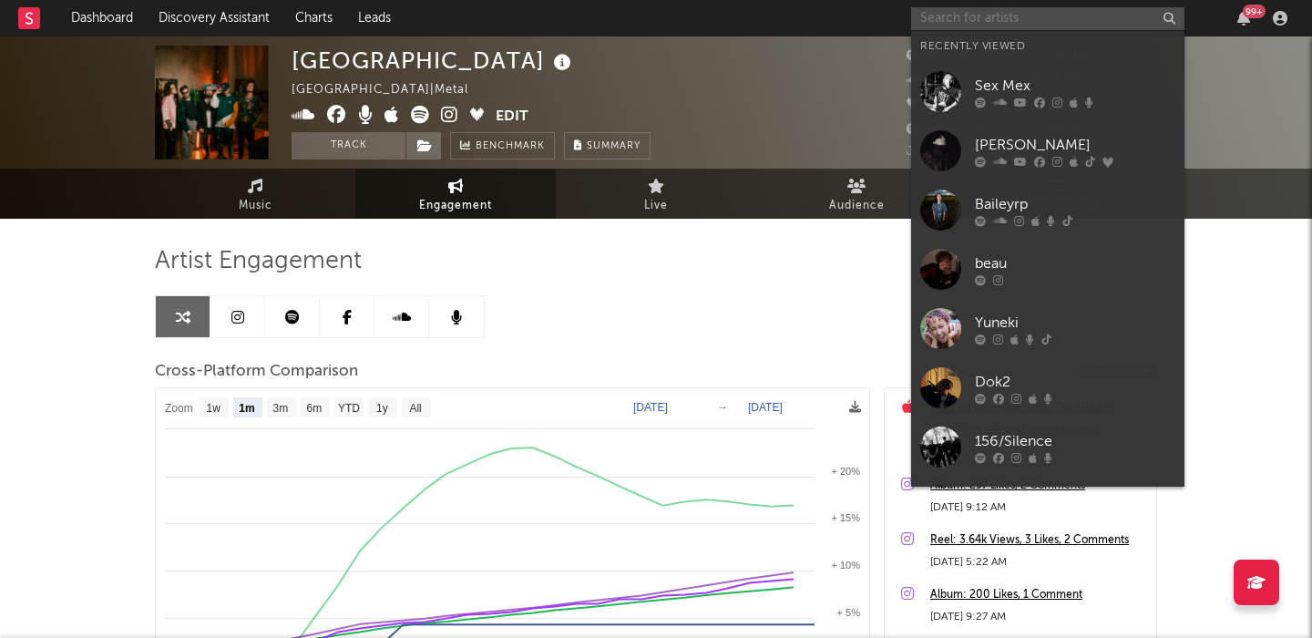
click at [936, 20] on input "text" at bounding box center [1047, 18] width 273 height 23
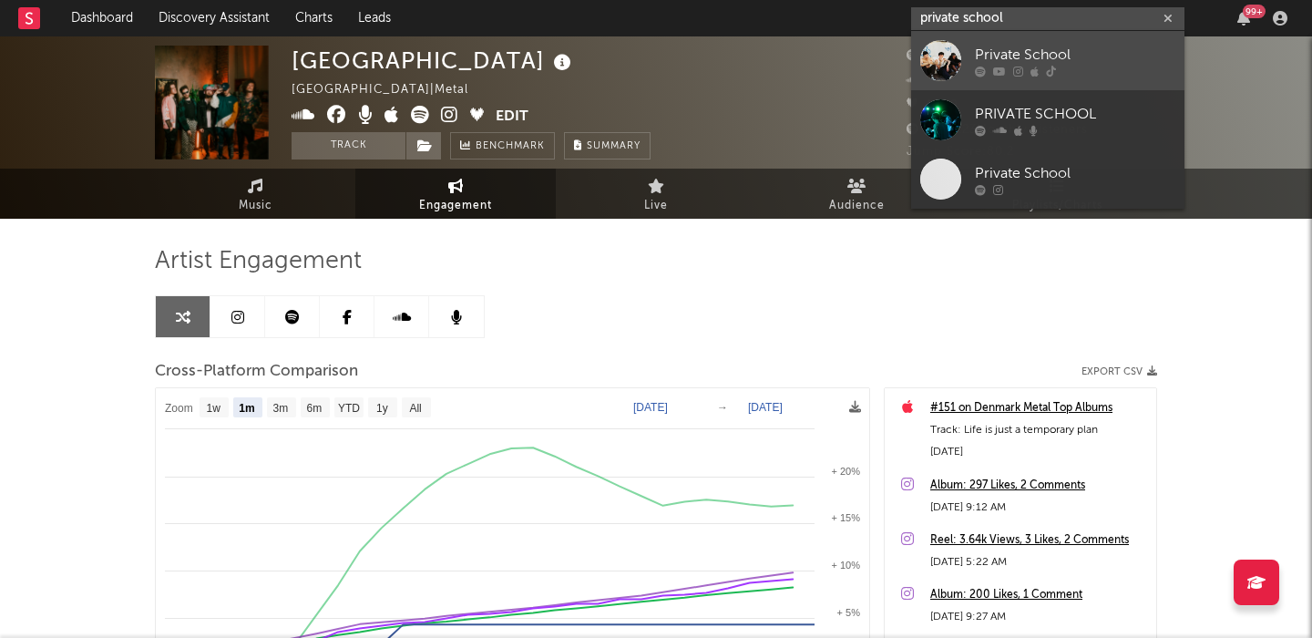
type input "private school"
click at [1038, 46] on div "Private School" at bounding box center [1075, 55] width 201 height 22
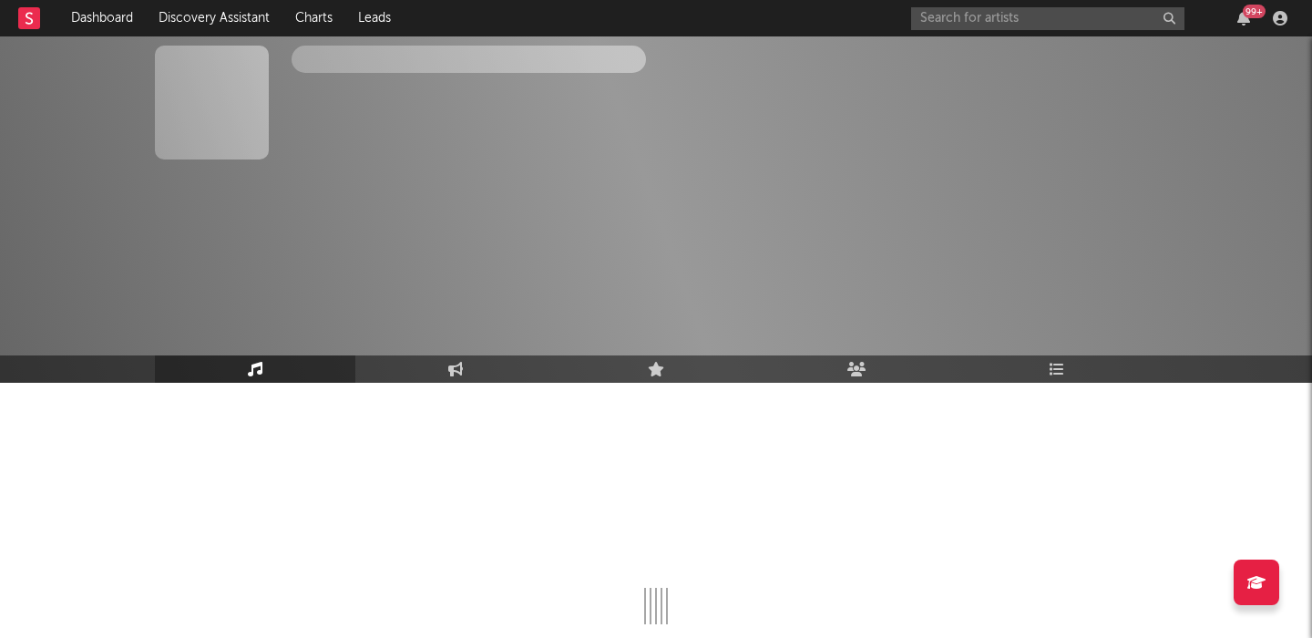
scroll to position [148, 0]
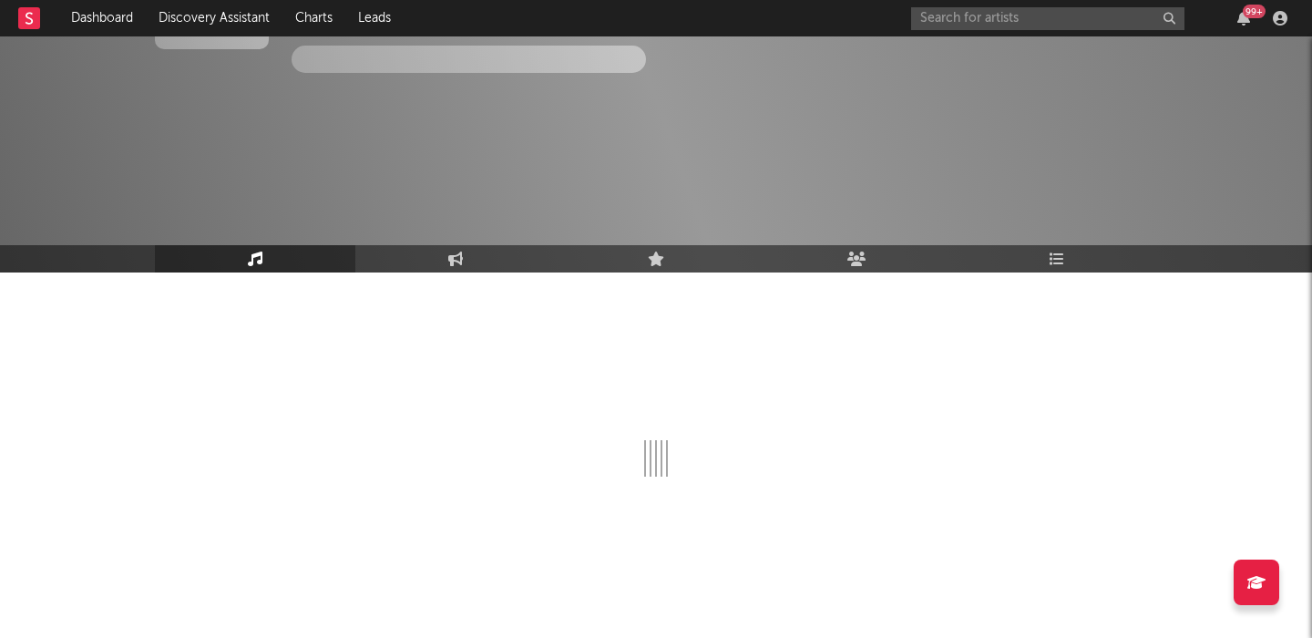
select select "1w"
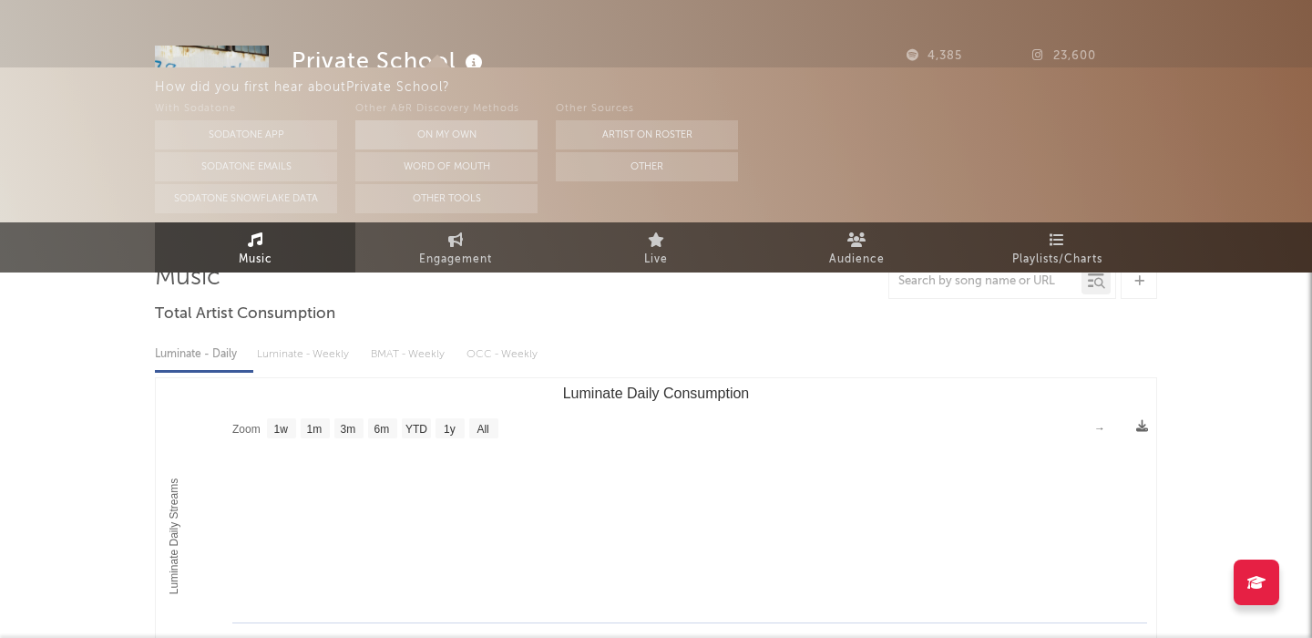
scroll to position [0, 0]
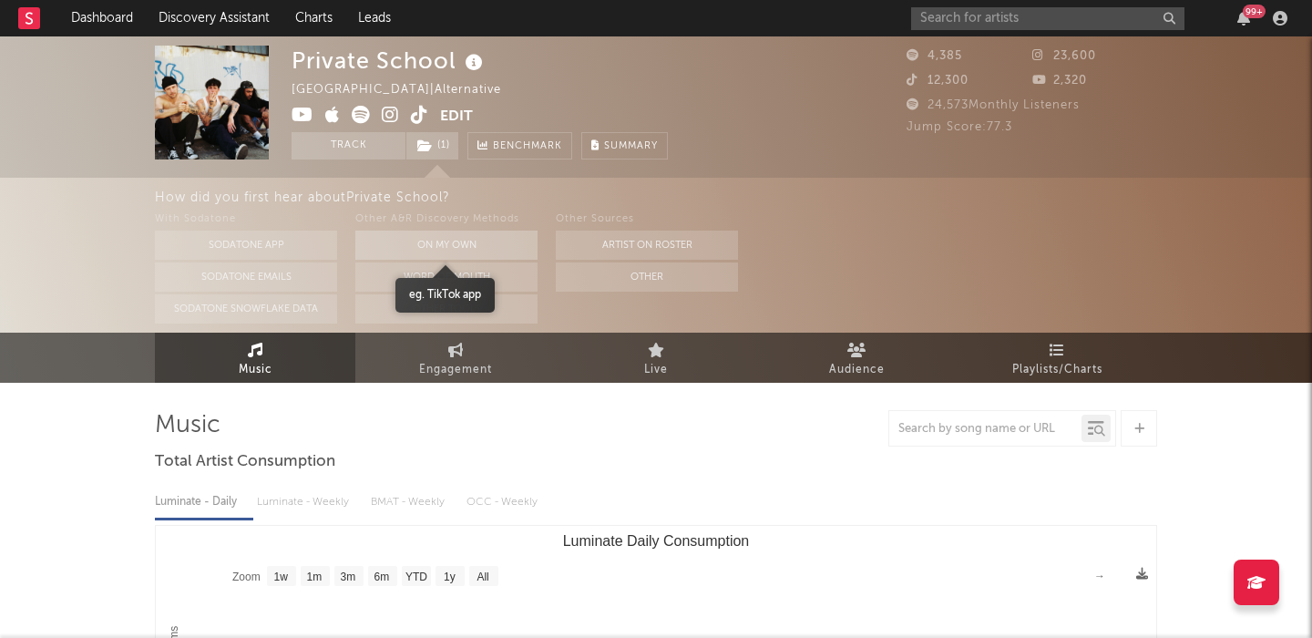
click at [453, 243] on button "On My Own" at bounding box center [446, 245] width 182 height 29
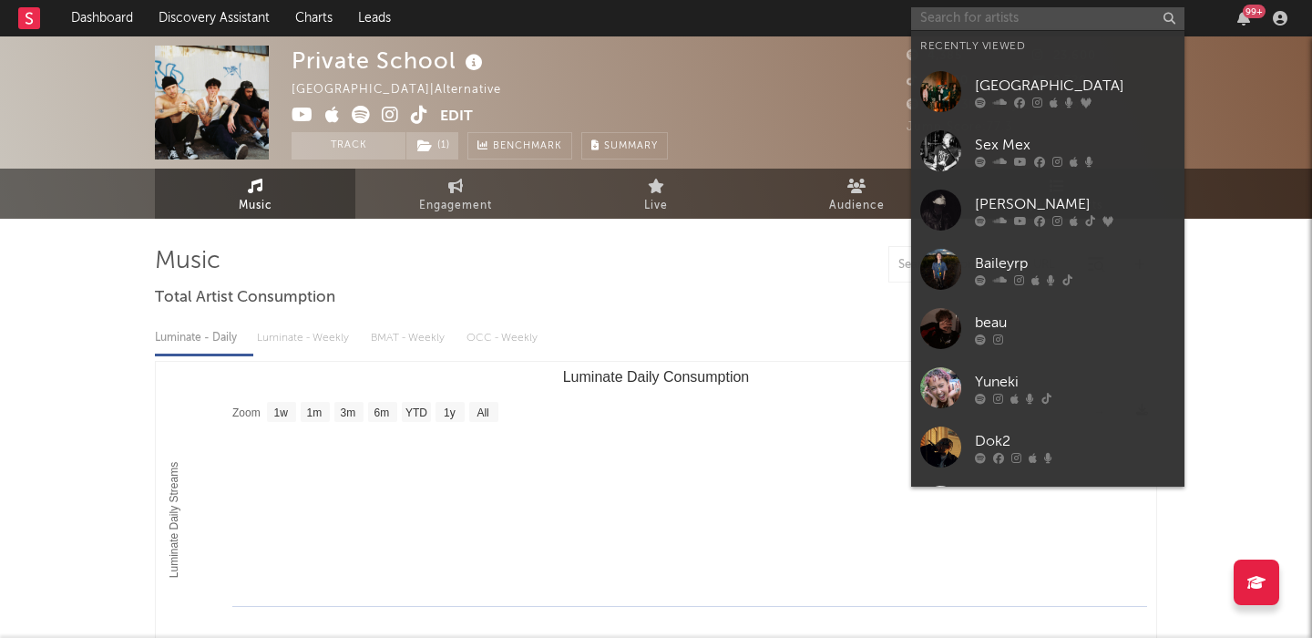
click at [942, 21] on input "text" at bounding box center [1047, 18] width 273 height 23
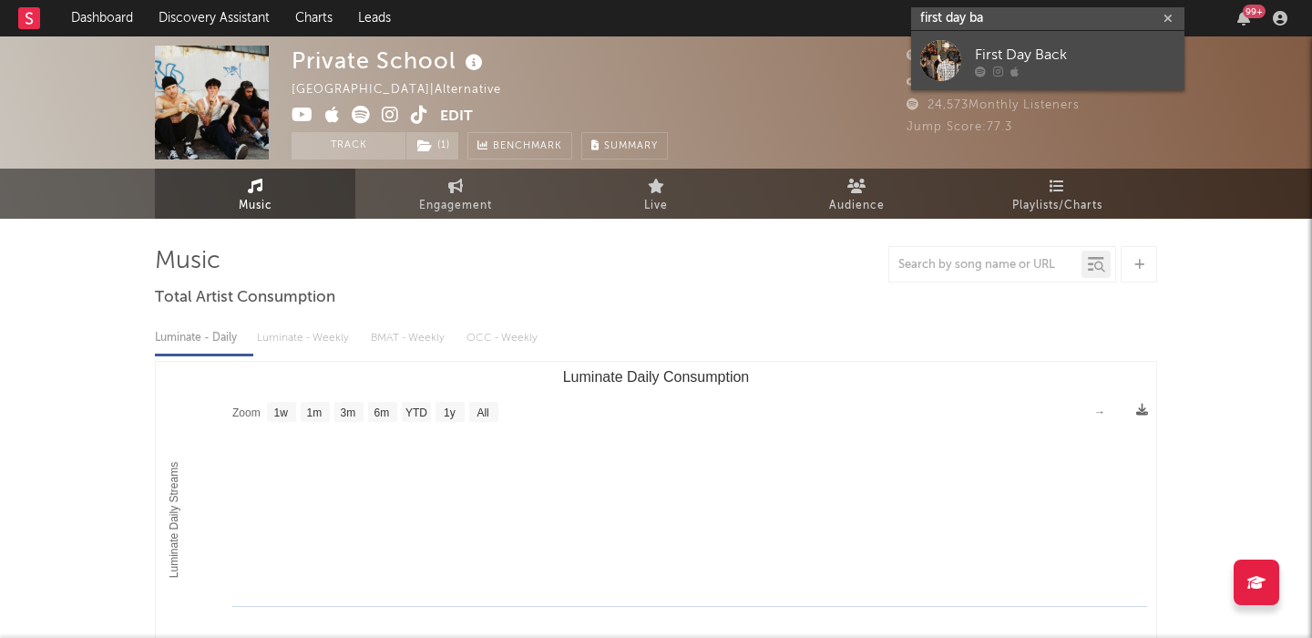
type input "first day ba"
click at [975, 46] on div "First Day Back" at bounding box center [1075, 55] width 201 height 22
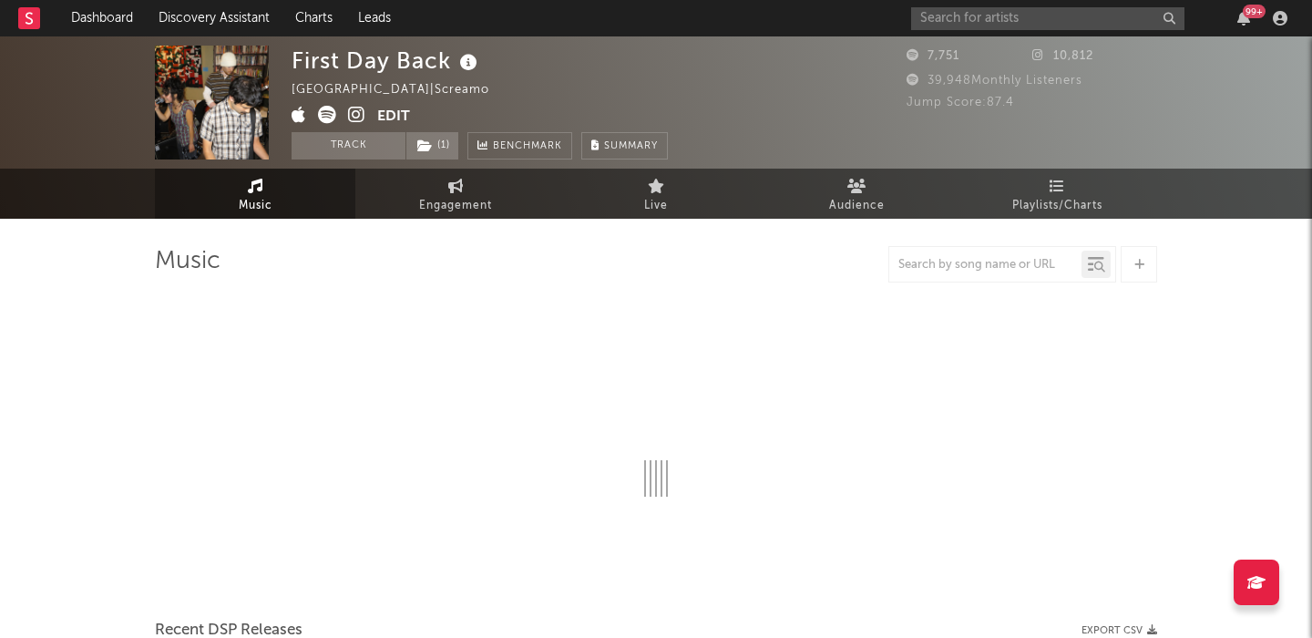
select select "1w"
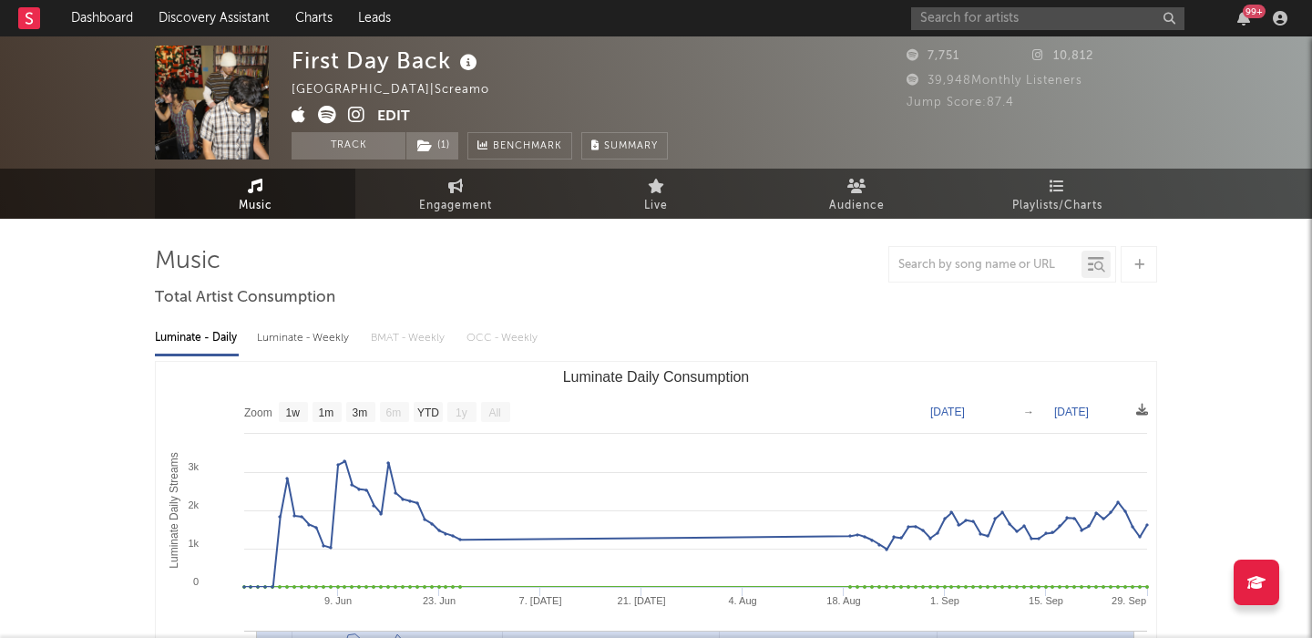
click at [294, 341] on div "Luminate - Weekly" at bounding box center [305, 338] width 96 height 31
select select "1w"
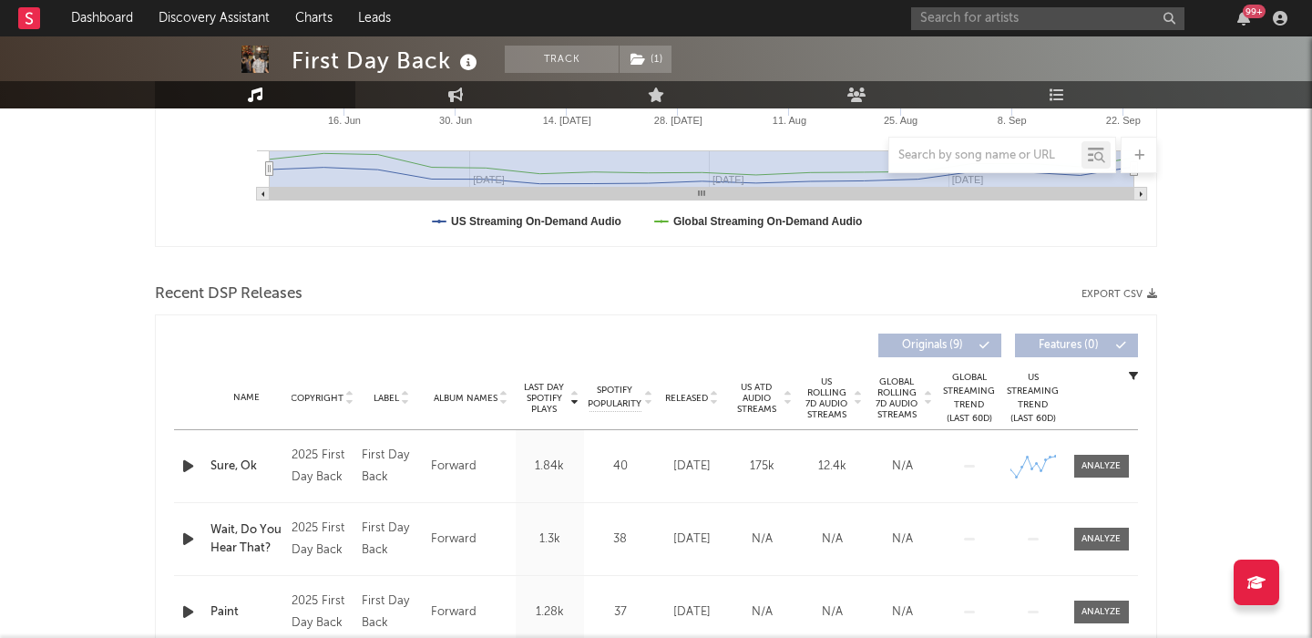
scroll to position [566, 0]
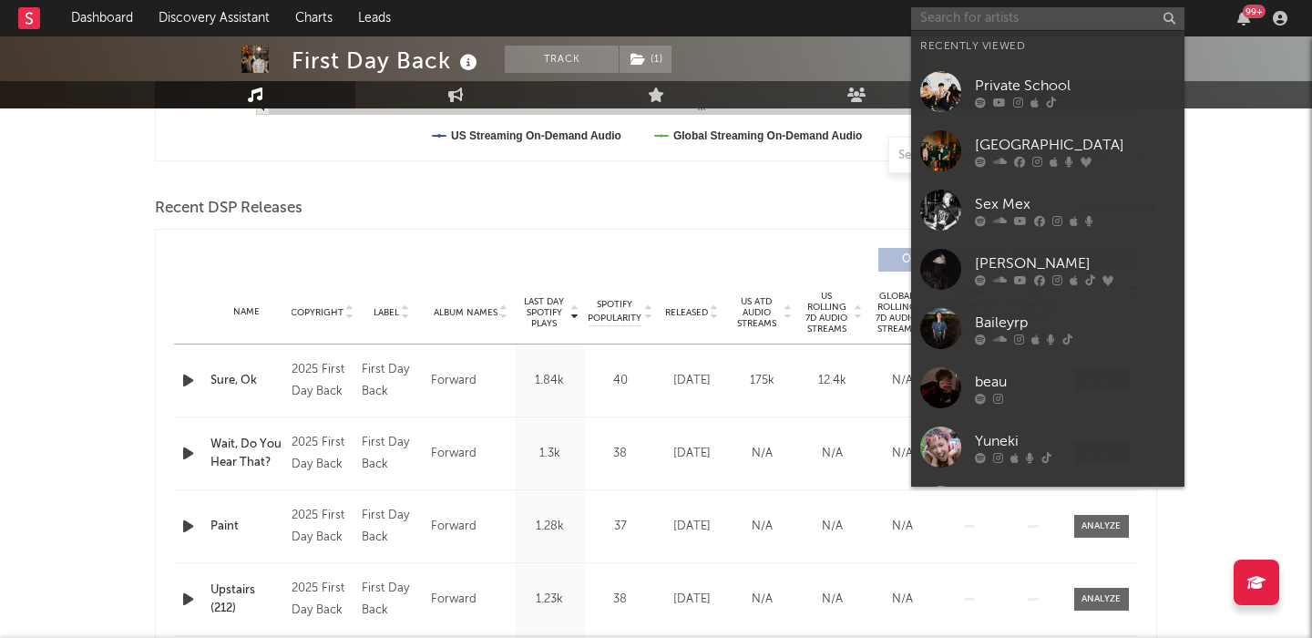
click at [952, 20] on input "text" at bounding box center [1047, 18] width 273 height 23
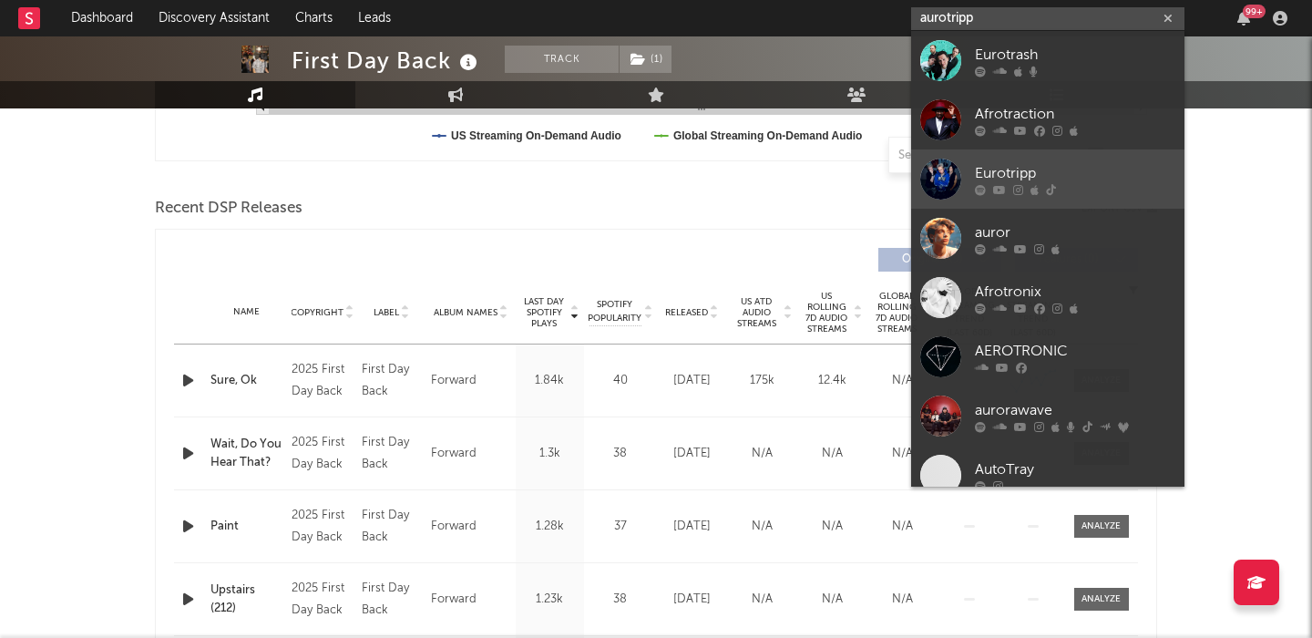
type input "aurotripp"
click at [1050, 153] on link "Eurotripp" at bounding box center [1047, 178] width 273 height 59
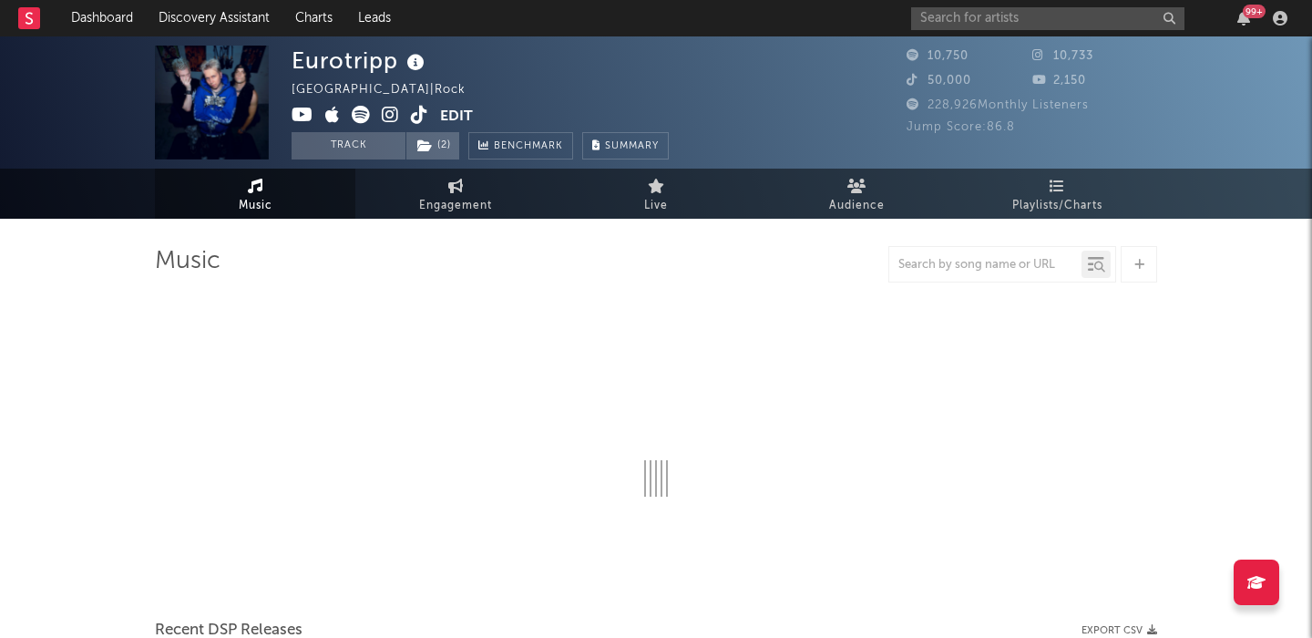
select select "1w"
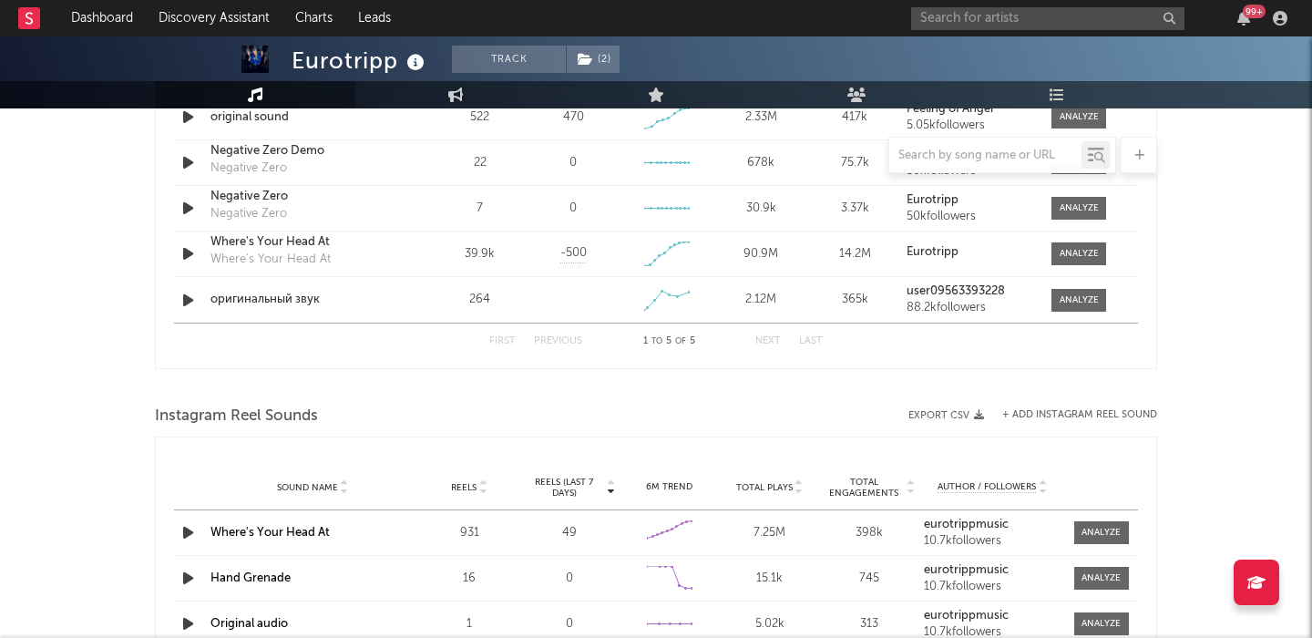
scroll to position [1249, 0]
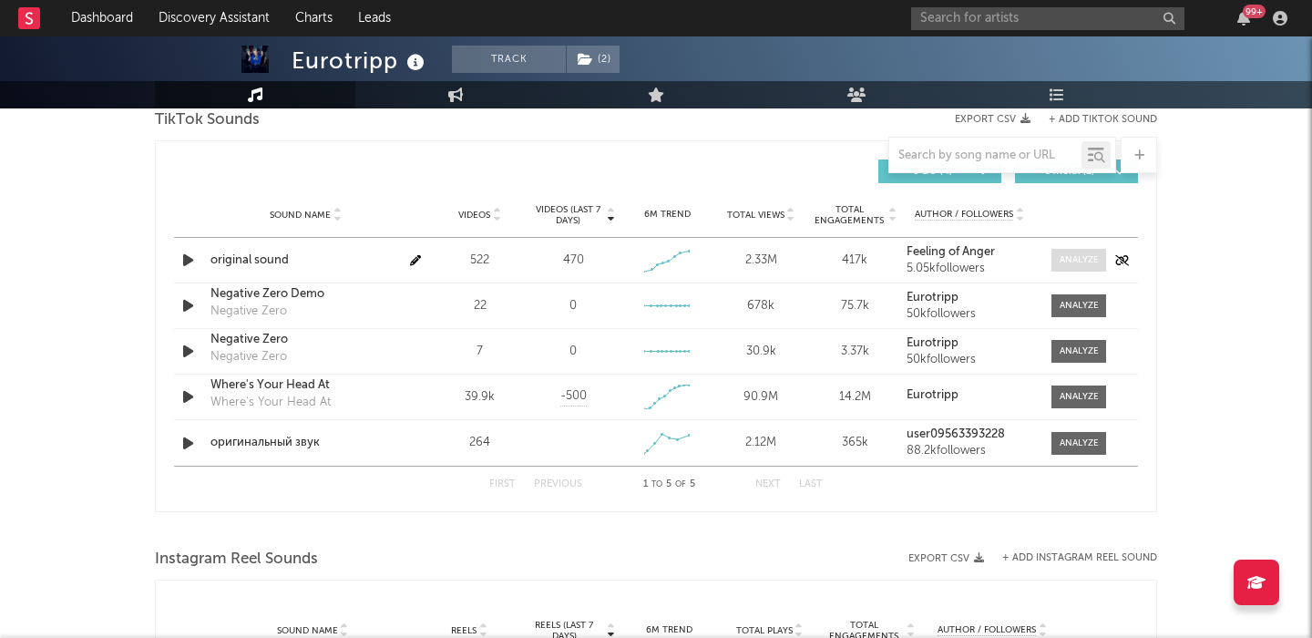
click at [1081, 267] on span at bounding box center [1079, 260] width 55 height 23
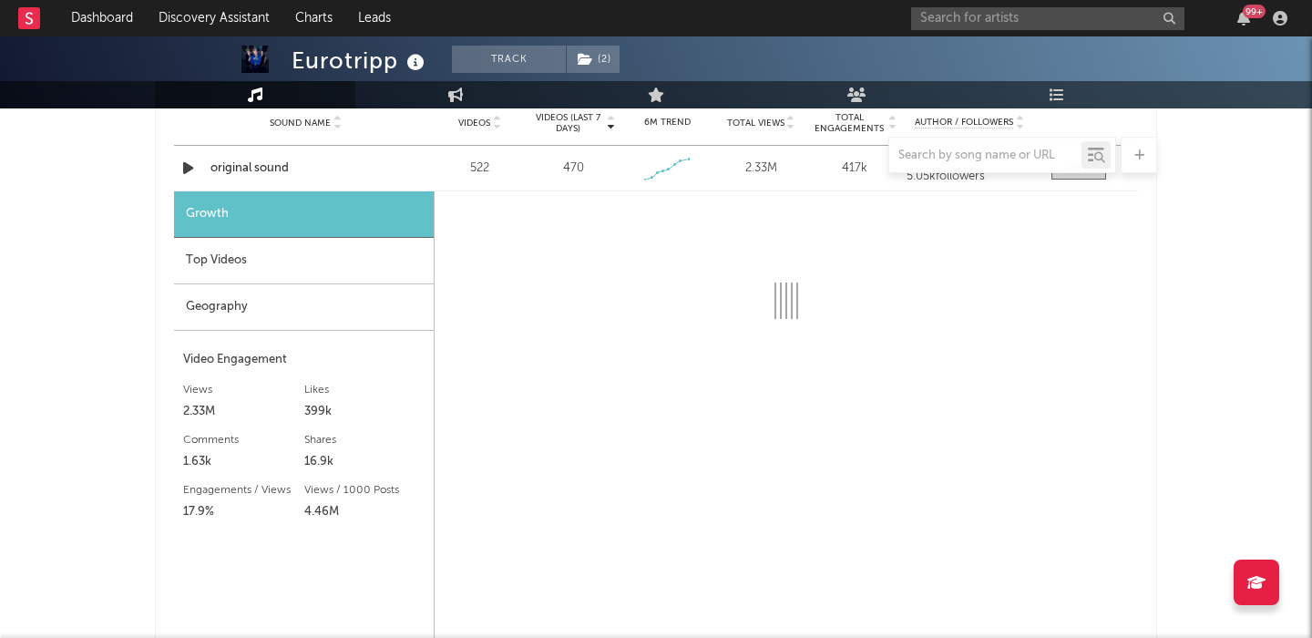
select select "1w"
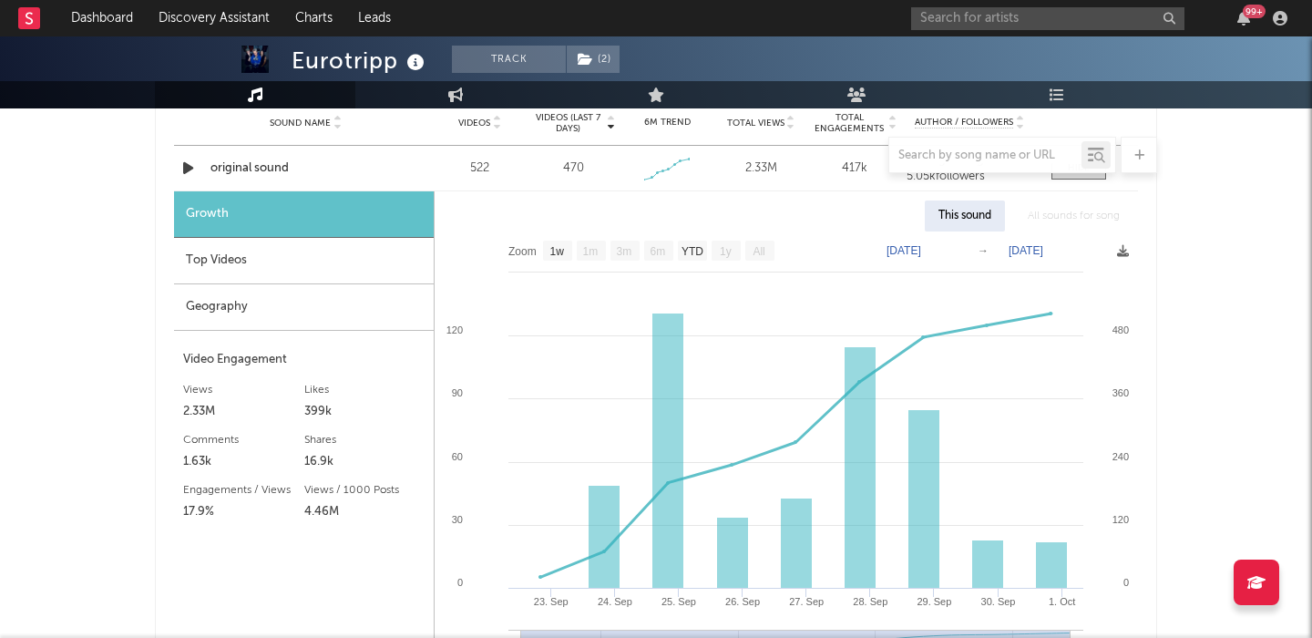
scroll to position [1339, 0]
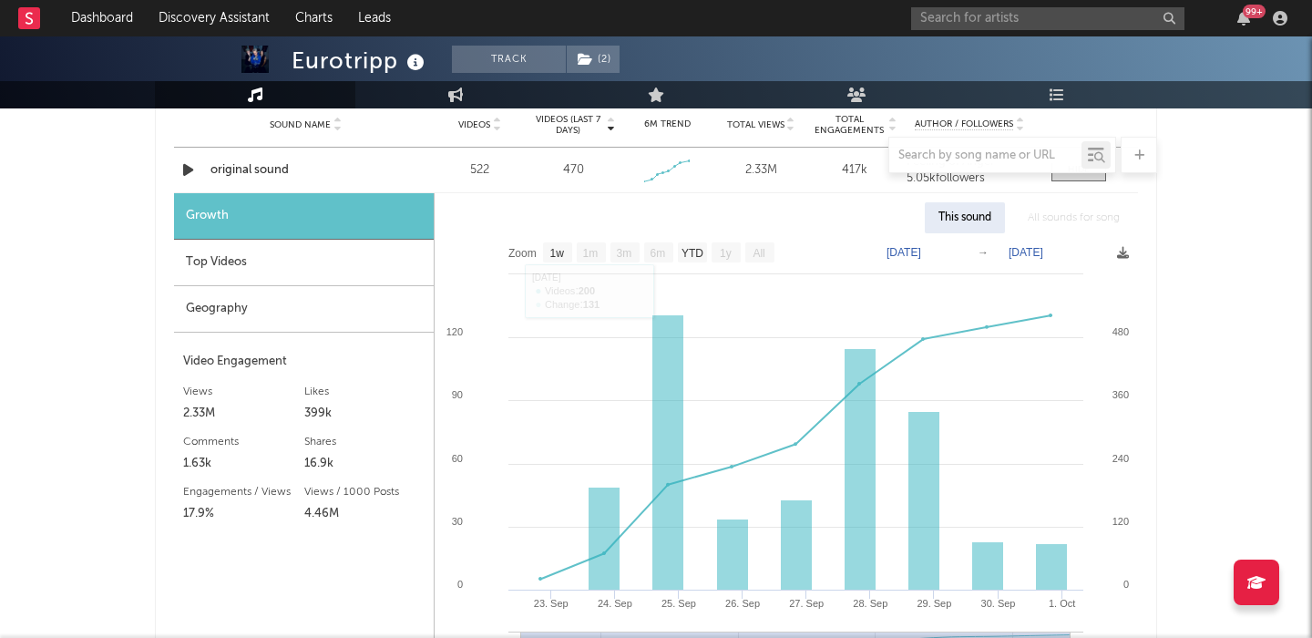
click at [264, 161] on div at bounding box center [656, 155] width 1003 height 36
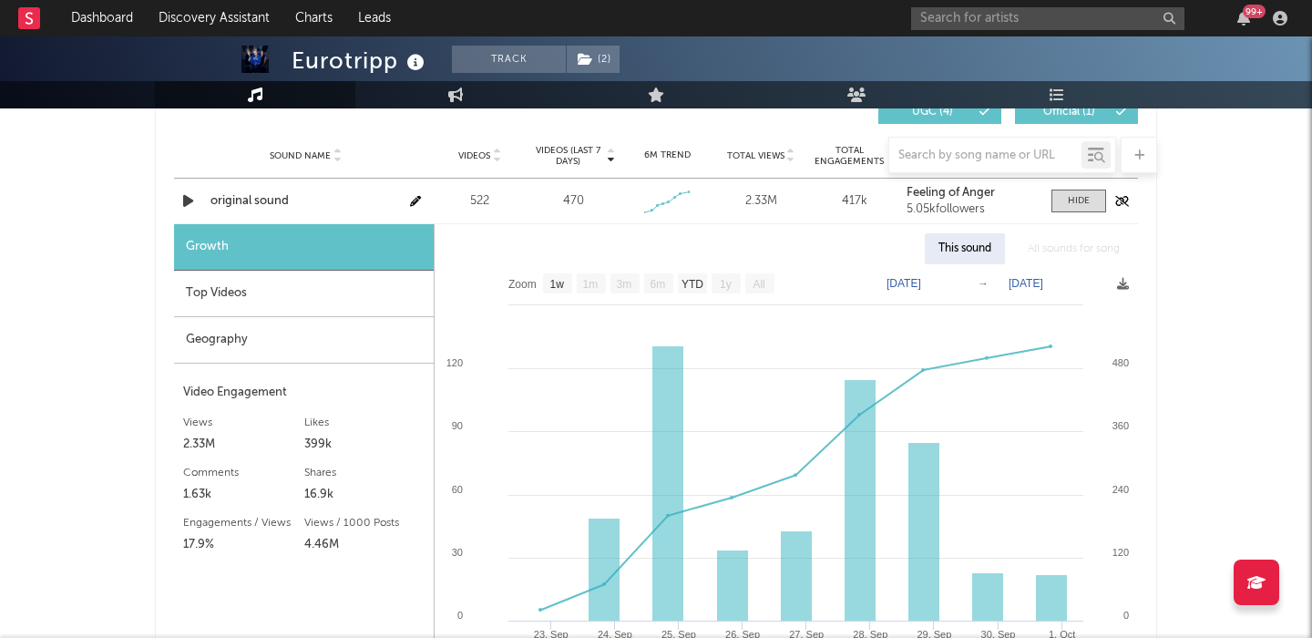
click at [270, 201] on div "original sound" at bounding box center [306, 201] width 190 height 18
click at [939, 17] on input "text" at bounding box center [1047, 18] width 273 height 23
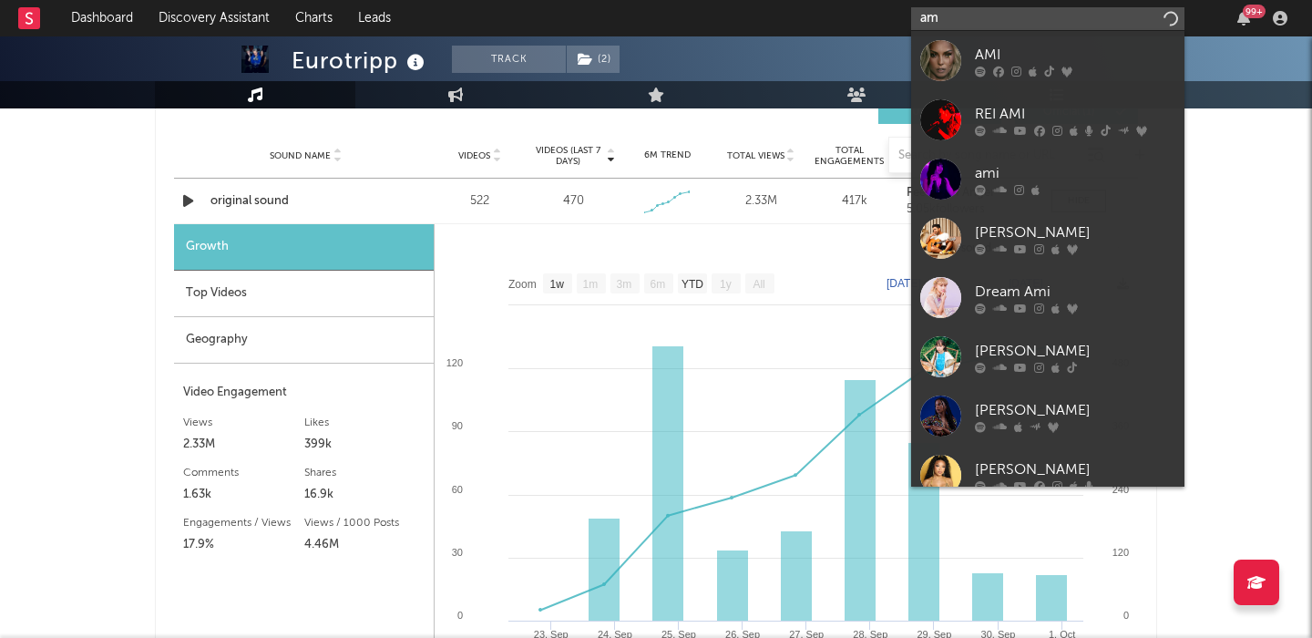
type input "a"
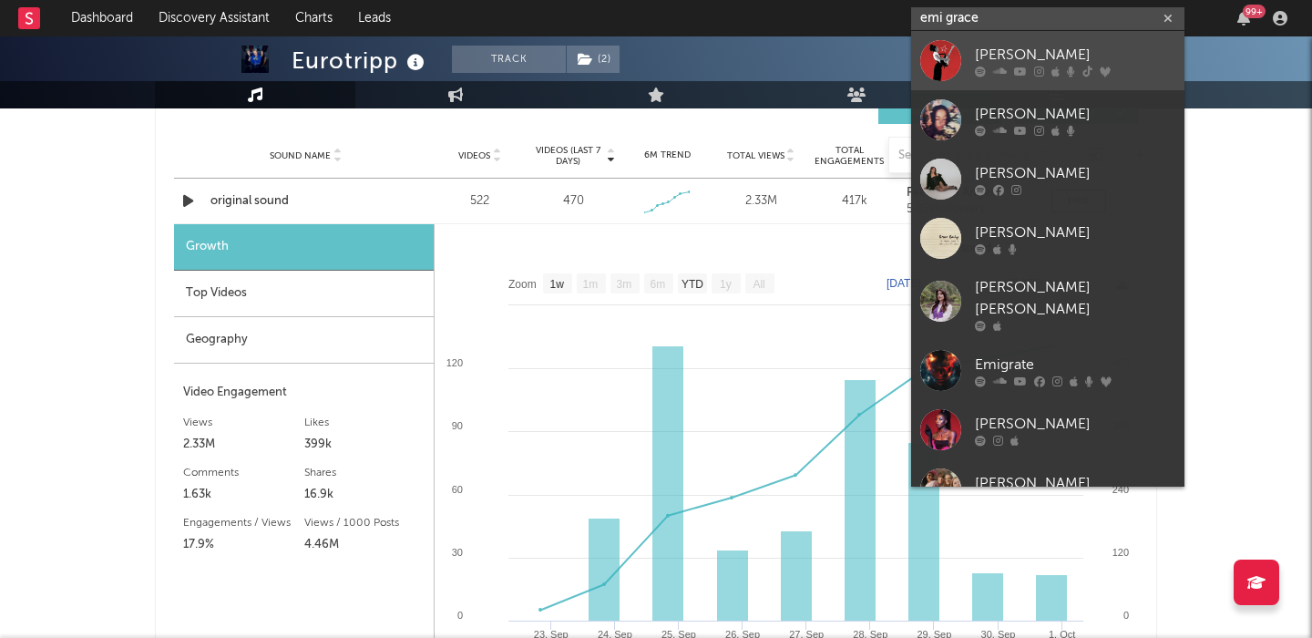
type input "emi grace"
click at [997, 57] on div "[PERSON_NAME]" at bounding box center [1075, 55] width 201 height 22
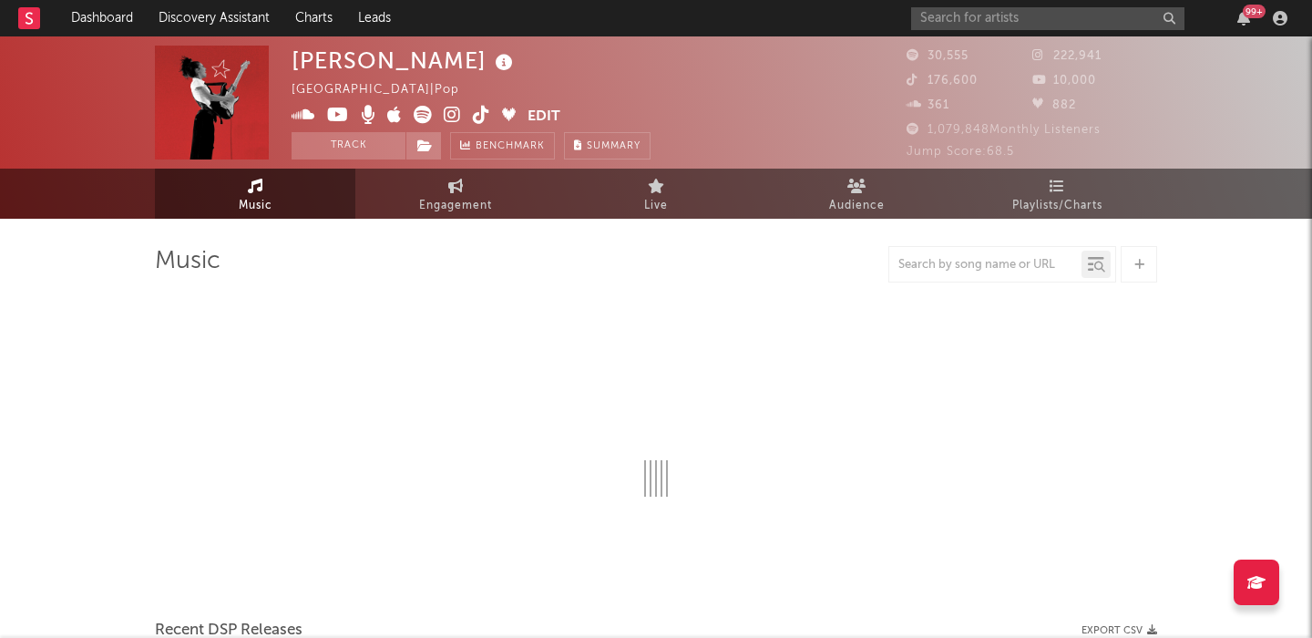
select select "6m"
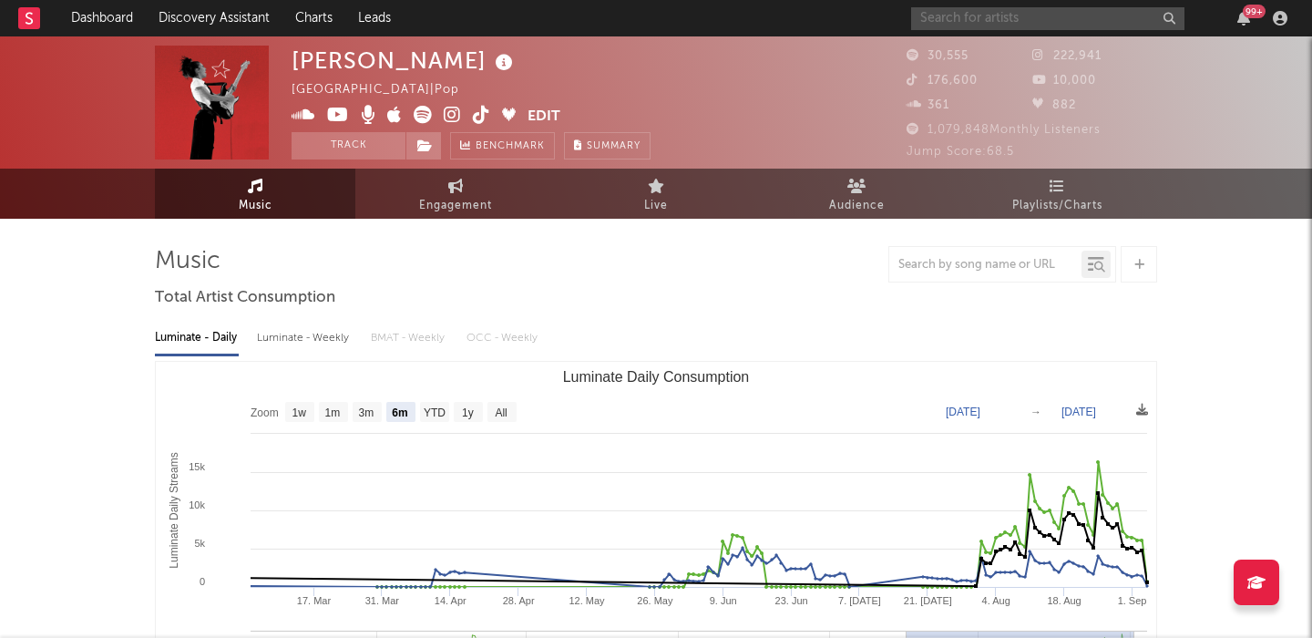
click at [924, 24] on input "text" at bounding box center [1047, 18] width 273 height 23
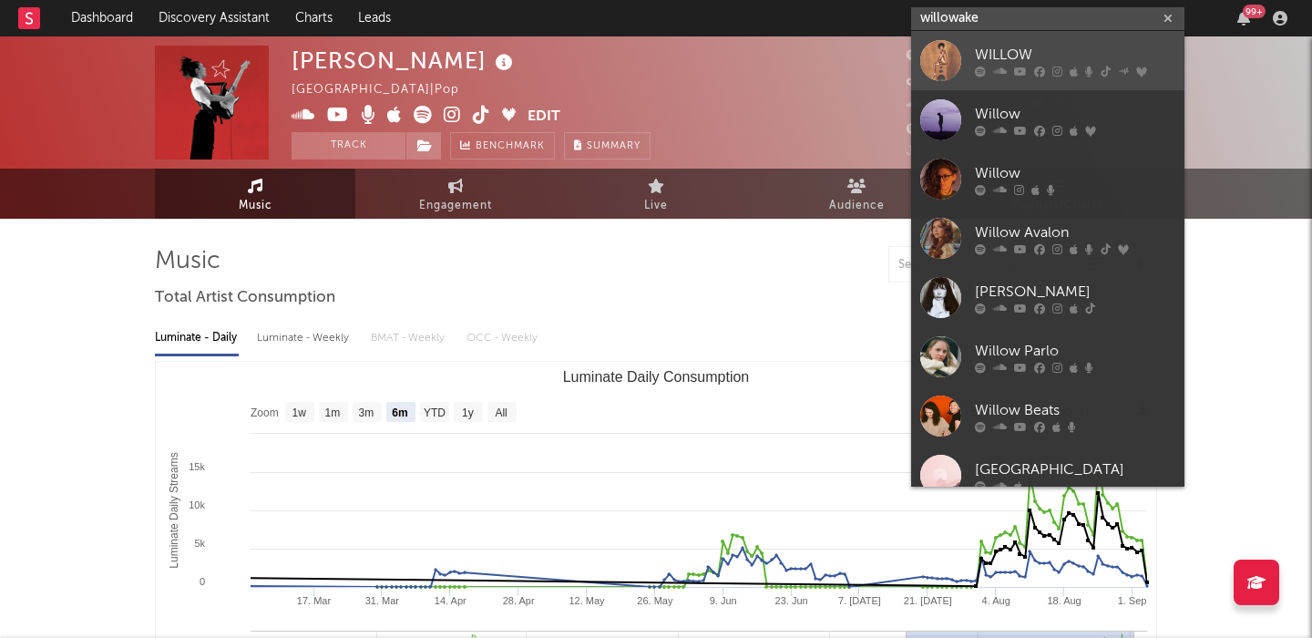
type input "willowake"
click at [961, 60] on div at bounding box center [940, 60] width 41 height 41
click at [950, 99] on span "361" at bounding box center [928, 105] width 43 height 12
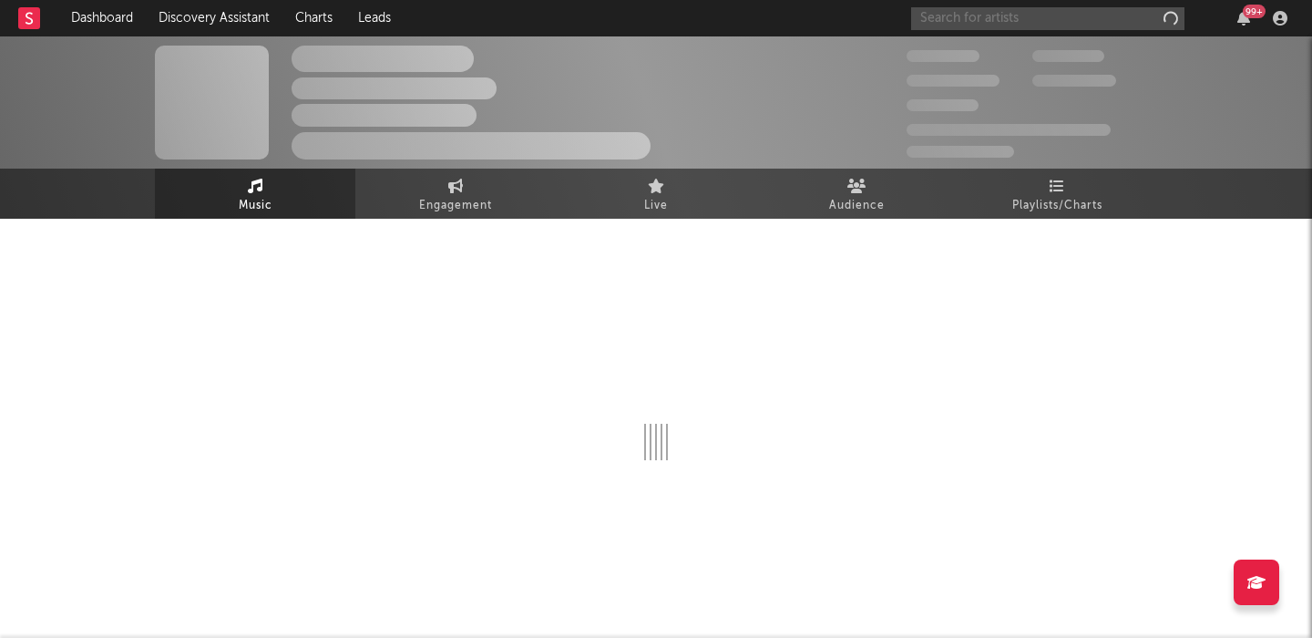
click at [976, 11] on input "text" at bounding box center [1047, 18] width 273 height 23
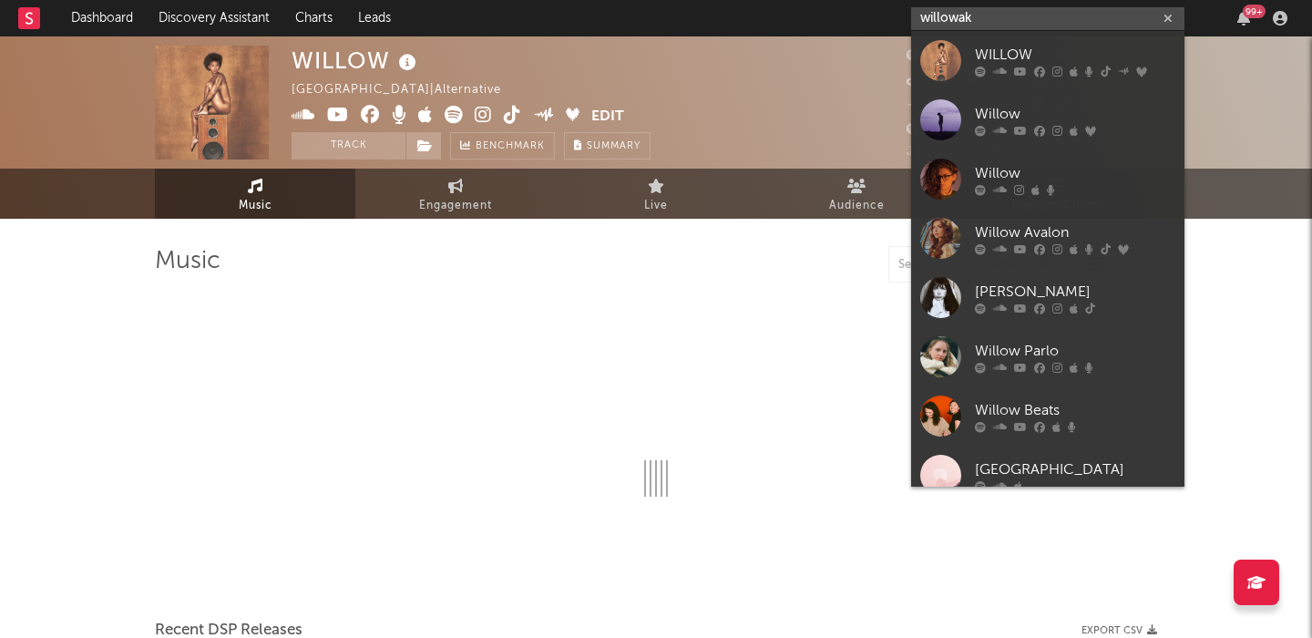
type input "willowake"
select select "6m"
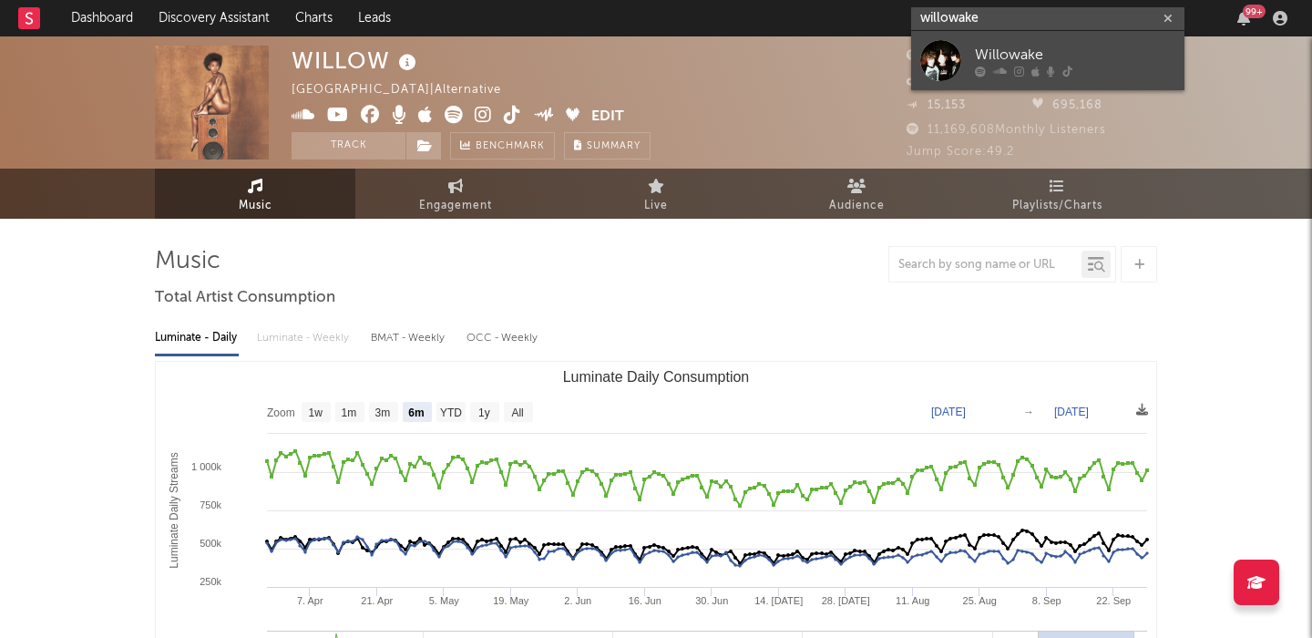
type input "willowake"
click at [1032, 46] on div "Willowake" at bounding box center [1075, 55] width 201 height 22
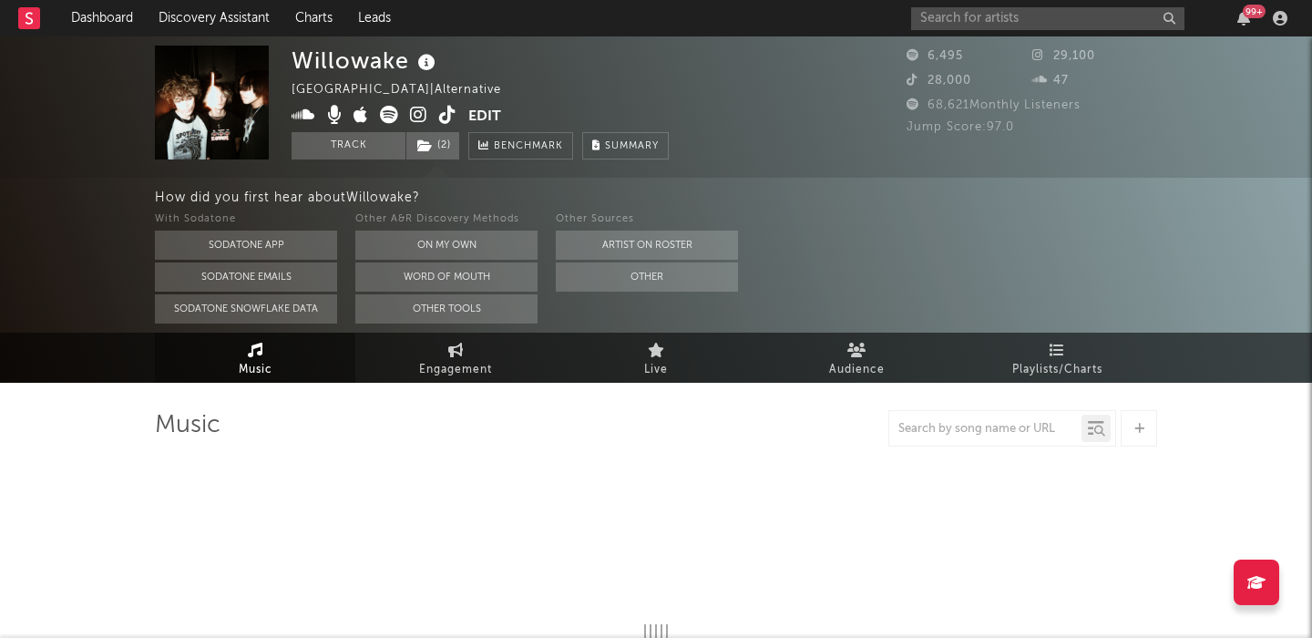
select select "1w"
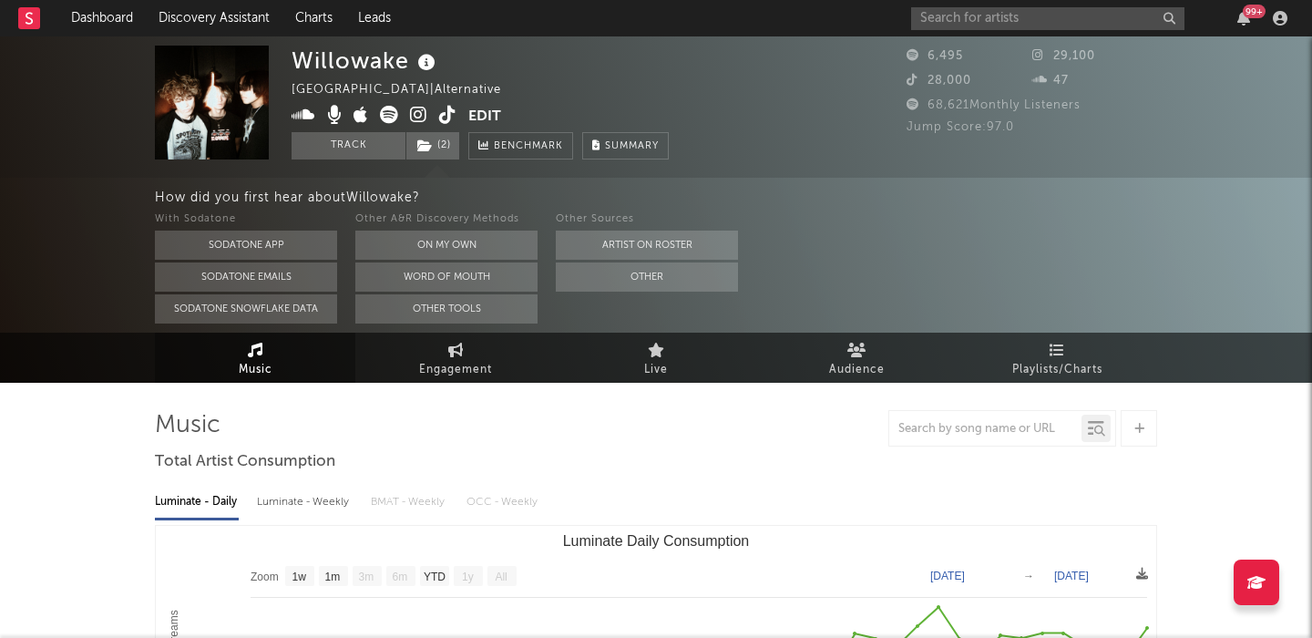
click at [432, 227] on div "Other A&R Discovery Methods" at bounding box center [446, 220] width 182 height 22
click at [435, 239] on button "On My Own" at bounding box center [446, 245] width 182 height 29
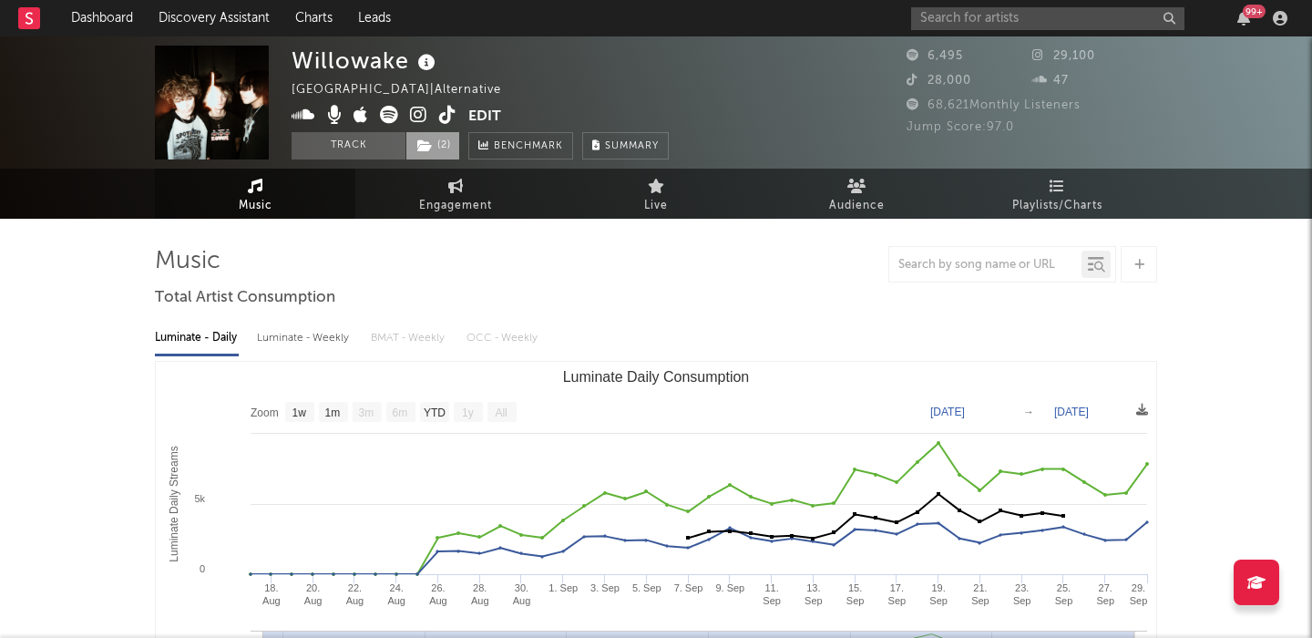
click at [433, 141] on span "( 2 )" at bounding box center [433, 145] width 55 height 27
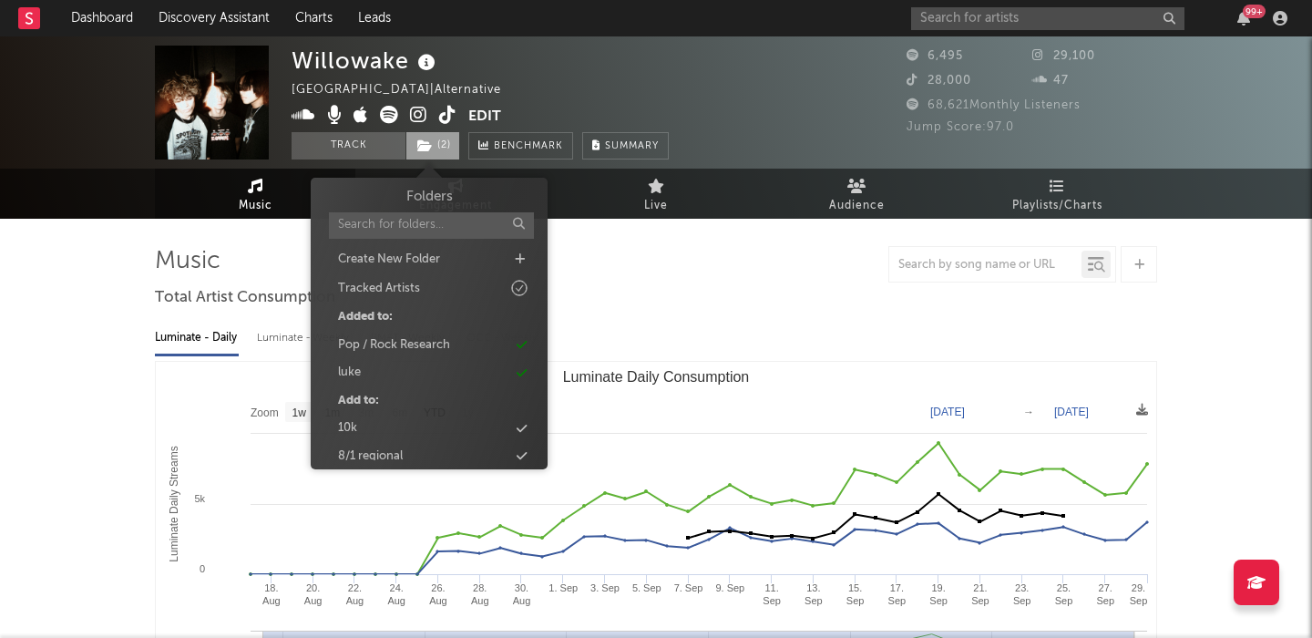
click at [433, 141] on span "( 2 )" at bounding box center [433, 145] width 55 height 27
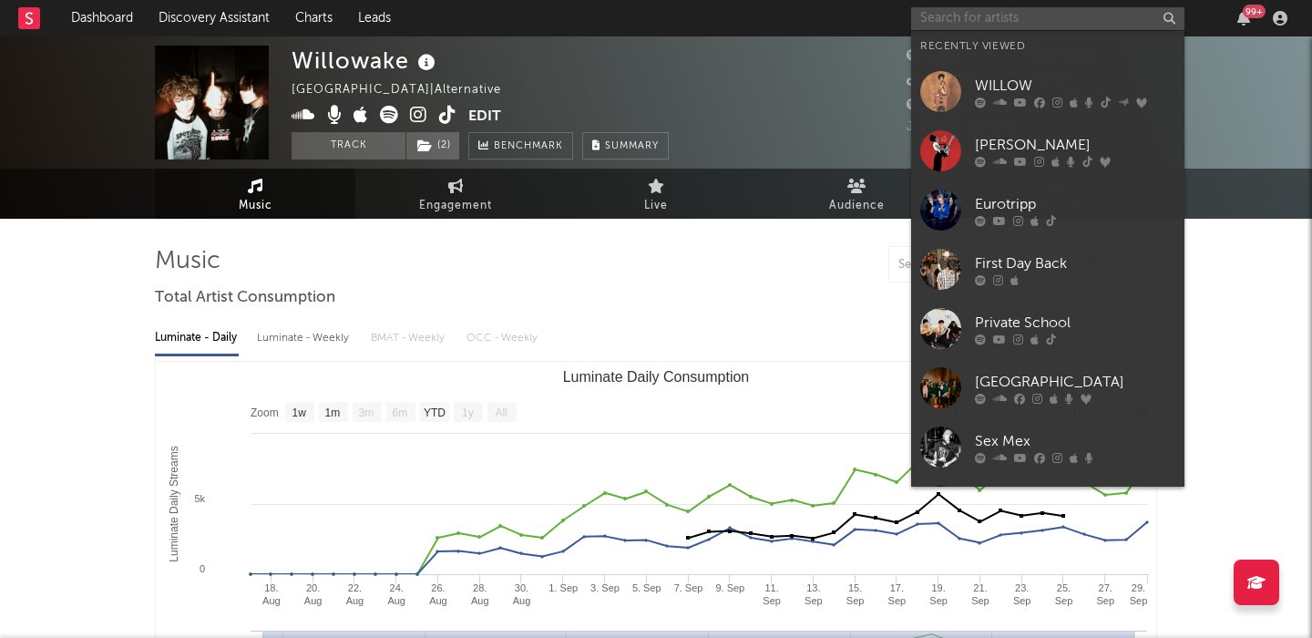
click at [955, 15] on input "text" at bounding box center [1047, 18] width 273 height 23
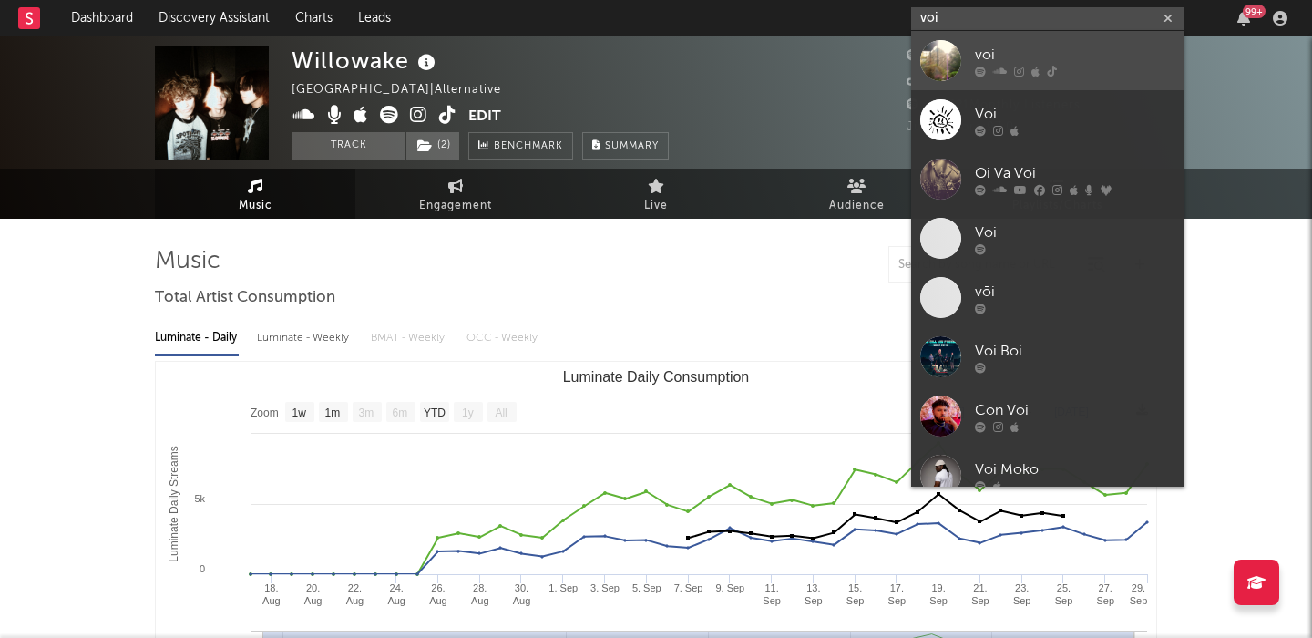
type input "voi"
click at [1028, 75] on div at bounding box center [1075, 71] width 201 height 11
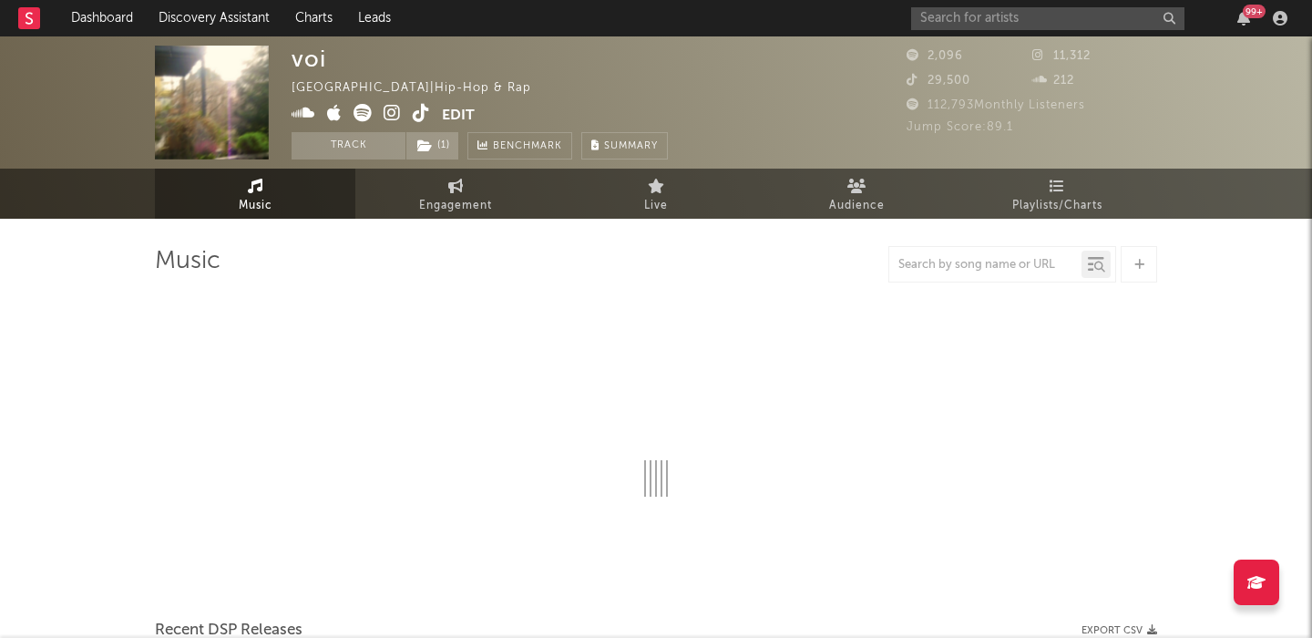
select select "1w"
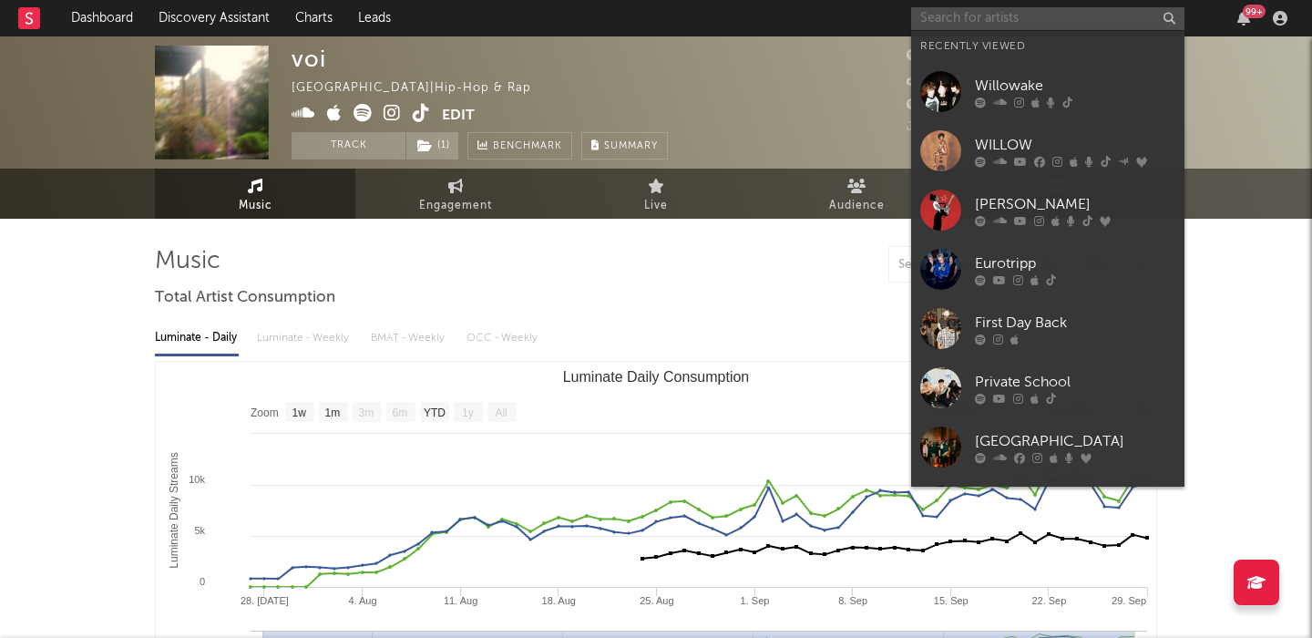
click at [1003, 11] on input "text" at bounding box center [1047, 18] width 273 height 23
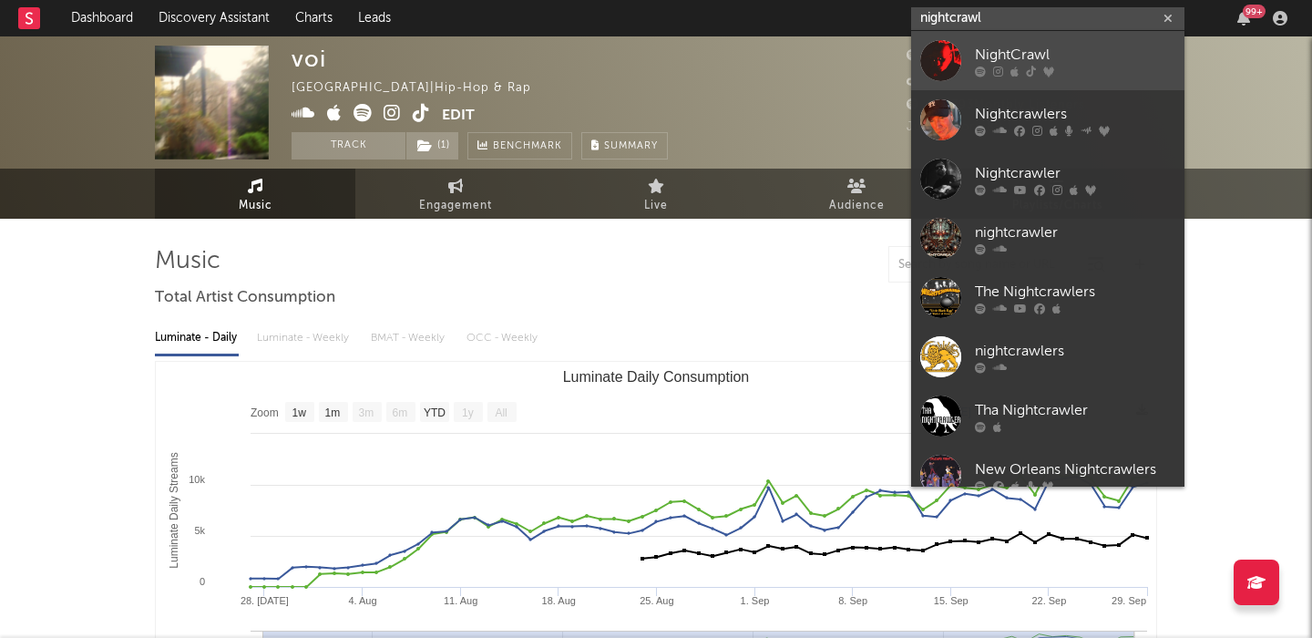
type input "nightcrawl"
click at [1021, 41] on link "NightCrawl" at bounding box center [1047, 60] width 273 height 59
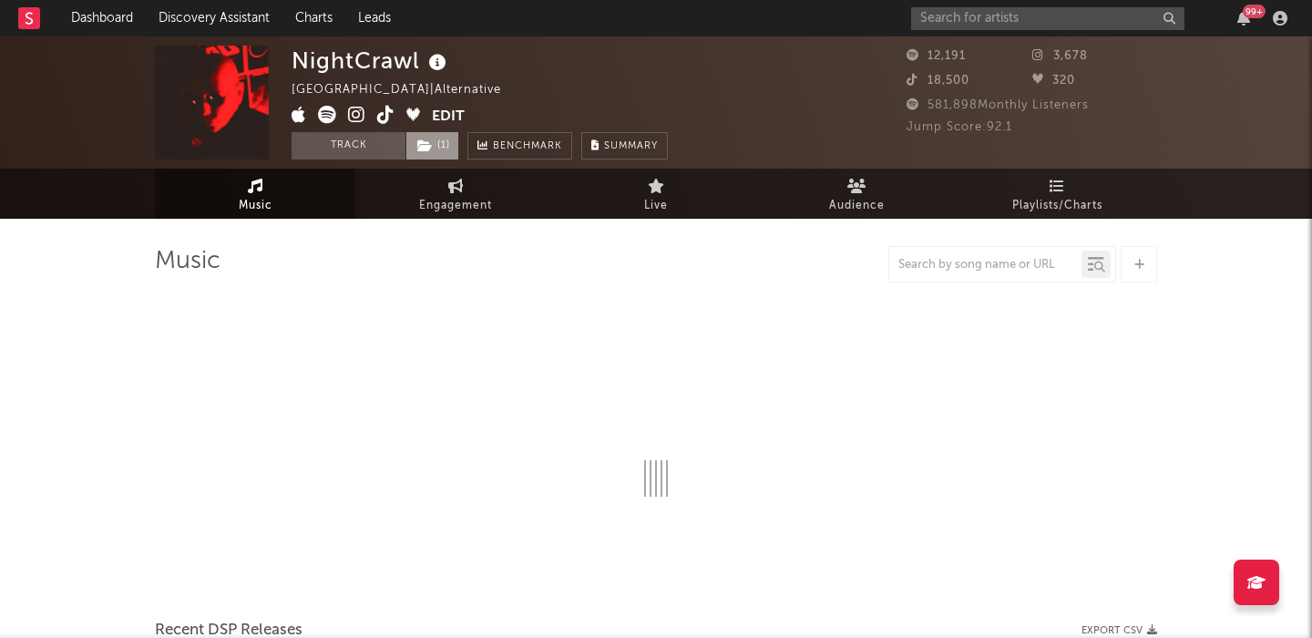
select select "1w"
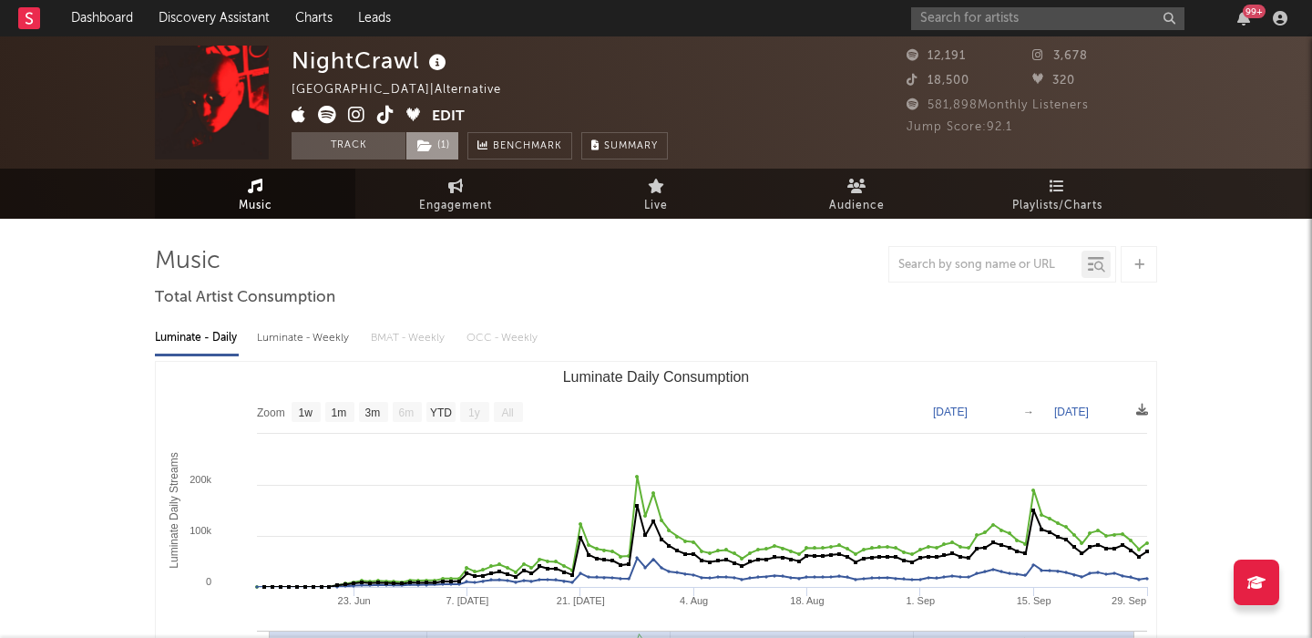
click at [436, 142] on span "( 1 )" at bounding box center [433, 145] width 54 height 27
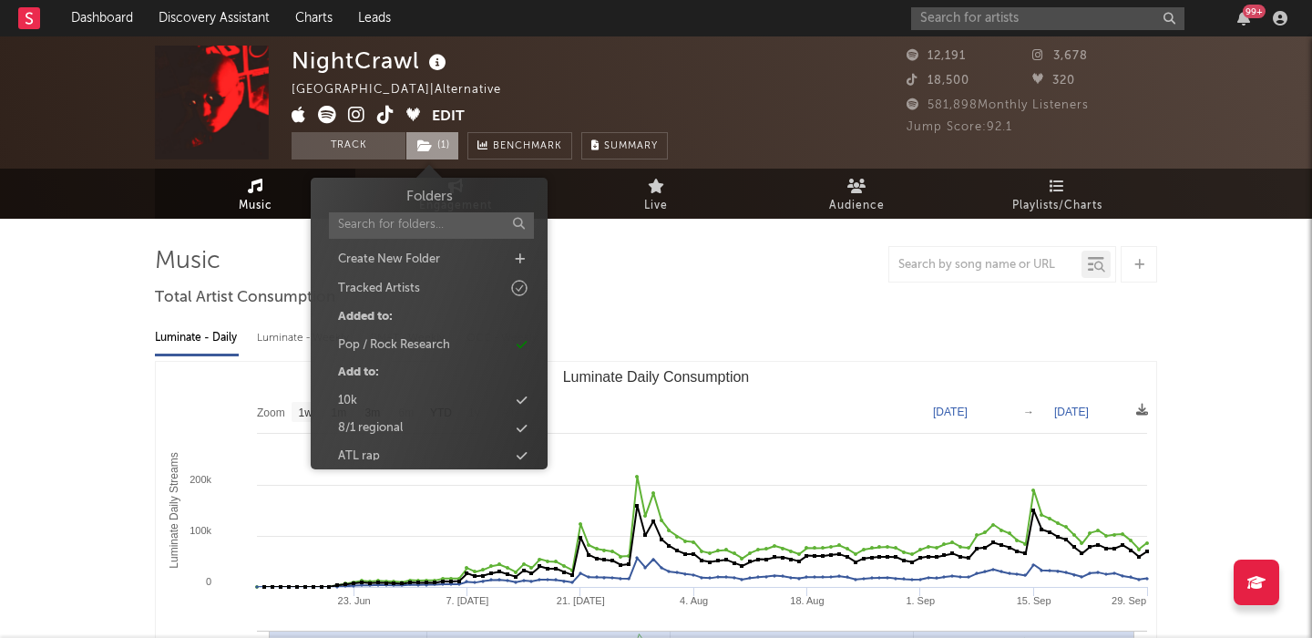
click at [436, 141] on span "( 1 )" at bounding box center [433, 145] width 54 height 27
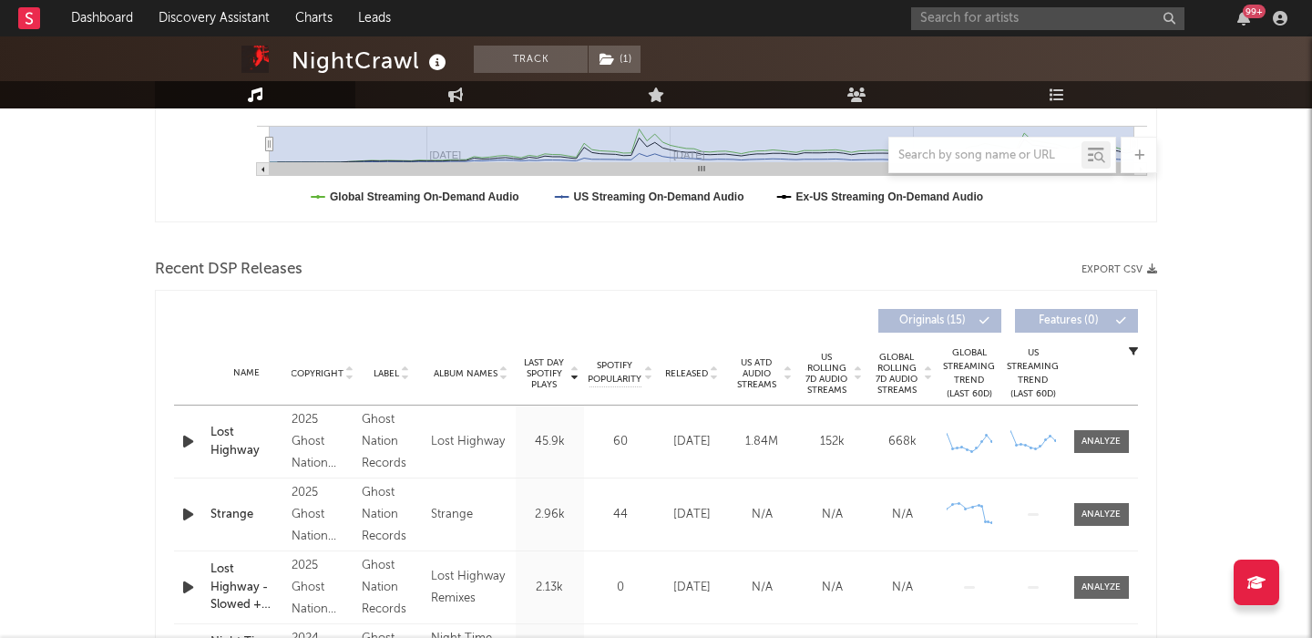
scroll to position [584, 0]
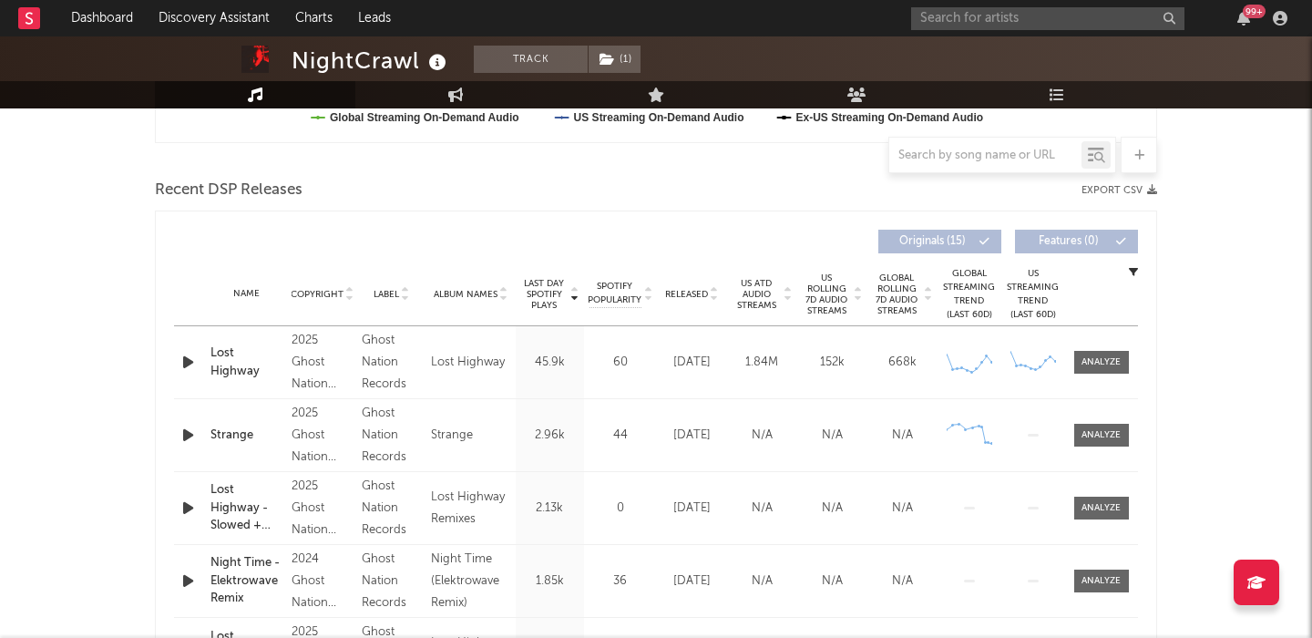
click at [811, 298] on span "US Rolling 7D Audio Streams" at bounding box center [827, 295] width 50 height 44
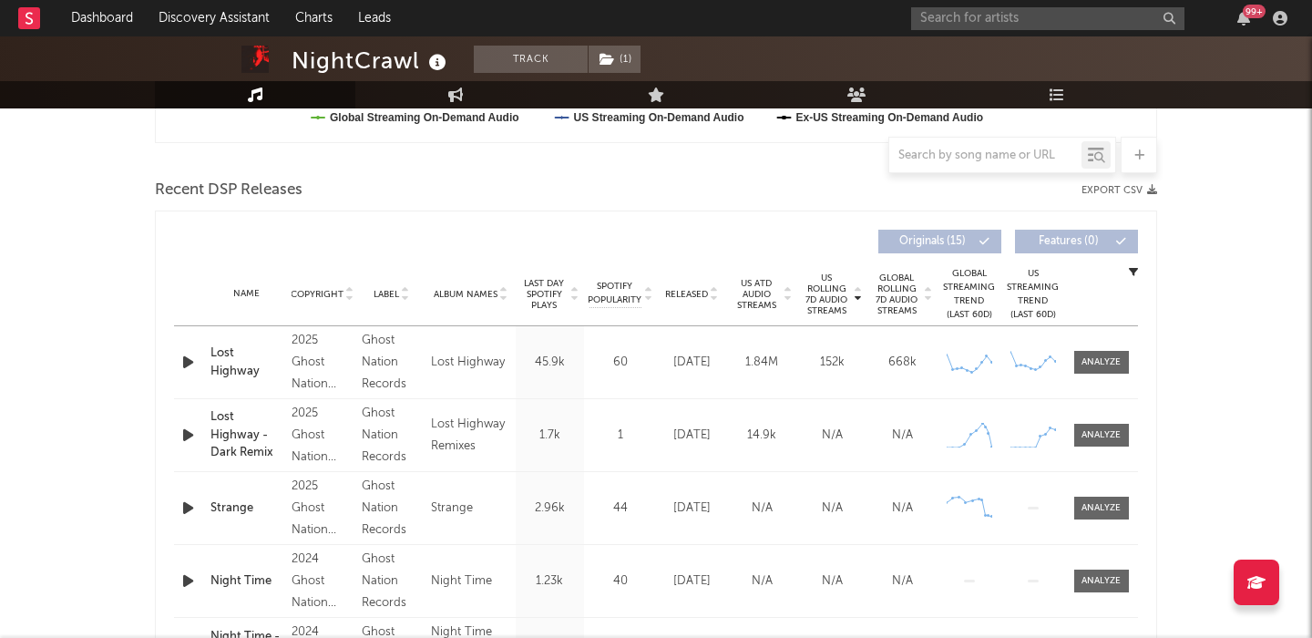
click at [554, 287] on span "Last Day Spotify Plays" at bounding box center [544, 294] width 48 height 33
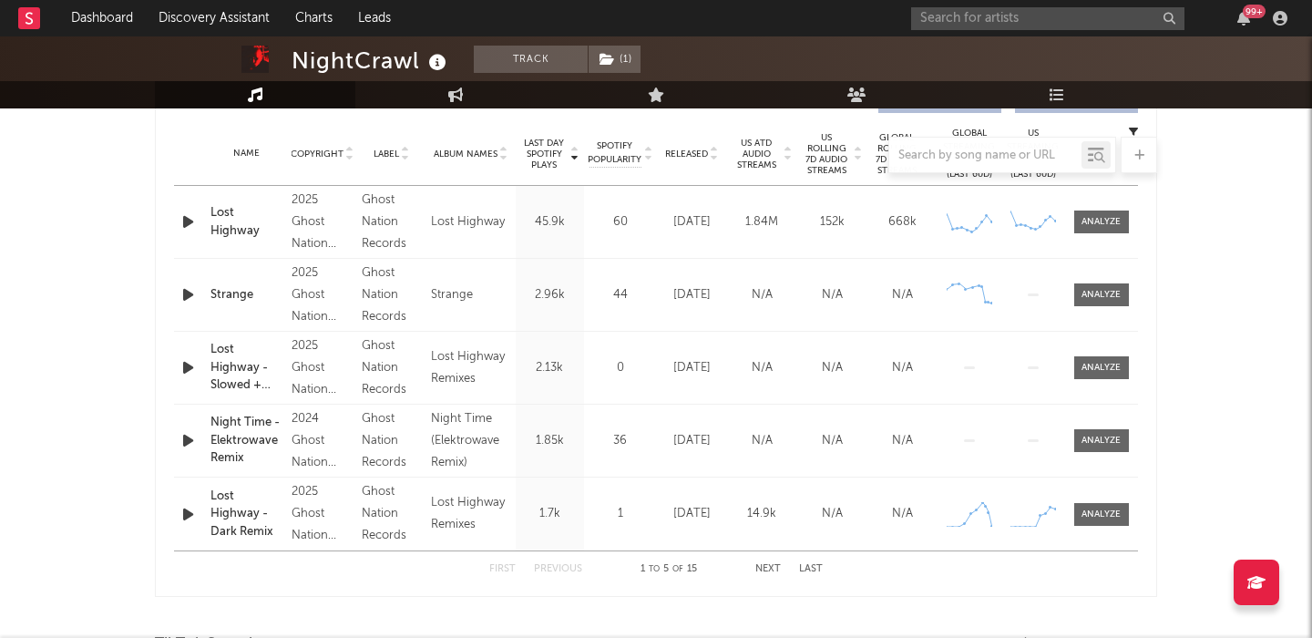
scroll to position [0, 0]
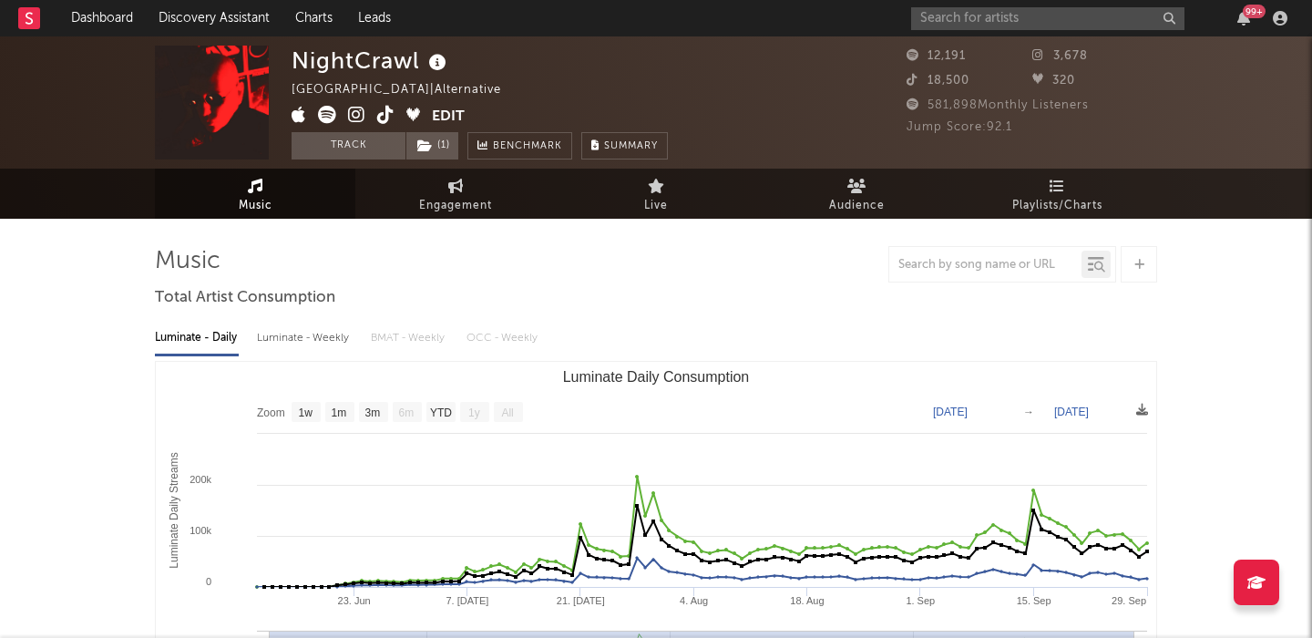
click at [306, 342] on div "Luminate - Weekly" at bounding box center [305, 338] width 96 height 31
select select "1w"
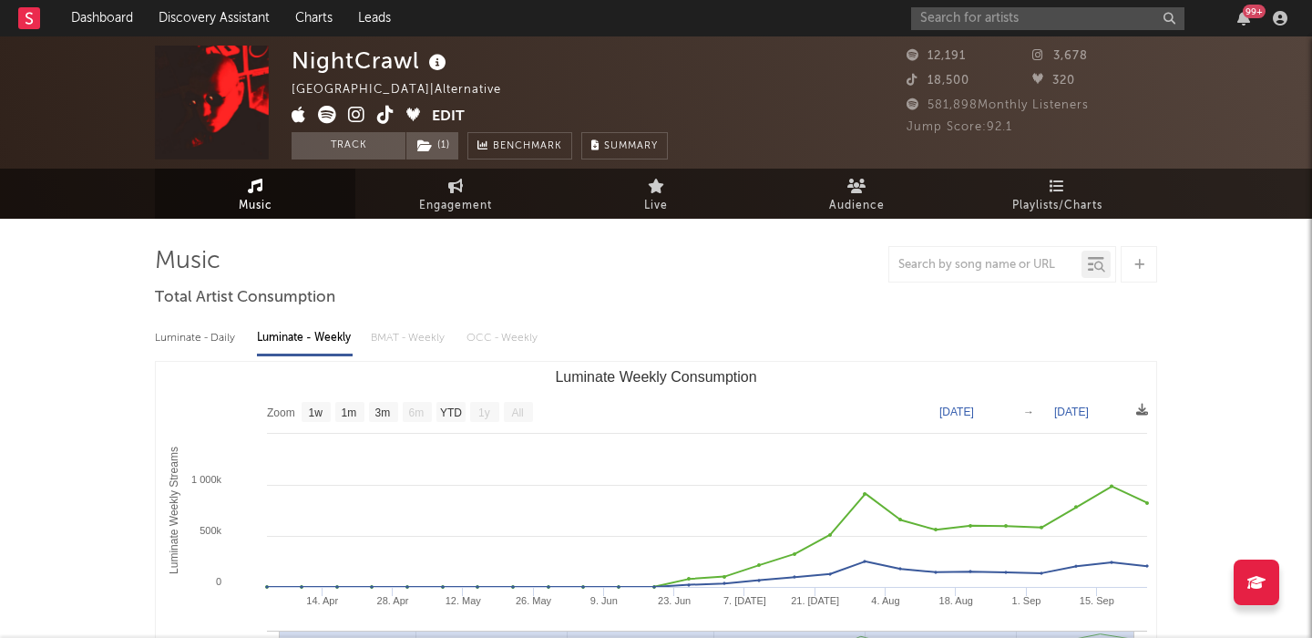
click at [375, 60] on div "NightCrawl" at bounding box center [371, 61] width 159 height 30
copy div "NightCrawl"
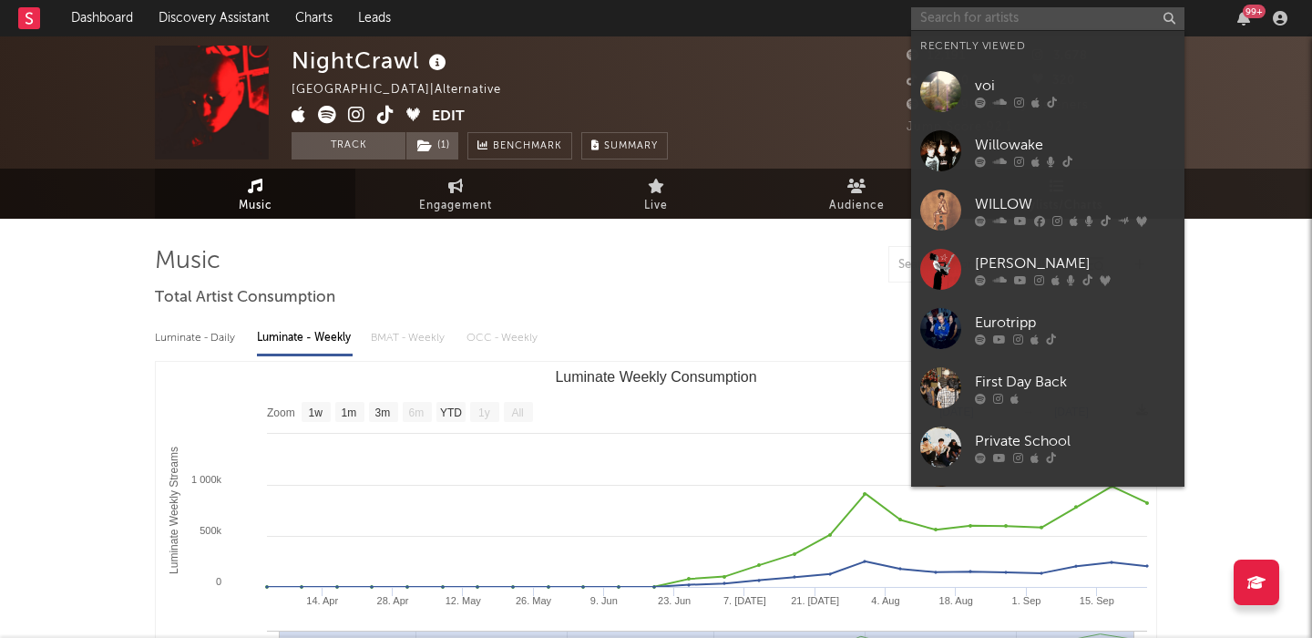
click at [958, 21] on input "text" at bounding box center [1047, 18] width 273 height 23
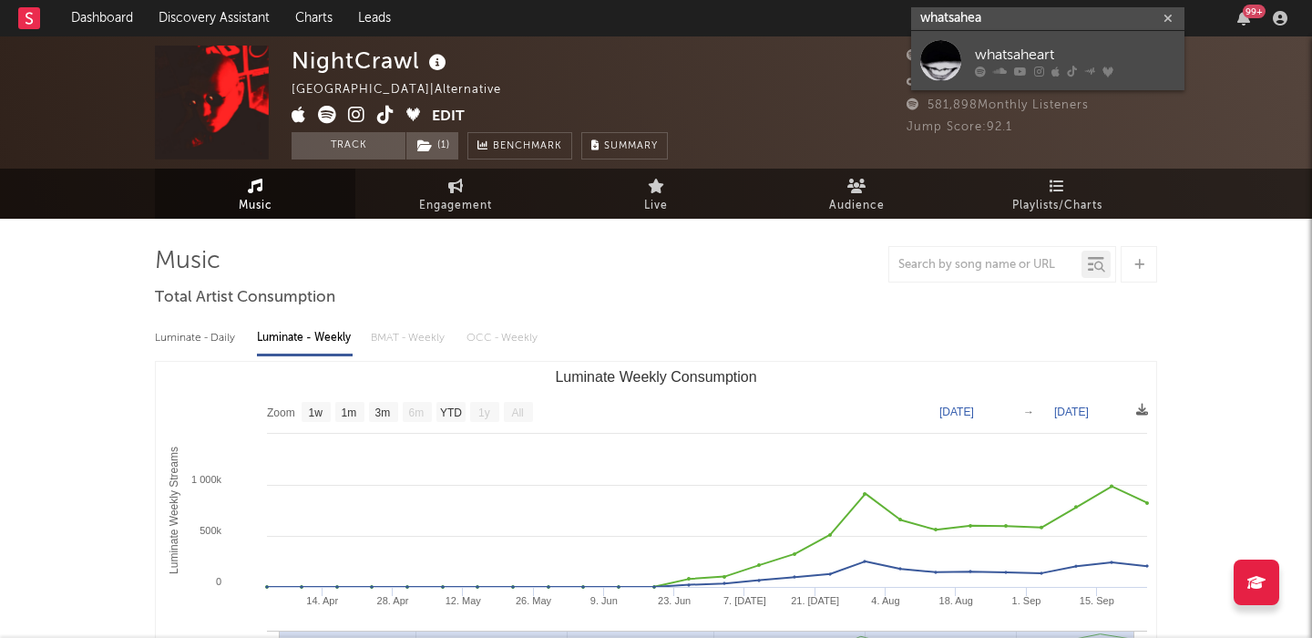
type input "whatsahea"
click at [1070, 64] on div "whatsaheart" at bounding box center [1075, 55] width 201 height 22
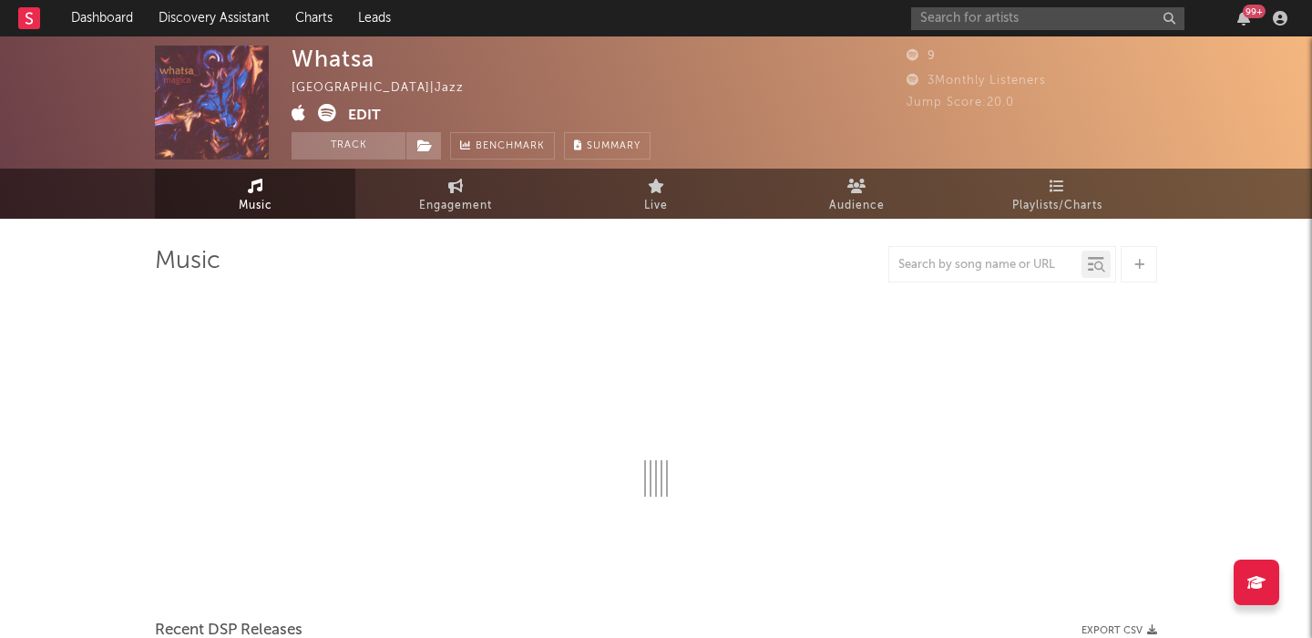
select select "6m"
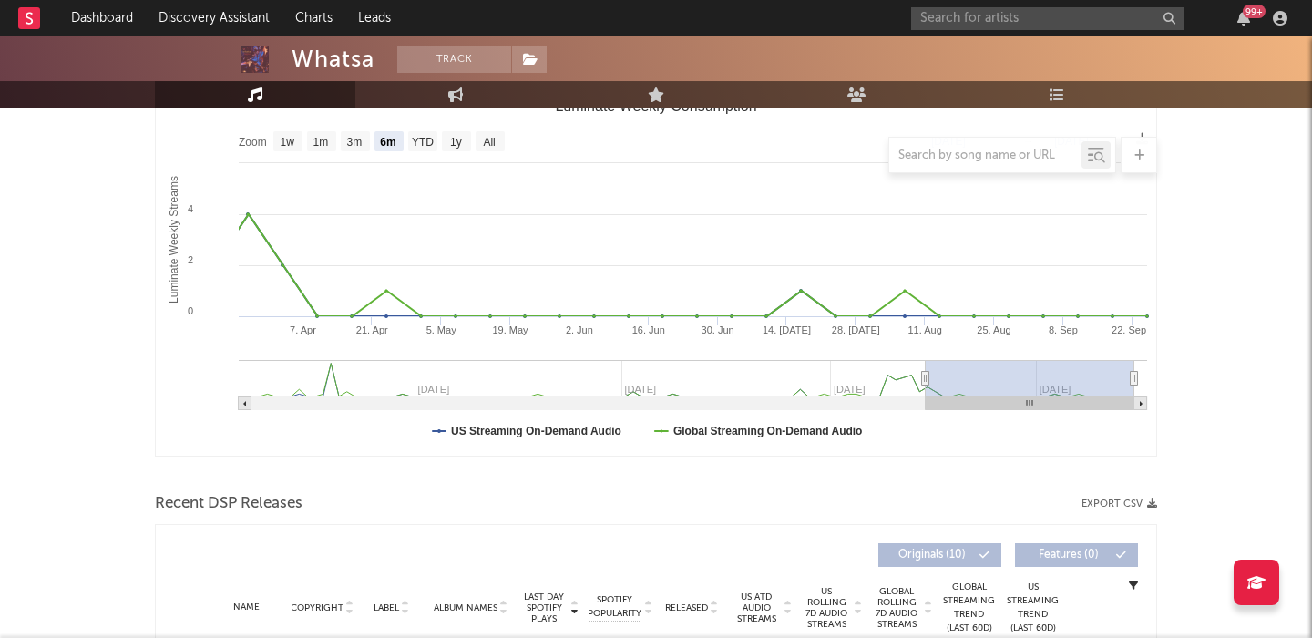
scroll to position [433, 0]
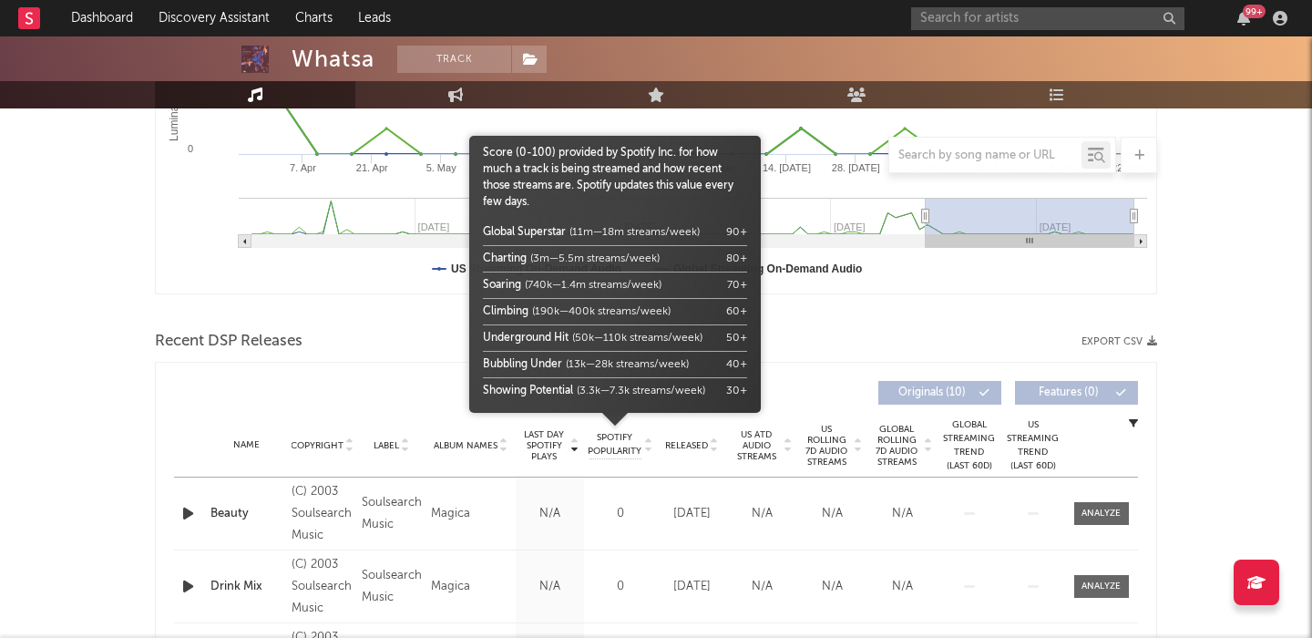
click at [682, 437] on body "Dashboard Discovery Assistant Charts Leads 99 + Notifications Settings Mark all…" at bounding box center [656, 290] width 1312 height 1372
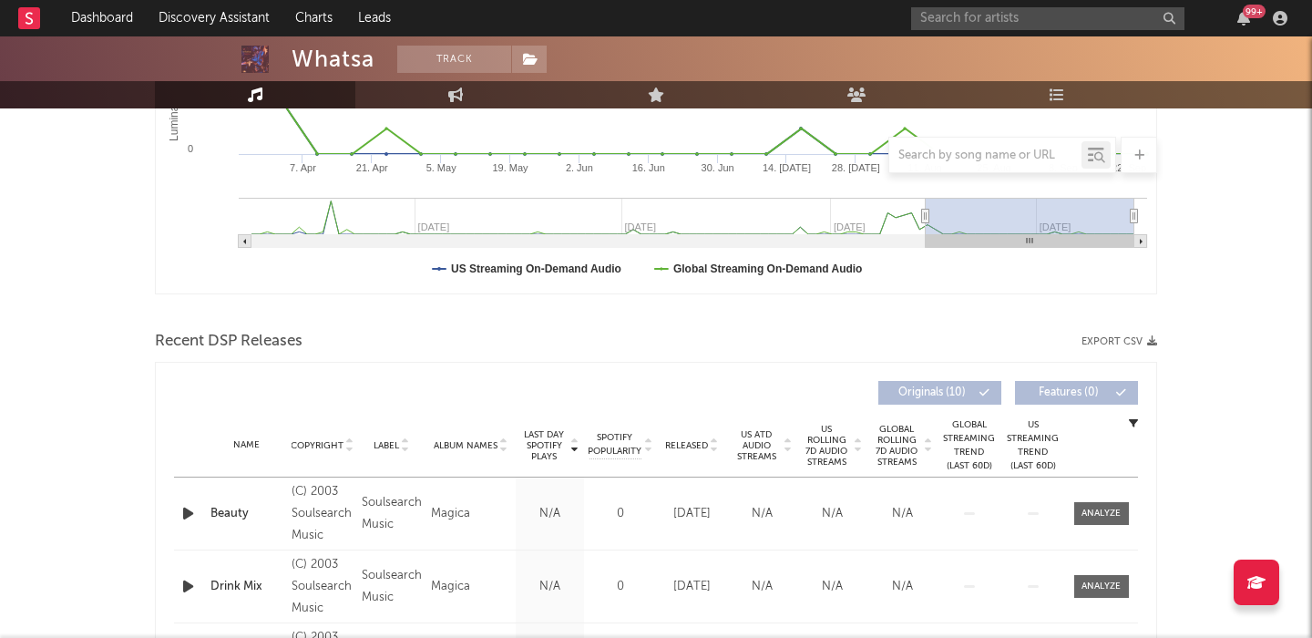
click at [684, 443] on span "Released" at bounding box center [686, 445] width 43 height 11
click at [838, 444] on span "US Rolling 7D Audio Streams" at bounding box center [827, 446] width 50 height 44
click at [959, 23] on input "text" at bounding box center [1047, 18] width 273 height 23
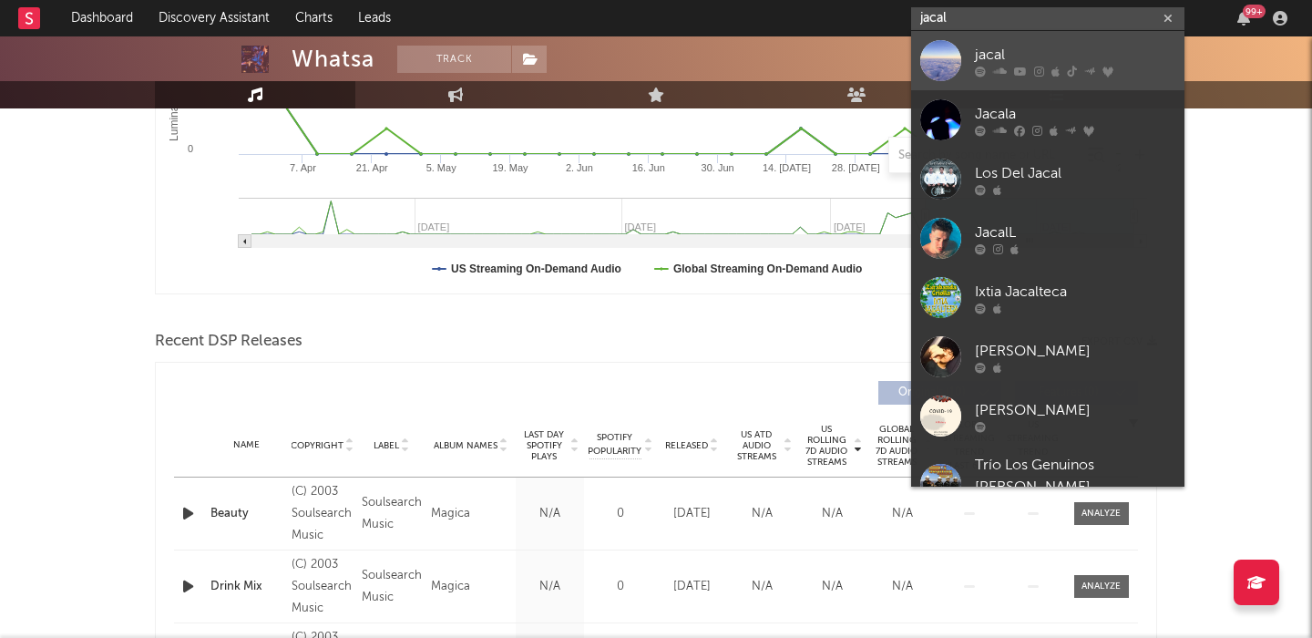
type input "jacal"
click at [1001, 55] on div "jacal" at bounding box center [1075, 55] width 201 height 22
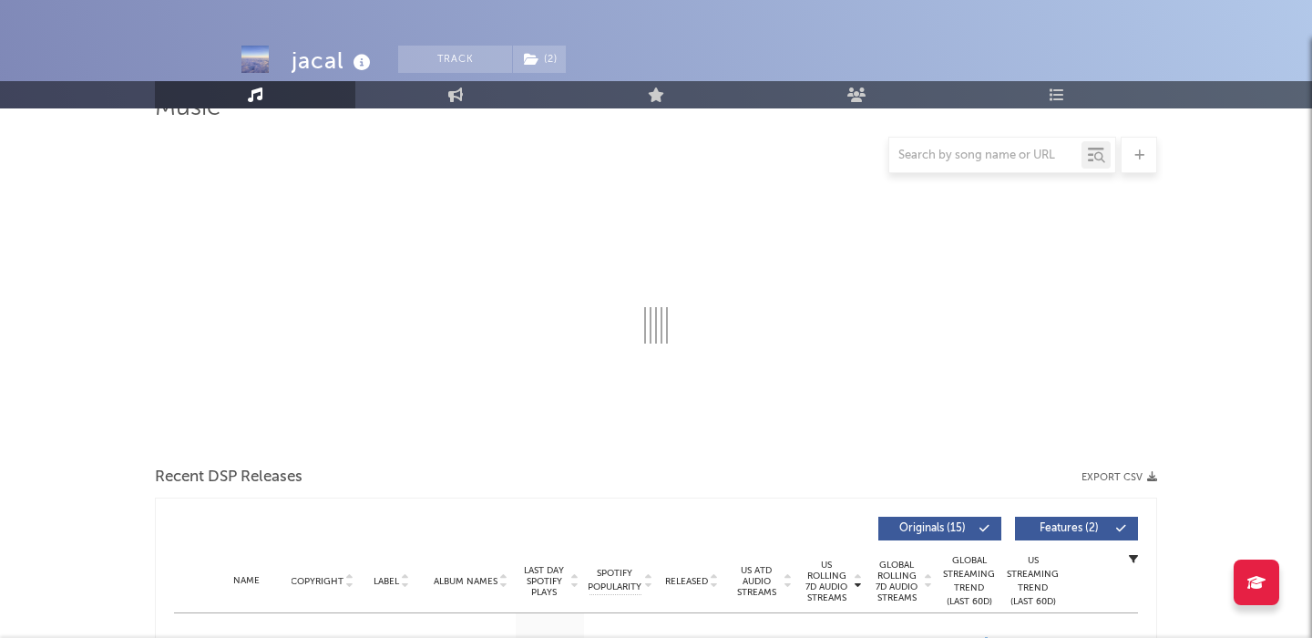
select select "6m"
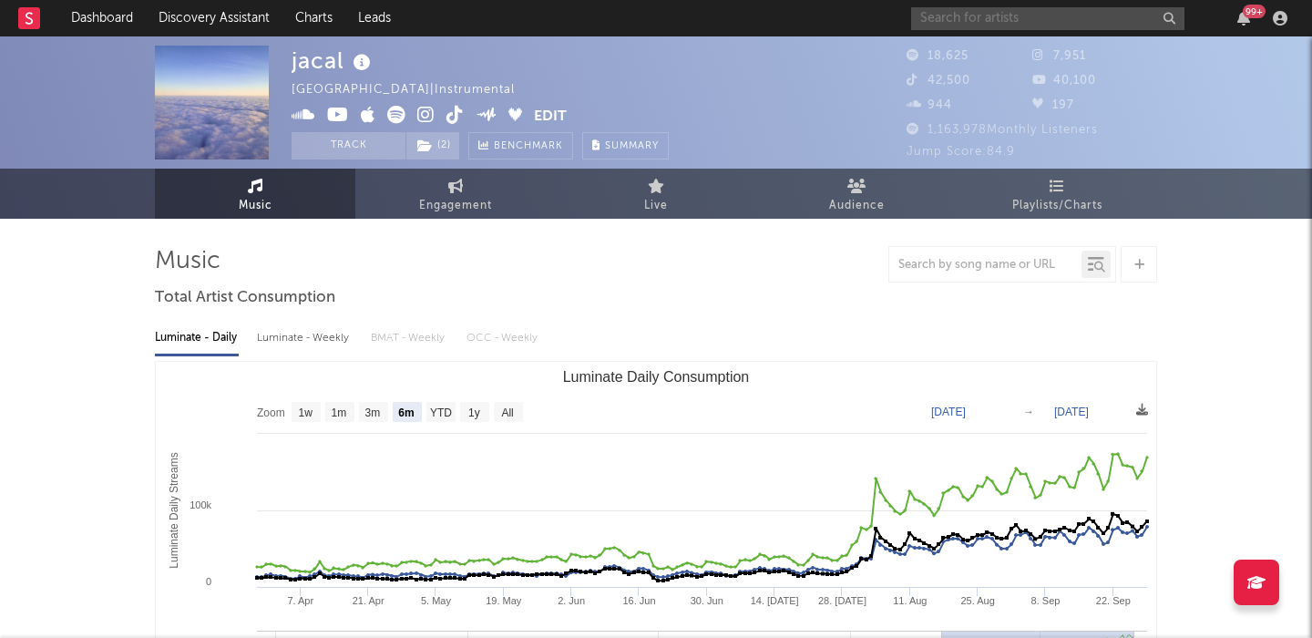
click at [933, 14] on input "text" at bounding box center [1047, 18] width 273 height 23
click at [106, 15] on link "Dashboard" at bounding box center [101, 18] width 87 height 36
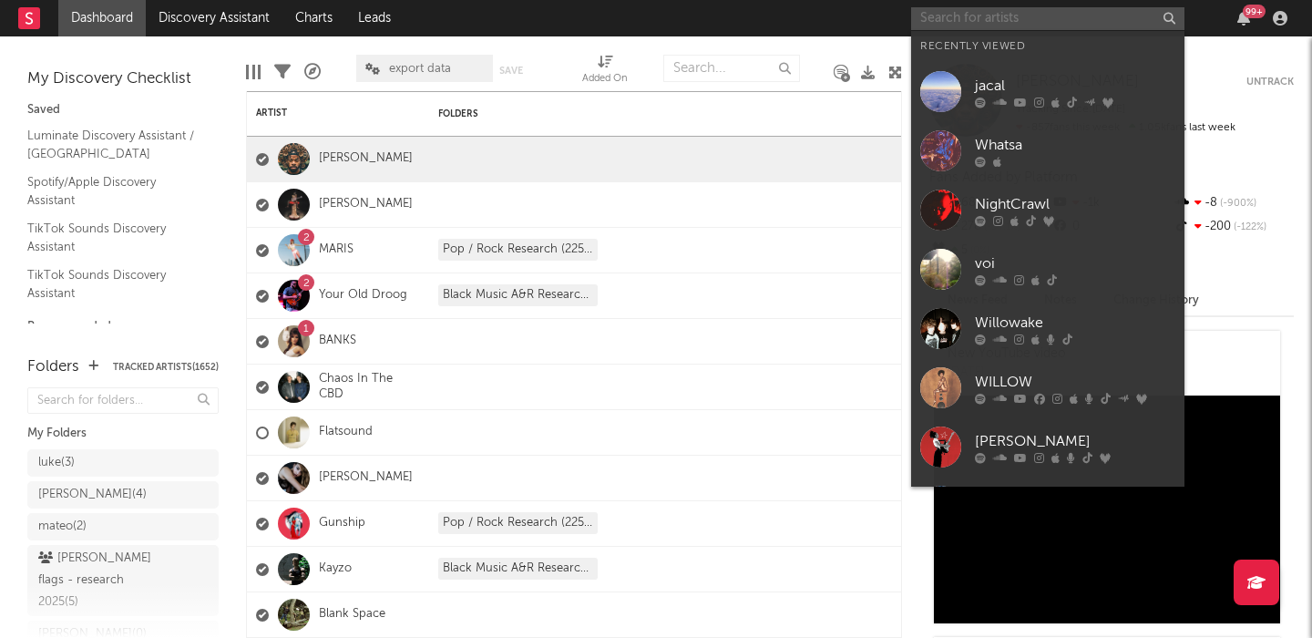
click at [983, 7] on input "text" at bounding box center [1047, 18] width 273 height 23
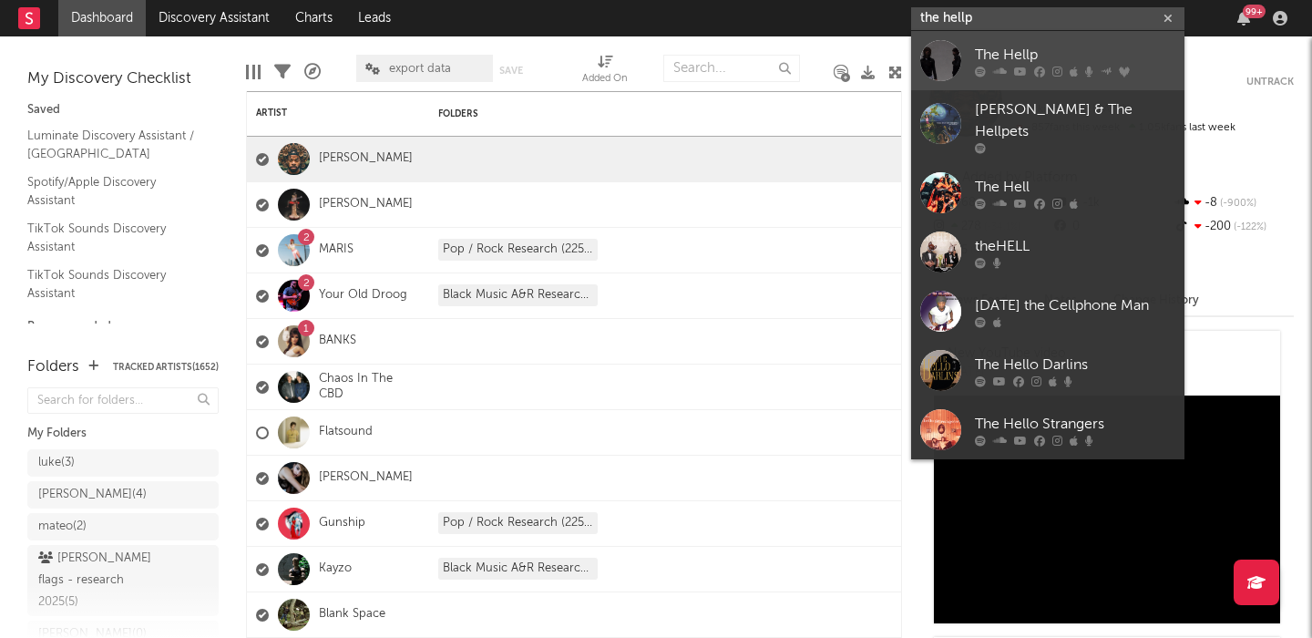
type input "the hellp"
click at [1037, 49] on div "The Hellp" at bounding box center [1075, 55] width 201 height 22
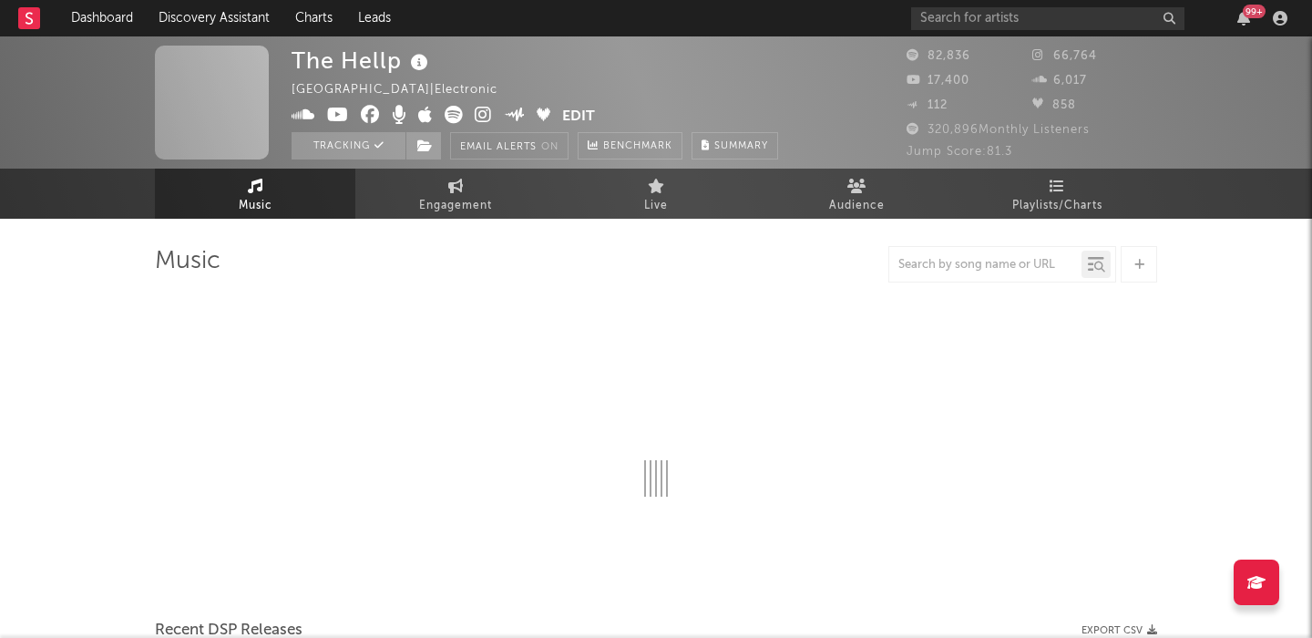
select select "6m"
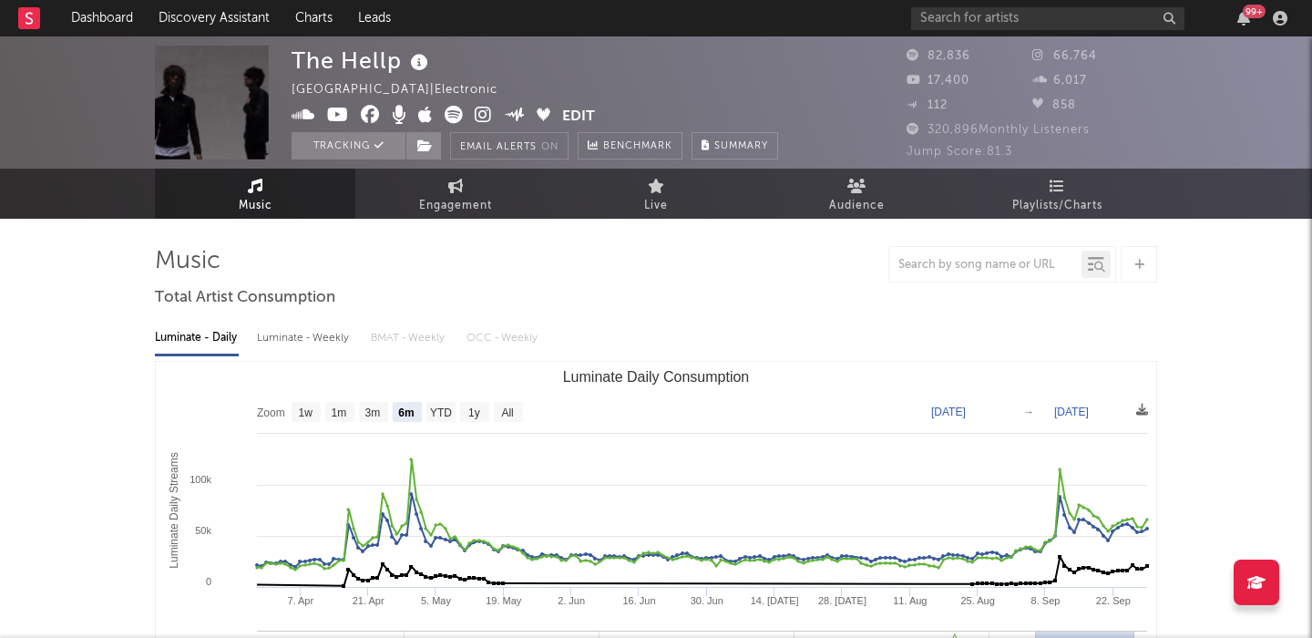
click at [321, 343] on div "Luminate - Weekly" at bounding box center [305, 338] width 96 height 31
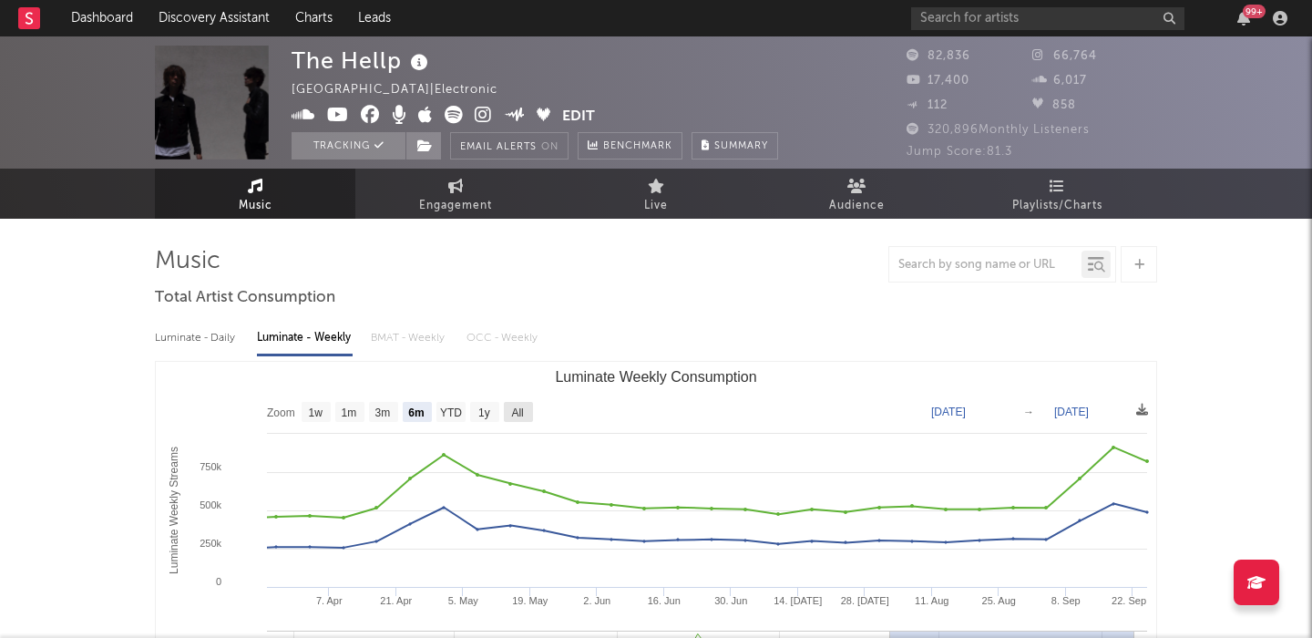
click at [529, 406] on rect "Luminate Weekly Consumption" at bounding box center [518, 412] width 29 height 20
select select "All"
type input "2023-12-21"
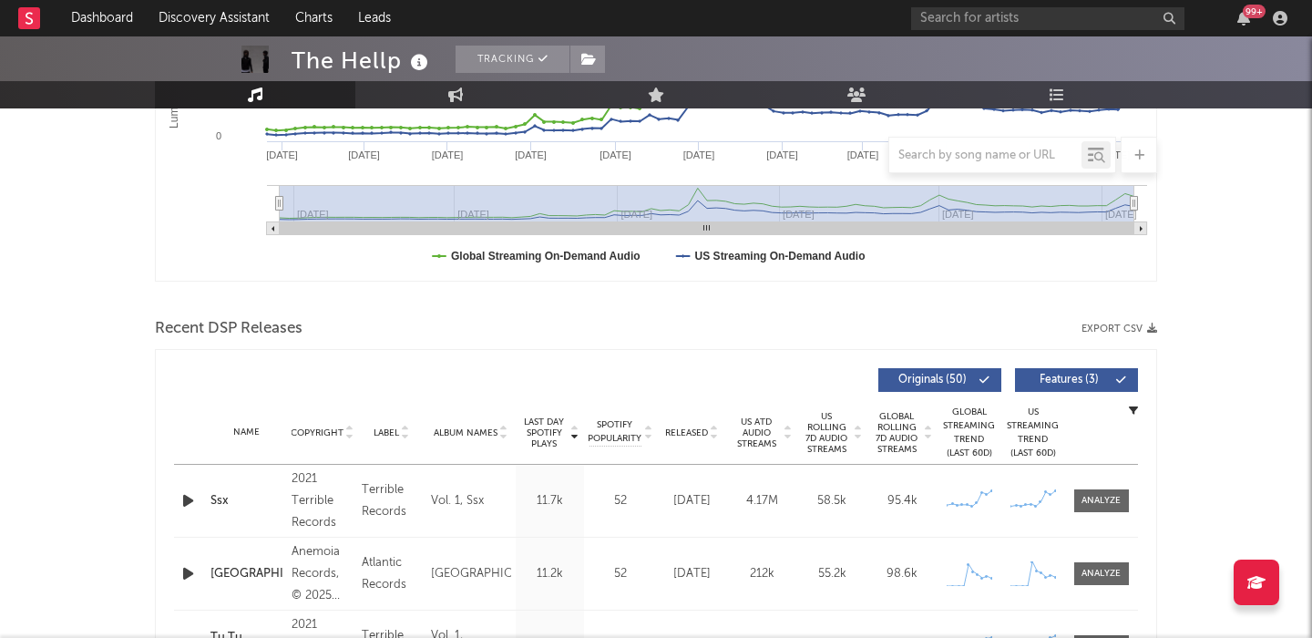
scroll to position [610, 0]
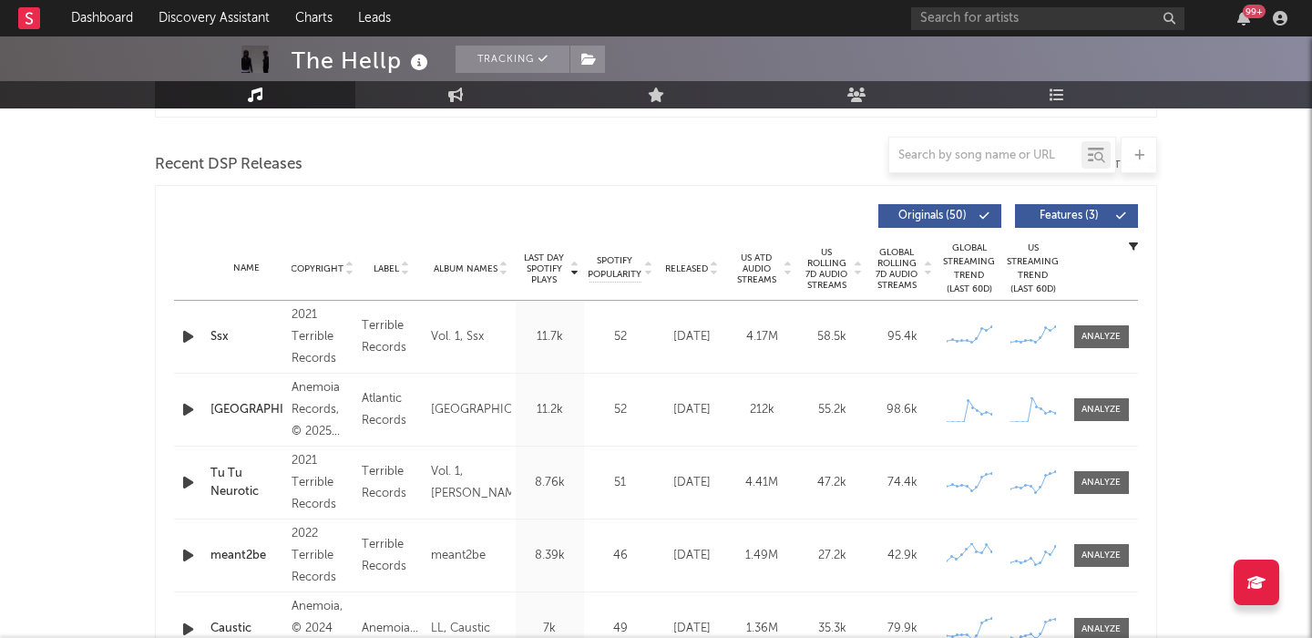
click at [1062, 222] on button "Features ( 3 )" at bounding box center [1076, 216] width 123 height 24
click at [818, 274] on span "US Rolling 7D Audio Streams" at bounding box center [827, 269] width 50 height 44
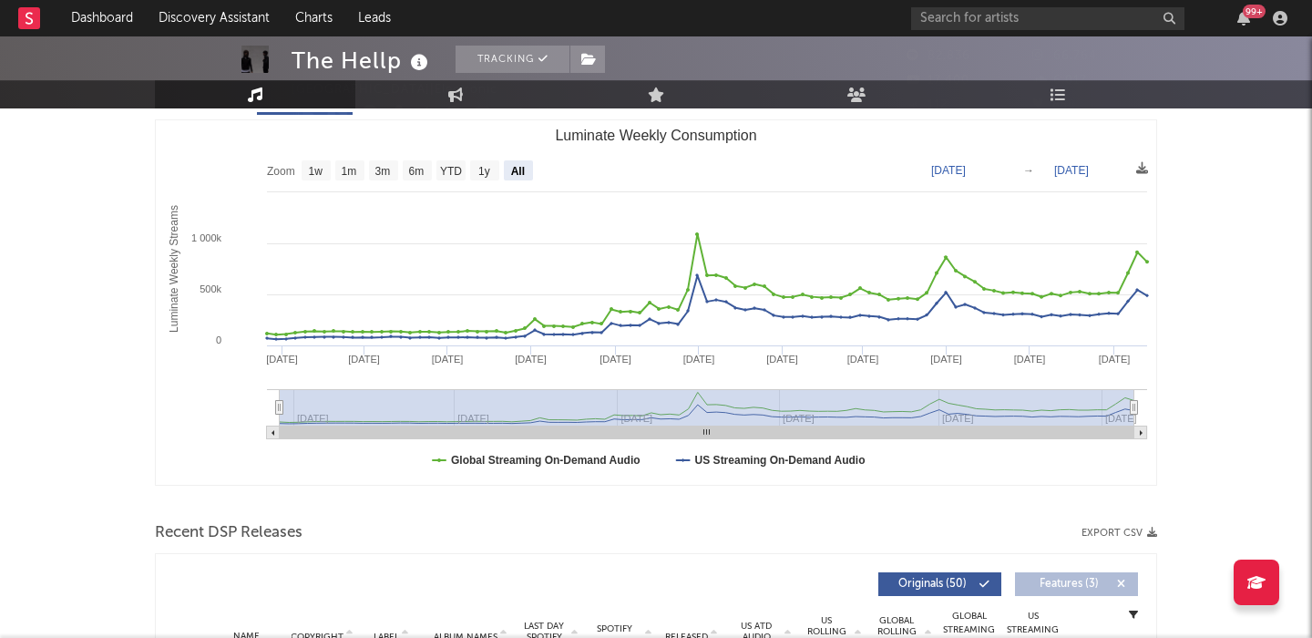
scroll to position [0, 0]
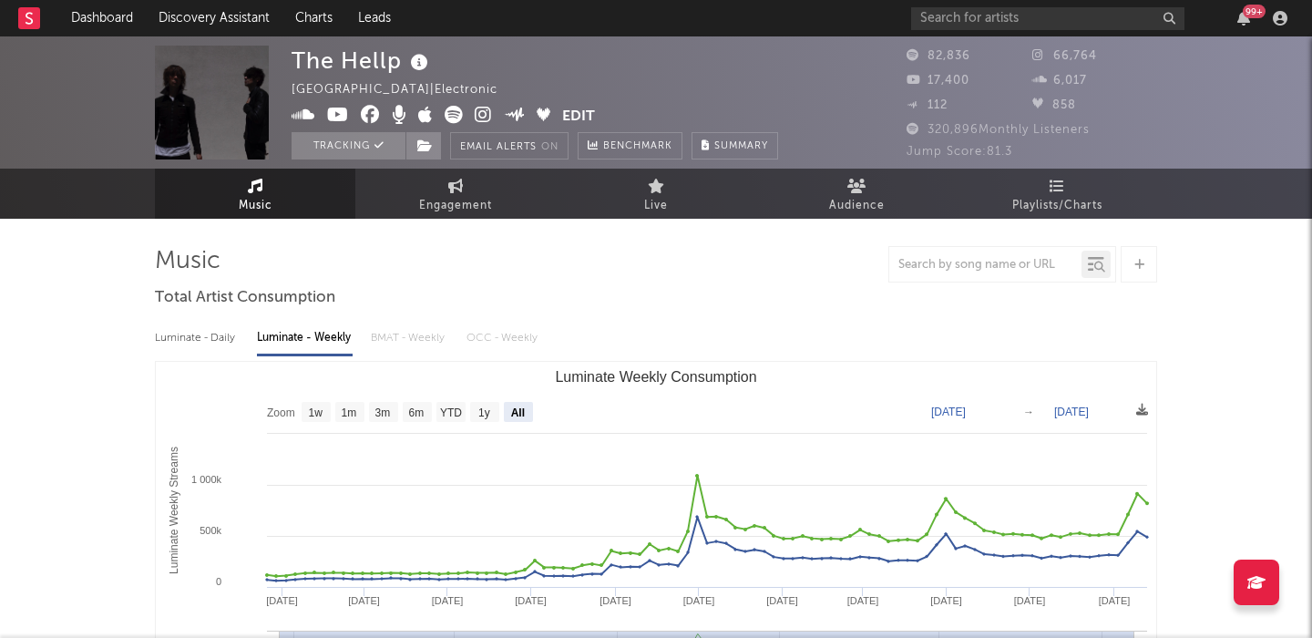
click at [228, 345] on div "Luminate - Daily" at bounding box center [197, 338] width 84 height 31
select select "6m"
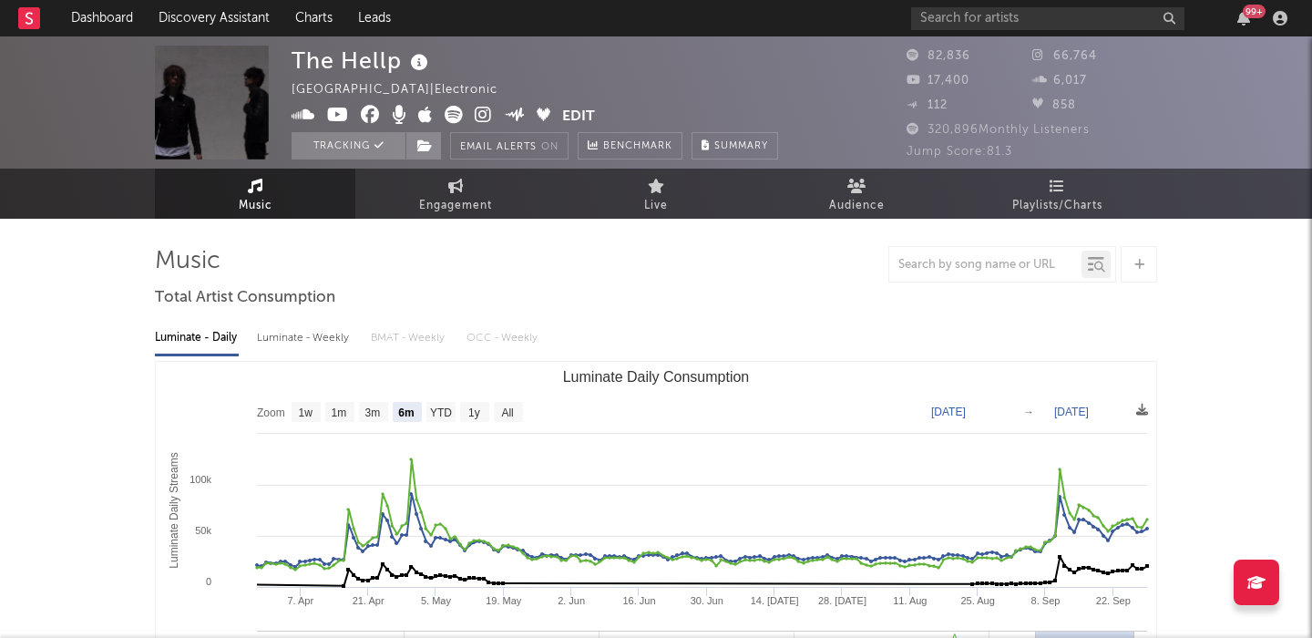
click at [476, 115] on icon at bounding box center [483, 115] width 17 height 18
click at [290, 333] on div "Luminate - Weekly" at bounding box center [305, 338] width 96 height 31
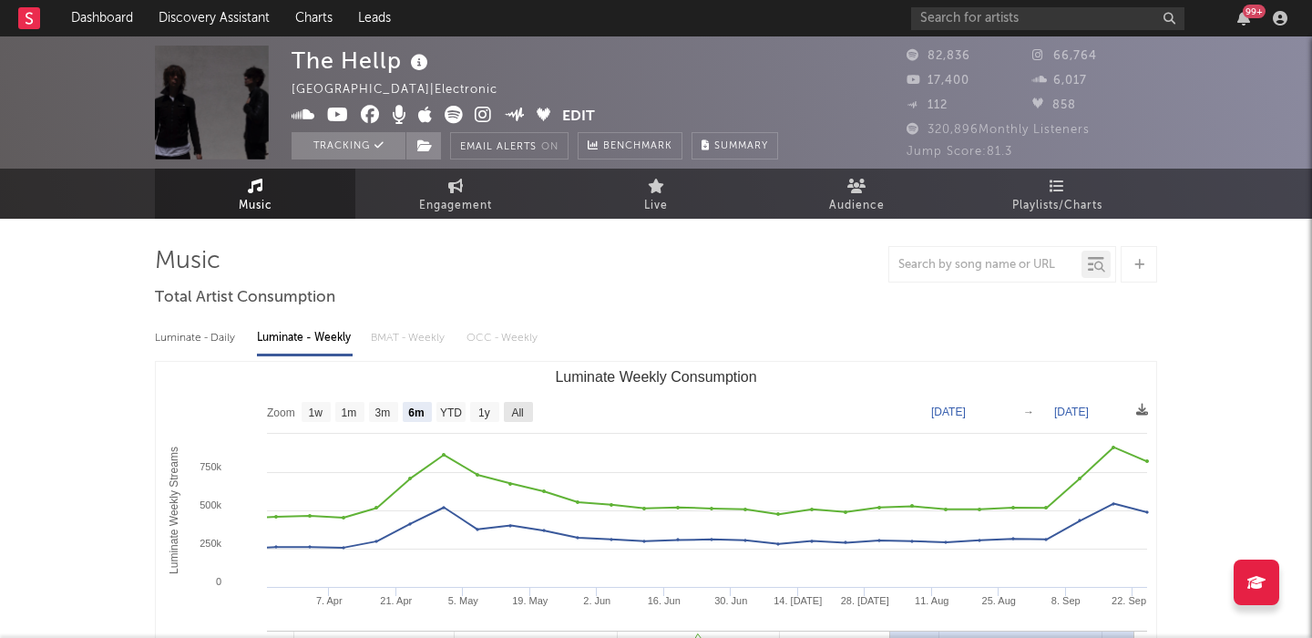
click at [517, 414] on text "All" at bounding box center [517, 412] width 12 height 13
select select "All"
type input "2023-12-21"
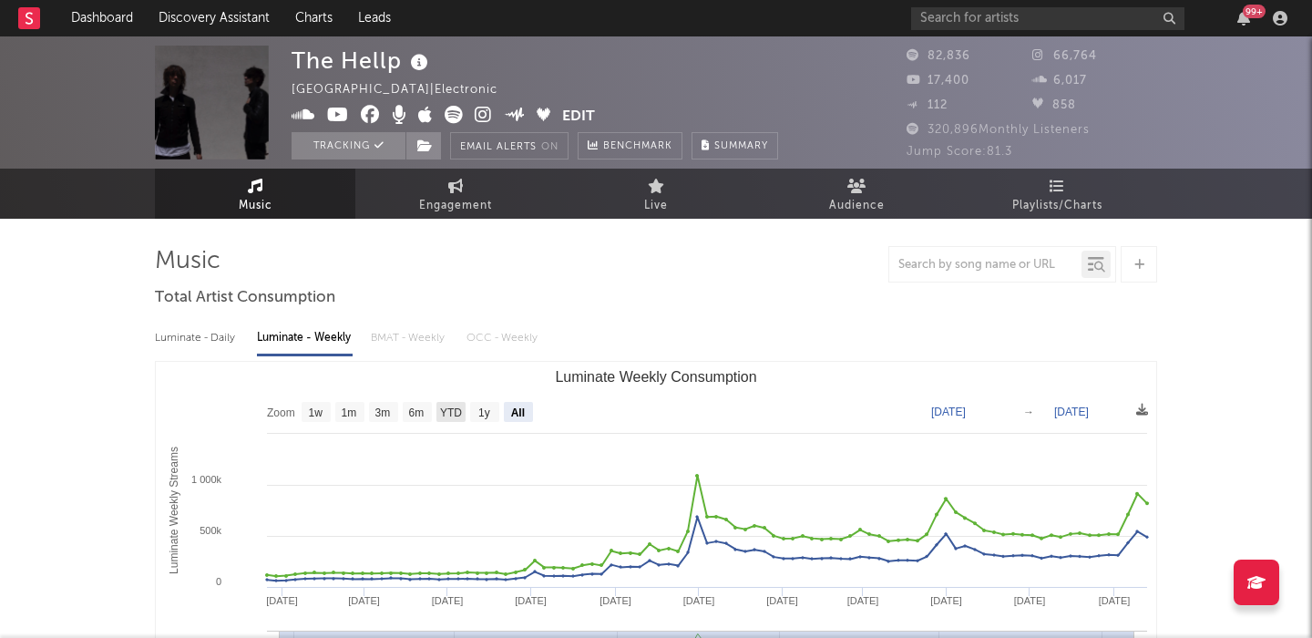
click at [455, 416] on text "YTD" at bounding box center [451, 412] width 22 height 13
select select "YTD"
type input "2025-01-01"
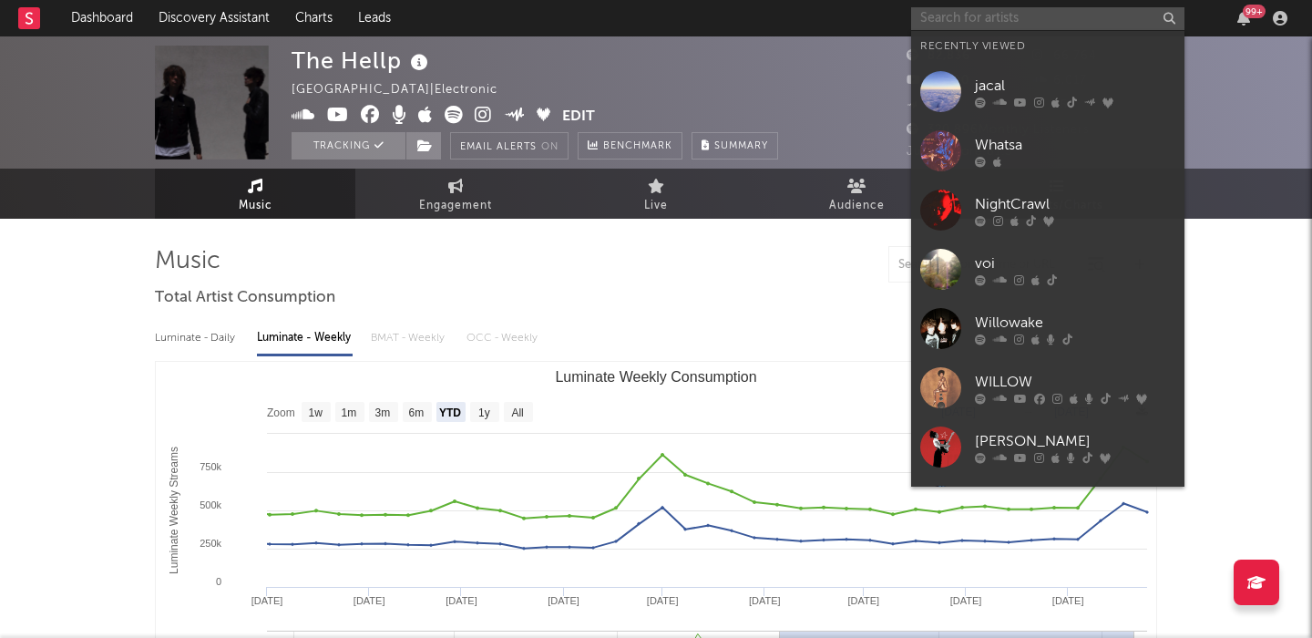
click at [997, 22] on input "text" at bounding box center [1047, 18] width 273 height 23
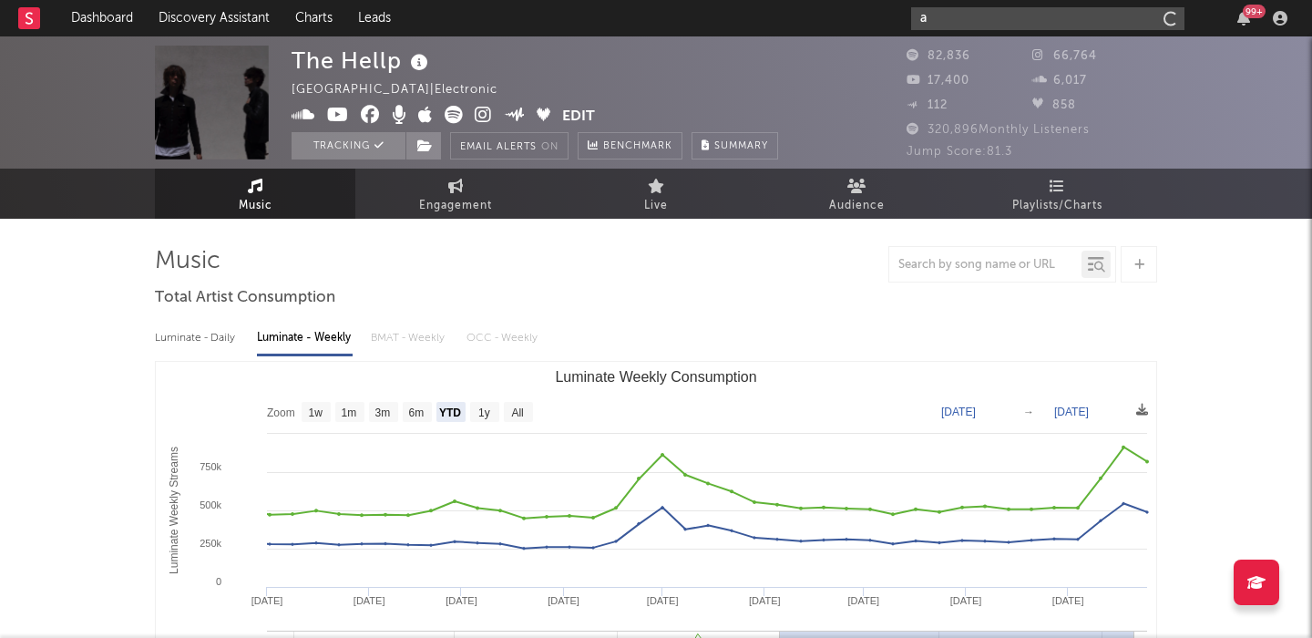
type input "a"
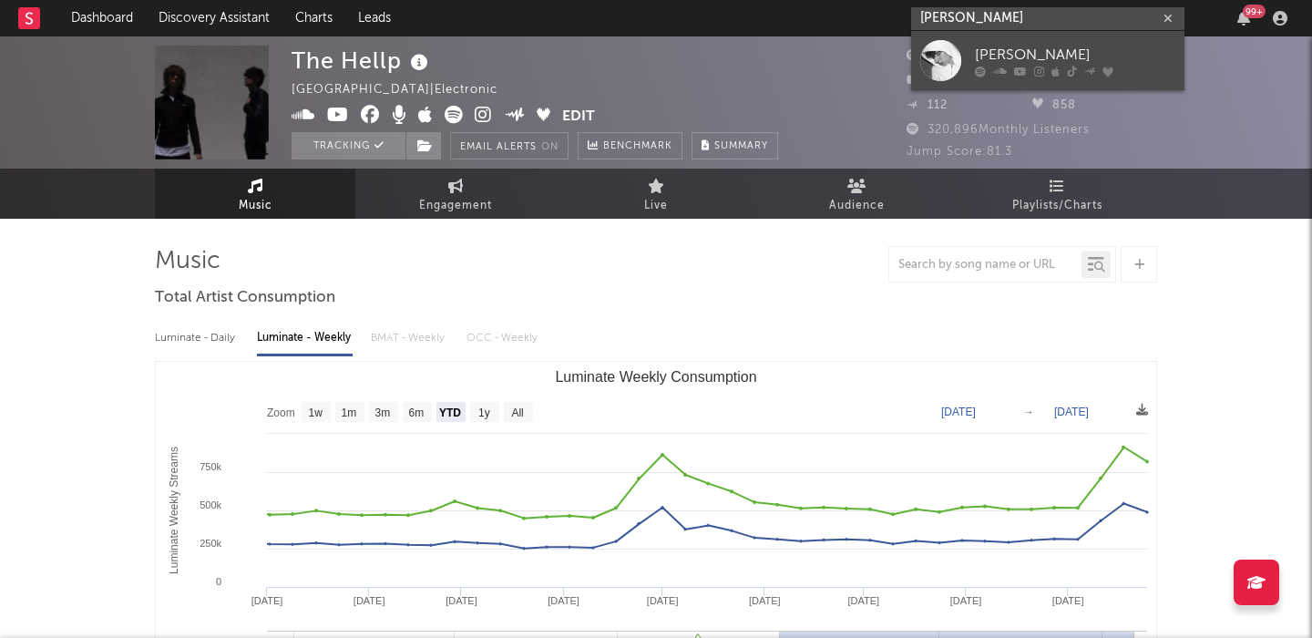
type input "[PERSON_NAME]"
click at [1036, 51] on div "[PERSON_NAME]" at bounding box center [1075, 55] width 201 height 22
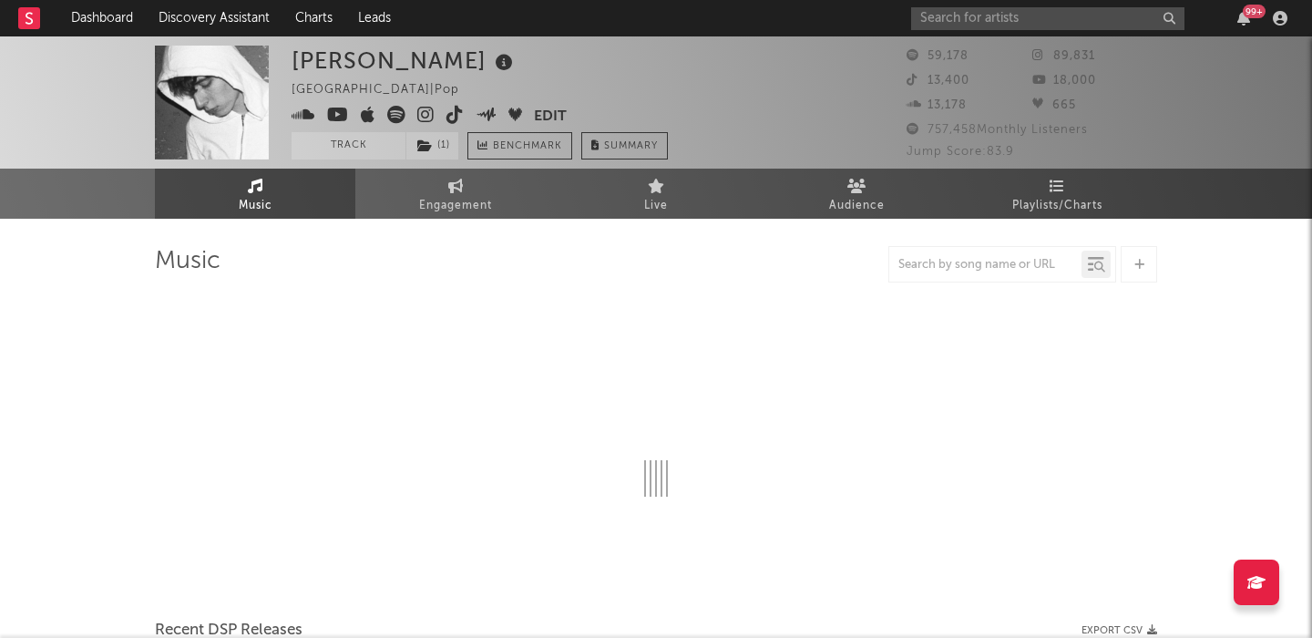
select select "6m"
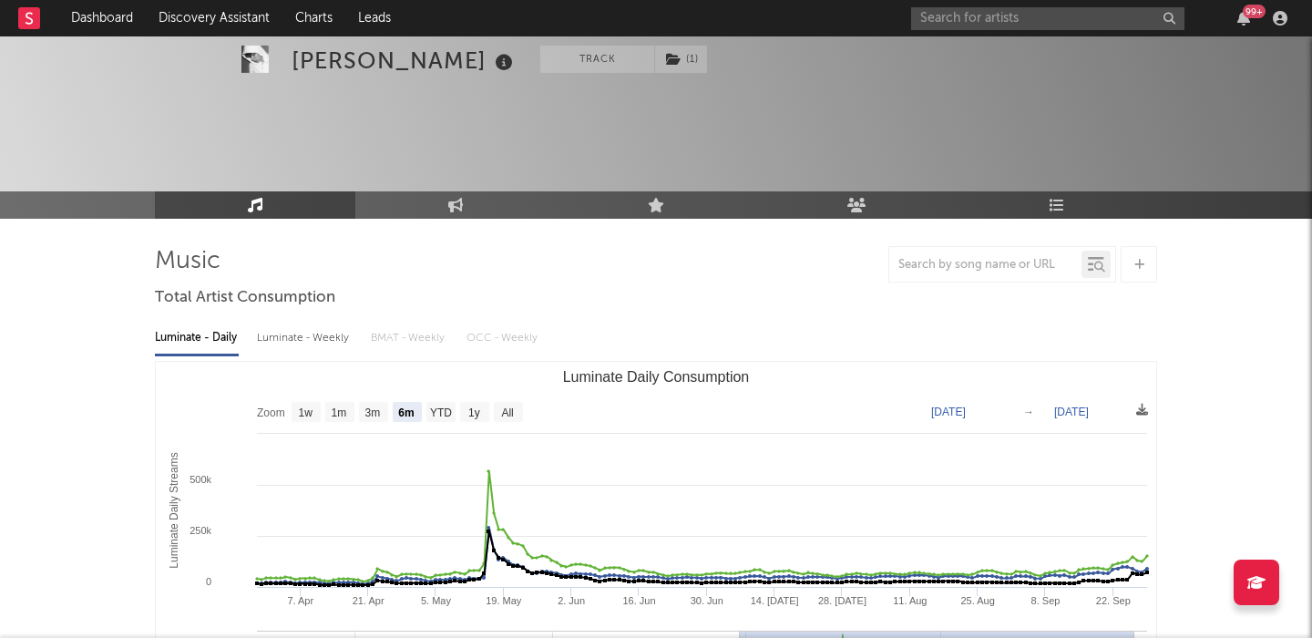
scroll to position [77, 0]
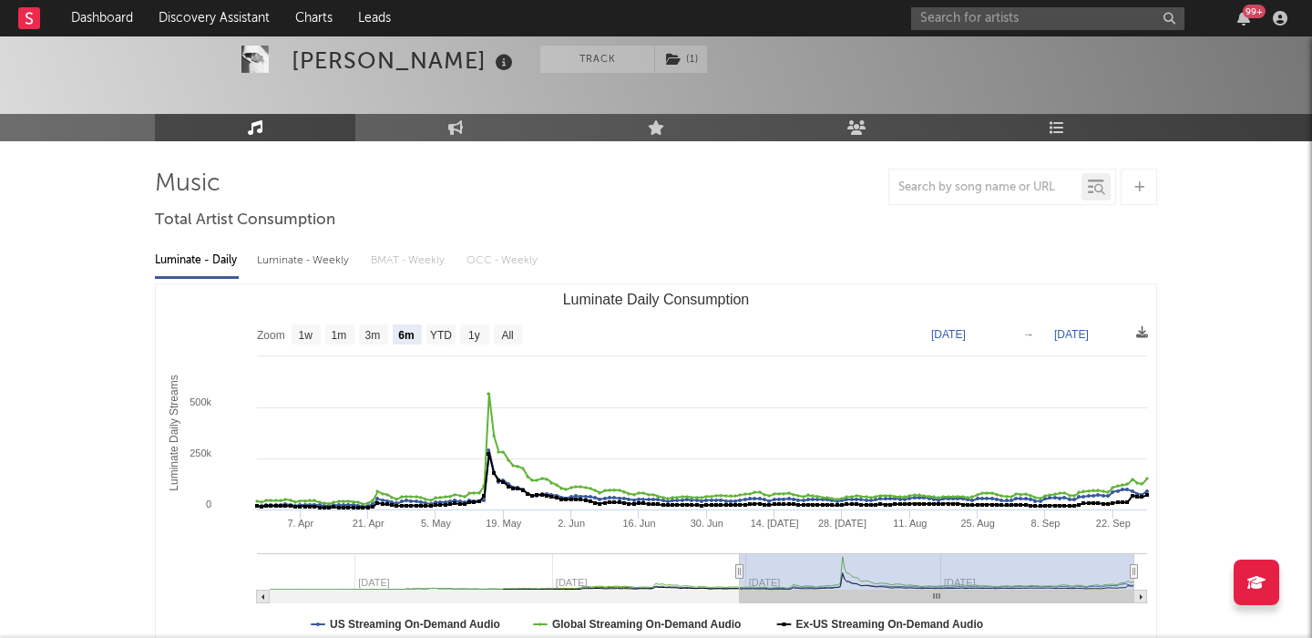
click at [284, 253] on div "Luminate - Weekly" at bounding box center [305, 260] width 96 height 31
select select "6m"
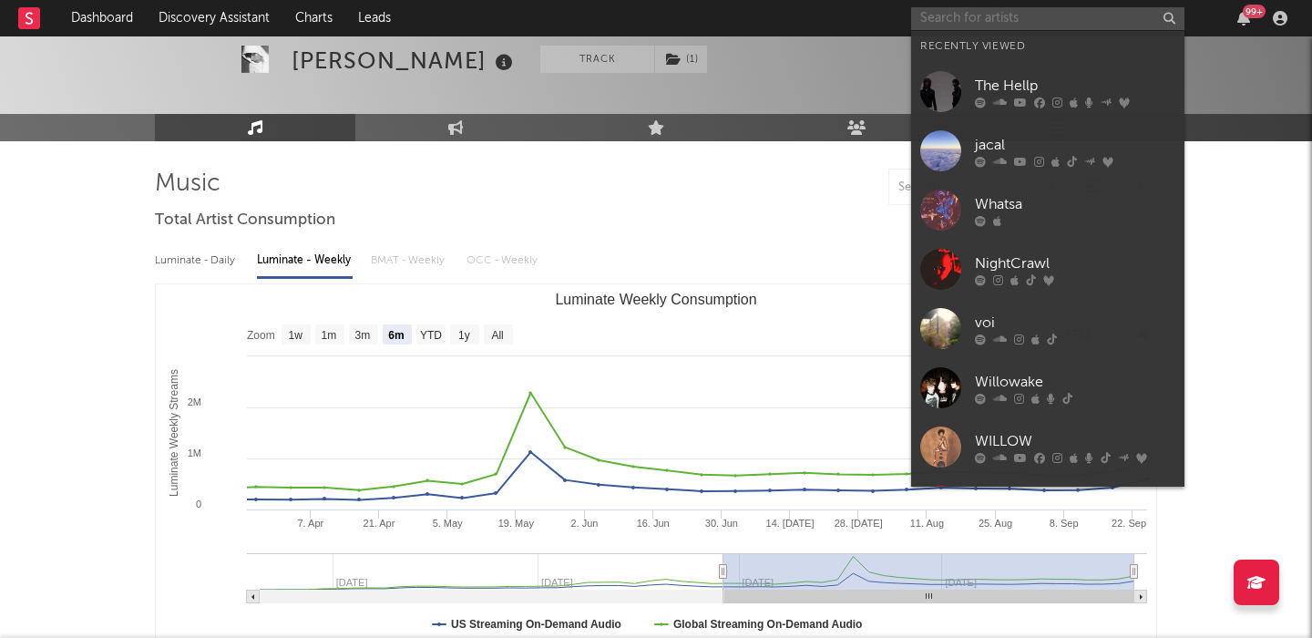
click at [940, 24] on input "text" at bounding box center [1047, 18] width 273 height 23
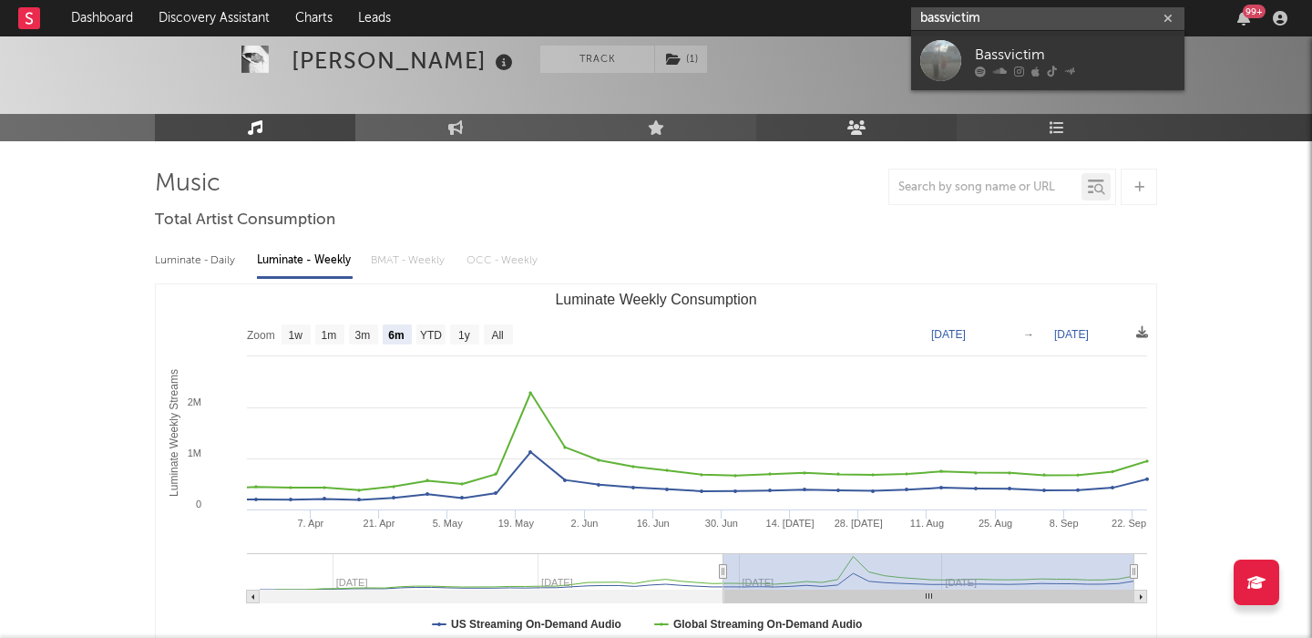
type input "bassvictim"
click at [1074, 57] on div "Bassvictim" at bounding box center [1075, 55] width 201 height 22
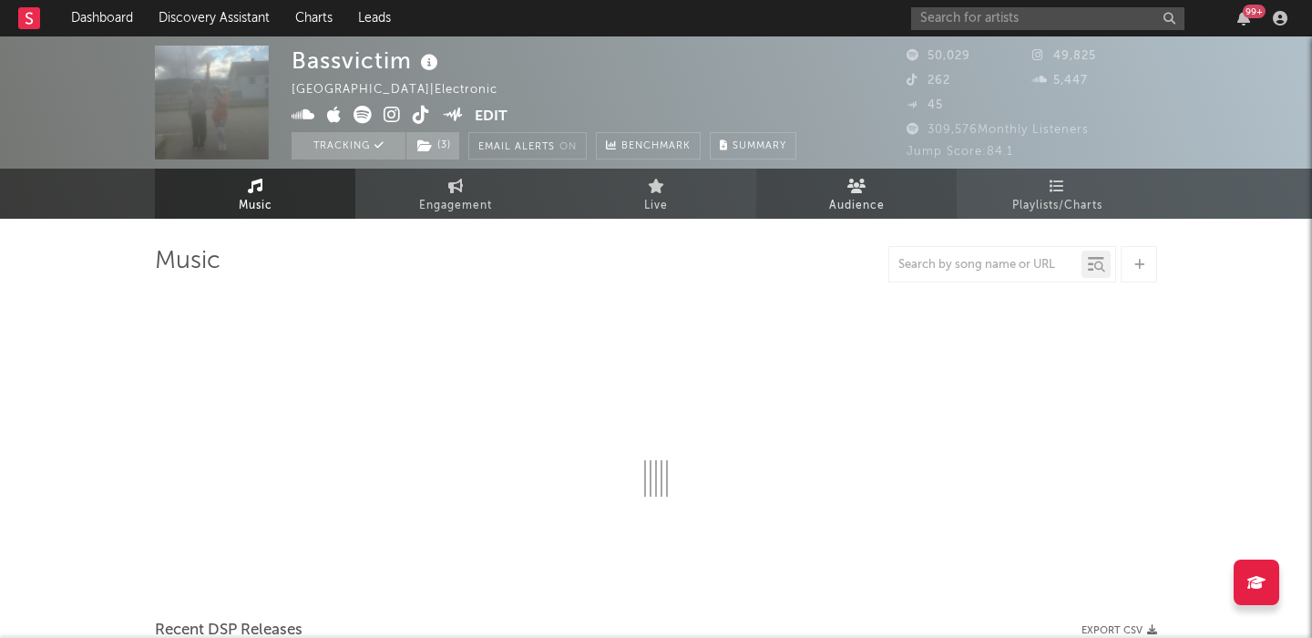
select select "6m"
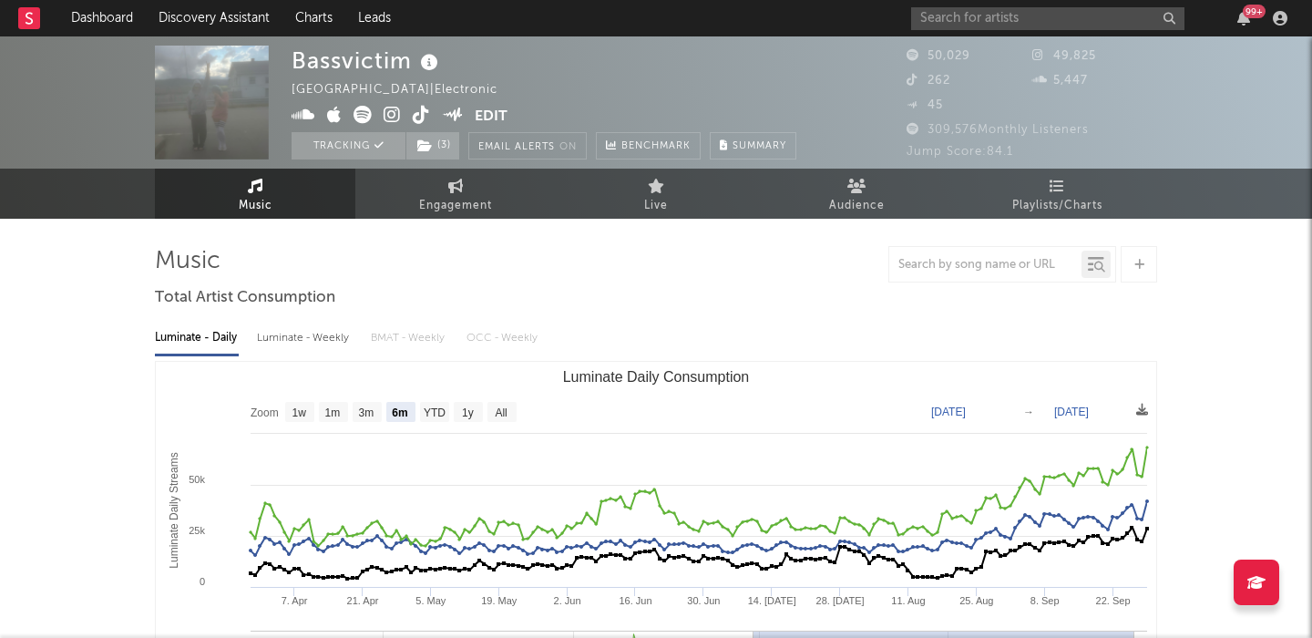
click at [300, 343] on div "Luminate - Weekly" at bounding box center [305, 338] width 96 height 31
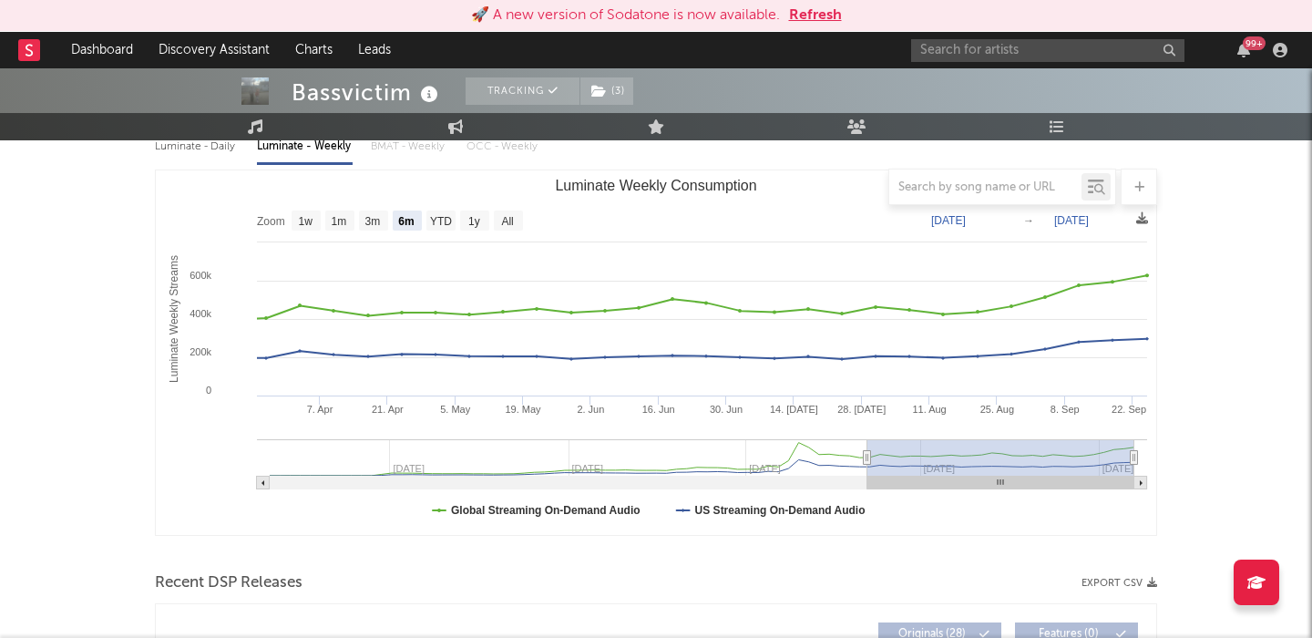
scroll to position [224, 0]
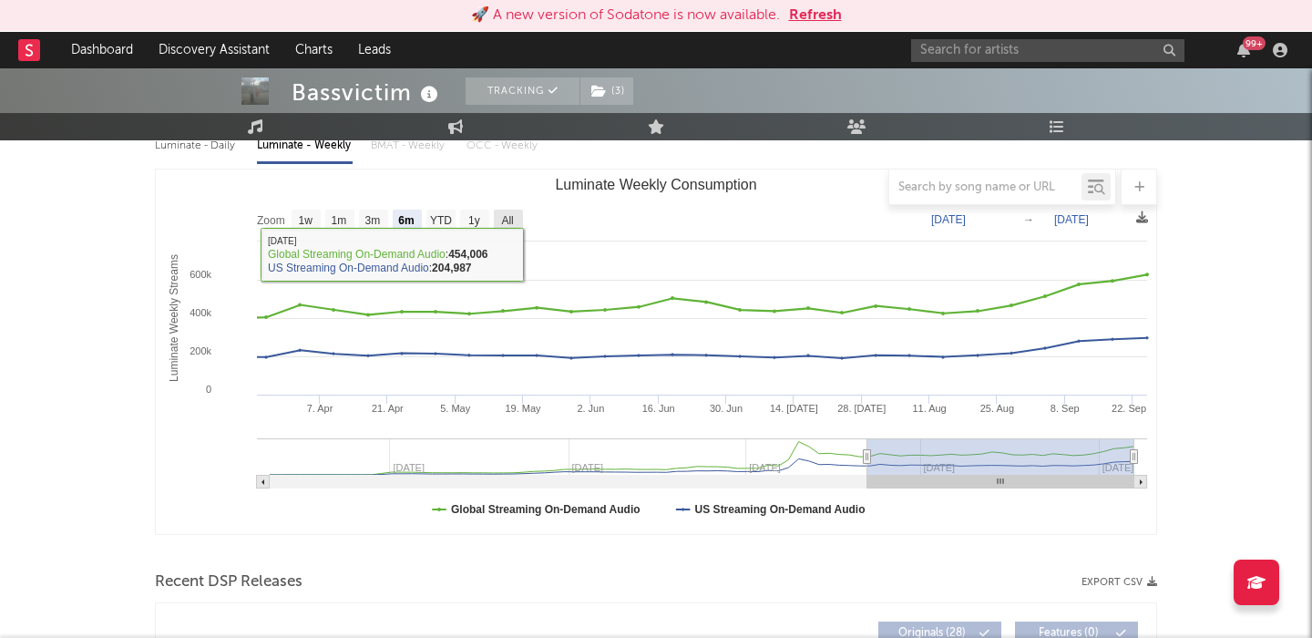
click at [506, 217] on text "All" at bounding box center [507, 220] width 12 height 13
select select "All"
type input "2024-02-08"
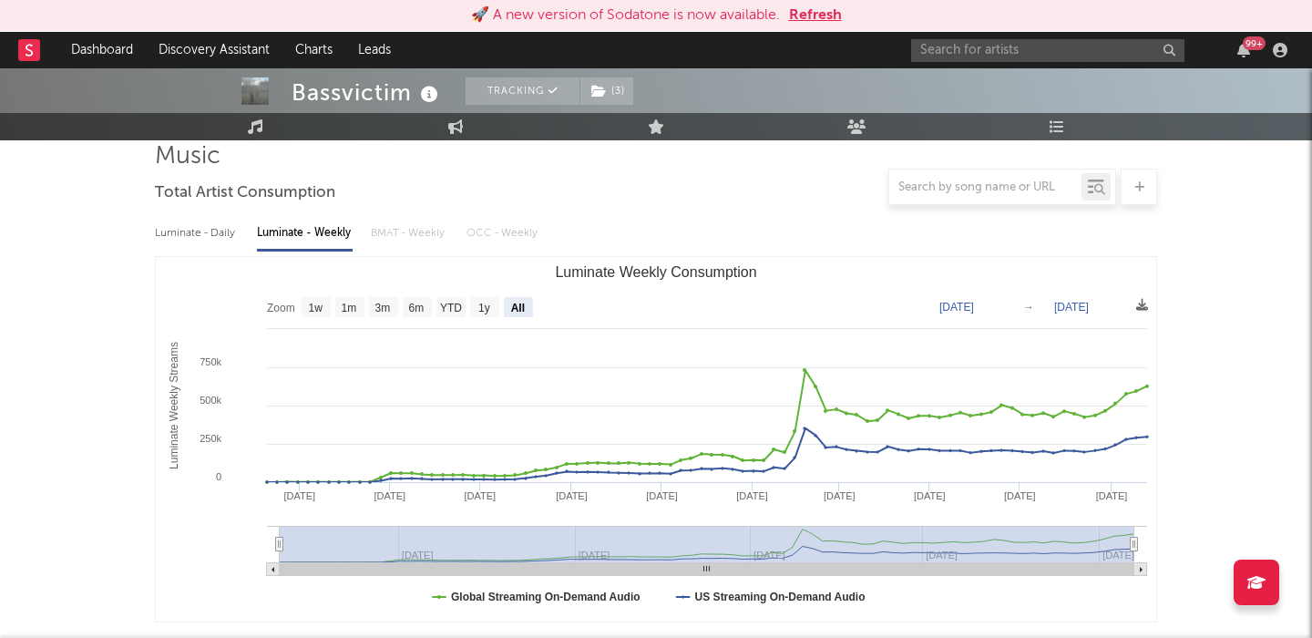
scroll to position [0, 0]
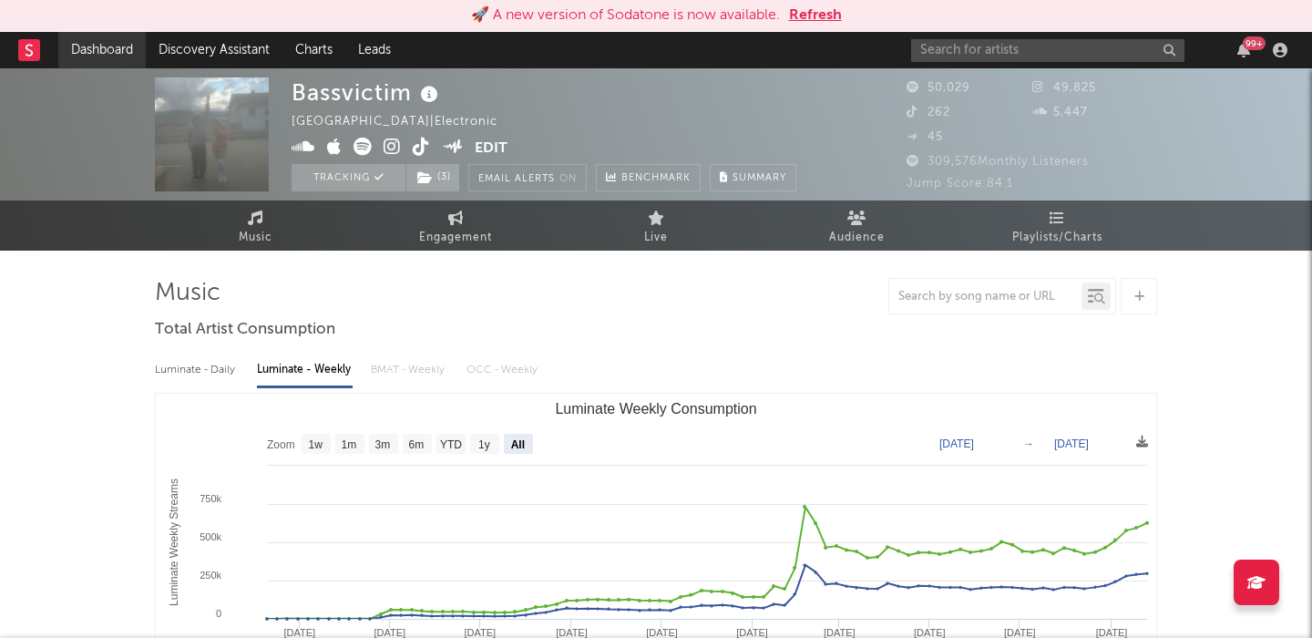
click at [132, 52] on link "Dashboard" at bounding box center [101, 50] width 87 height 36
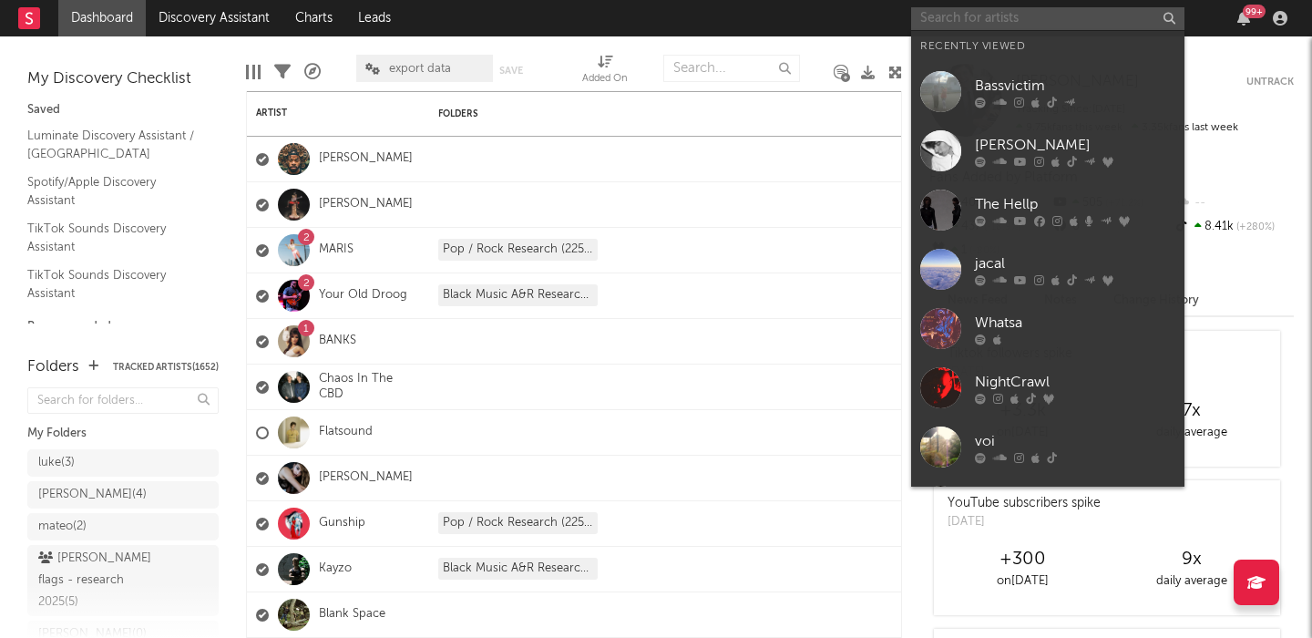
click at [1023, 12] on input "text" at bounding box center [1047, 18] width 273 height 23
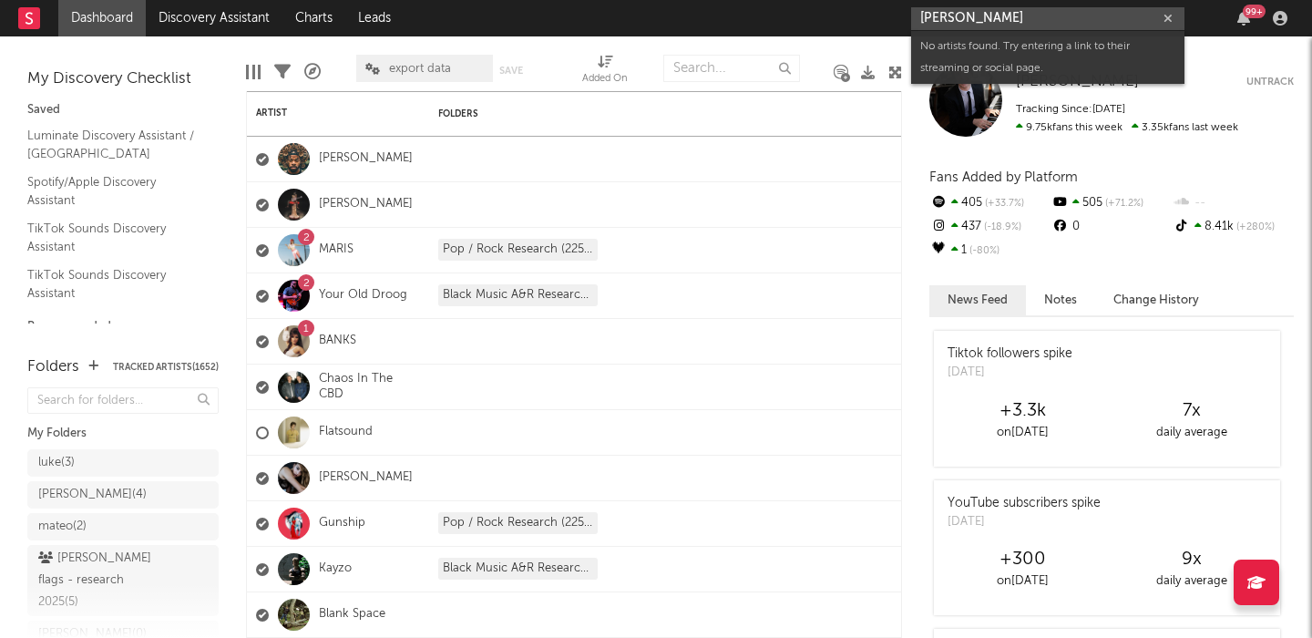
click at [954, 22] on input "amire elfek" at bounding box center [1047, 18] width 273 height 23
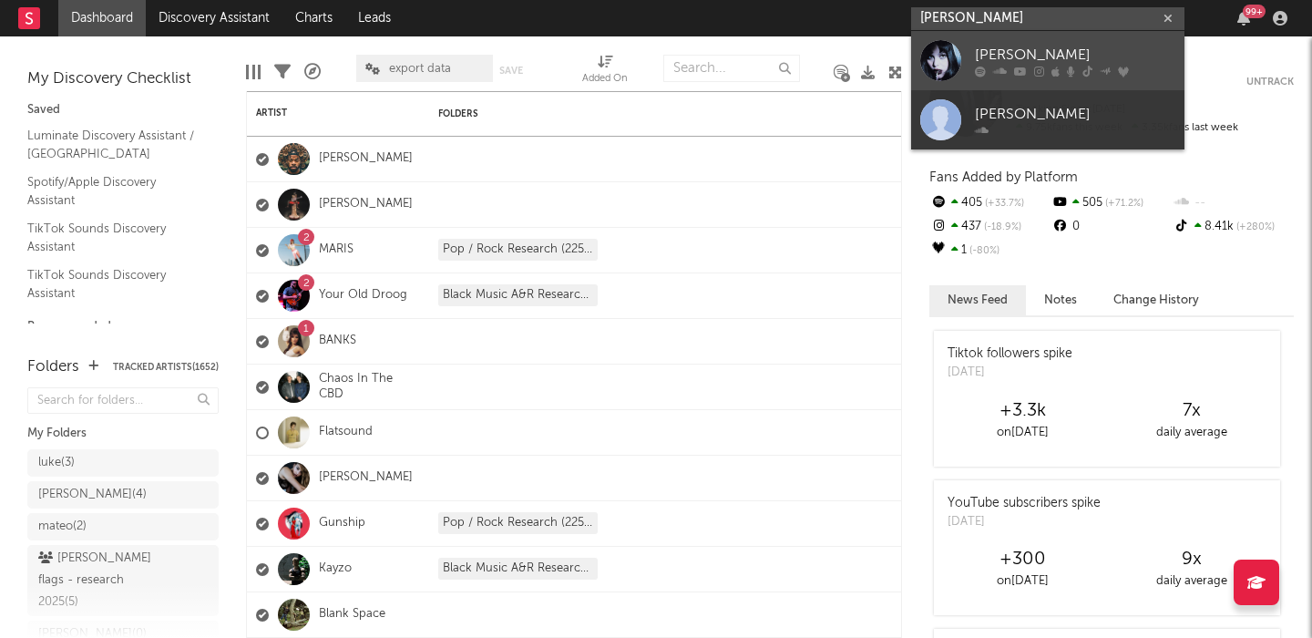
type input "amira elfek"
click at [1023, 45] on div "Amira Elfeky" at bounding box center [1075, 55] width 201 height 22
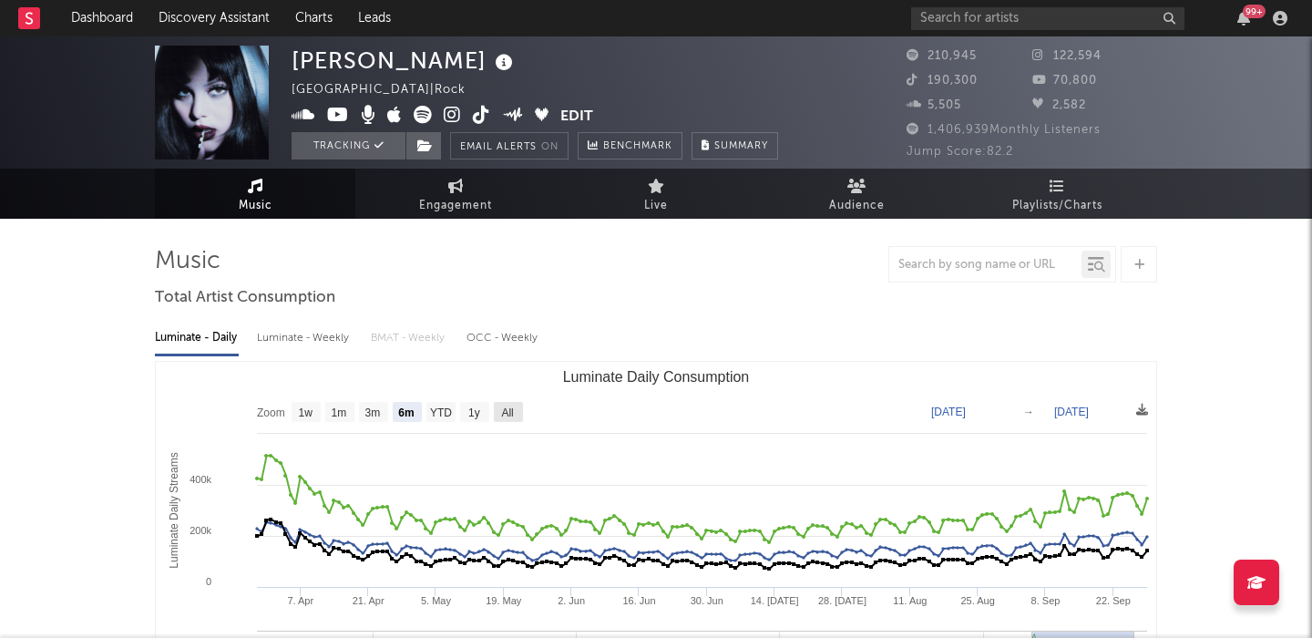
click at [503, 416] on text "All" at bounding box center [507, 412] width 12 height 13
select select "All"
type input "2021-06-28"
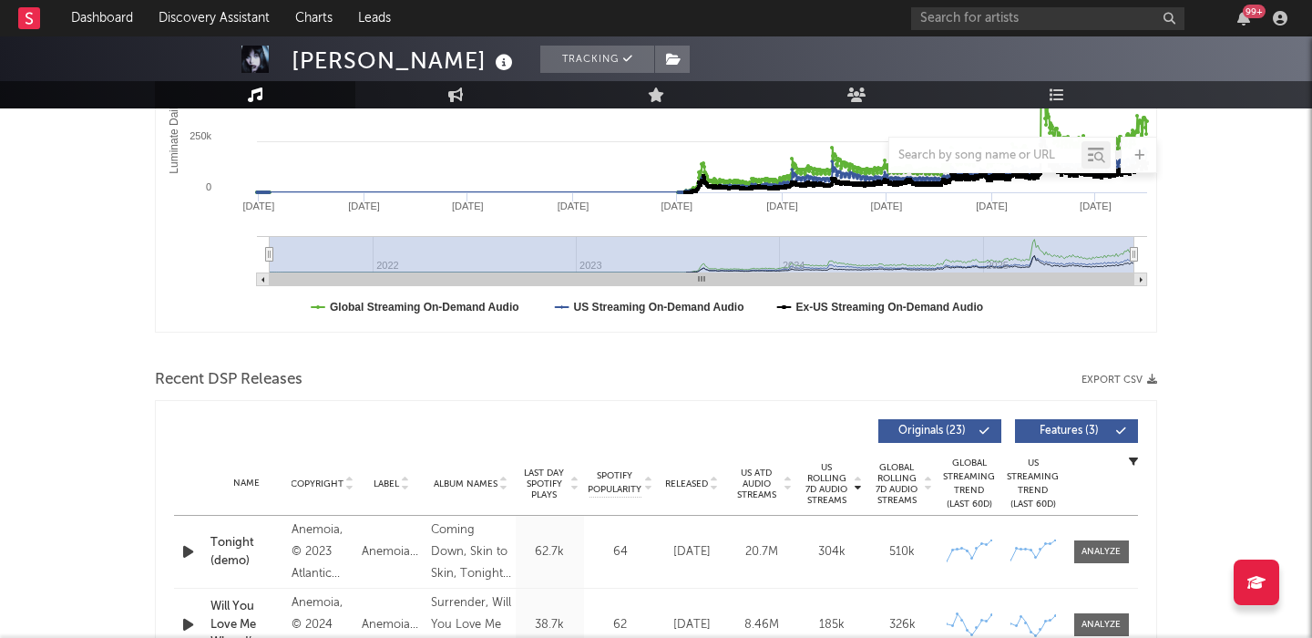
scroll to position [536, 0]
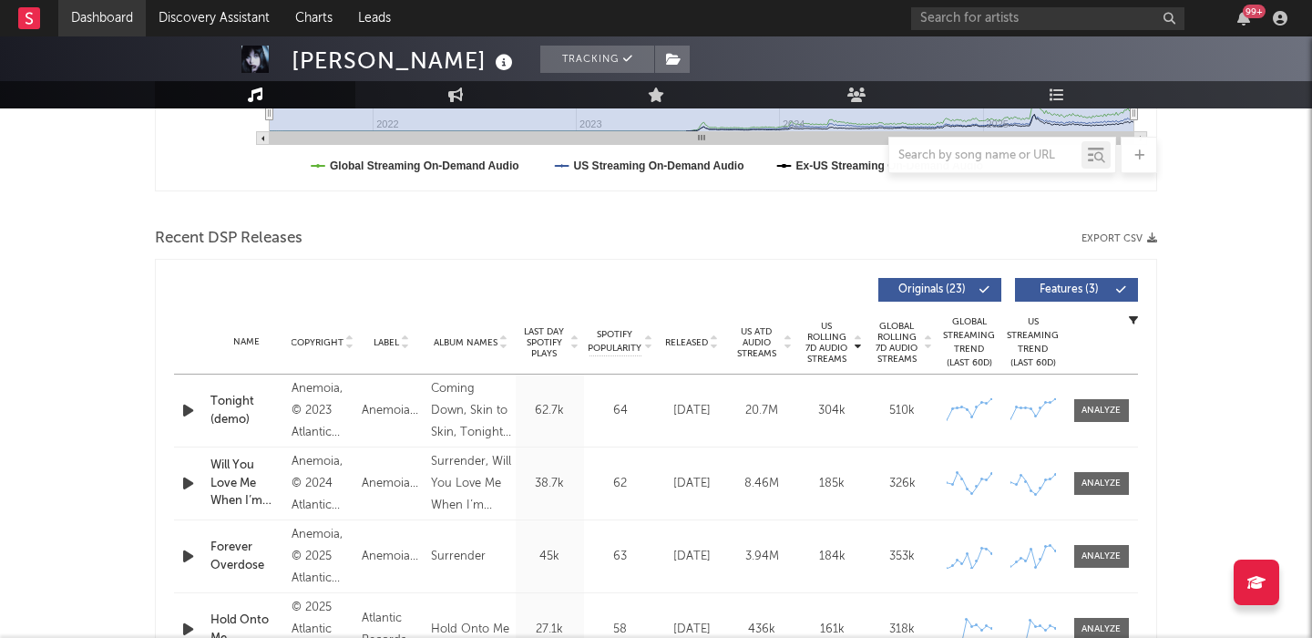
click at [104, 21] on link "Dashboard" at bounding box center [101, 18] width 87 height 36
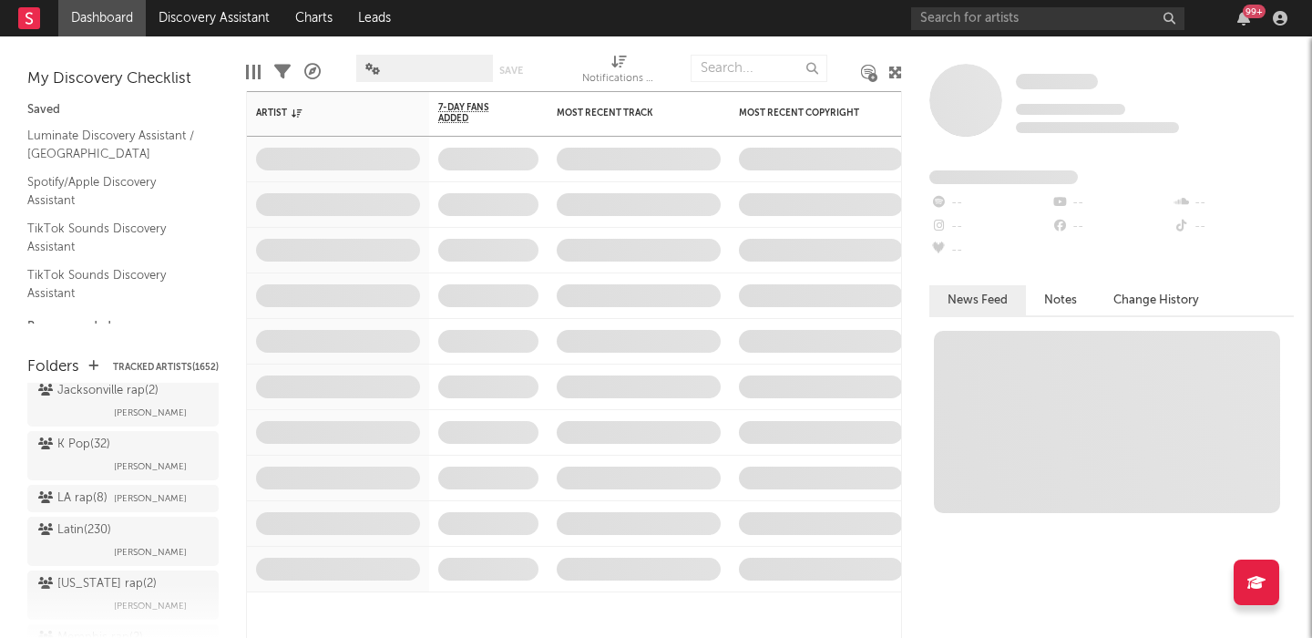
scroll to position [3789, 0]
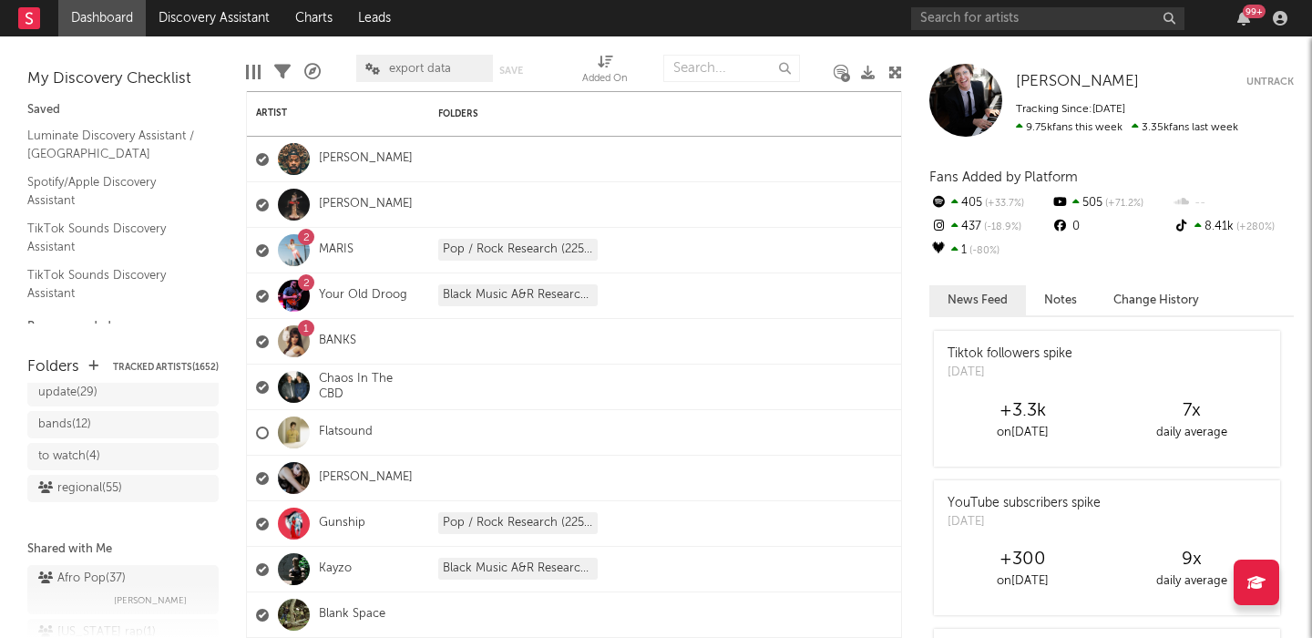
scroll to position [2776, 0]
click at [99, 611] on div "Alabama rap ( 1 ) Jake Caramanno" at bounding box center [123, 633] width 170 height 44
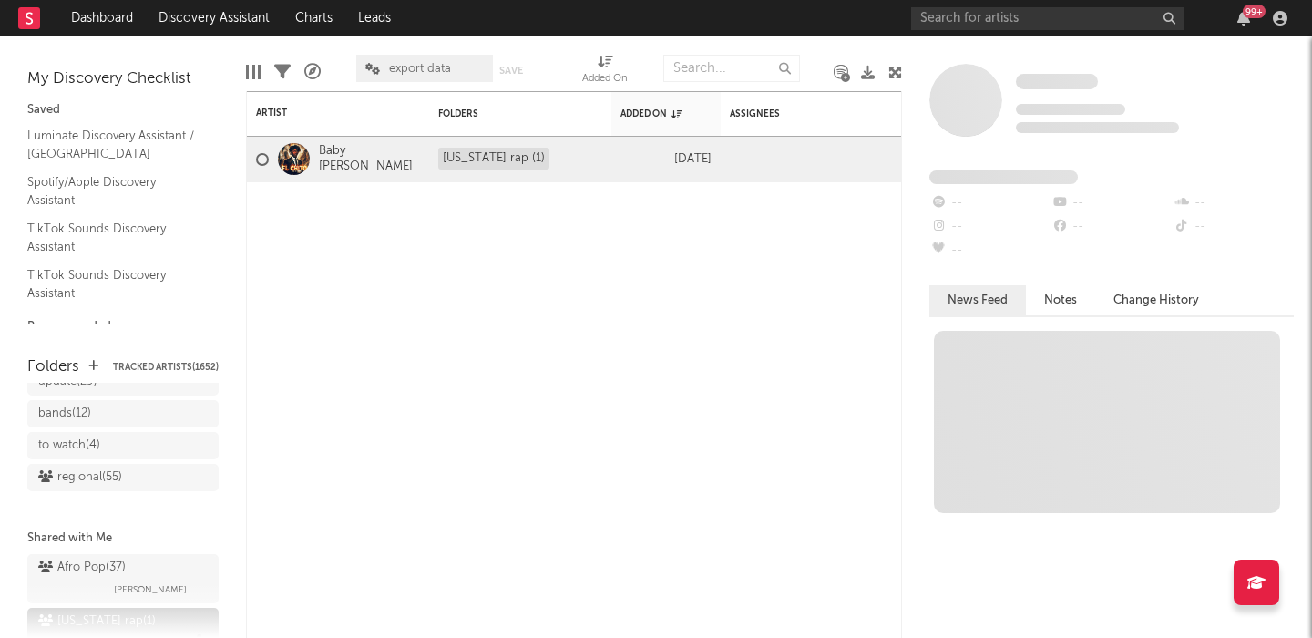
click at [201, 635] on icon at bounding box center [199, 643] width 16 height 16
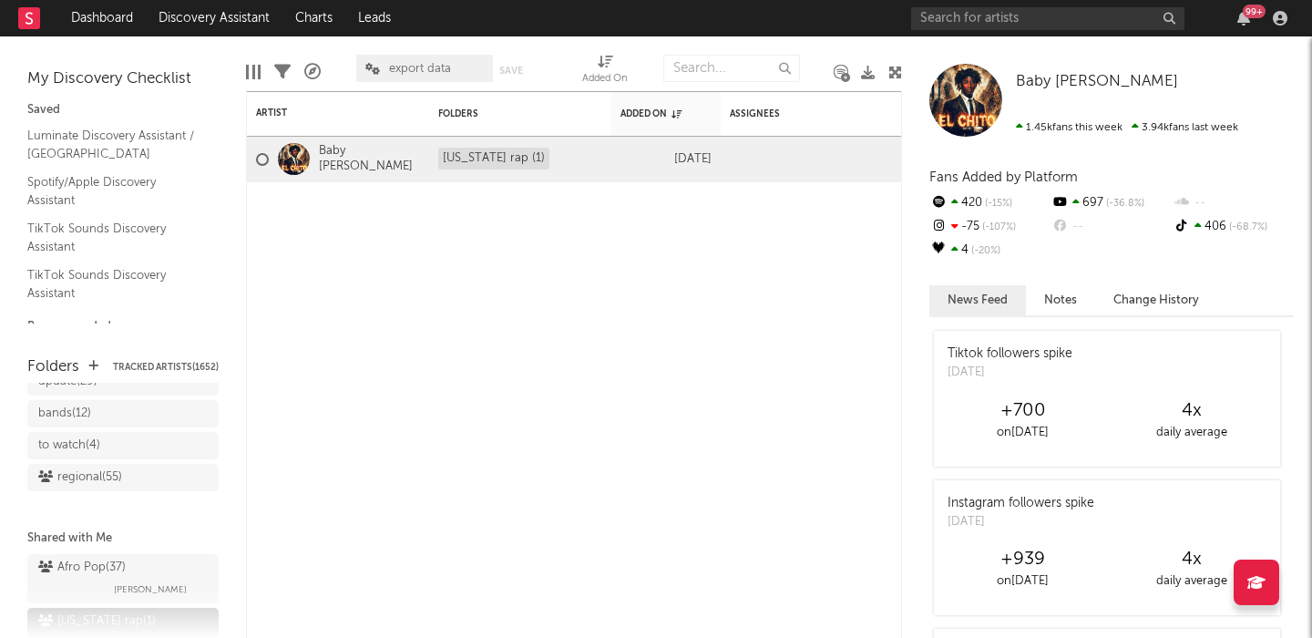
click at [114, 611] on div "Alabama rap ( 1 )" at bounding box center [97, 622] width 118 height 22
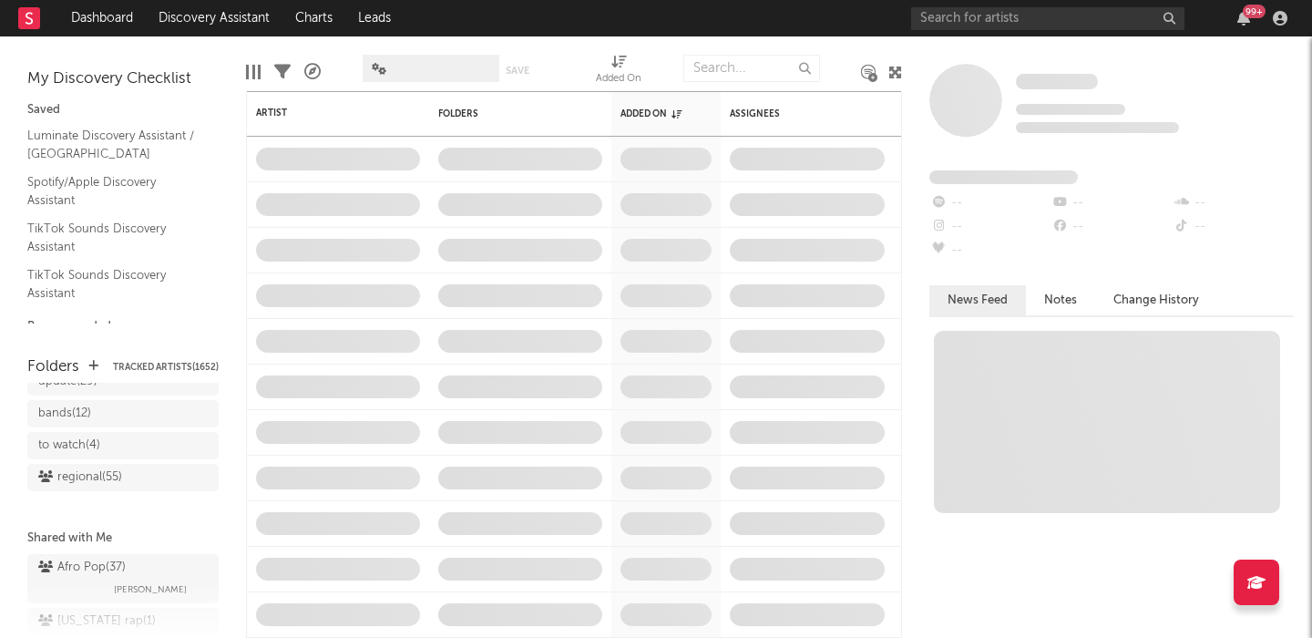
scroll to position [3015, 0]
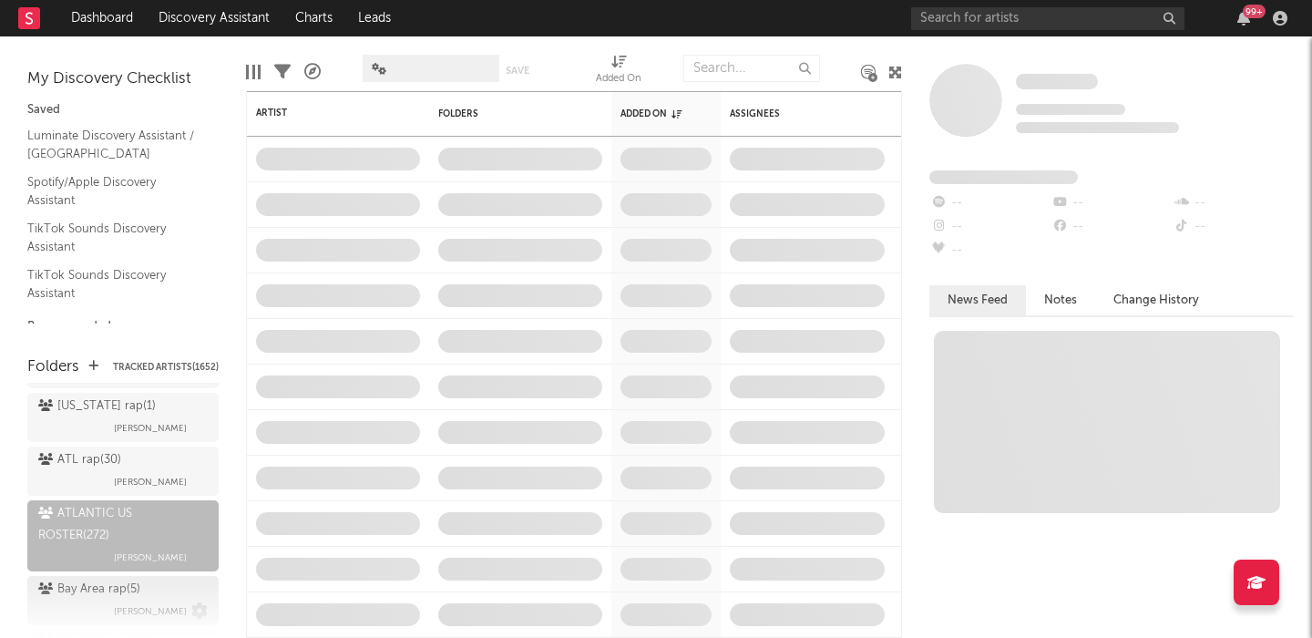
click at [98, 579] on div "Bay Area rap ( 5 ) Jake Caramanno" at bounding box center [123, 601] width 170 height 44
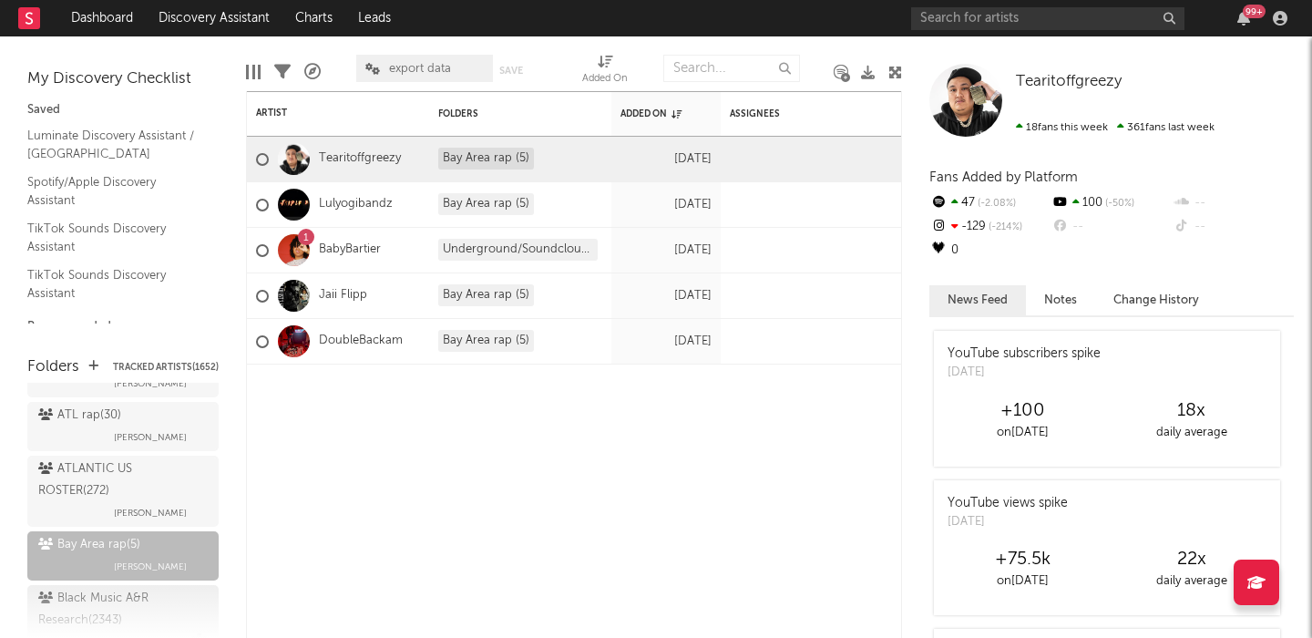
scroll to position [3062, 0]
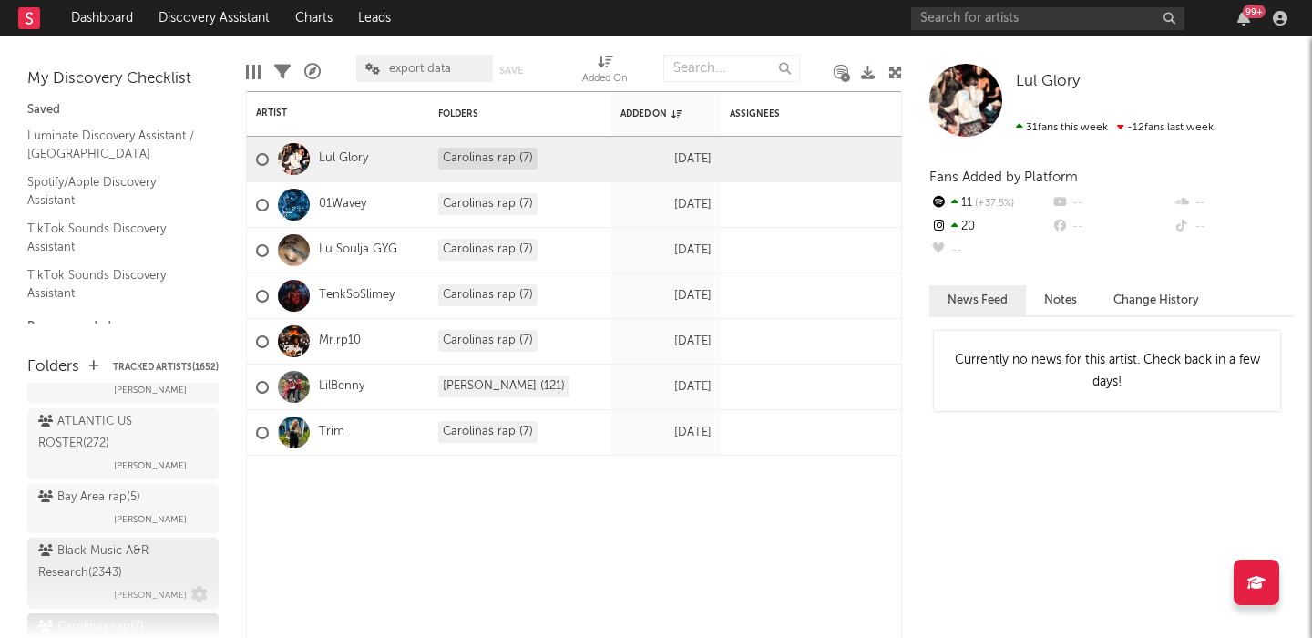
scroll to position [3135, 0]
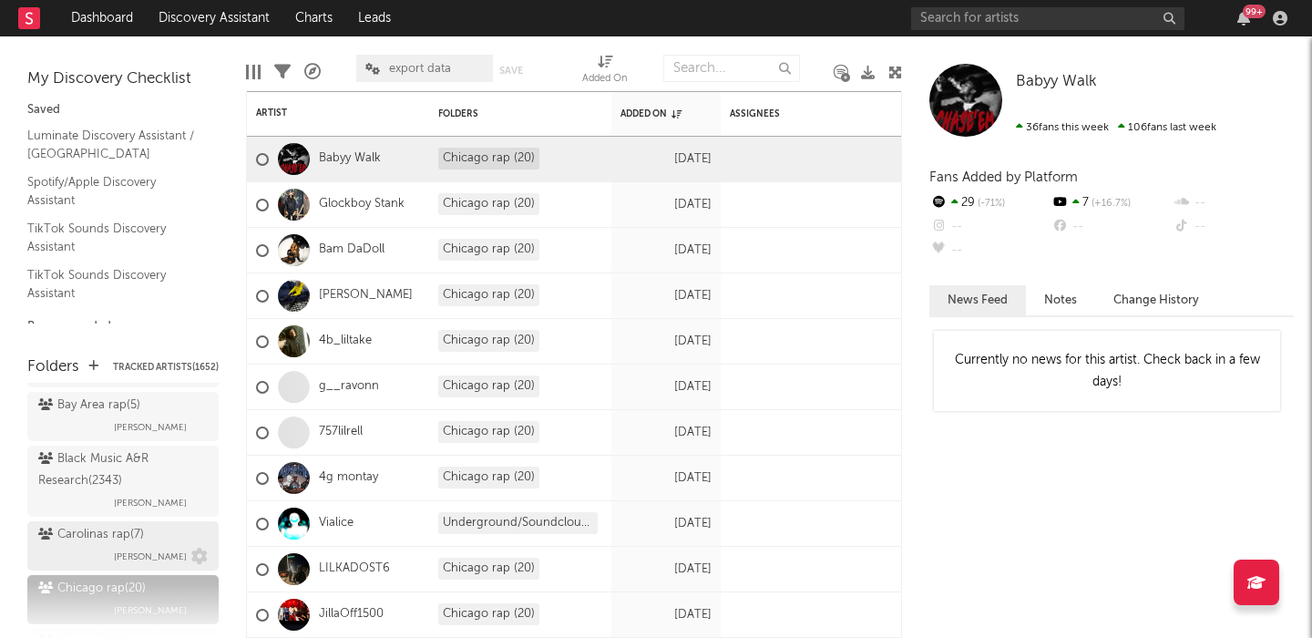
scroll to position [3218, 0]
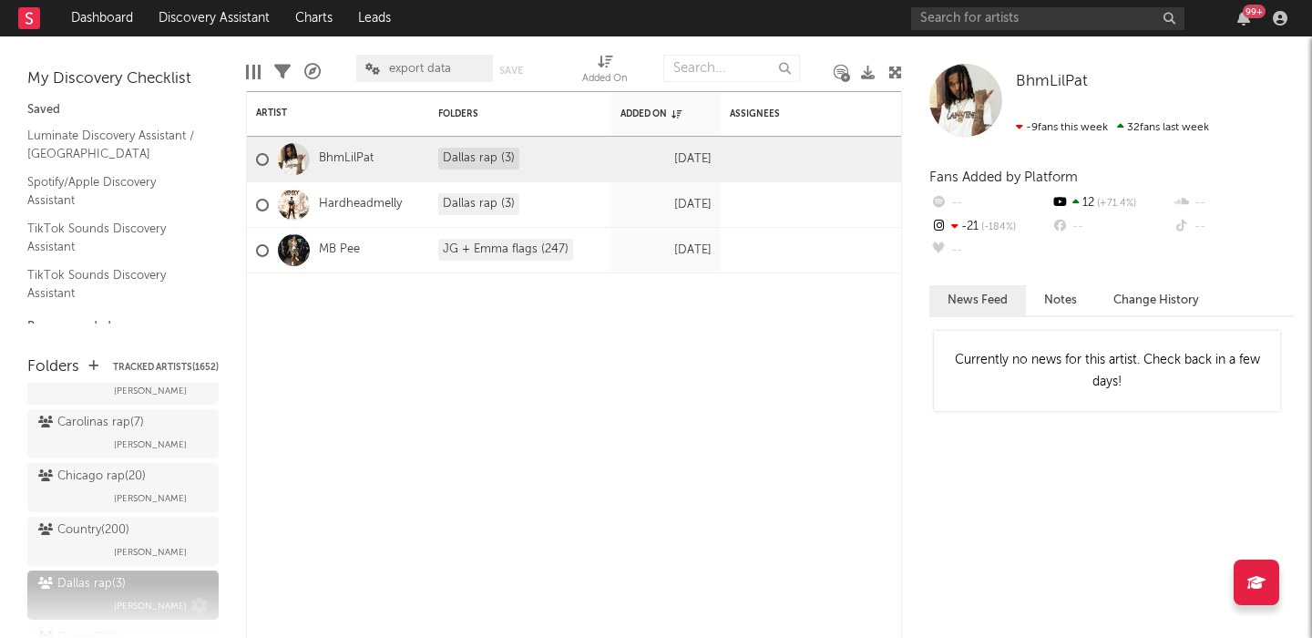
scroll to position [3314, 0]
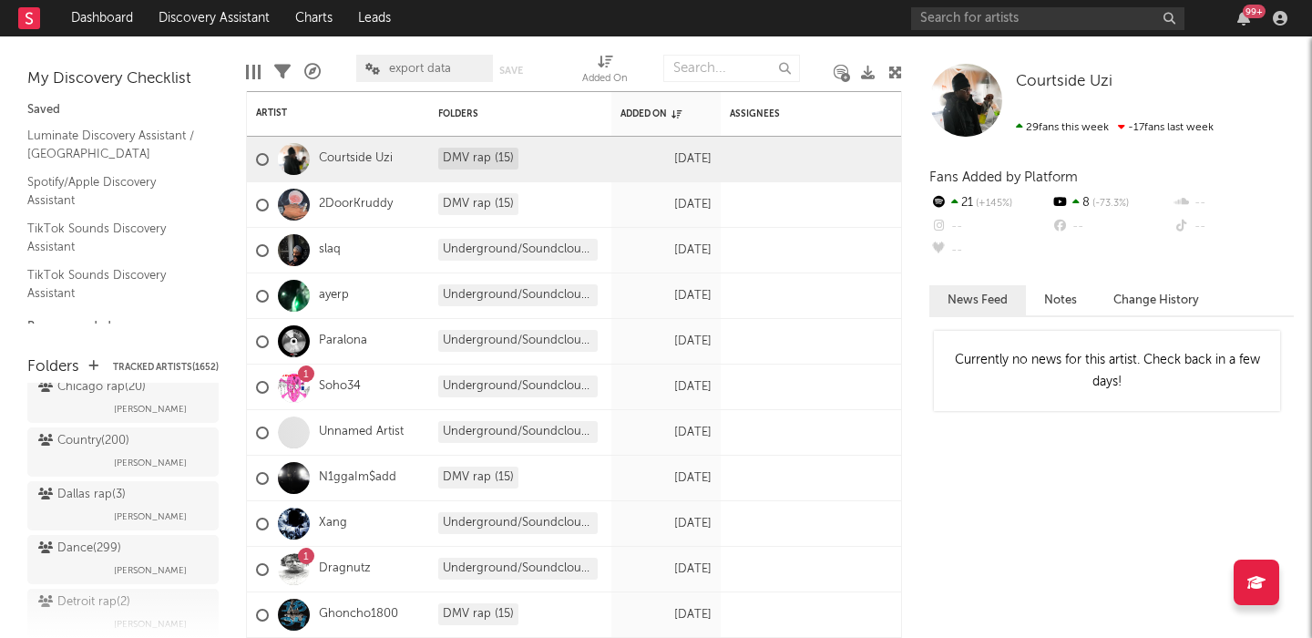
scroll to position [3463, 0]
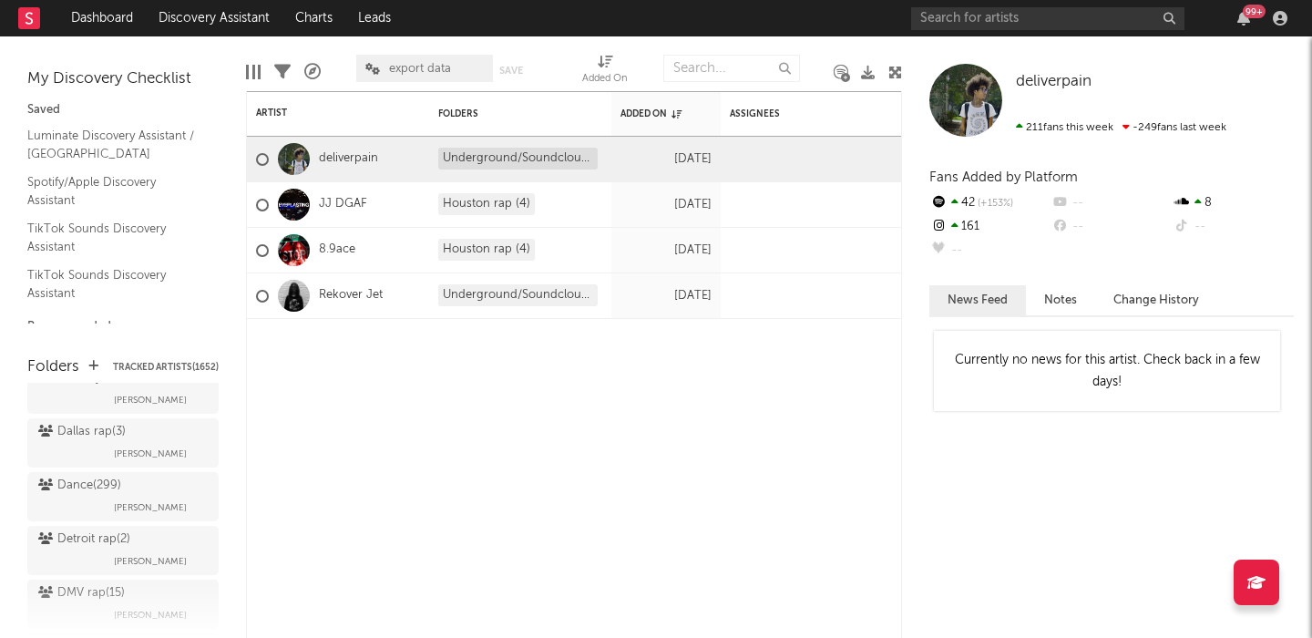
scroll to position [3574, 0]
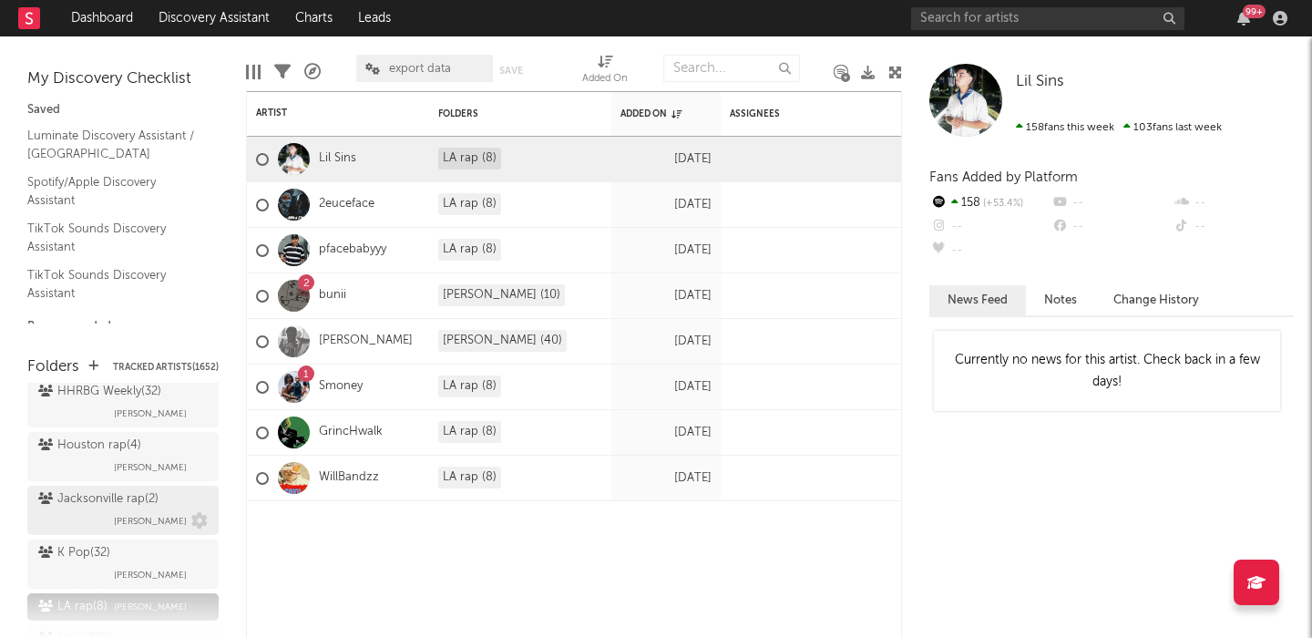
scroll to position [3751, 0]
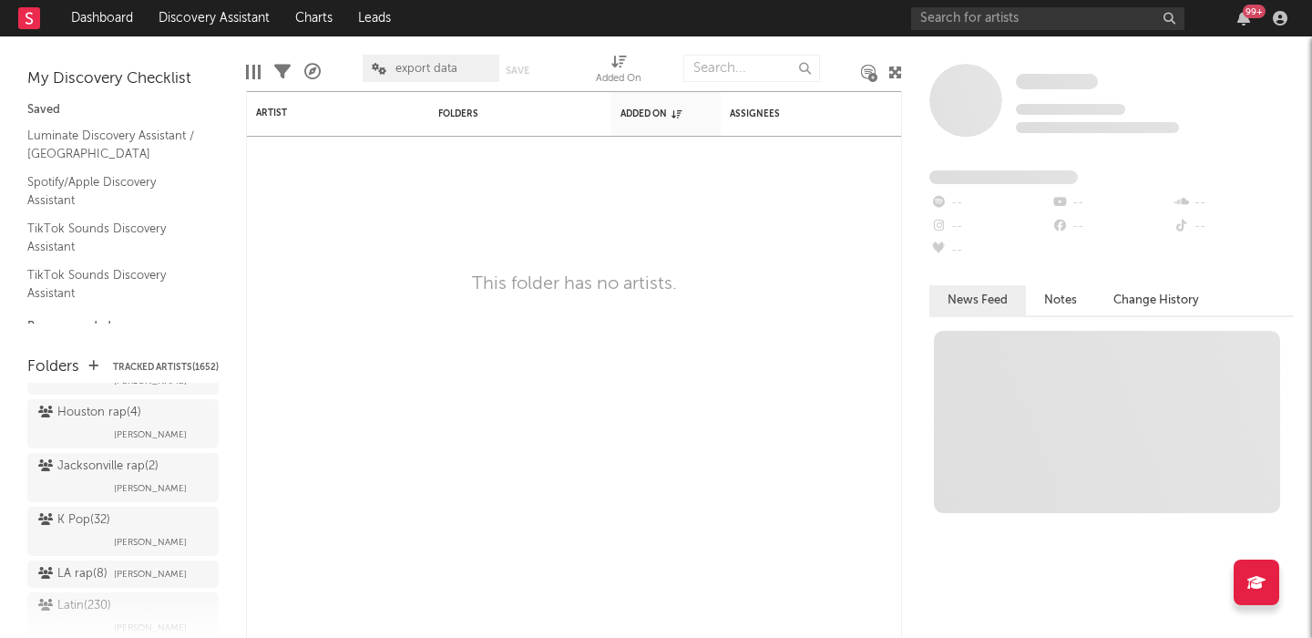
scroll to position [3799, 0]
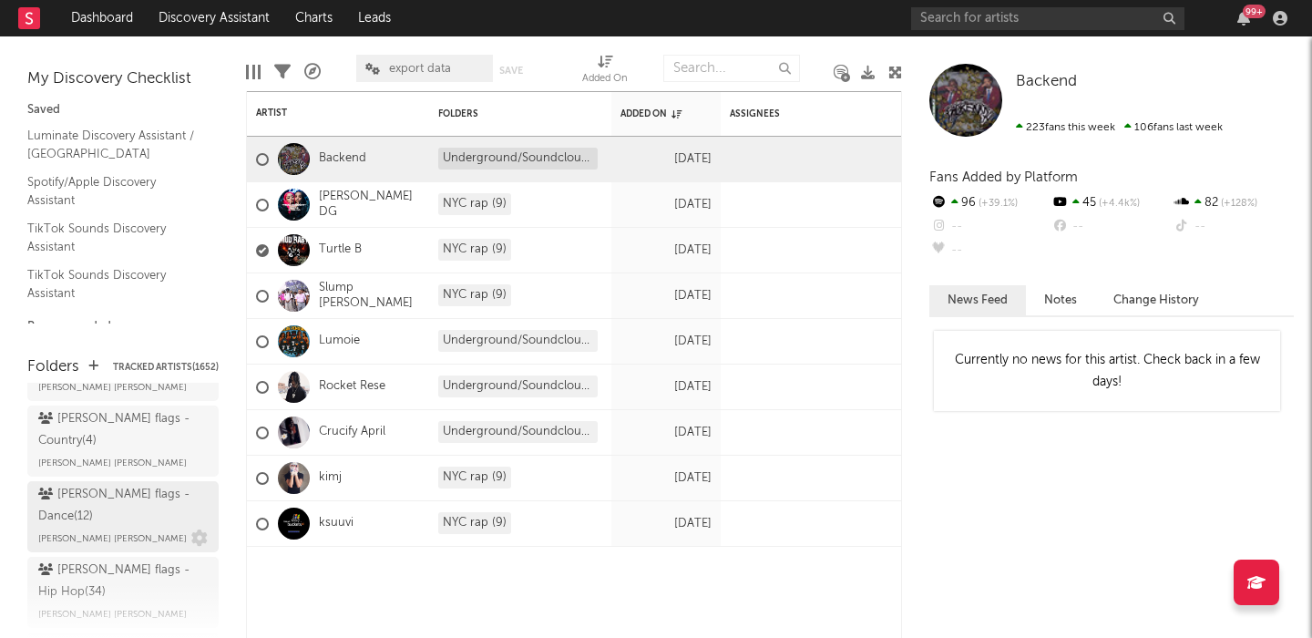
scroll to position [4313, 0]
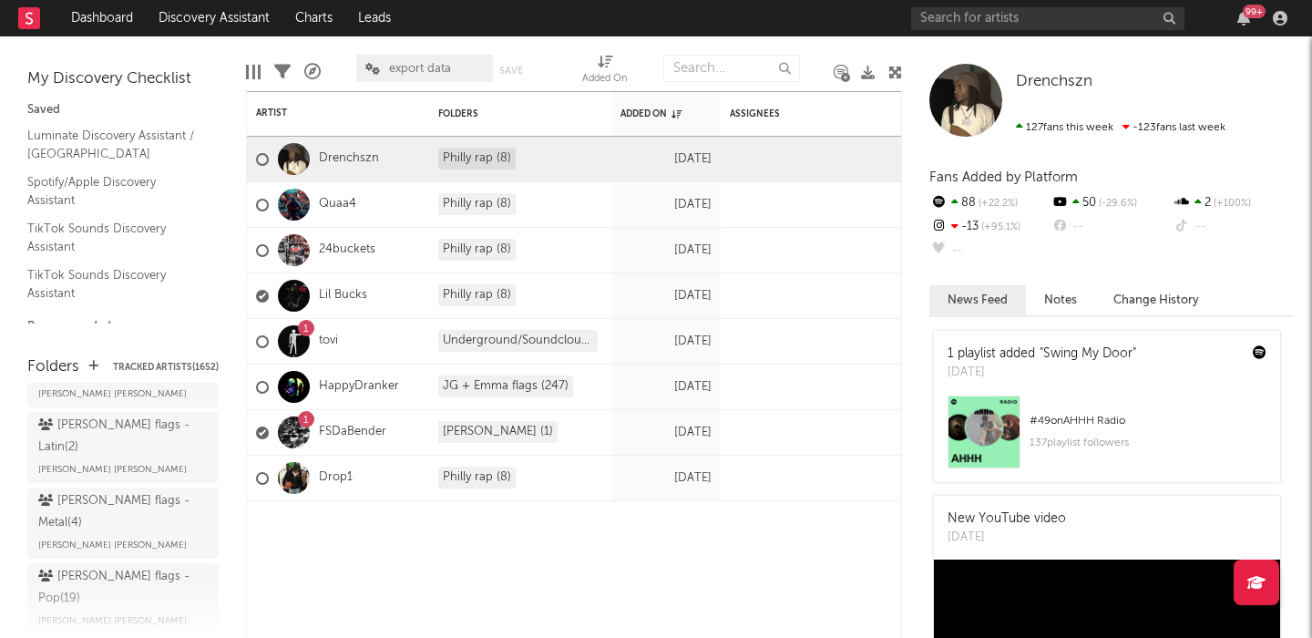
scroll to position [4513, 0]
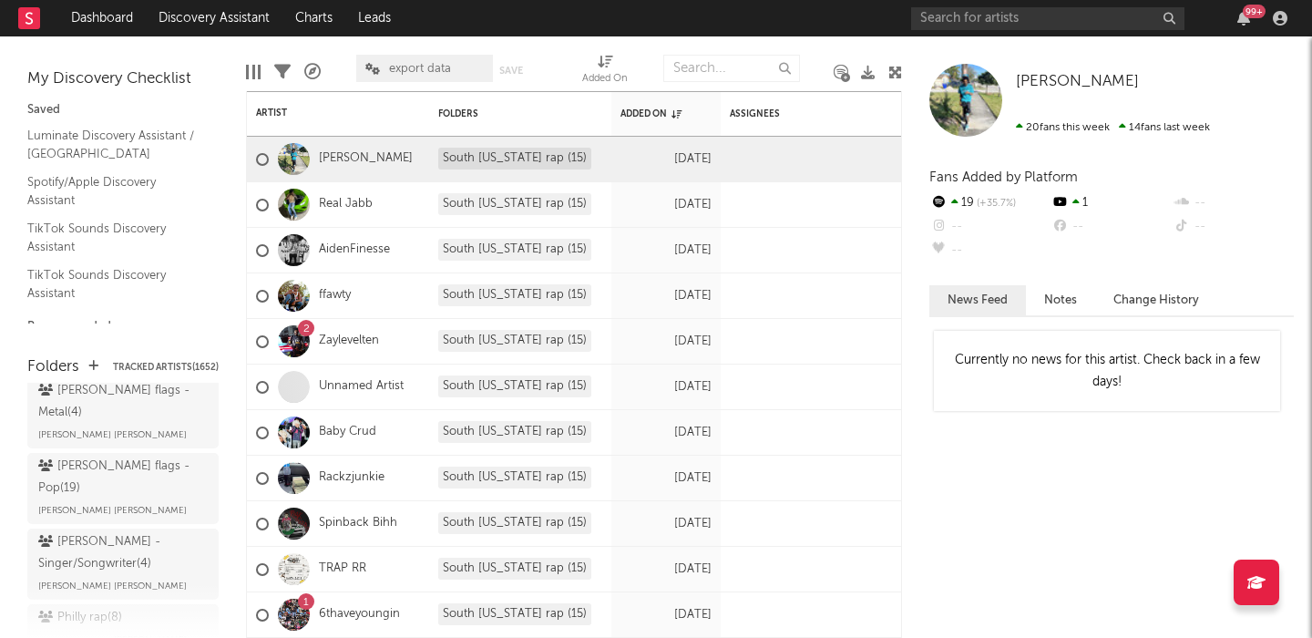
scroll to position [4635, 0]
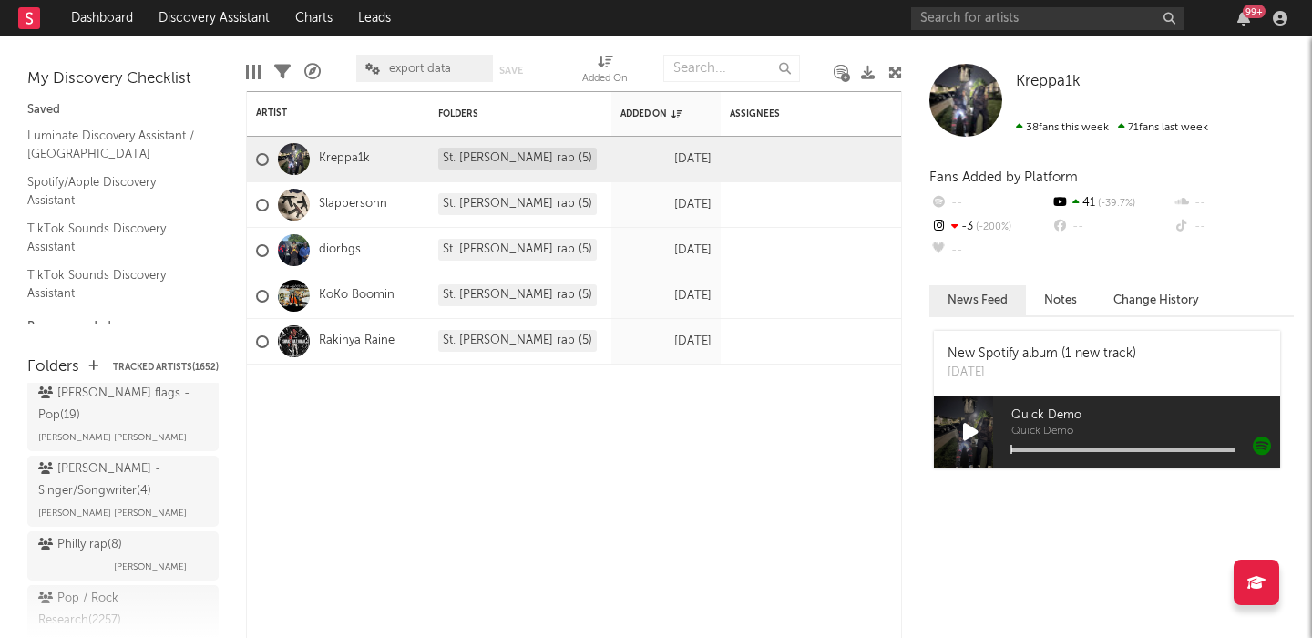
scroll to position [4708, 0]
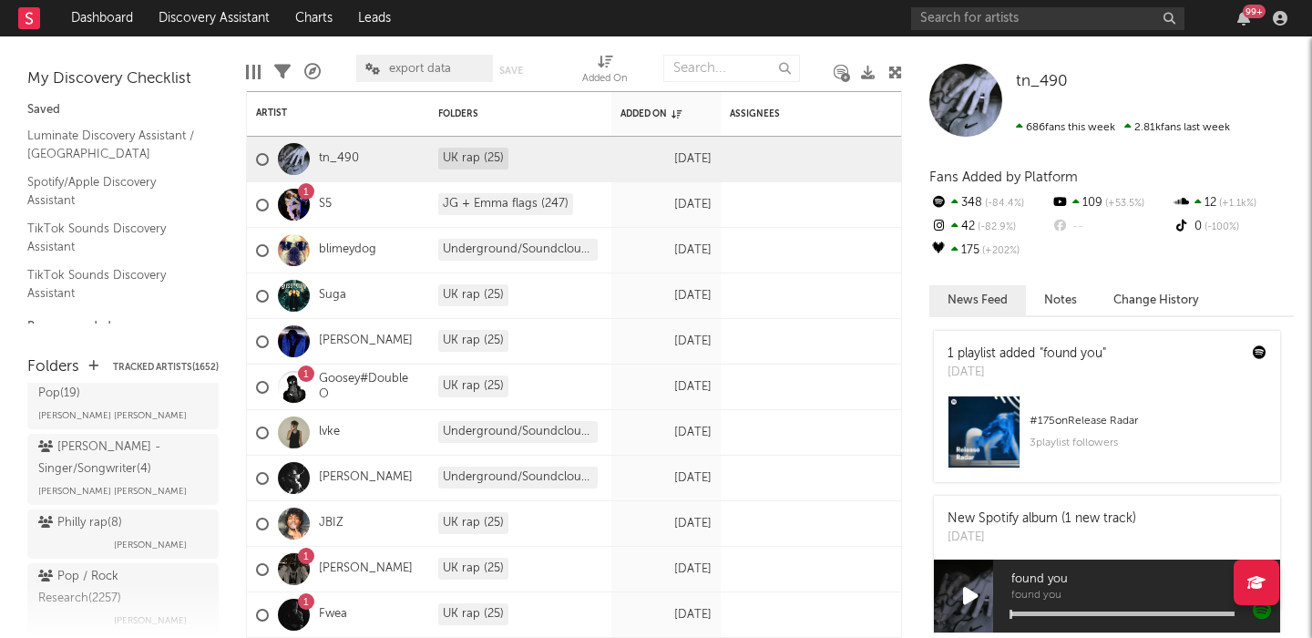
scroll to position [4742, 0]
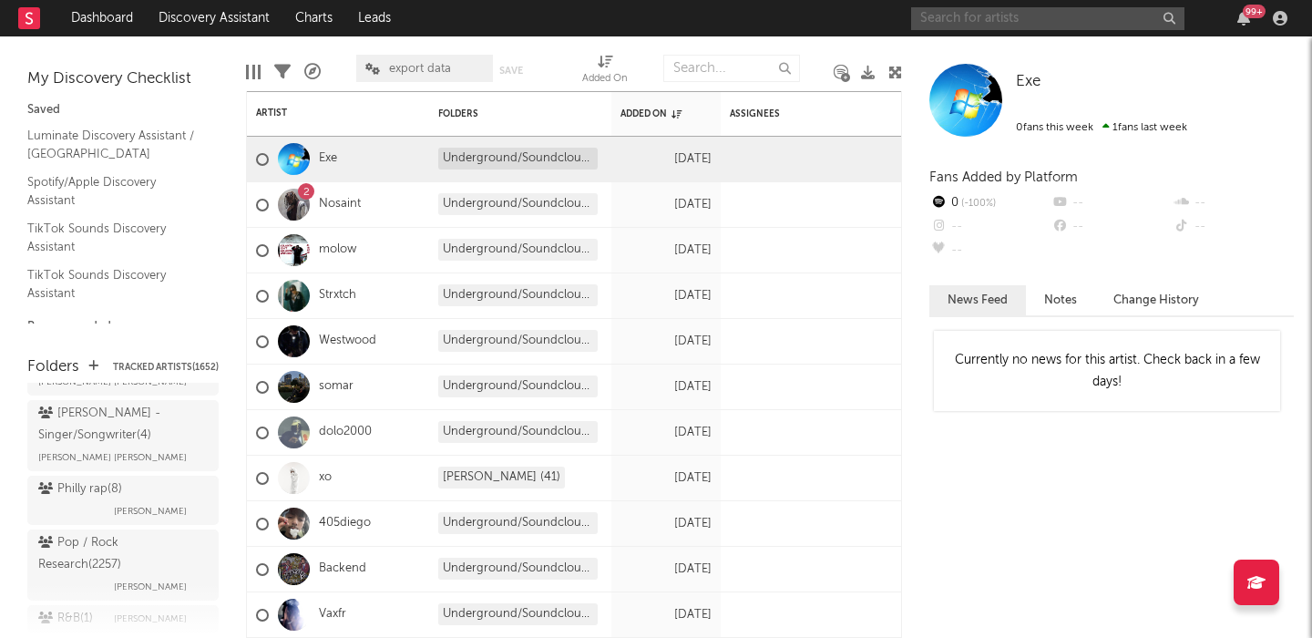
click at [998, 19] on input "text" at bounding box center [1047, 18] width 273 height 23
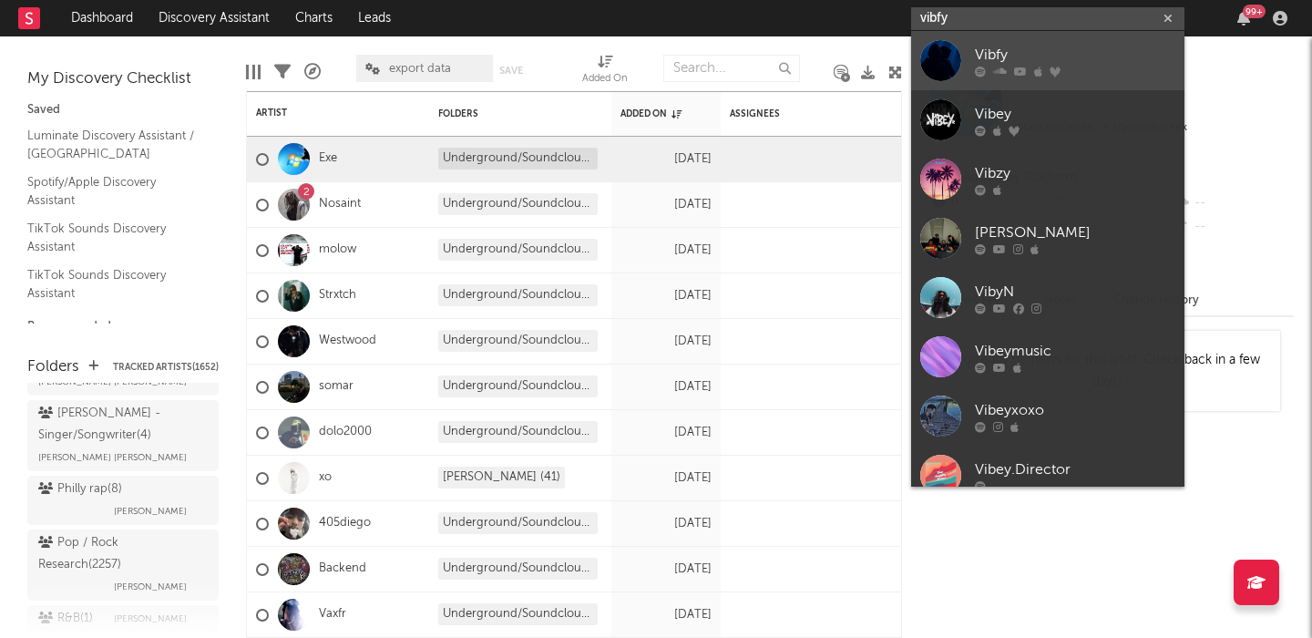
type input "vibfy"
click at [1059, 54] on div "Vibfy" at bounding box center [1075, 55] width 201 height 22
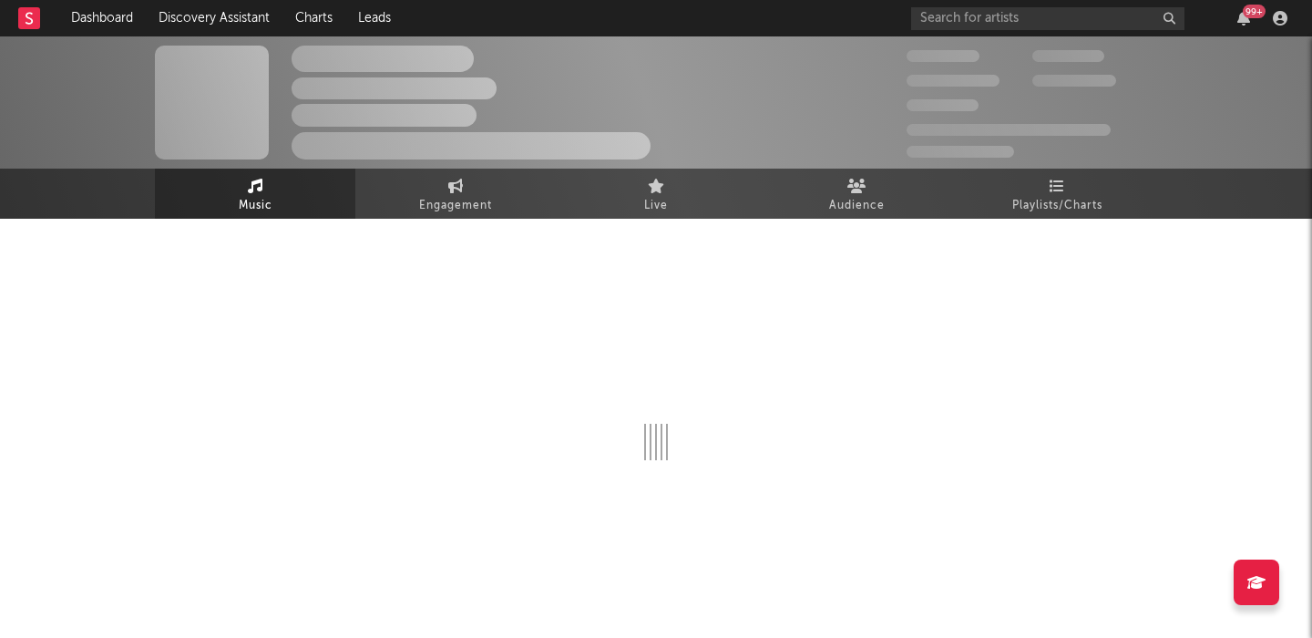
select select "1w"
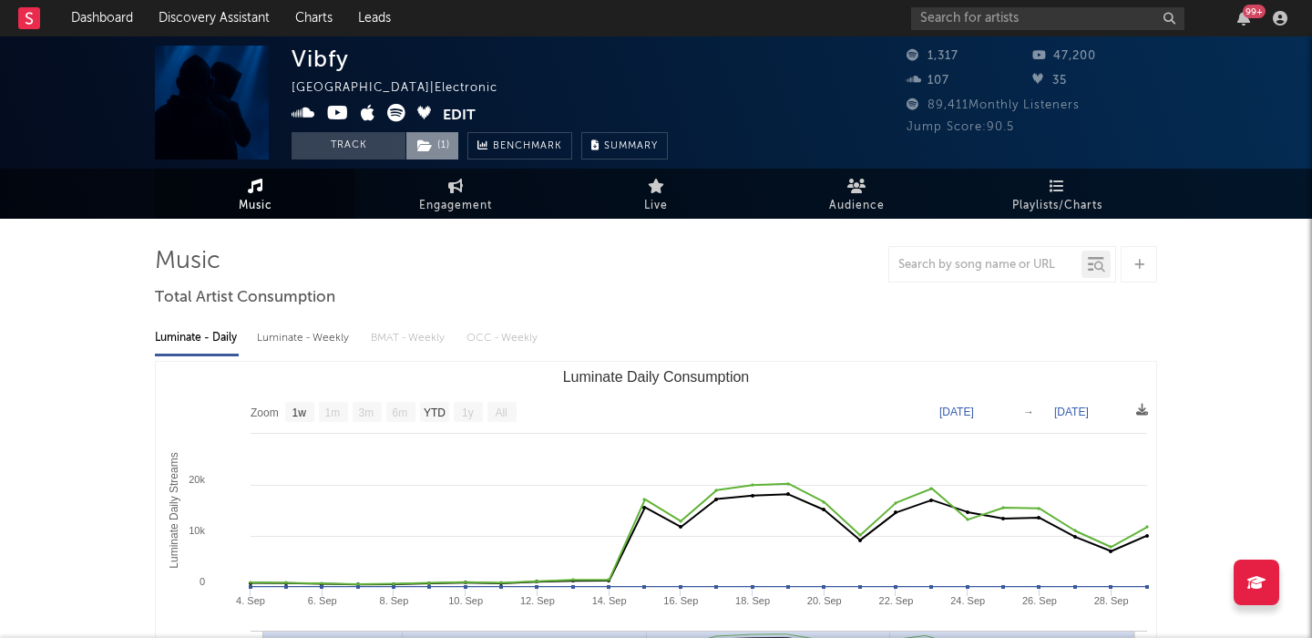
click at [437, 156] on span "( 1 )" at bounding box center [433, 145] width 54 height 27
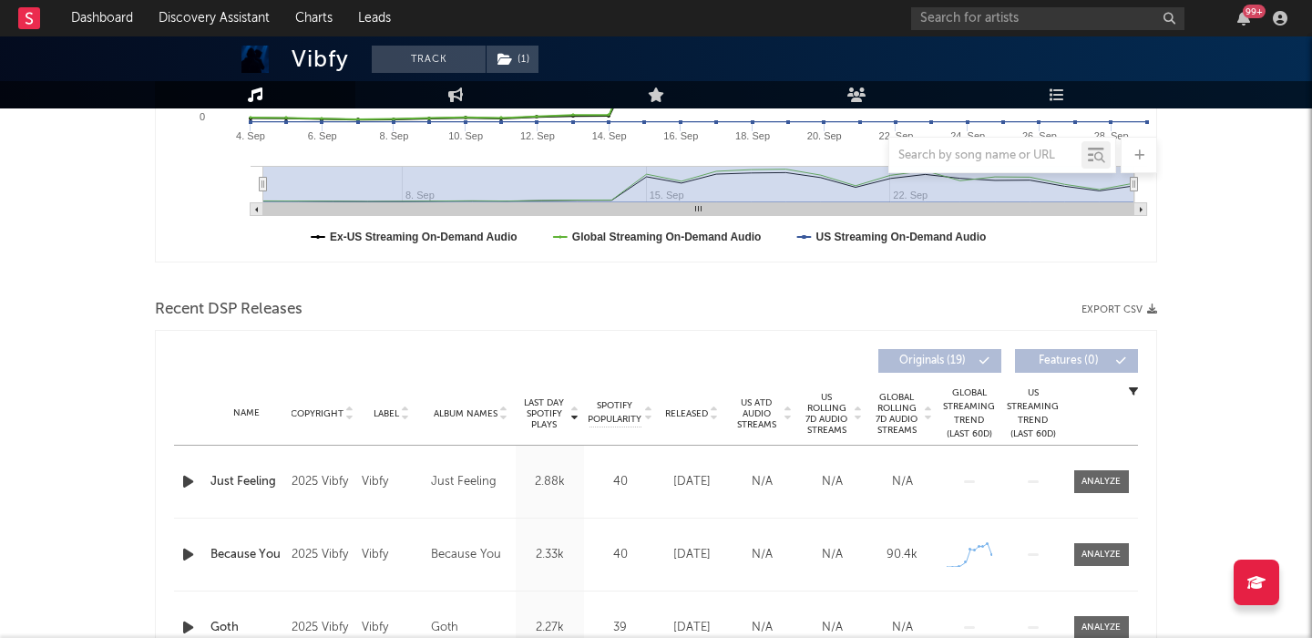
scroll to position [564, 0]
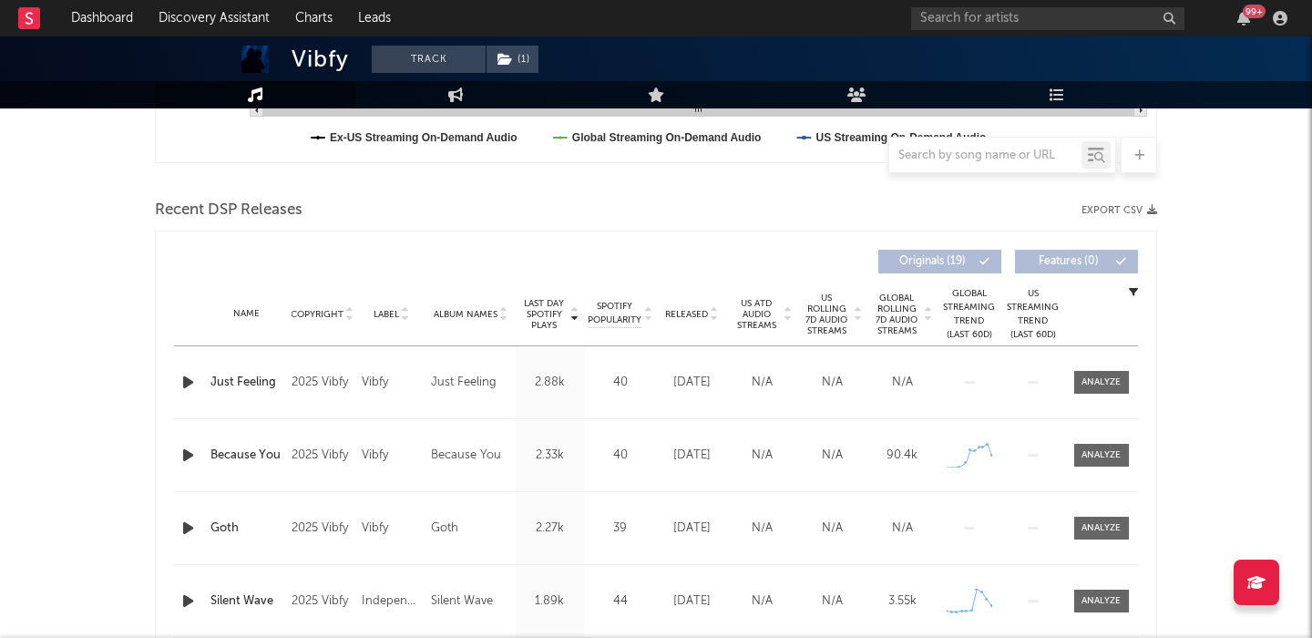
click at [781, 320] on span "US ATD Audio Streams" at bounding box center [757, 314] width 50 height 33
click at [823, 317] on span "US Rolling 7D Audio Streams" at bounding box center [827, 315] width 50 height 44
click at [182, 384] on icon "button" at bounding box center [188, 382] width 19 height 23
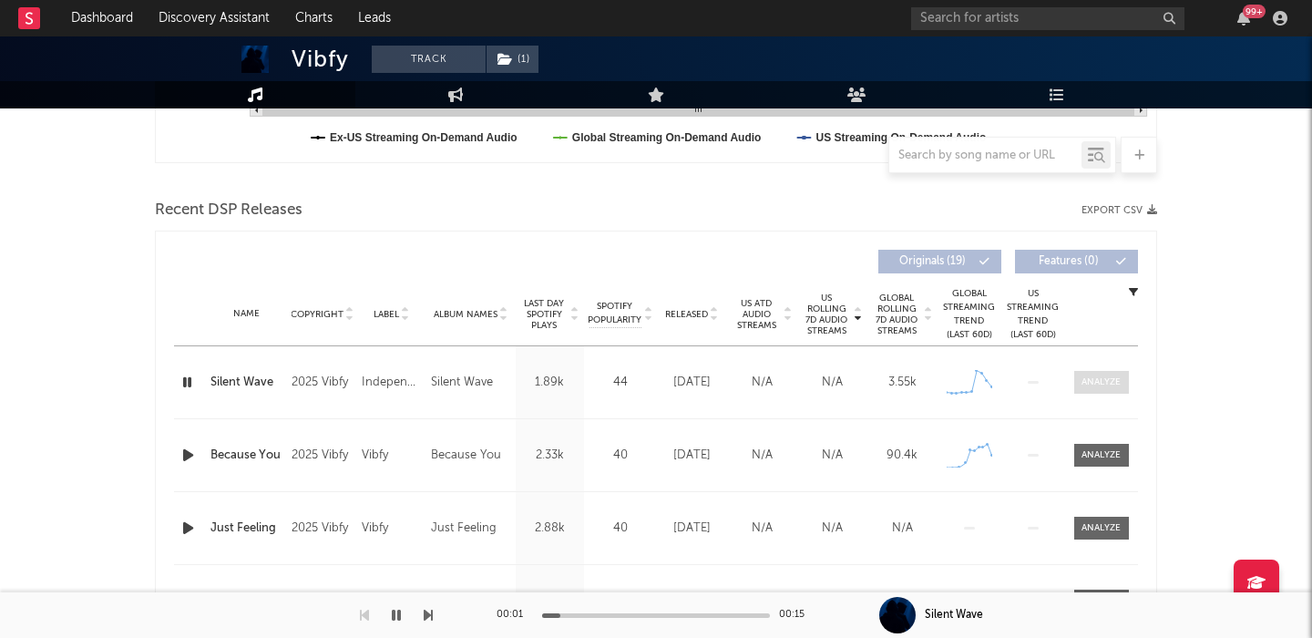
click at [1111, 390] on span at bounding box center [1102, 382] width 55 height 23
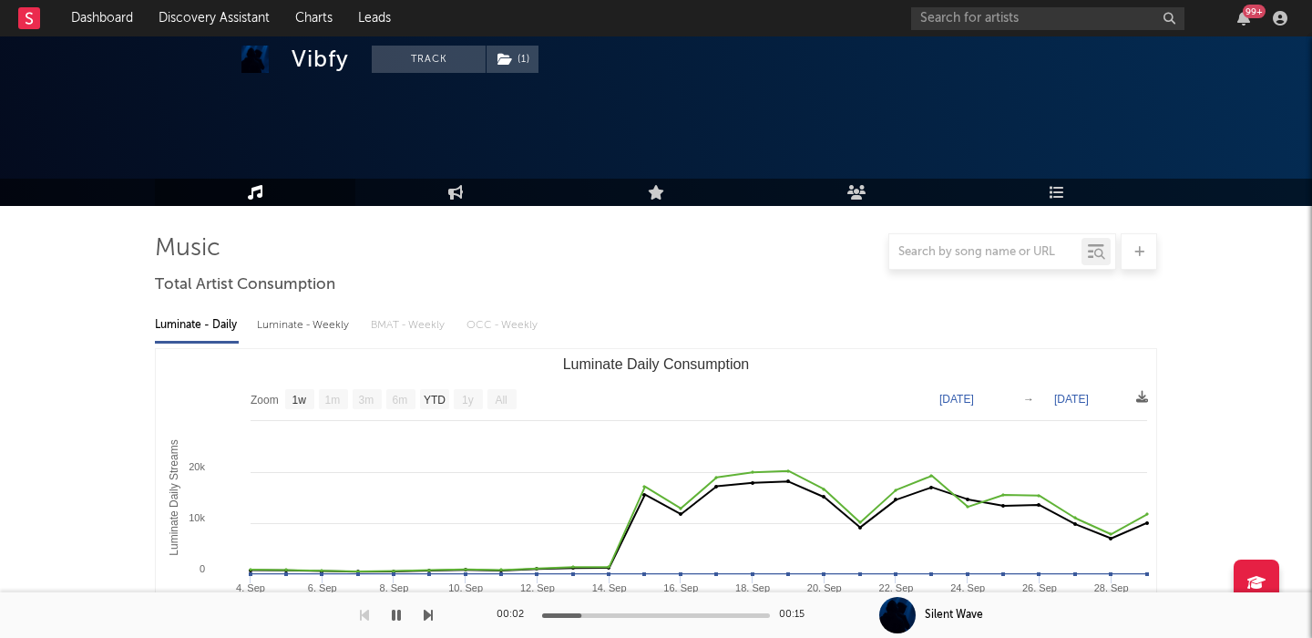
scroll to position [0, 0]
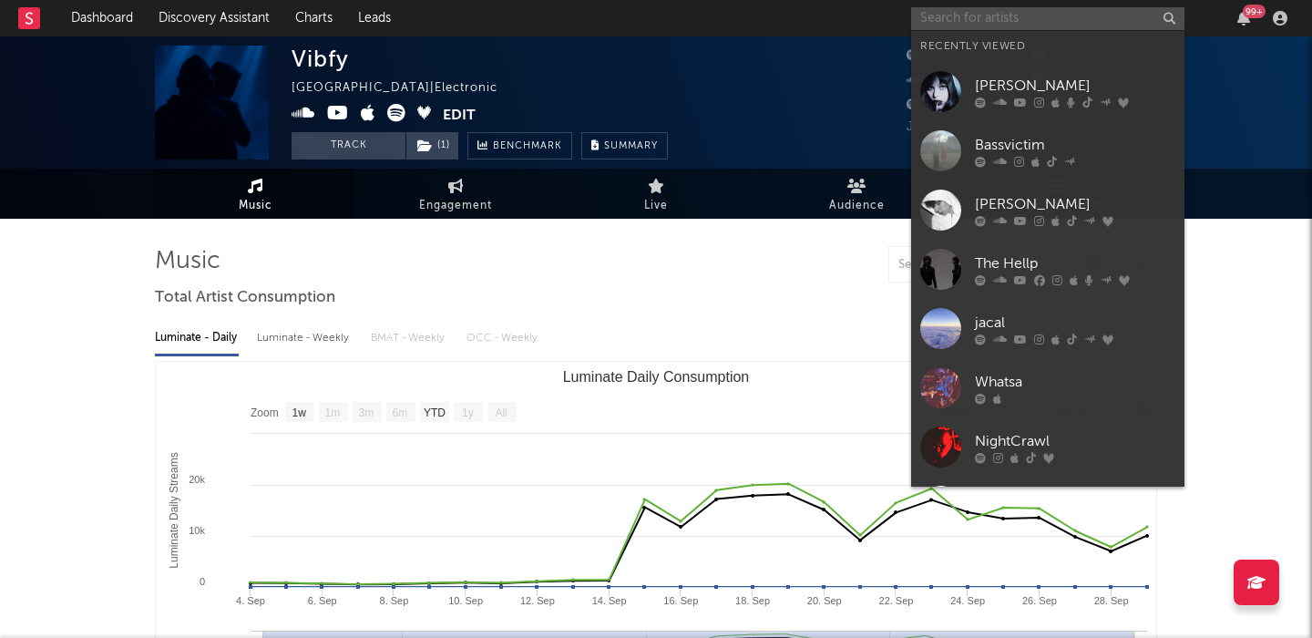
click at [977, 16] on input "text" at bounding box center [1047, 18] width 273 height 23
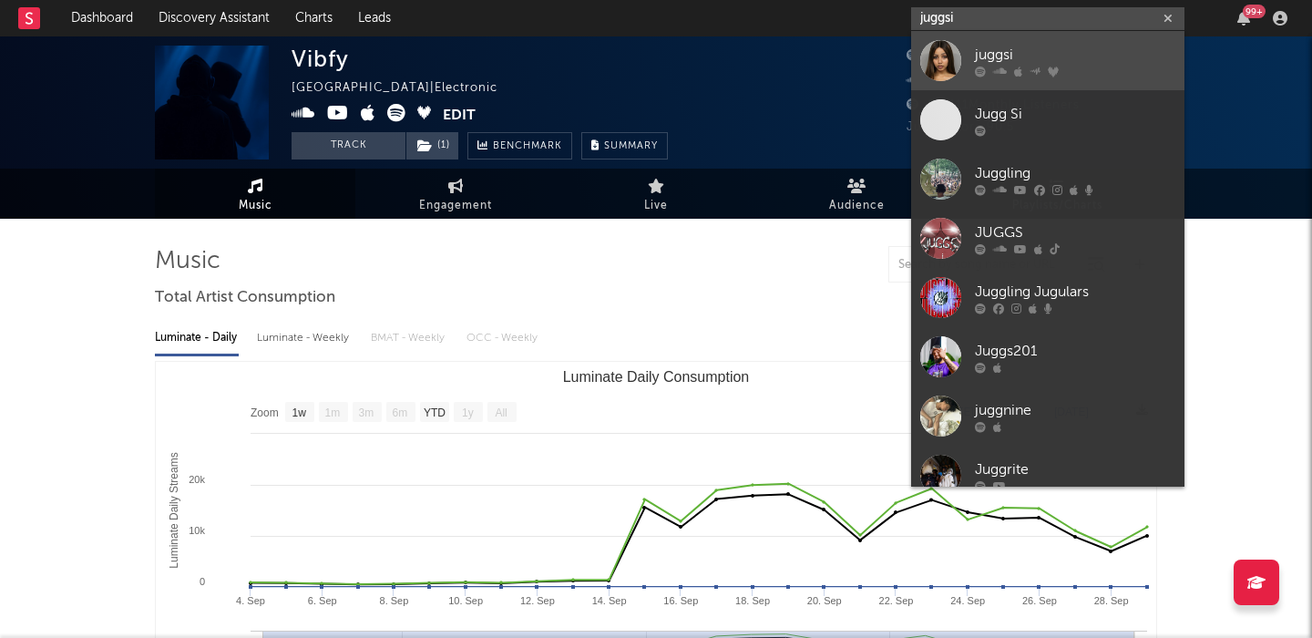
type input "juggsi"
click at [1108, 57] on div "juggsi" at bounding box center [1075, 55] width 201 height 22
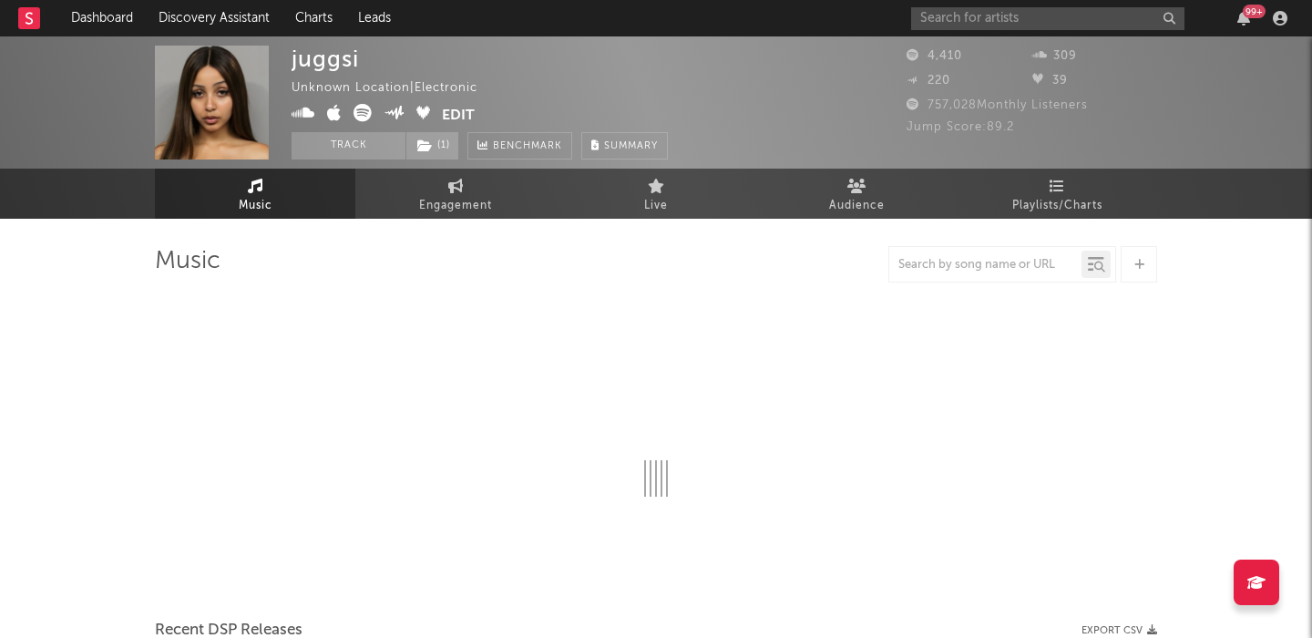
select select "1w"
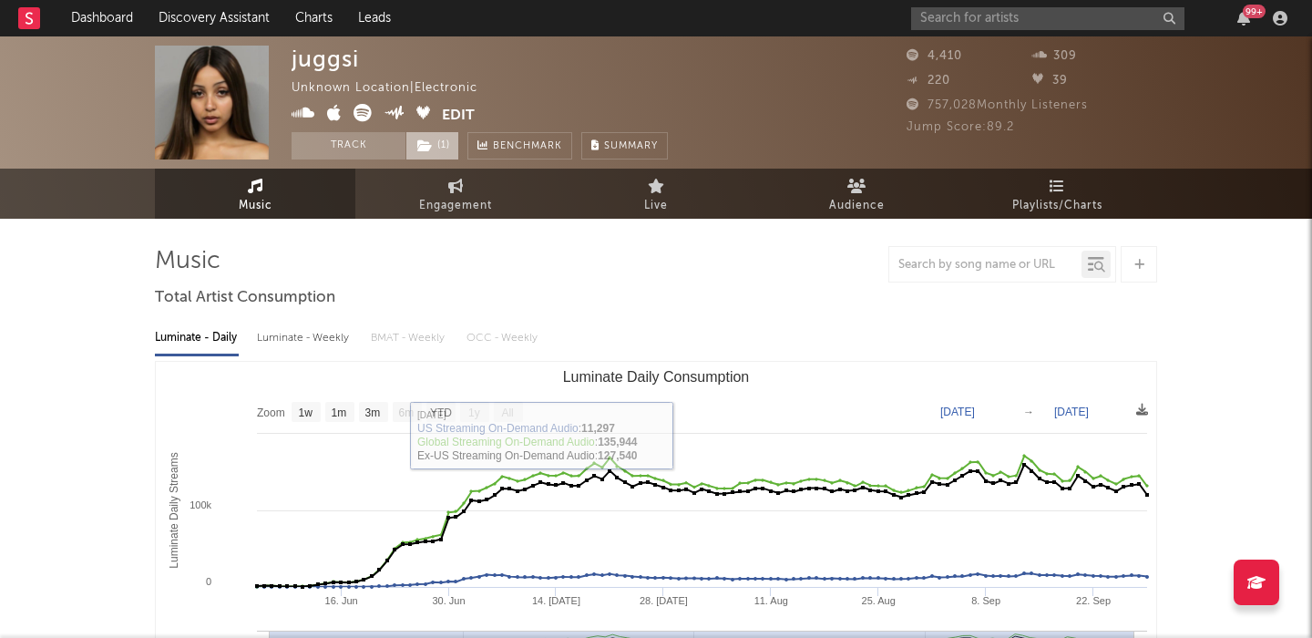
click at [447, 138] on span "( 1 )" at bounding box center [433, 145] width 54 height 27
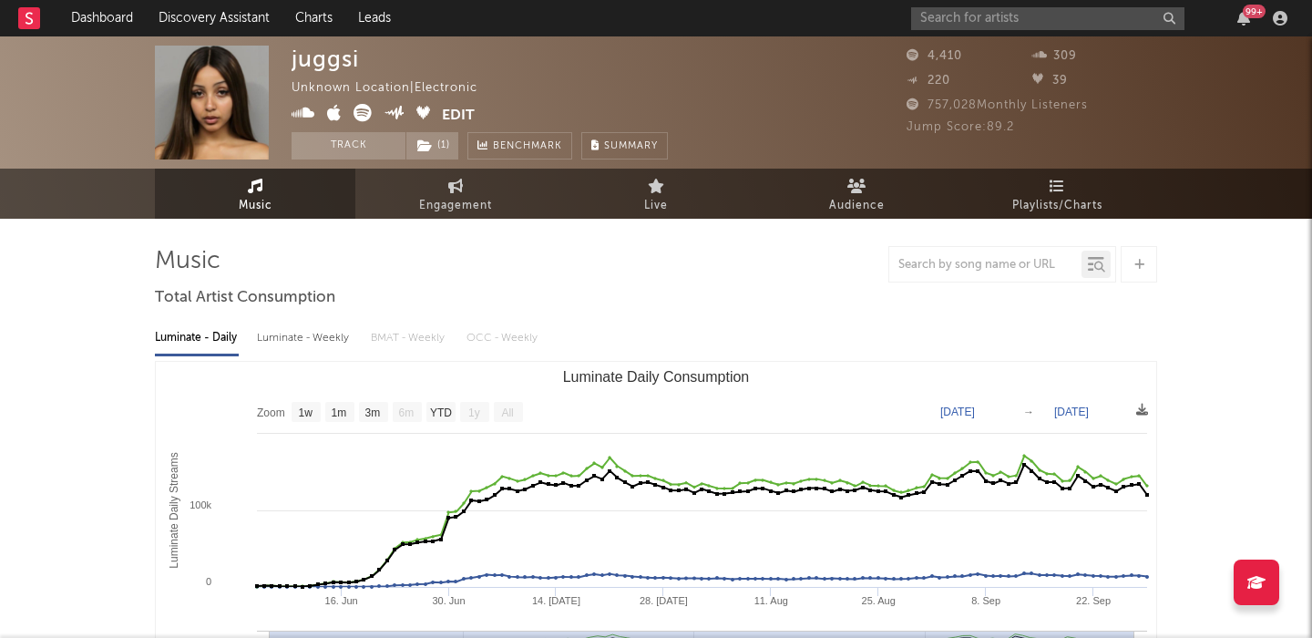
click at [159, 336] on div "Luminate - Daily" at bounding box center [197, 338] width 84 height 31
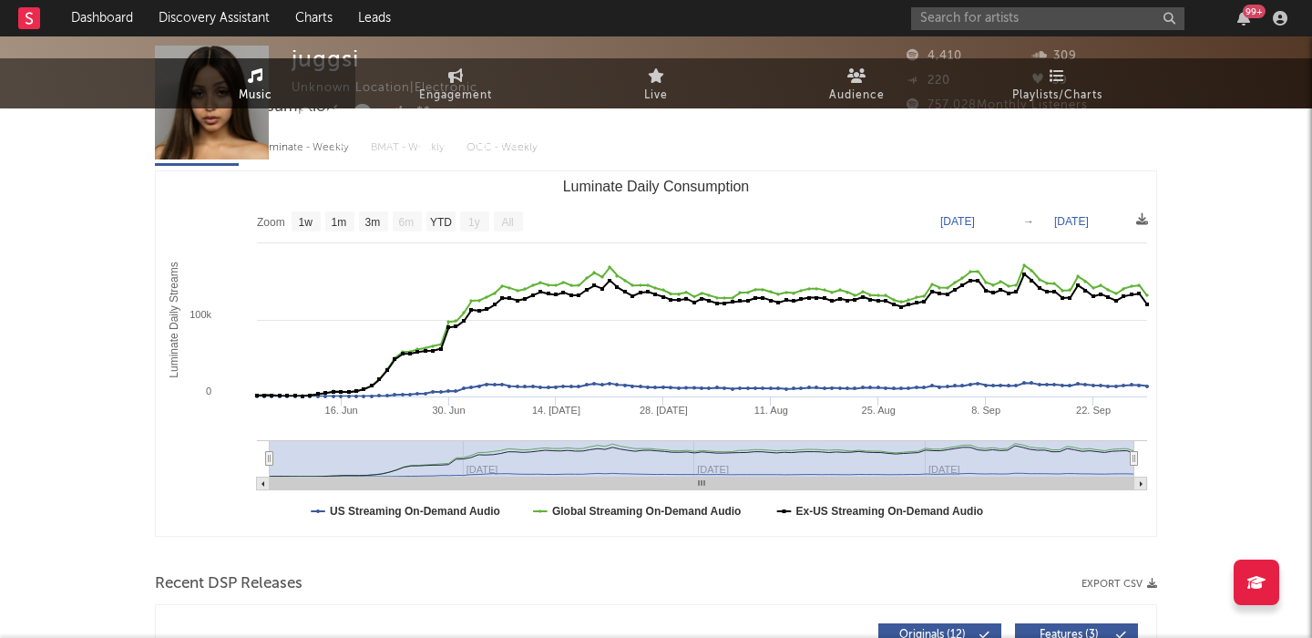
scroll to position [516, 0]
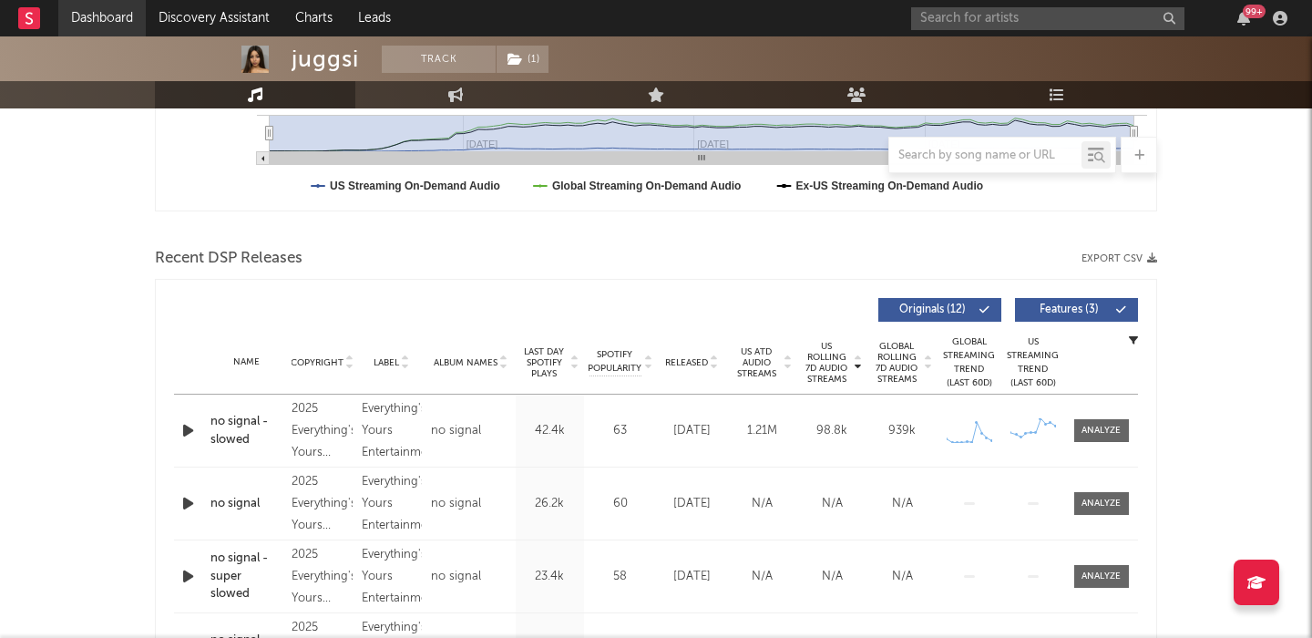
click at [103, 22] on link "Dashboard" at bounding box center [101, 18] width 87 height 36
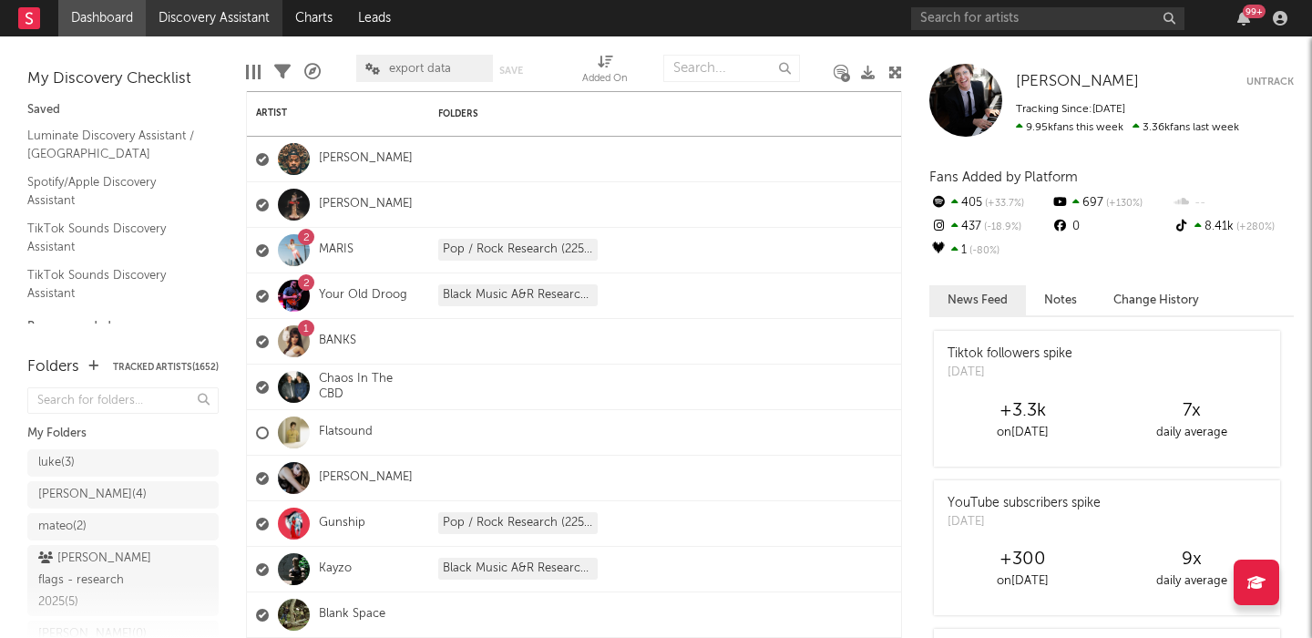
click at [203, 32] on link "Discovery Assistant" at bounding box center [214, 18] width 137 height 36
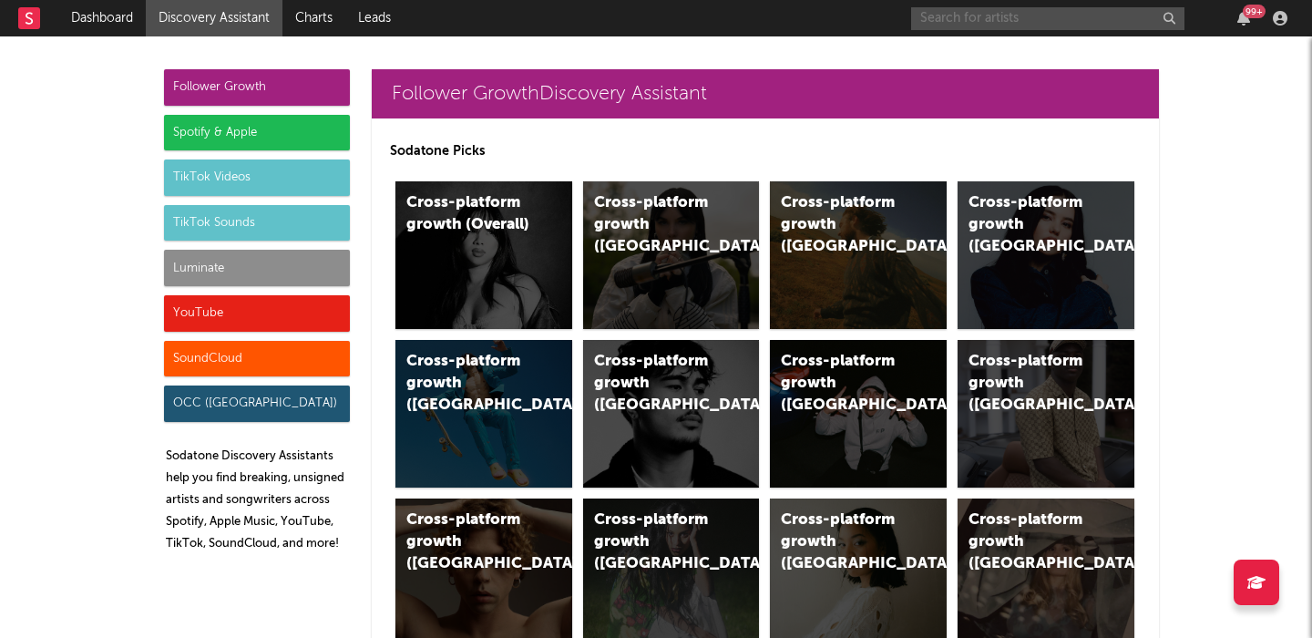
click at [987, 28] on input "text" at bounding box center [1047, 18] width 273 height 23
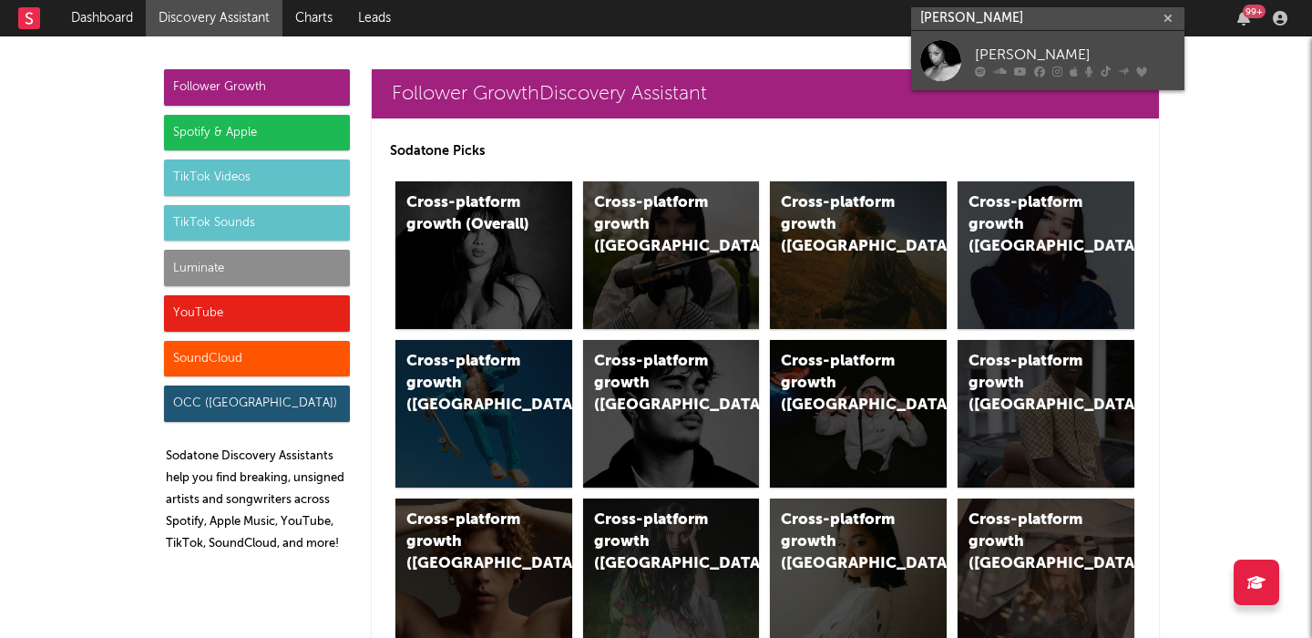
type input "rochelle jord"
click at [1024, 52] on div "Rochelle Jordan" at bounding box center [1075, 55] width 201 height 22
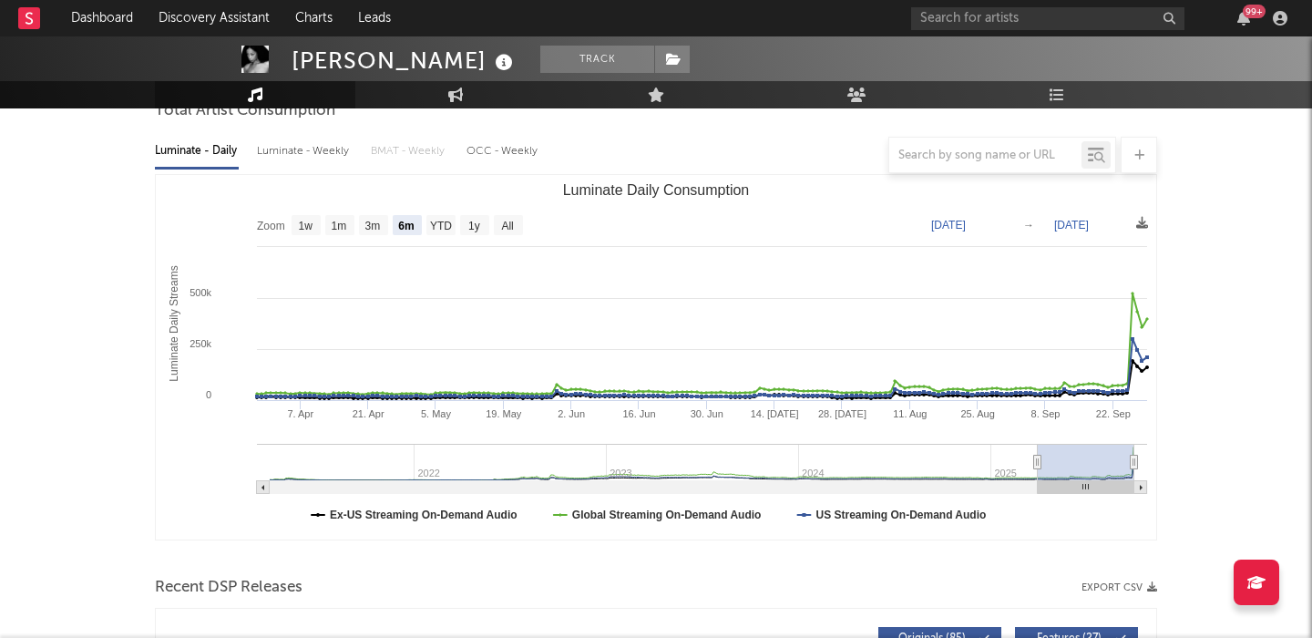
scroll to position [167, 0]
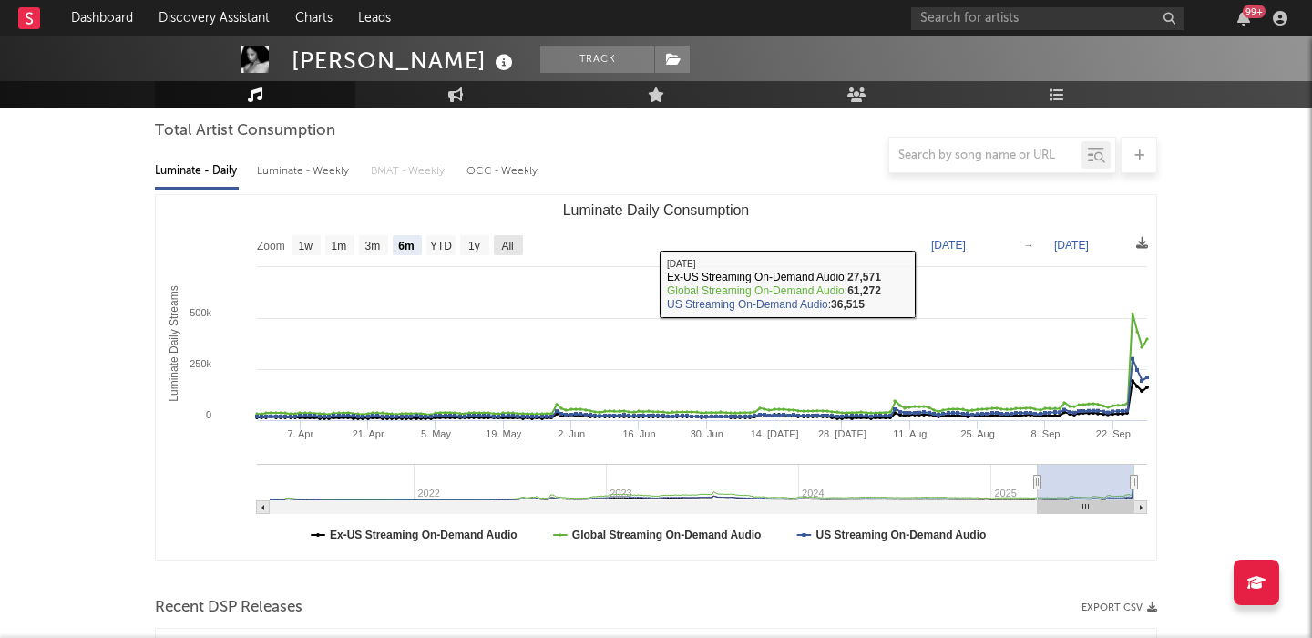
click at [521, 251] on rect "Luminate Daily Consumption" at bounding box center [508, 245] width 29 height 20
select select "All"
type input "2021-03-31"
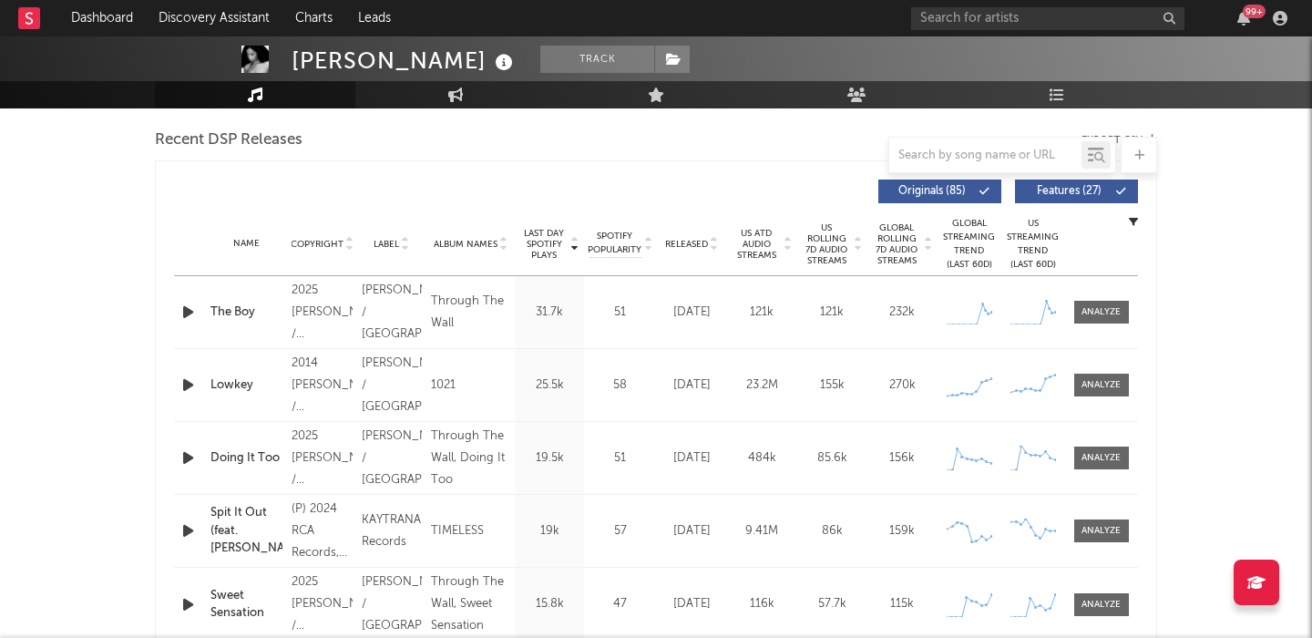
scroll to position [633, 0]
click at [697, 233] on div "Name Copyright Label Album Names Composer Names 7 Day Spotify Plays Last Day Sp…" at bounding box center [656, 245] width 964 height 64
click at [697, 238] on div "Released" at bounding box center [692, 245] width 61 height 14
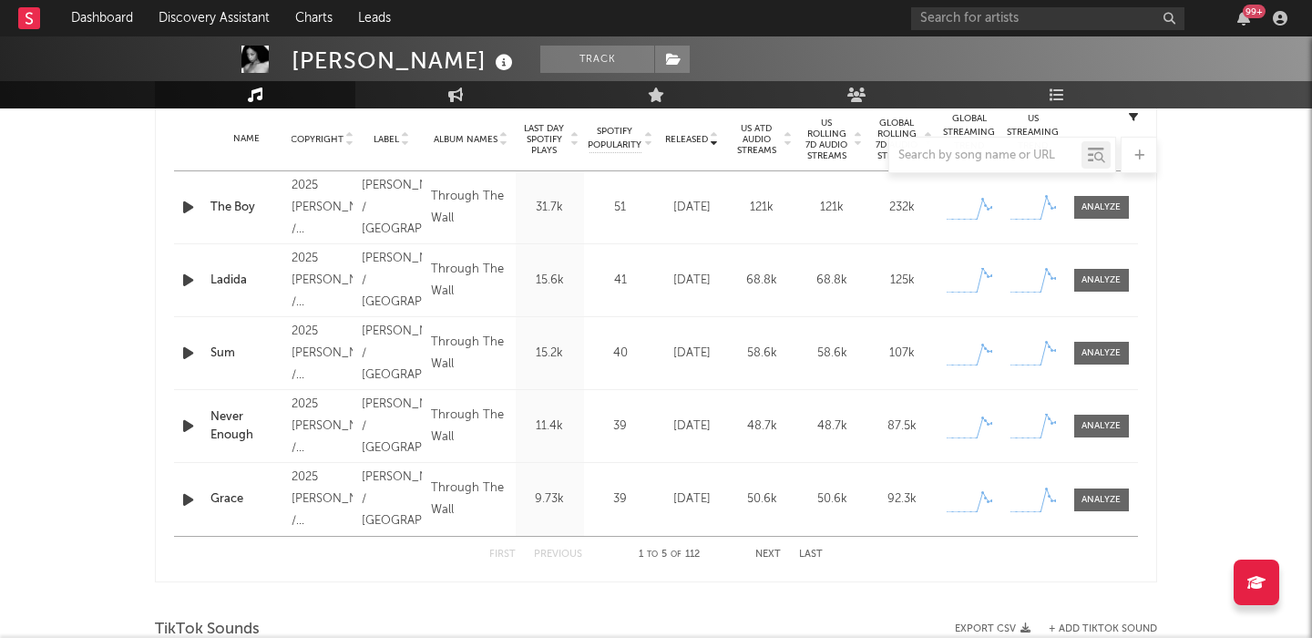
scroll to position [755, 0]
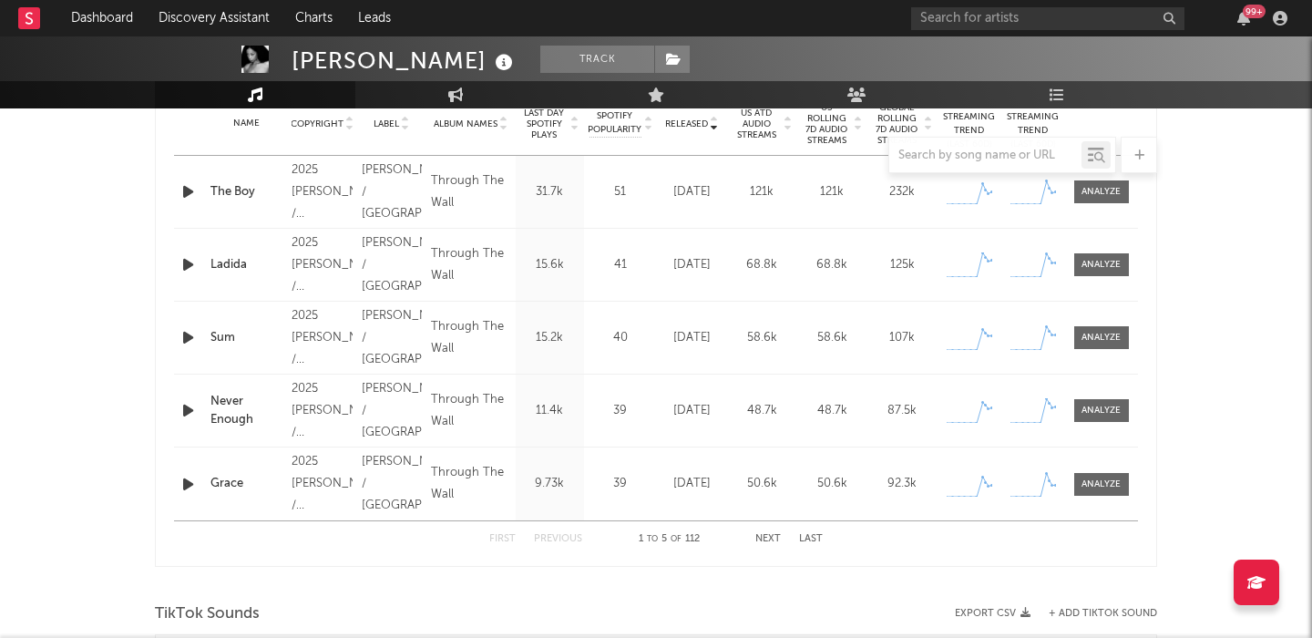
click at [770, 537] on button "Next" at bounding box center [769, 539] width 26 height 10
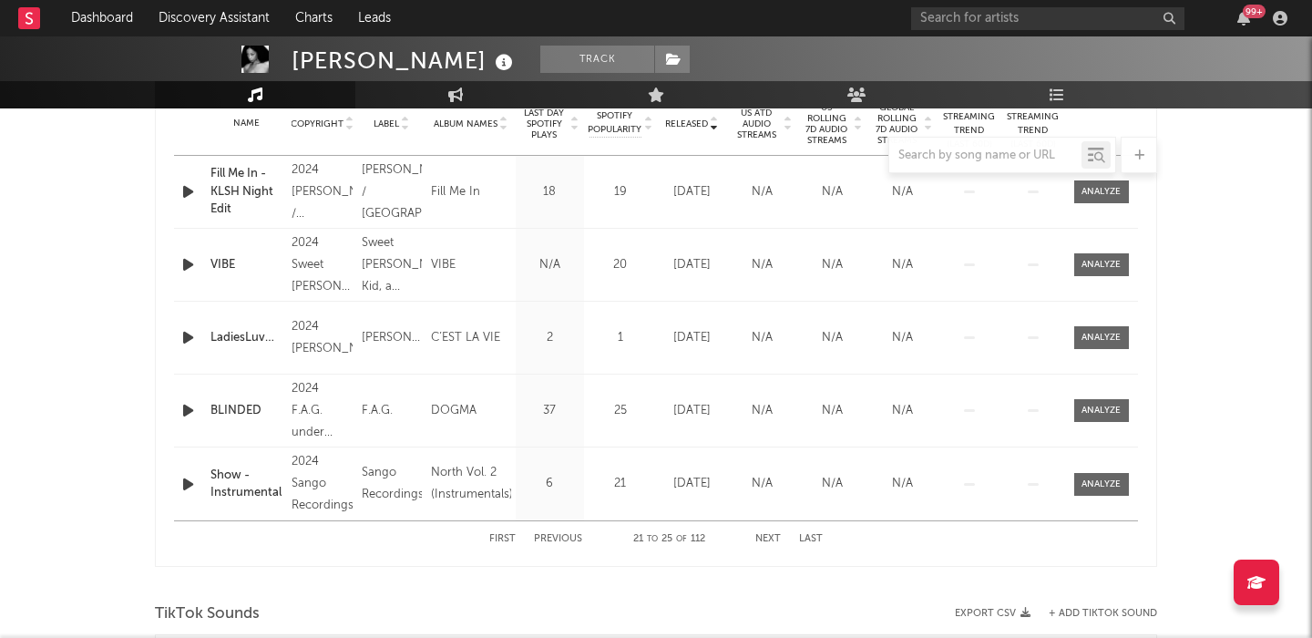
click at [770, 537] on button "Next" at bounding box center [769, 539] width 26 height 10
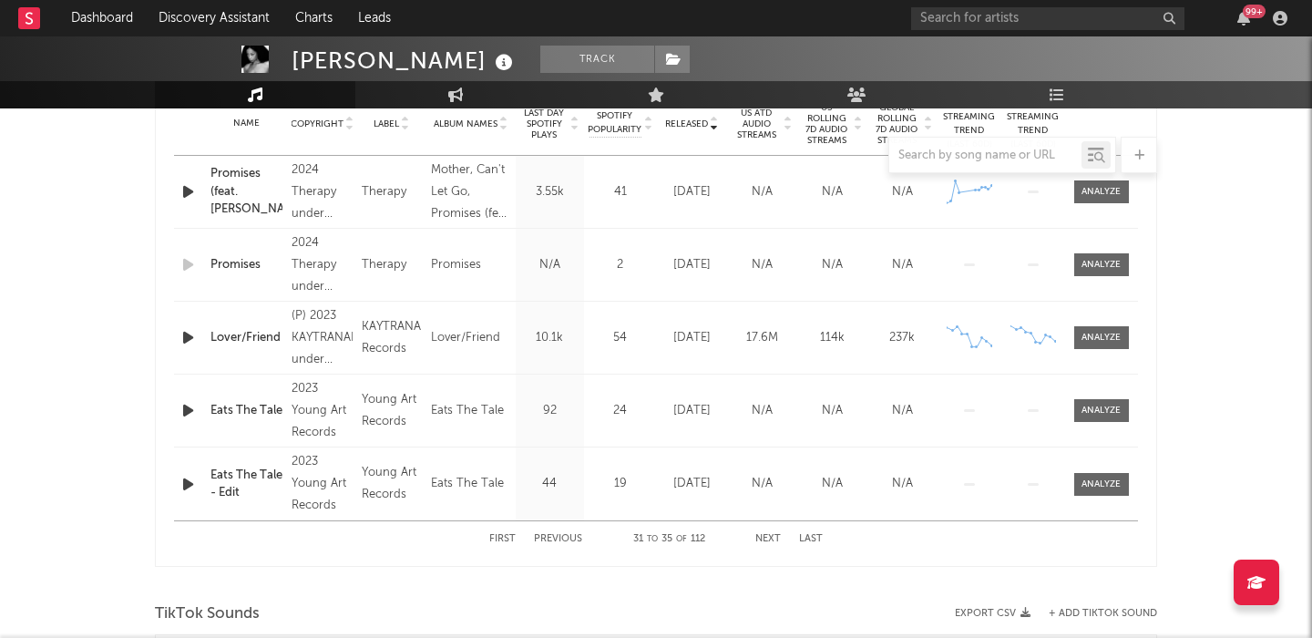
click at [507, 536] on button "First" at bounding box center [502, 539] width 26 height 10
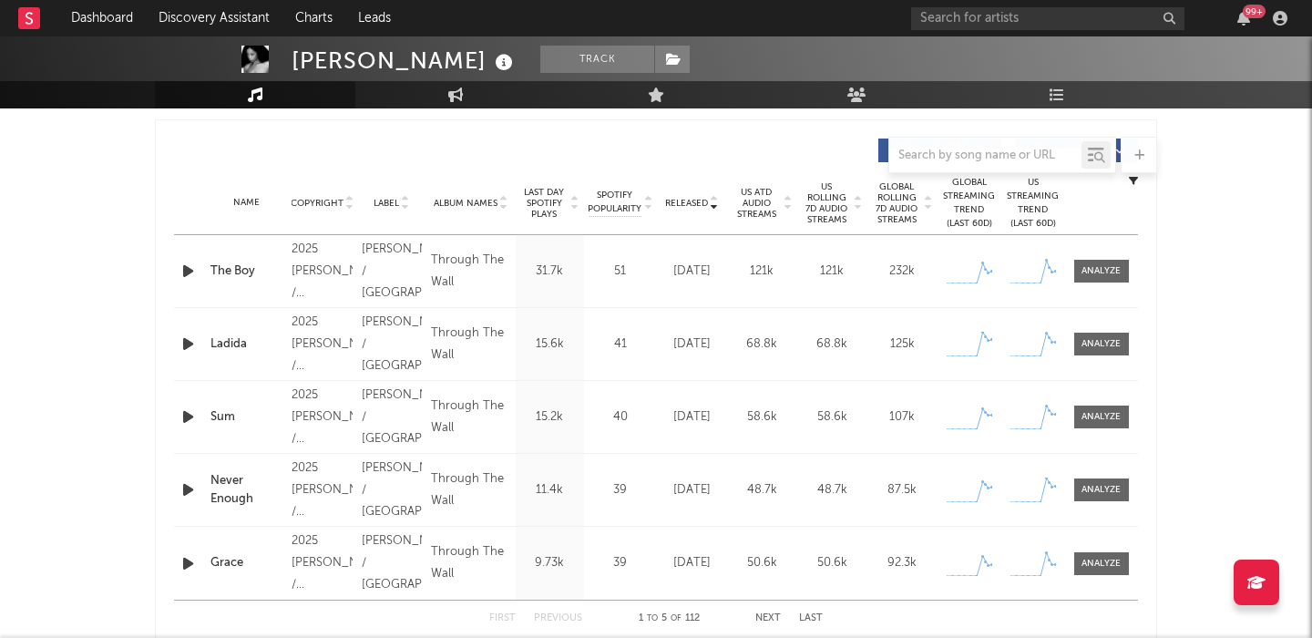
scroll to position [668, 0]
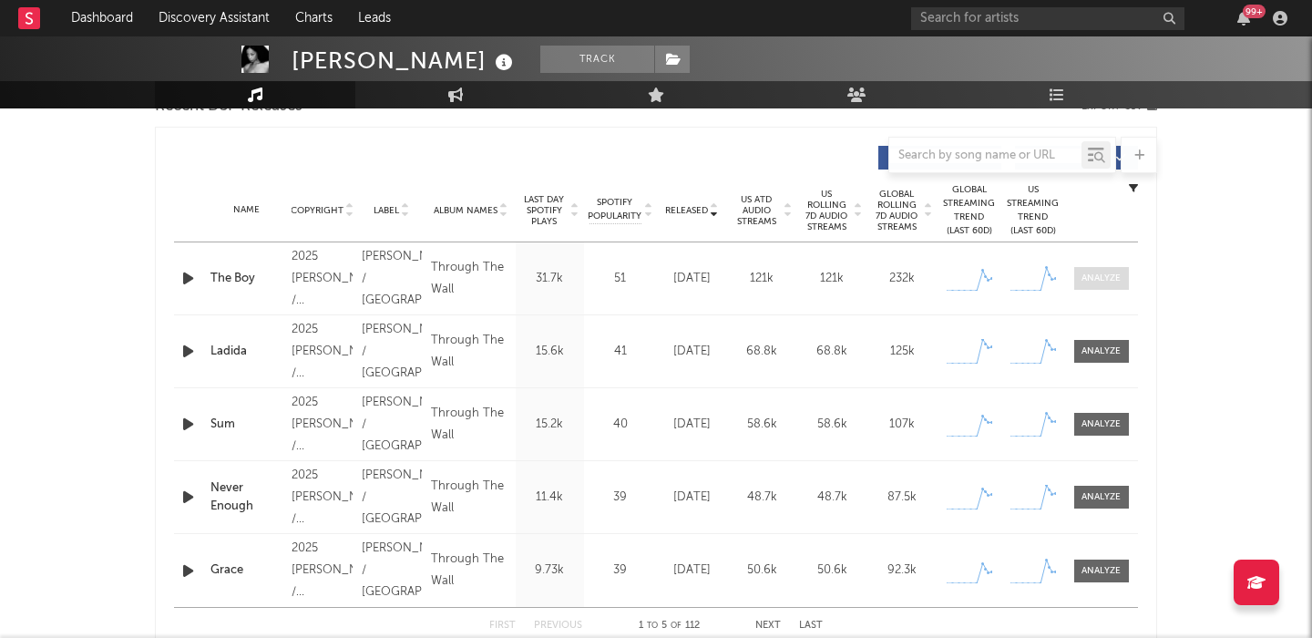
click at [1095, 281] on div at bounding box center [1101, 279] width 39 height 14
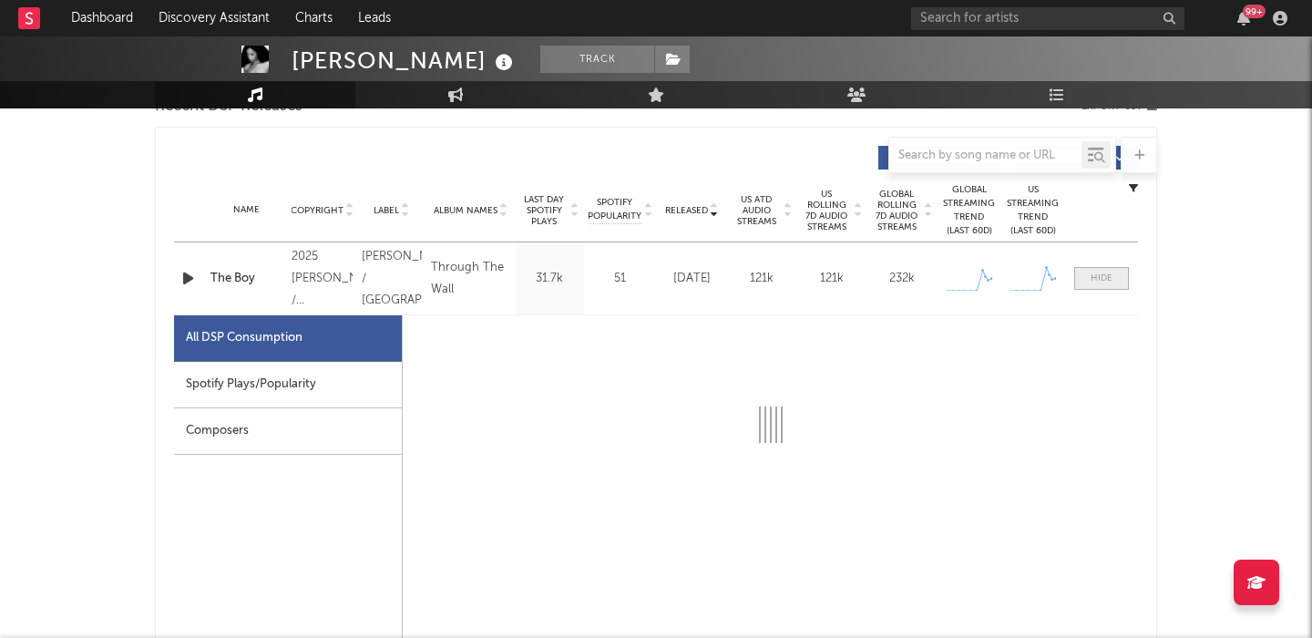
select select "1w"
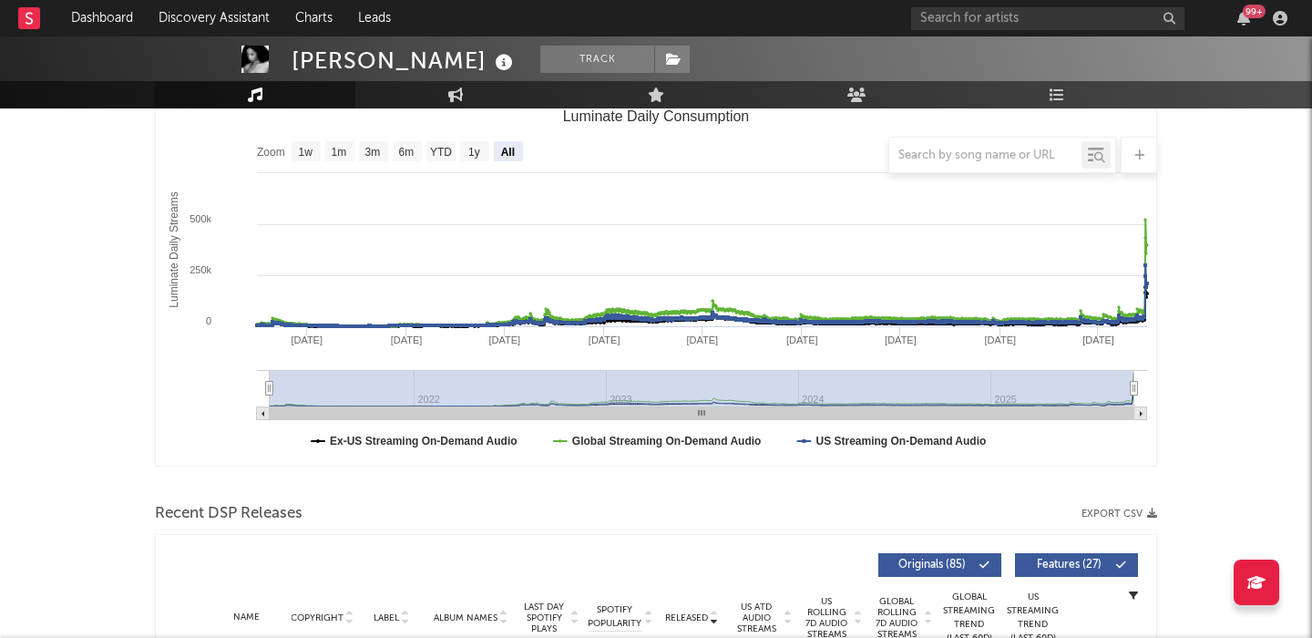
scroll to position [113, 0]
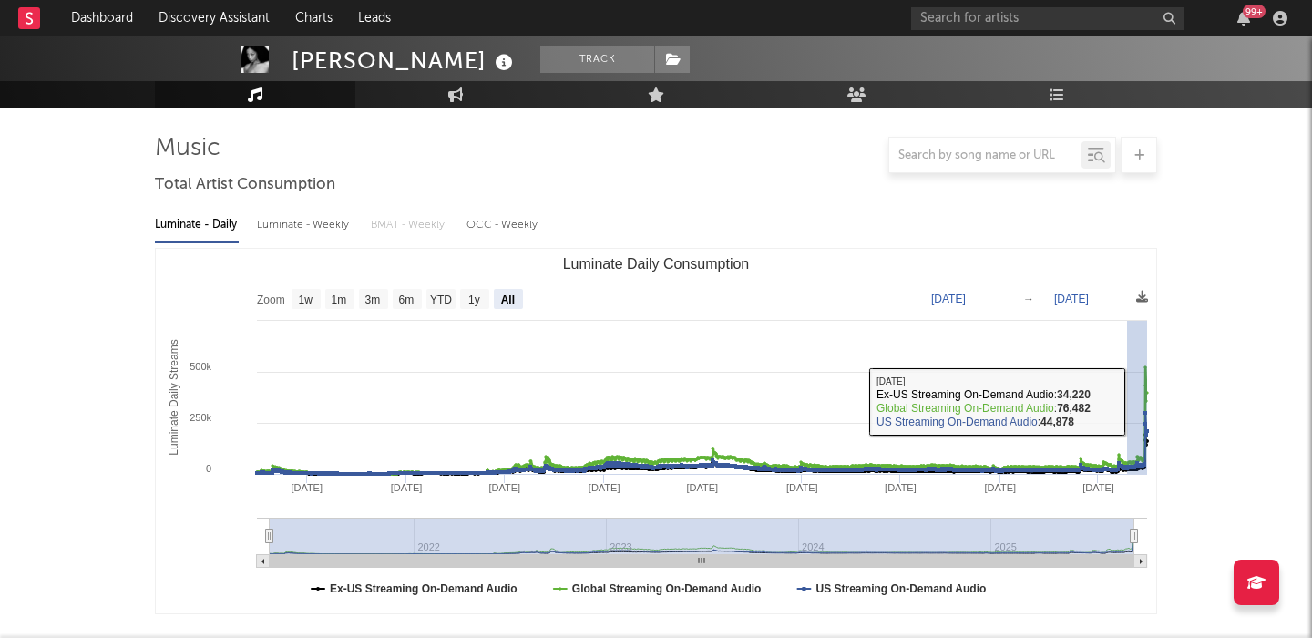
drag, startPoint x: 1128, startPoint y: 401, endPoint x: 1202, endPoint y: 396, distance: 74.0
type input "2025-08-23"
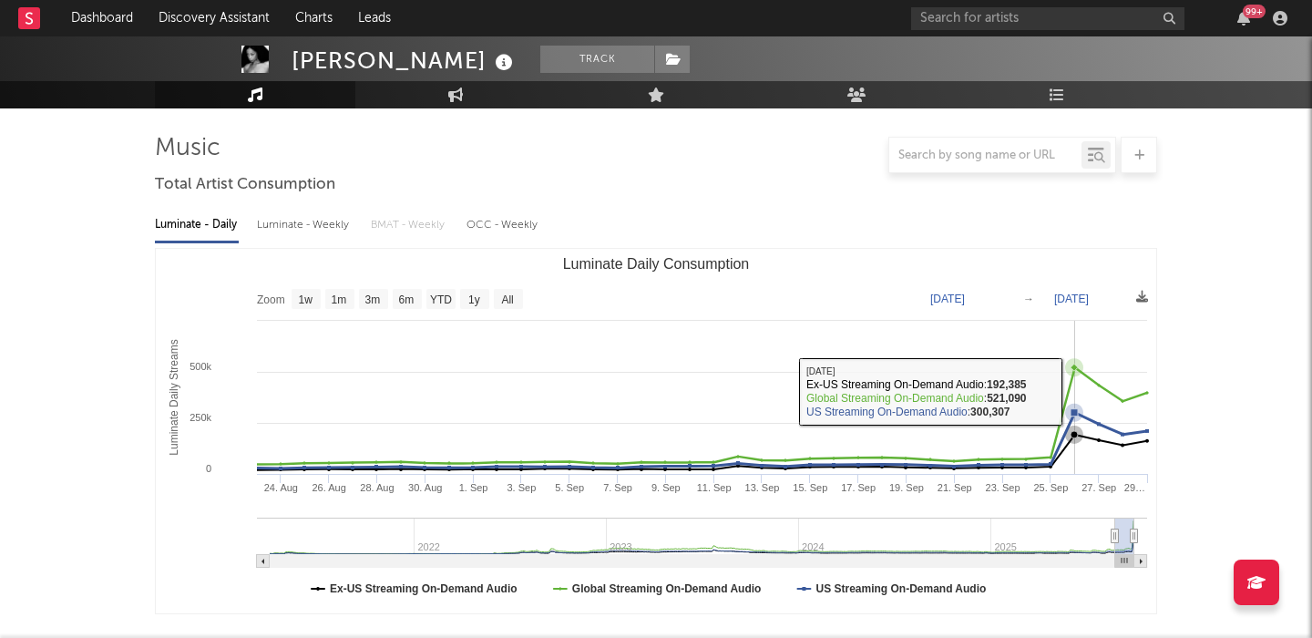
scroll to position [0, 0]
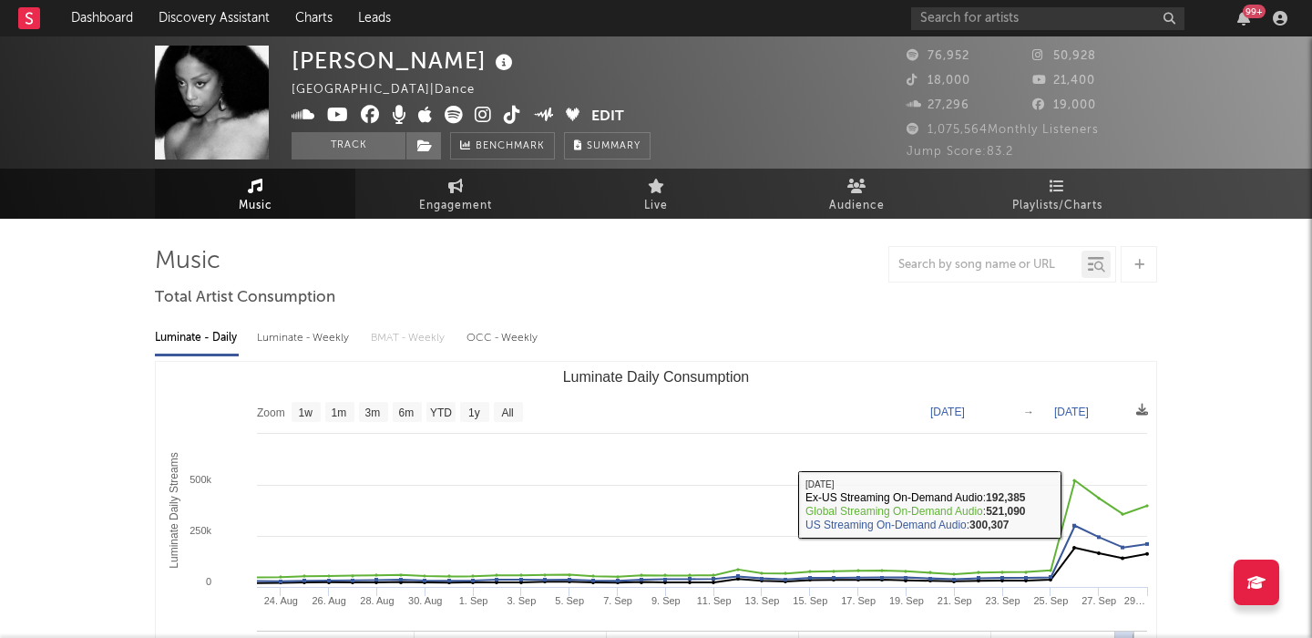
click at [335, 65] on div "Rochelle Jordan" at bounding box center [405, 61] width 226 height 30
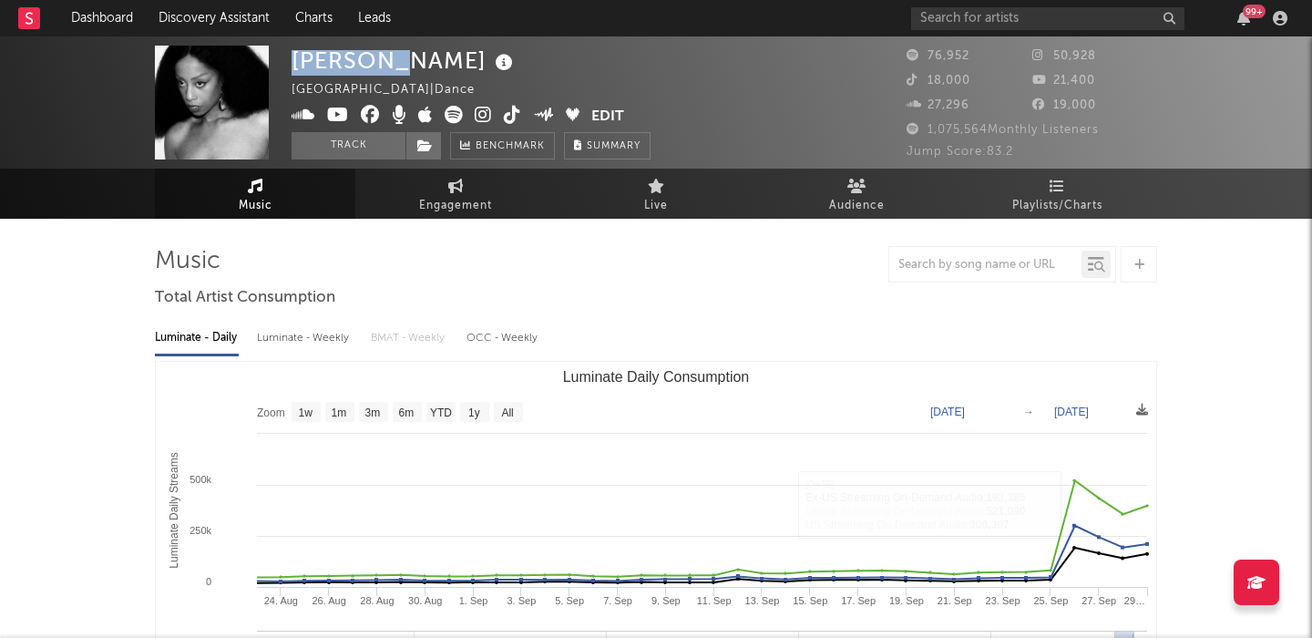
click at [335, 65] on div "Rochelle Jordan" at bounding box center [405, 61] width 226 height 30
copy div "Rochelle Jordan"
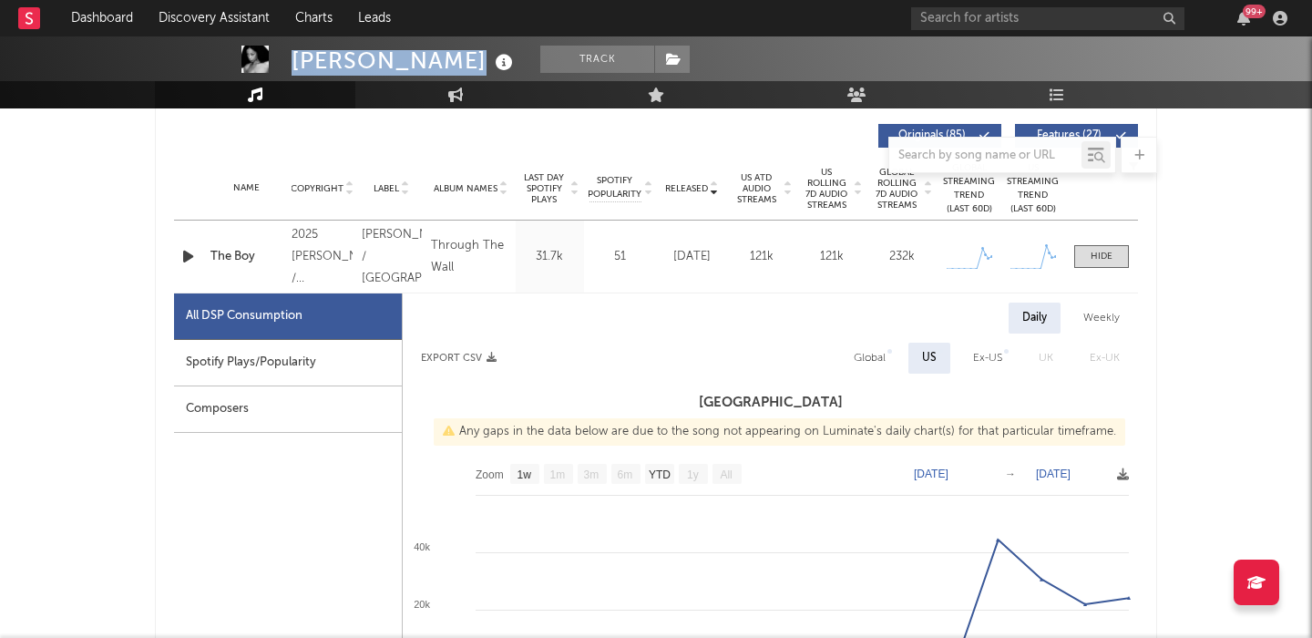
scroll to position [766, 0]
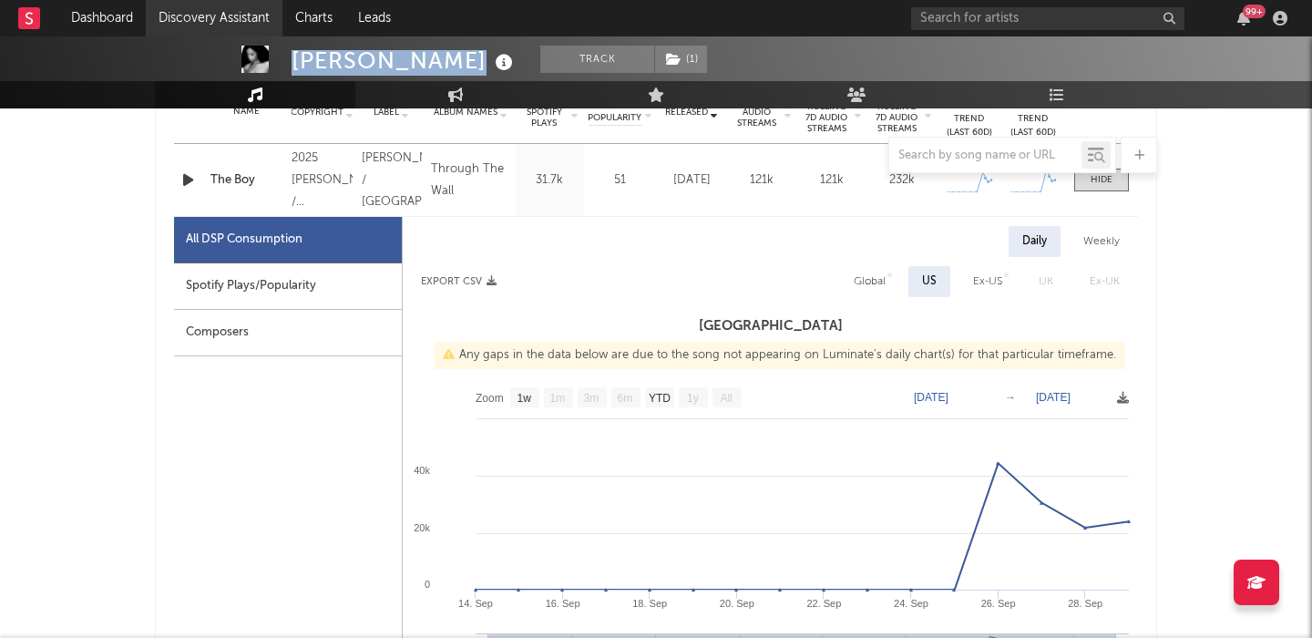
click at [211, 24] on link "Discovery Assistant" at bounding box center [214, 18] width 137 height 36
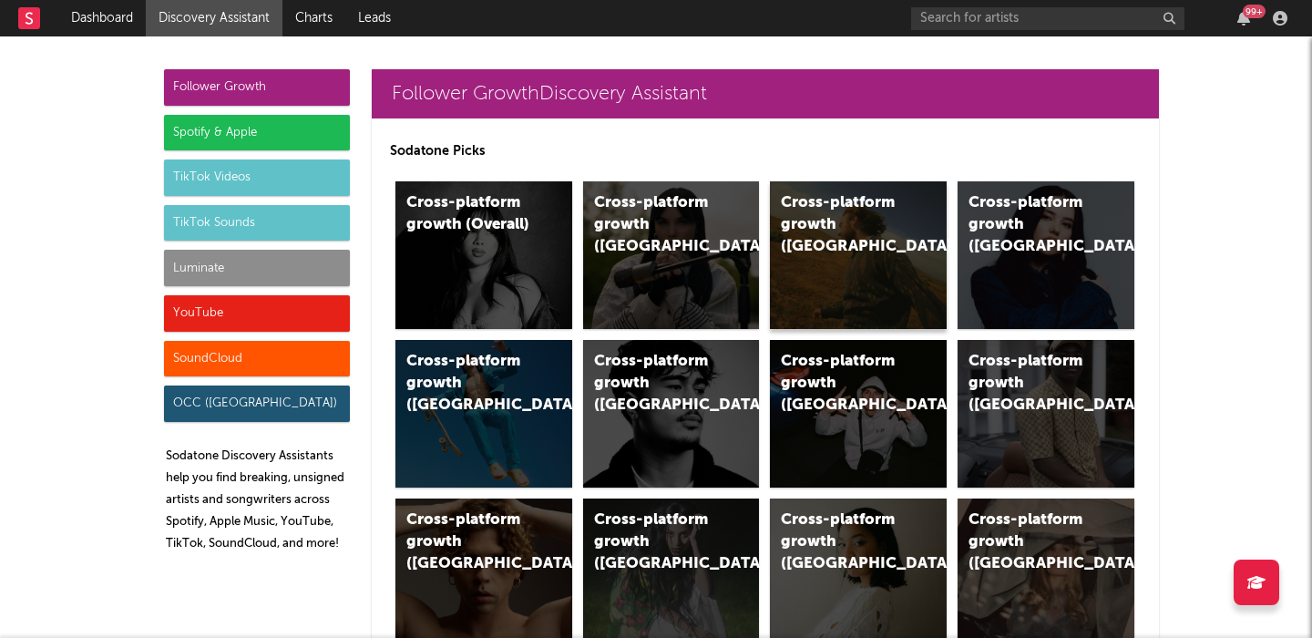
click at [907, 276] on div "Cross-platform growth (US)" at bounding box center [858, 255] width 177 height 148
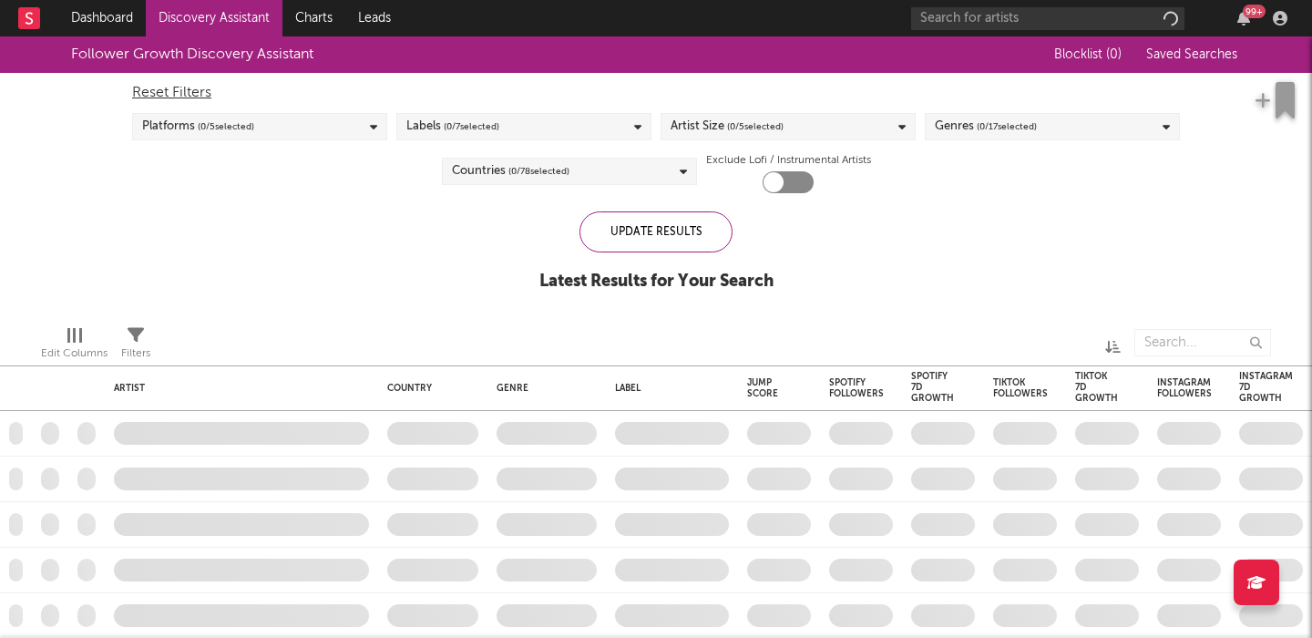
checkbox input "true"
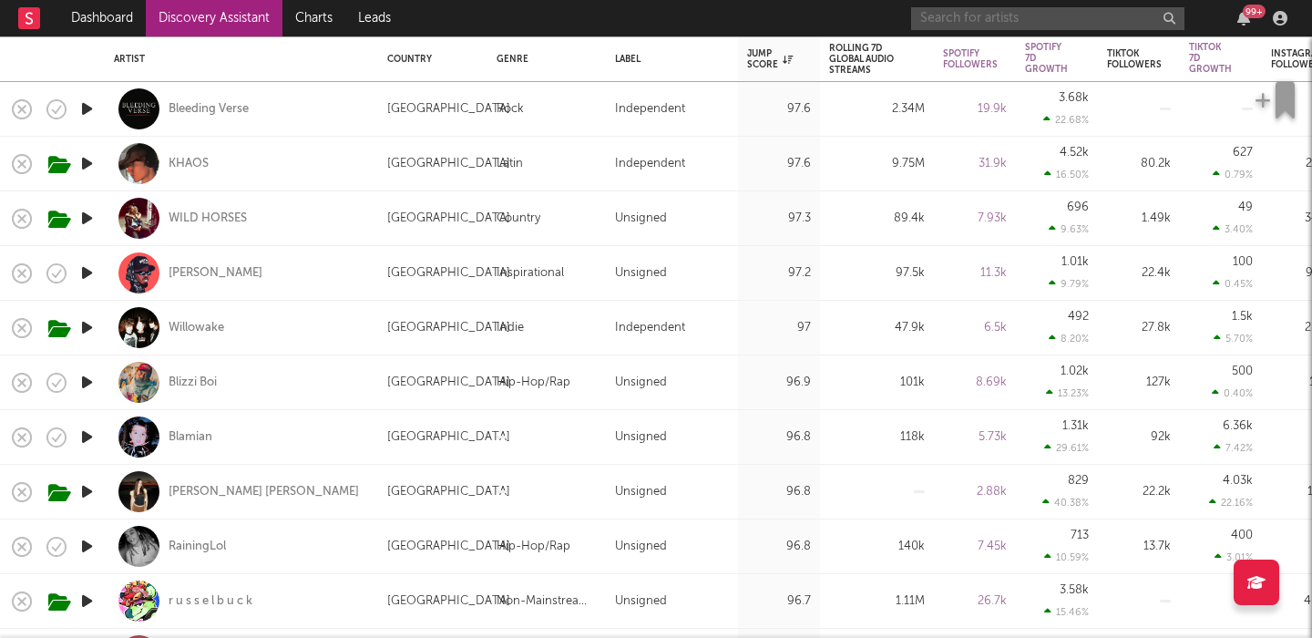
click at [951, 15] on input "text" at bounding box center [1047, 18] width 273 height 23
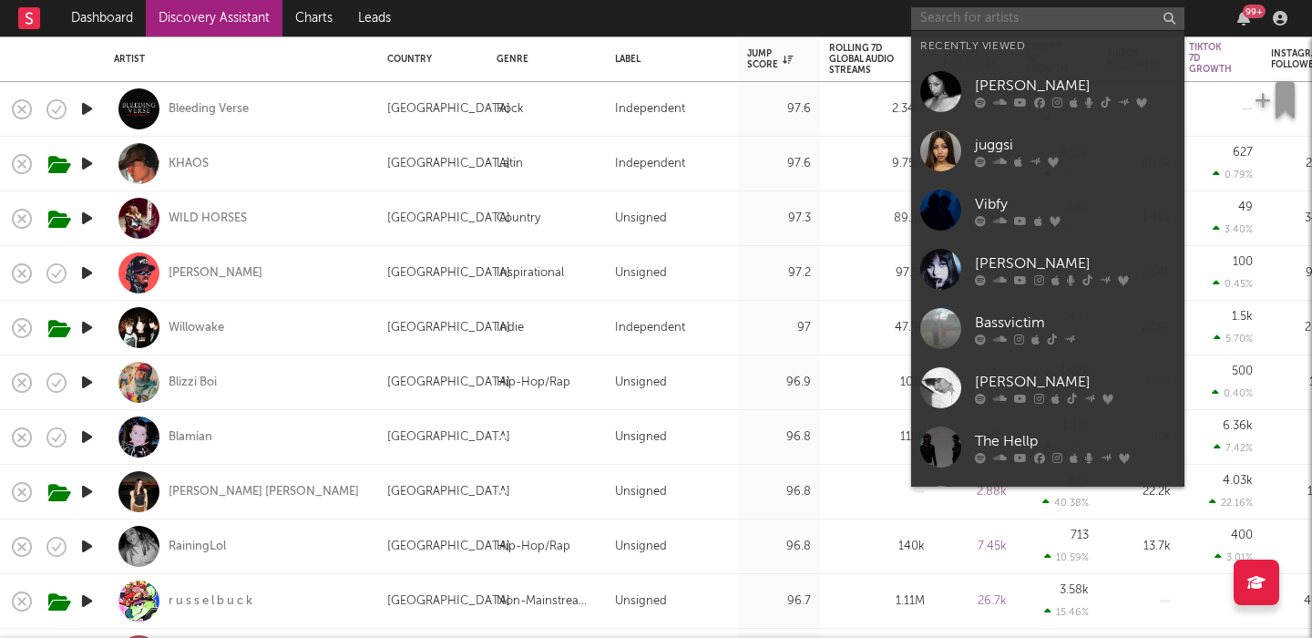
paste input "Kamino"
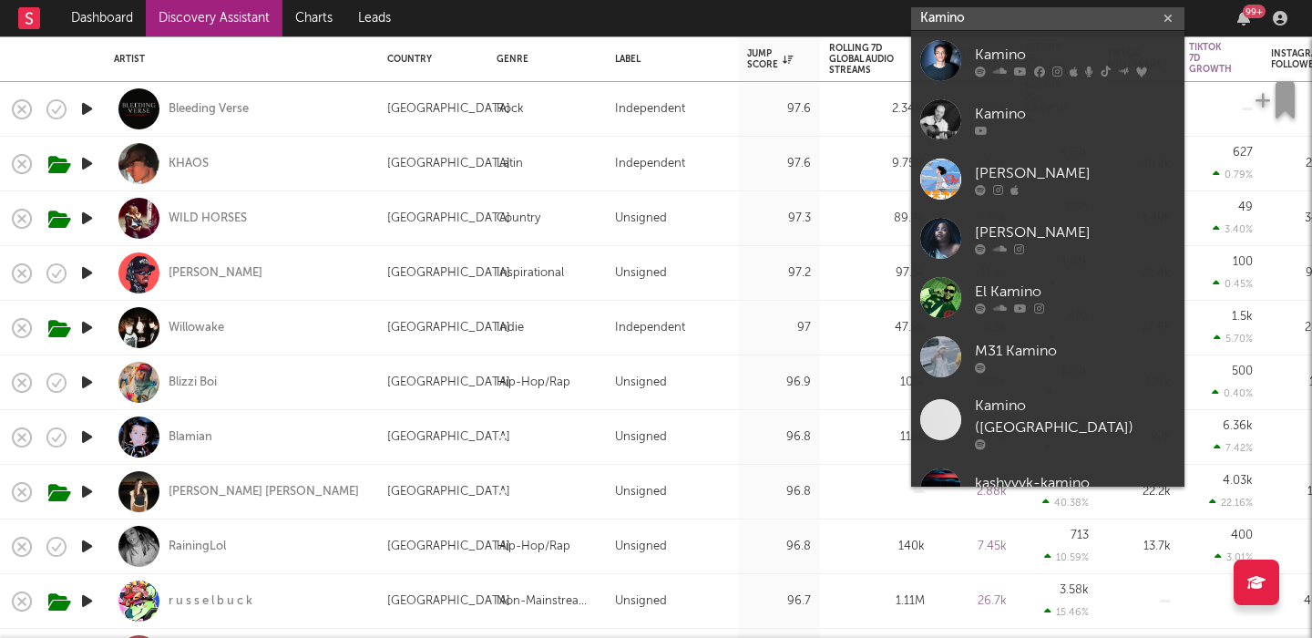
type input "Kamino"
click at [1049, 47] on div "Kamino" at bounding box center [1075, 55] width 201 height 22
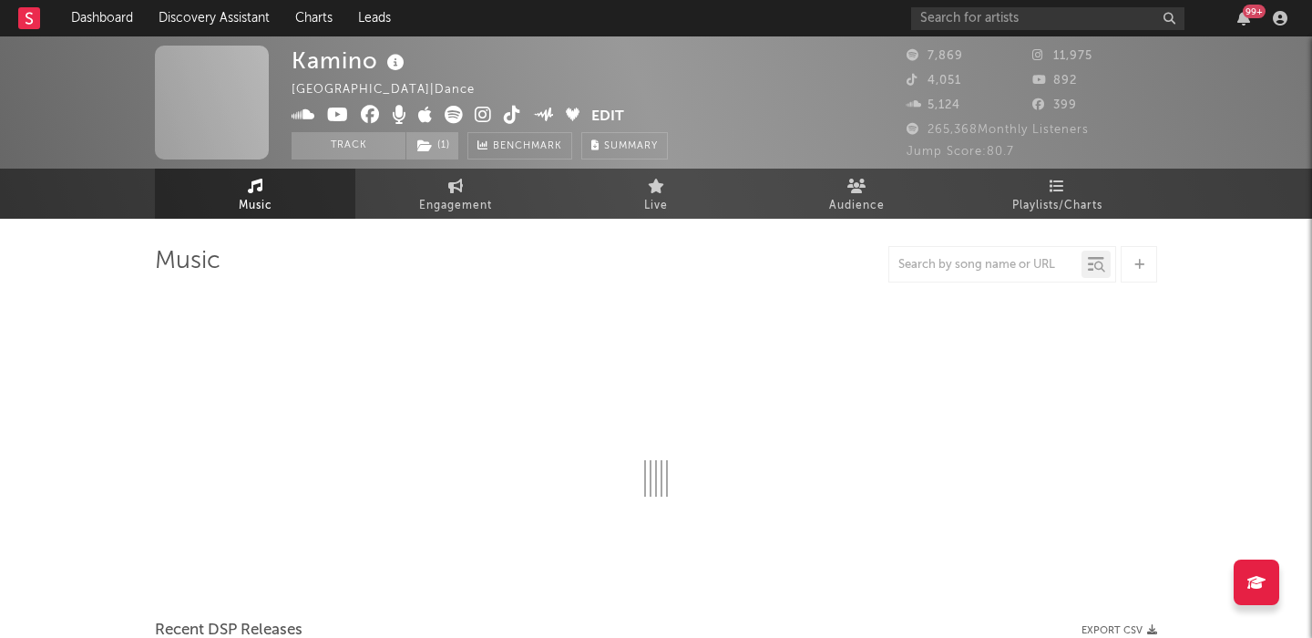
select select "6m"
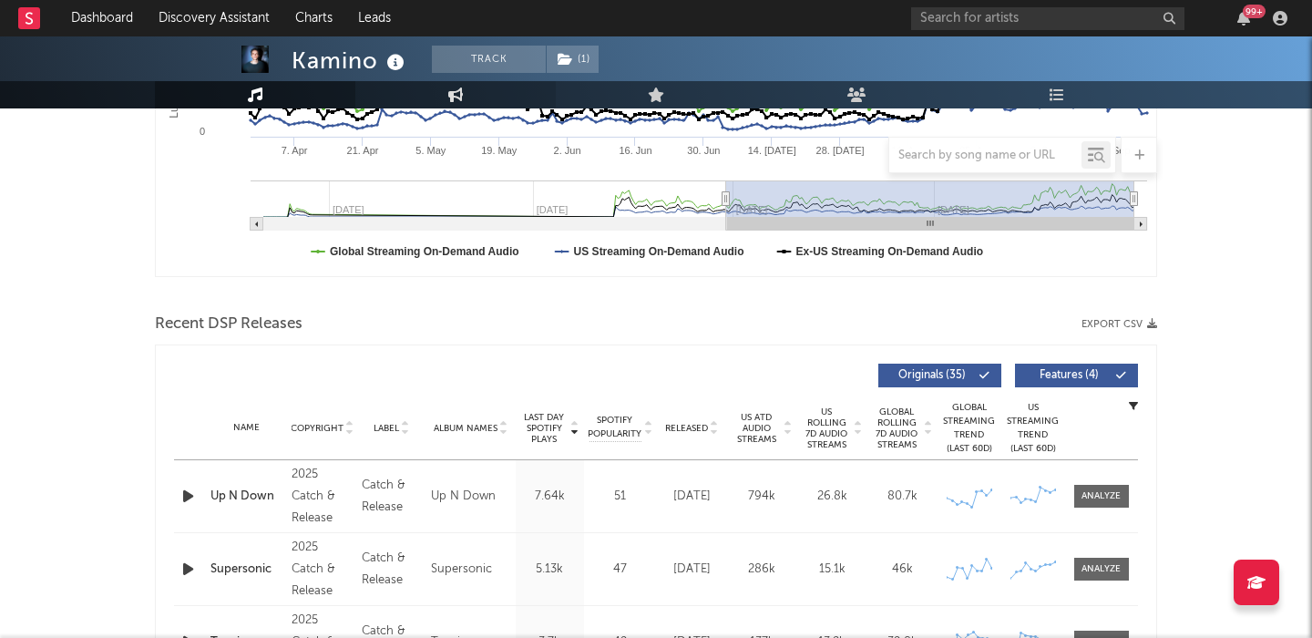
scroll to position [522, 0]
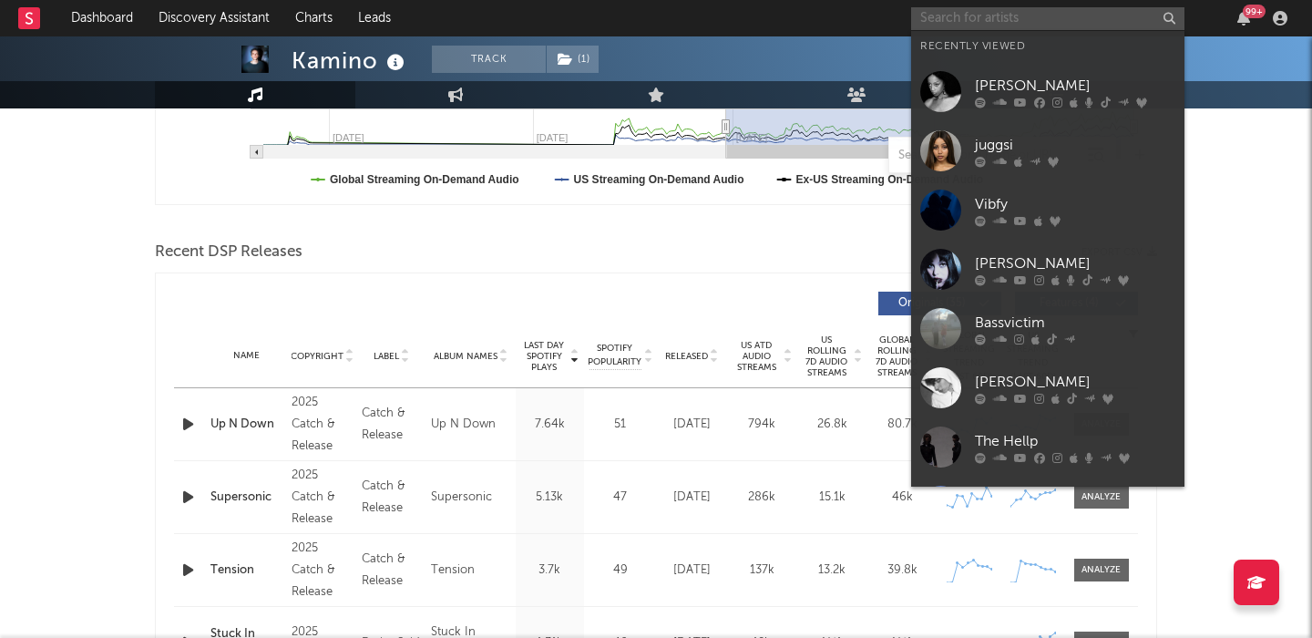
click at [945, 21] on input "text" at bounding box center [1047, 18] width 273 height 23
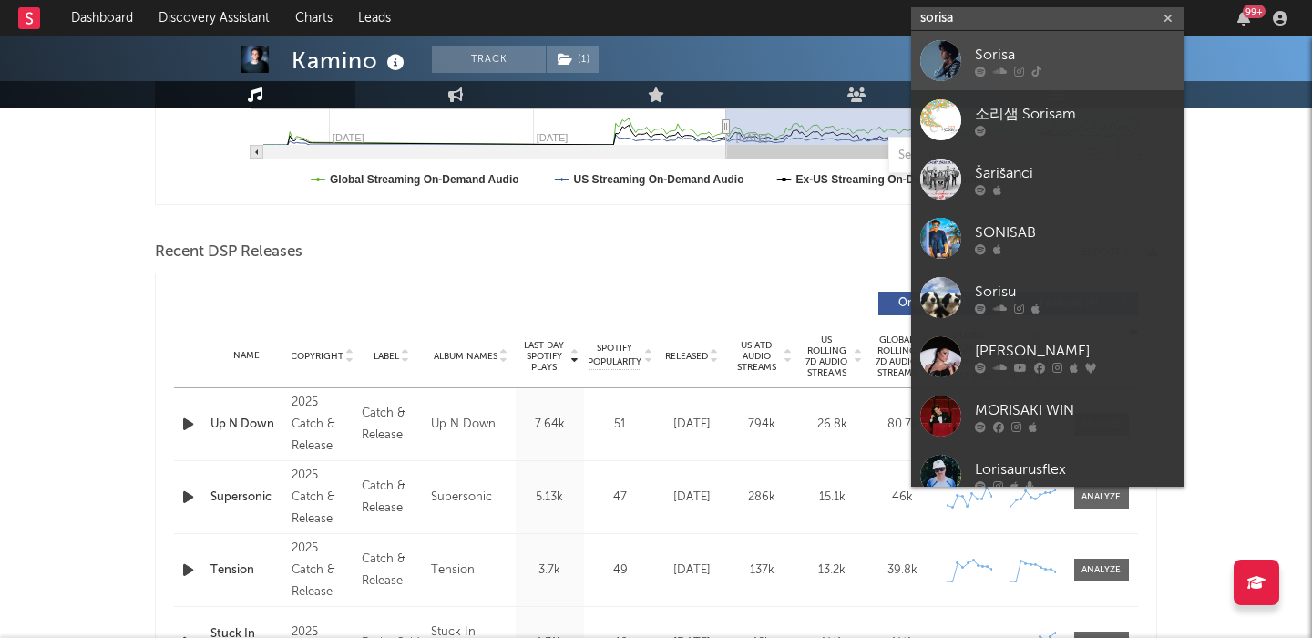
type input "sorisa"
click at [1044, 49] on div "Sorisa" at bounding box center [1075, 55] width 201 height 22
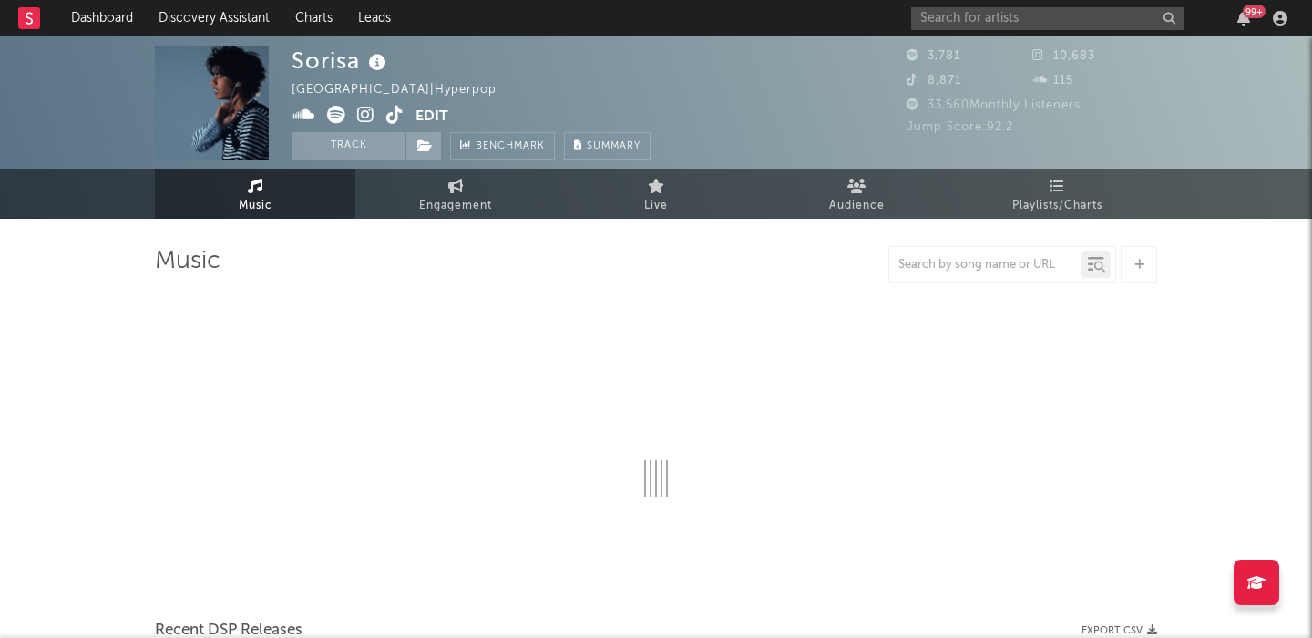
select select "1w"
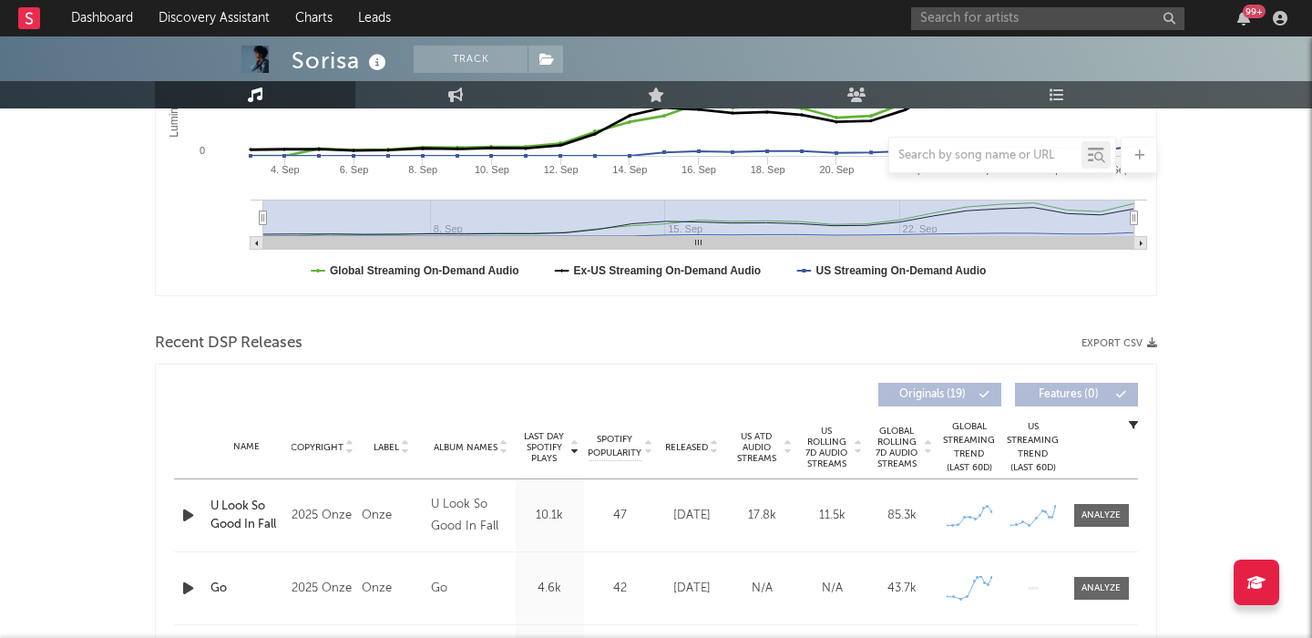
scroll to position [468, 0]
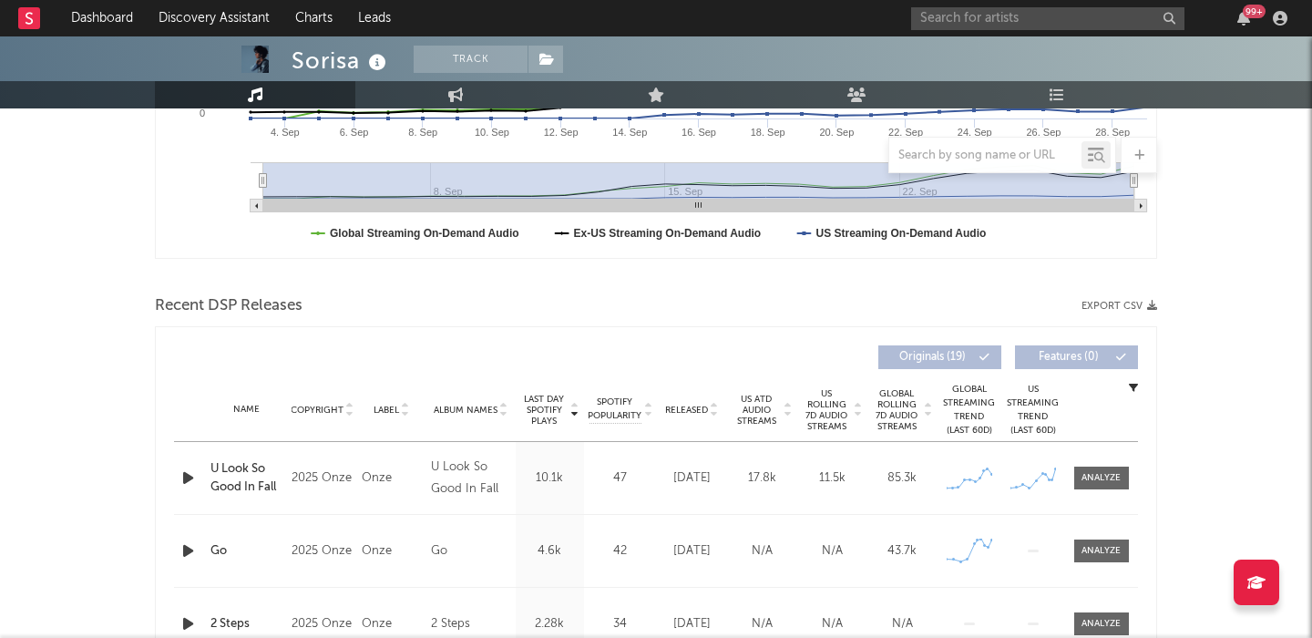
click at [836, 405] on span "US Rolling 7D Audio Streams" at bounding box center [827, 410] width 50 height 44
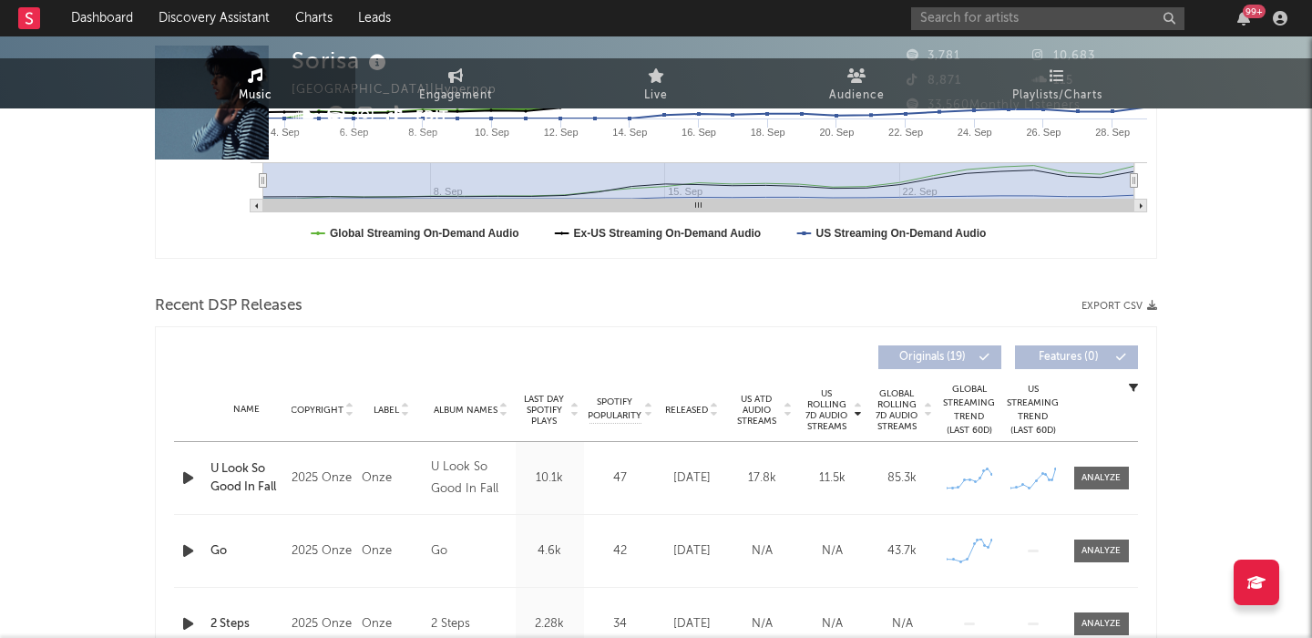
scroll to position [0, 0]
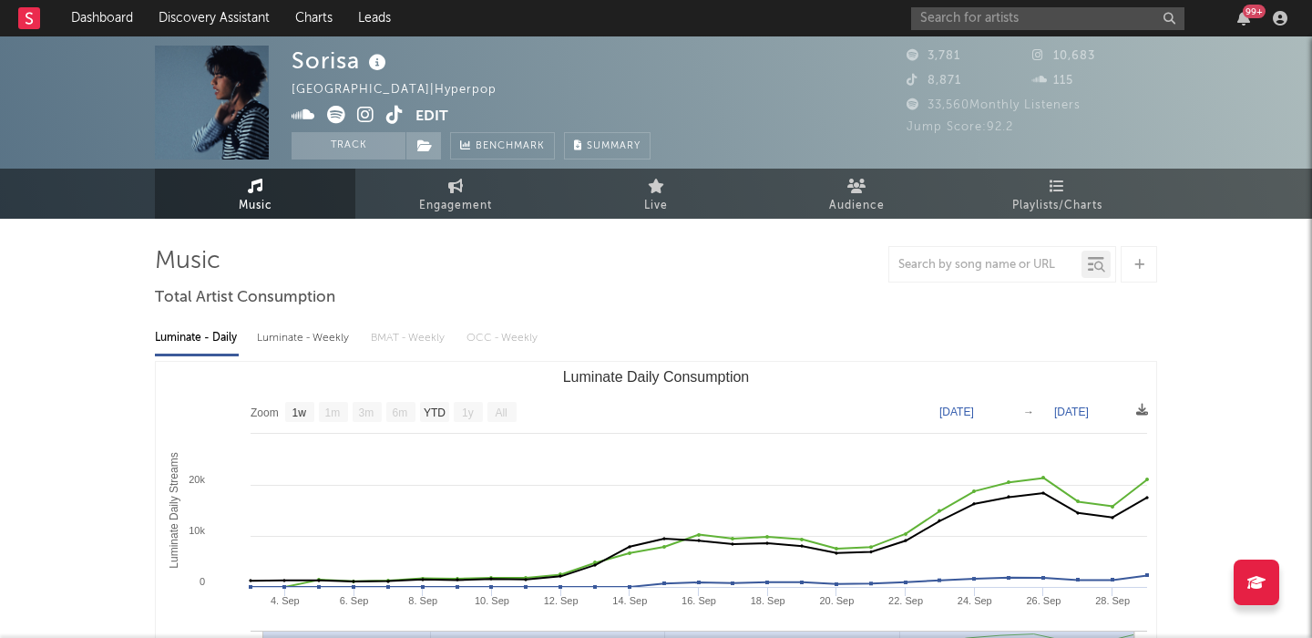
click at [367, 114] on icon at bounding box center [365, 115] width 17 height 18
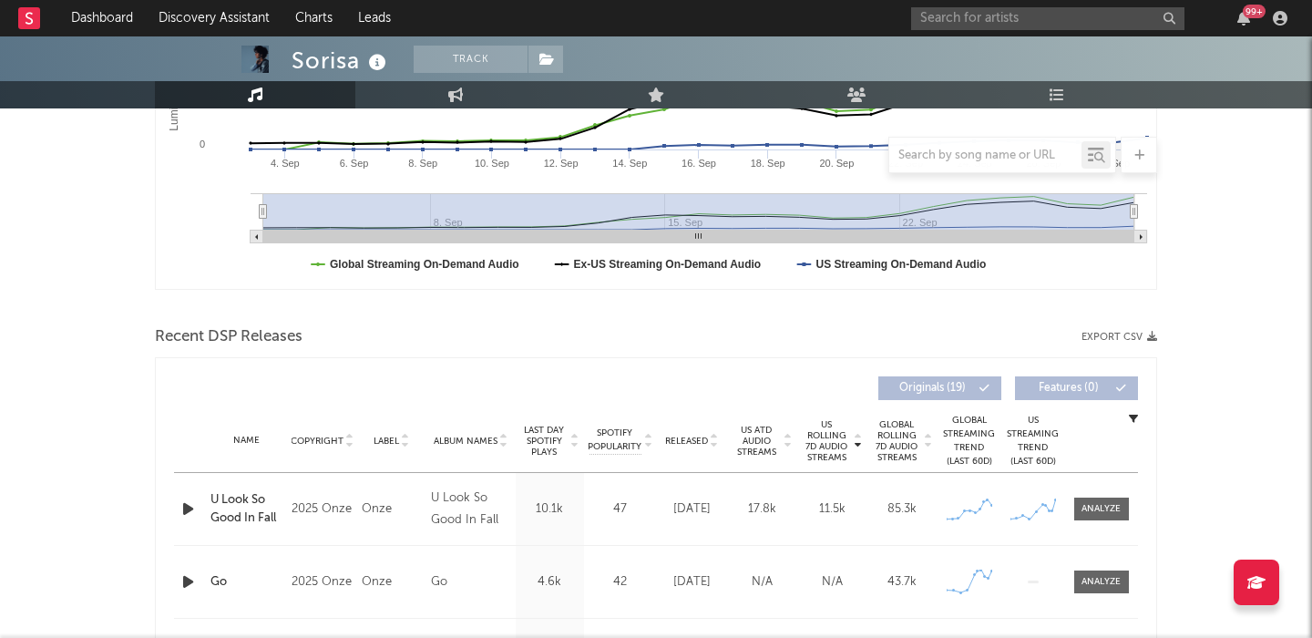
scroll to position [591, 0]
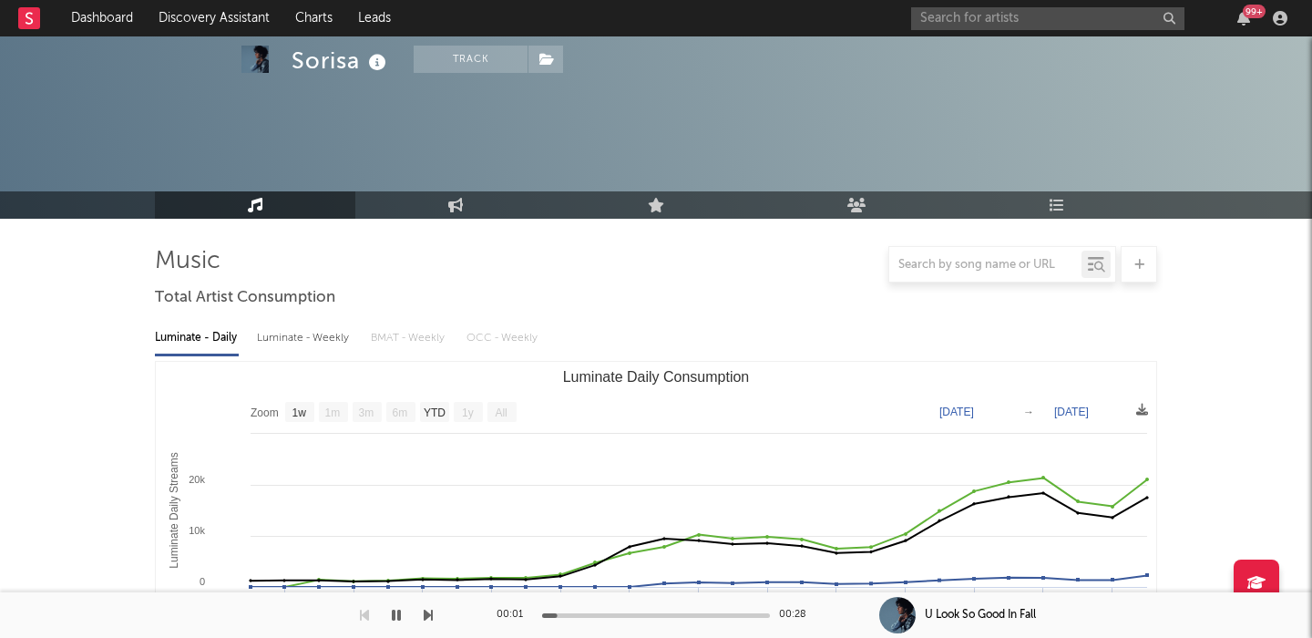
select select "1w"
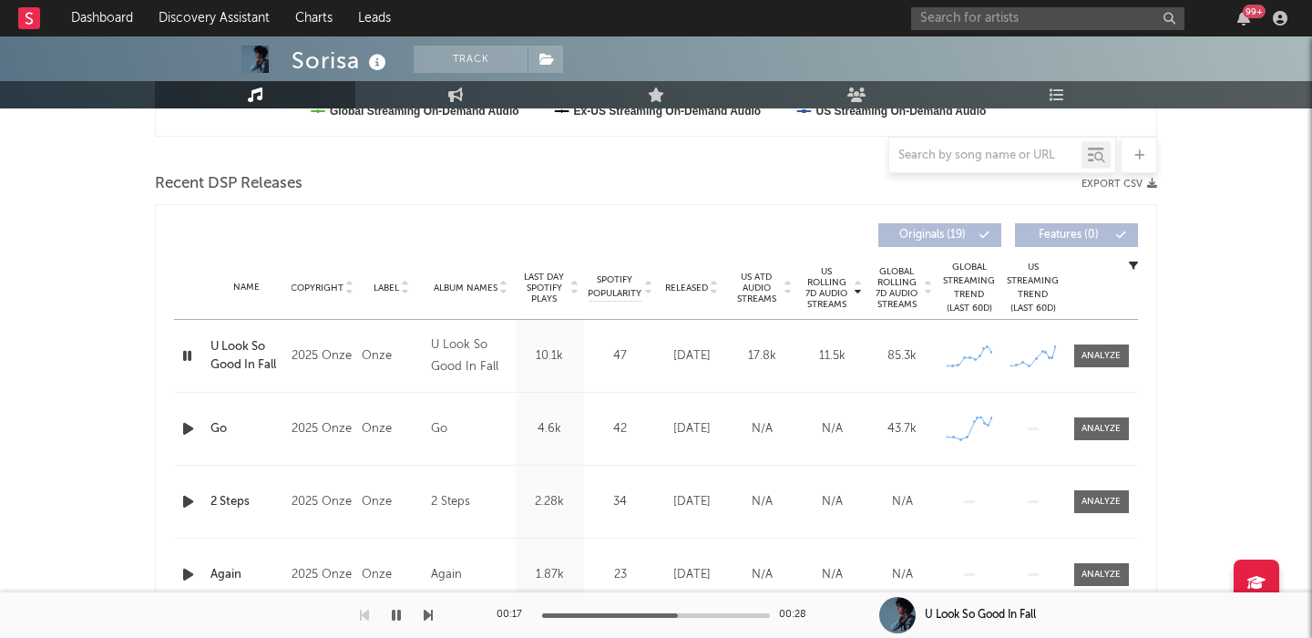
scroll to position [597, 0]
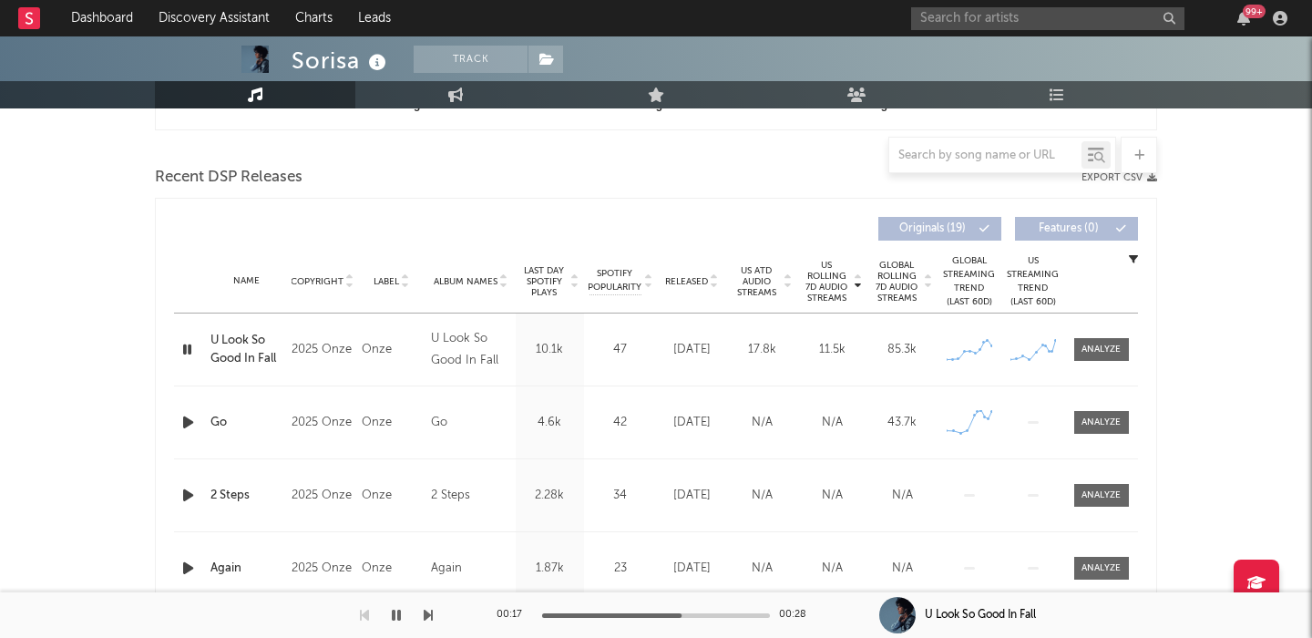
click at [177, 419] on div at bounding box center [190, 422] width 32 height 23
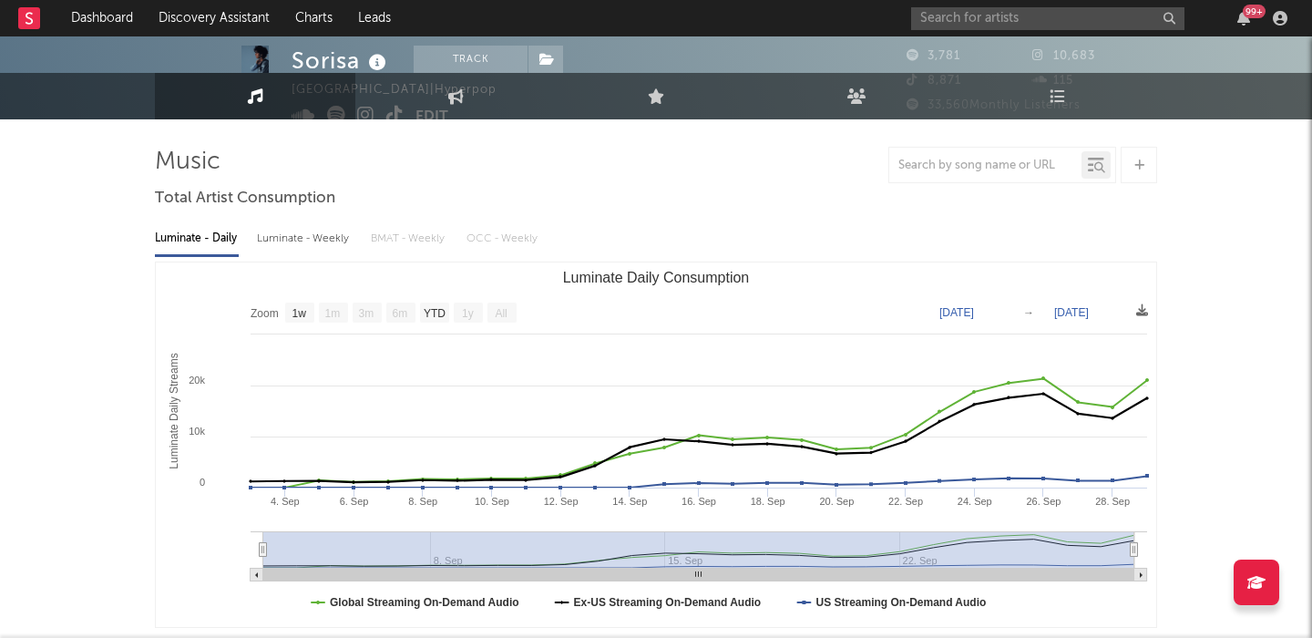
scroll to position [8, 0]
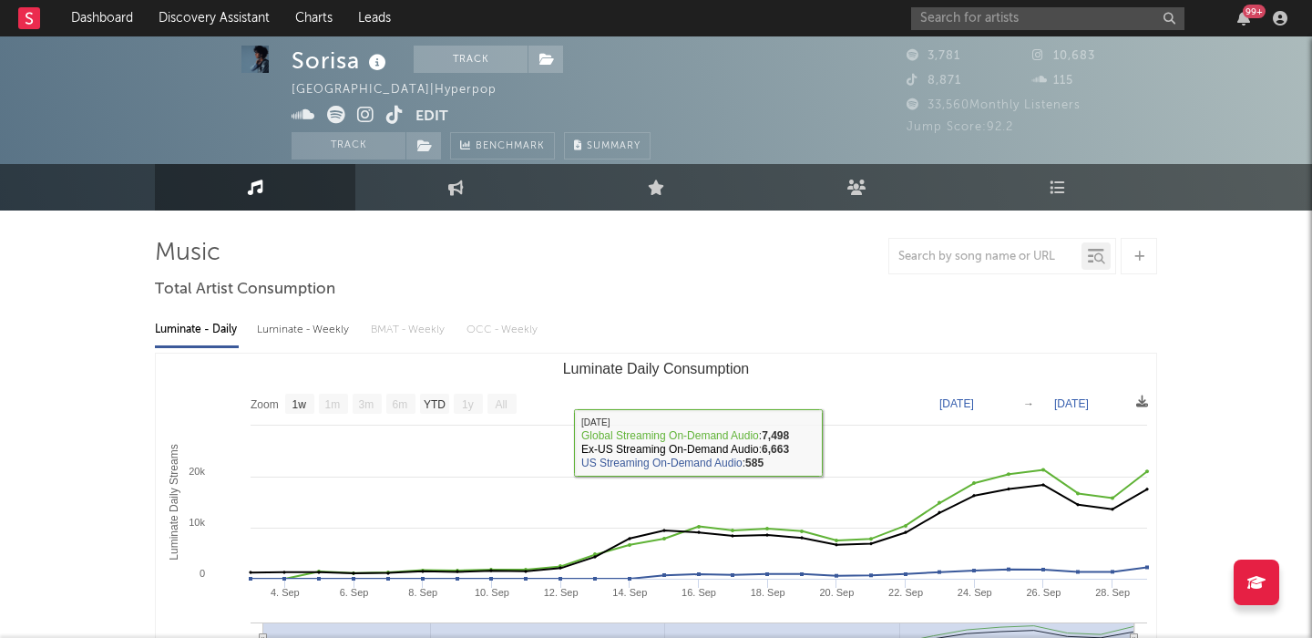
click at [337, 336] on div "Luminate - Weekly" at bounding box center [305, 329] width 96 height 31
select select "1w"
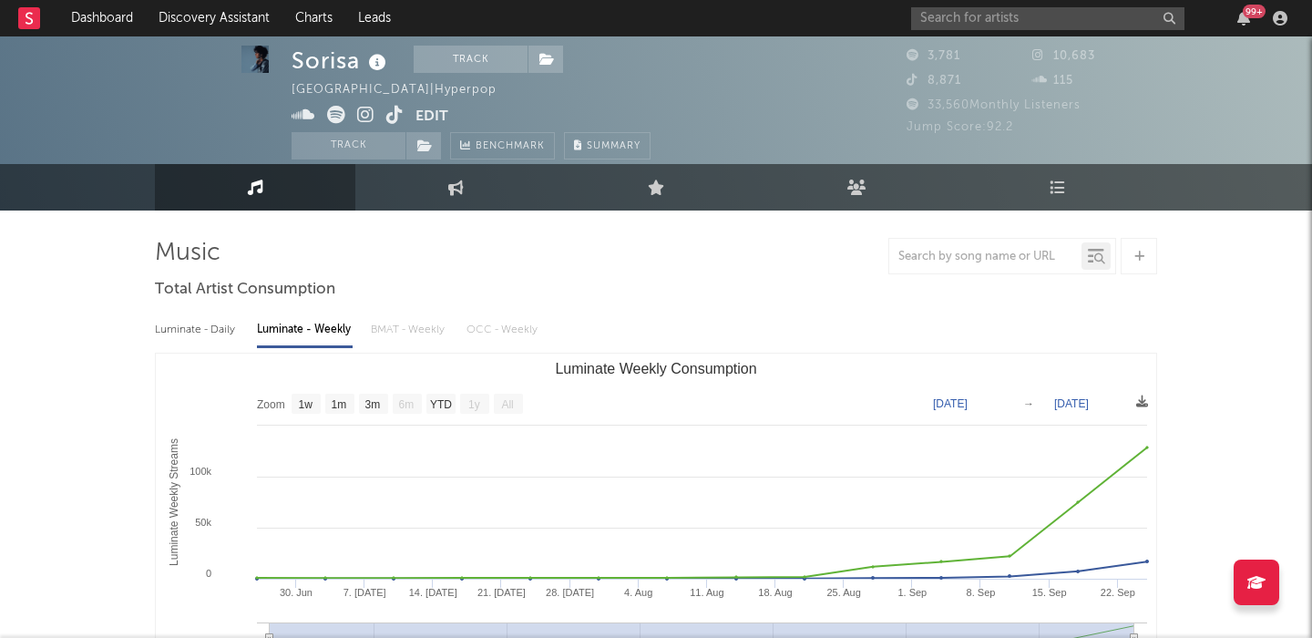
scroll to position [0, 0]
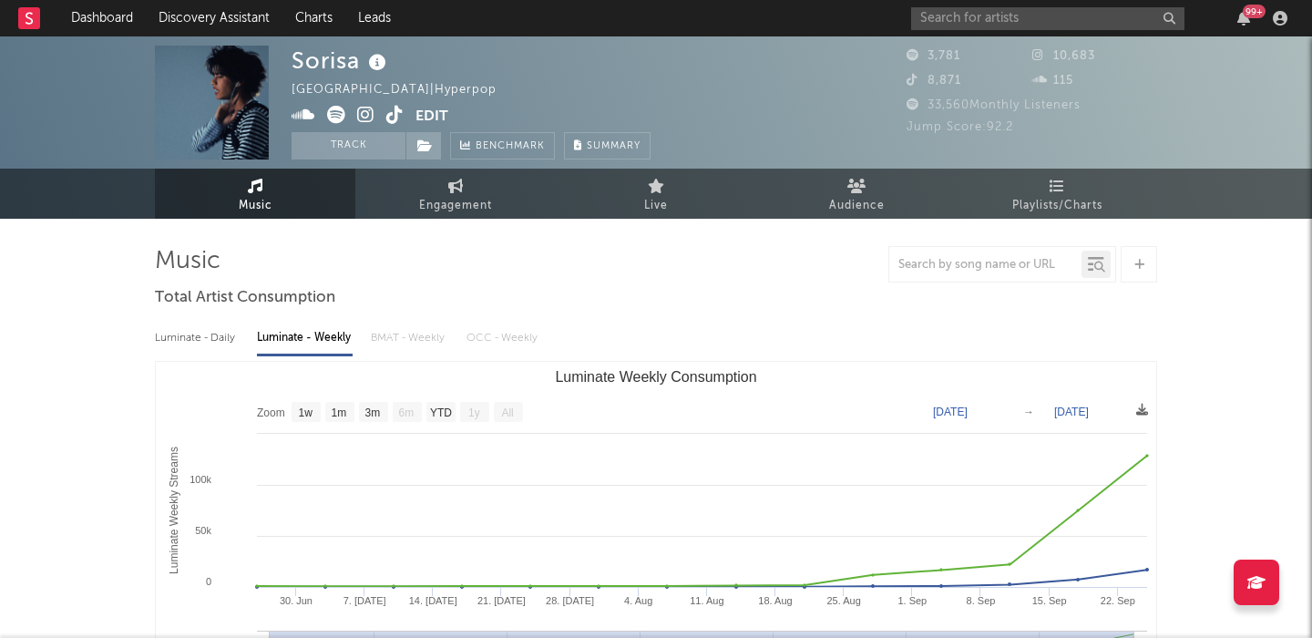
click at [389, 114] on icon at bounding box center [394, 115] width 17 height 18
